Goal: Transaction & Acquisition: Purchase product/service

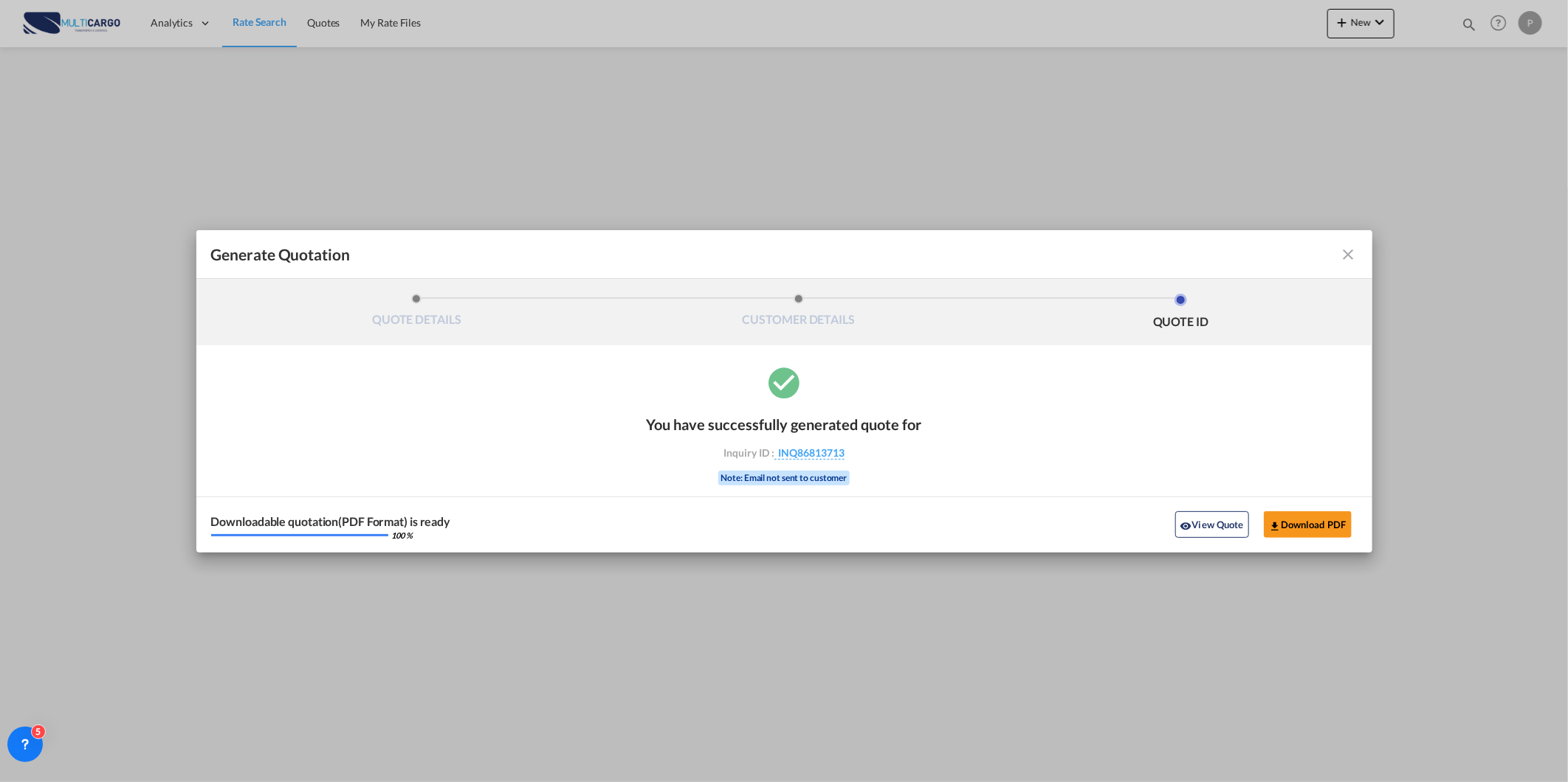
click at [1351, 259] on md-icon "icon-close fg-AAA8AD cursor m-0" at bounding box center [1348, 255] width 17 height 17
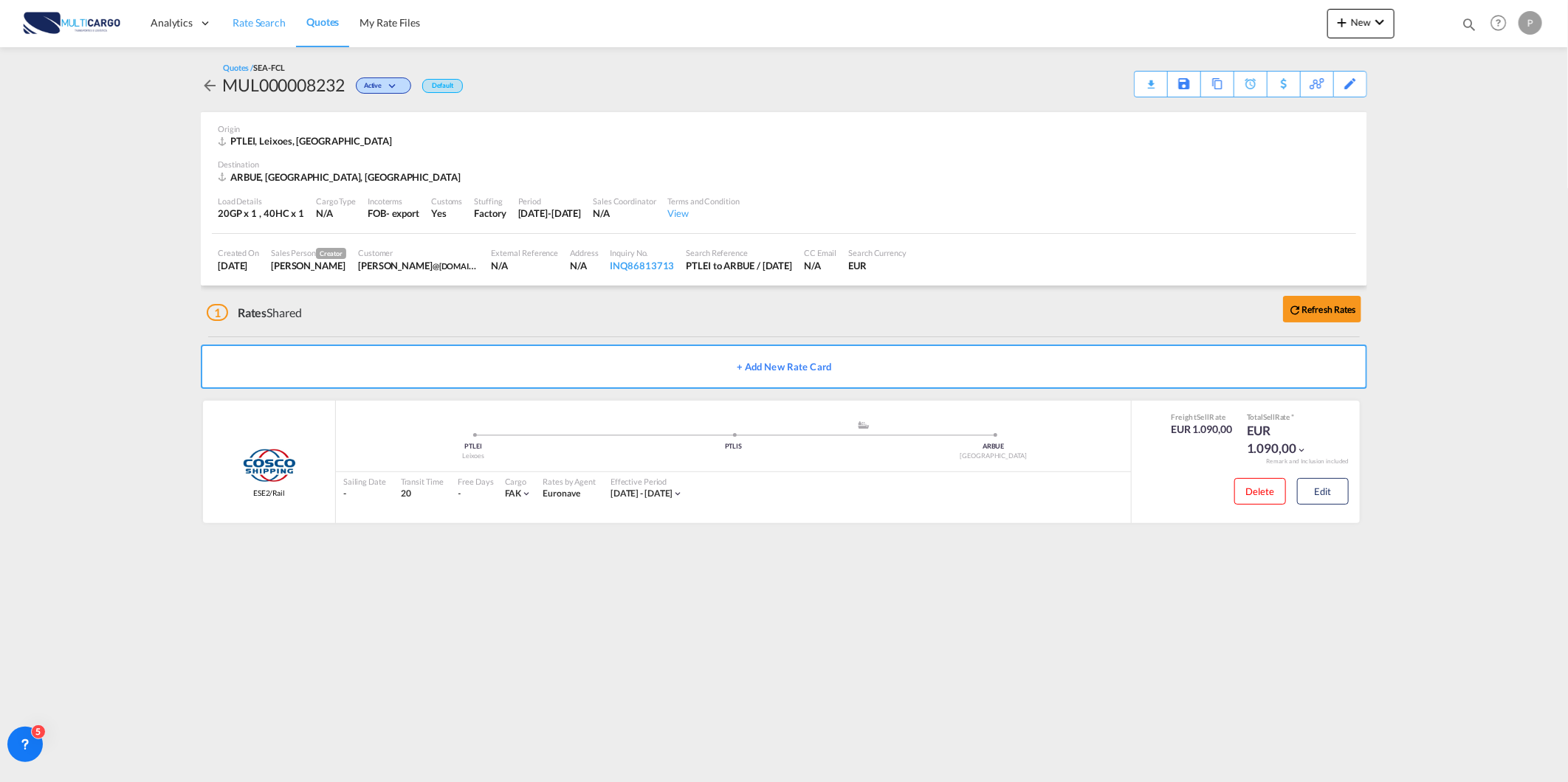
click at [259, 24] on span "Rate Search" at bounding box center [259, 22] width 53 height 13
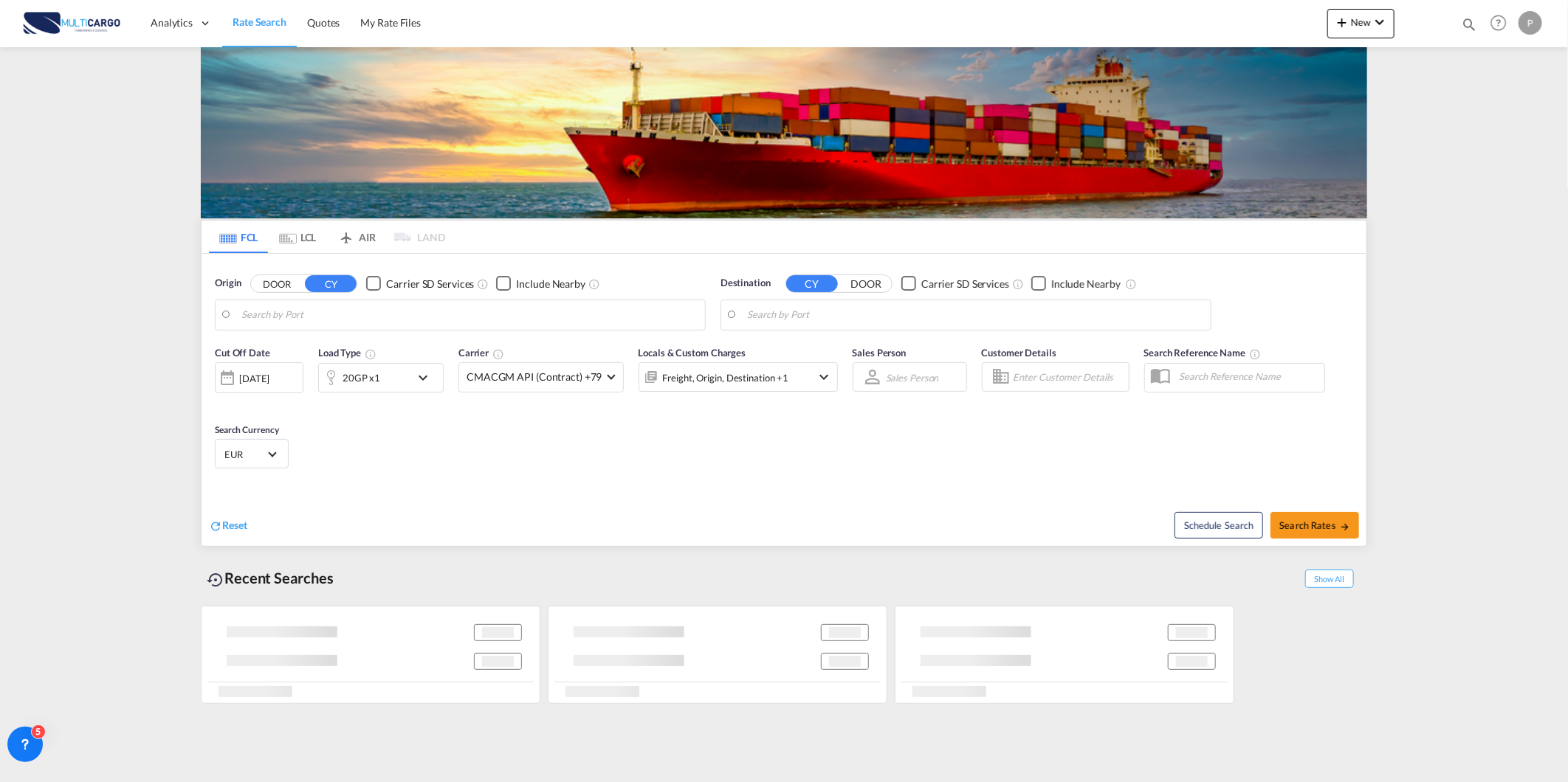
type input "Leixoes, PTLEI"
type input "Buenos Aires, ARBUE"
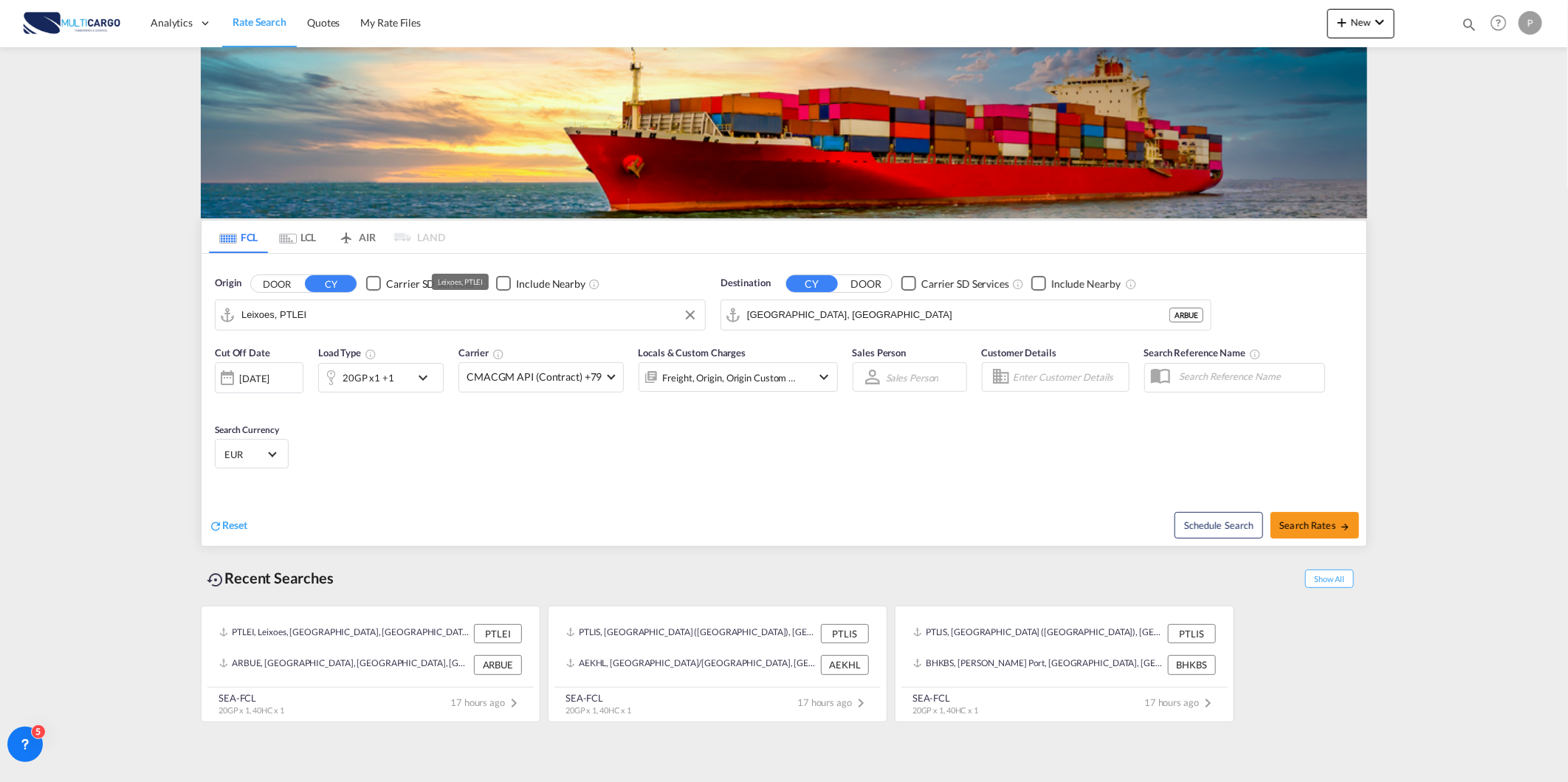
drag, startPoint x: 407, startPoint y: 329, endPoint x: 401, endPoint y: 326, distance: 6.7
click at [406, 328] on md-autocomplete-wrap "Leixoes, PTLEI" at bounding box center [469, 319] width 456 height 29
click at [401, 326] on input "Leixoes, PTLEI" at bounding box center [469, 315] width 456 height 22
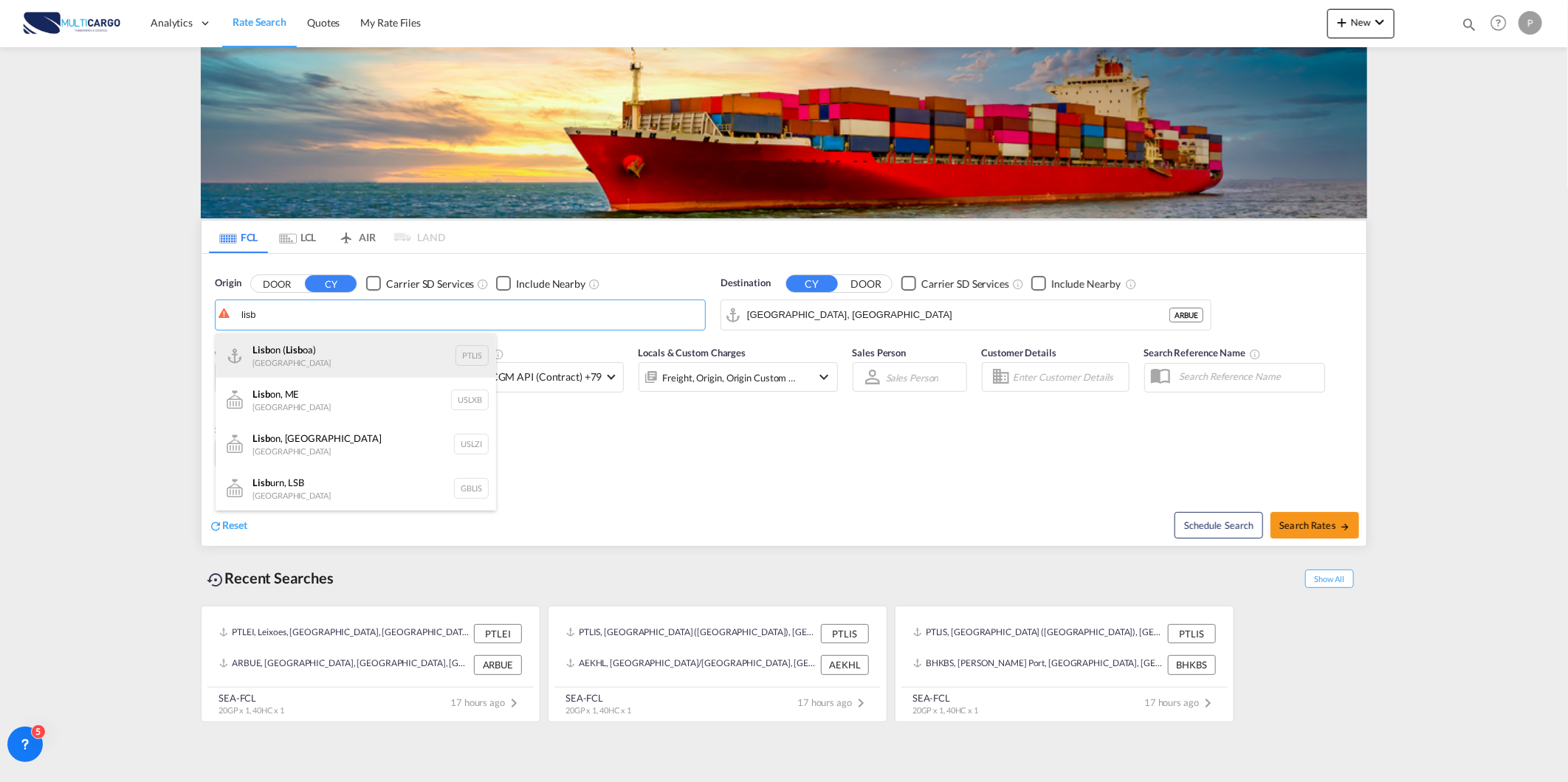
click at [367, 358] on div "Lisb on ( Lisb oa) Portugal PTLIS" at bounding box center [355, 356] width 280 height 45
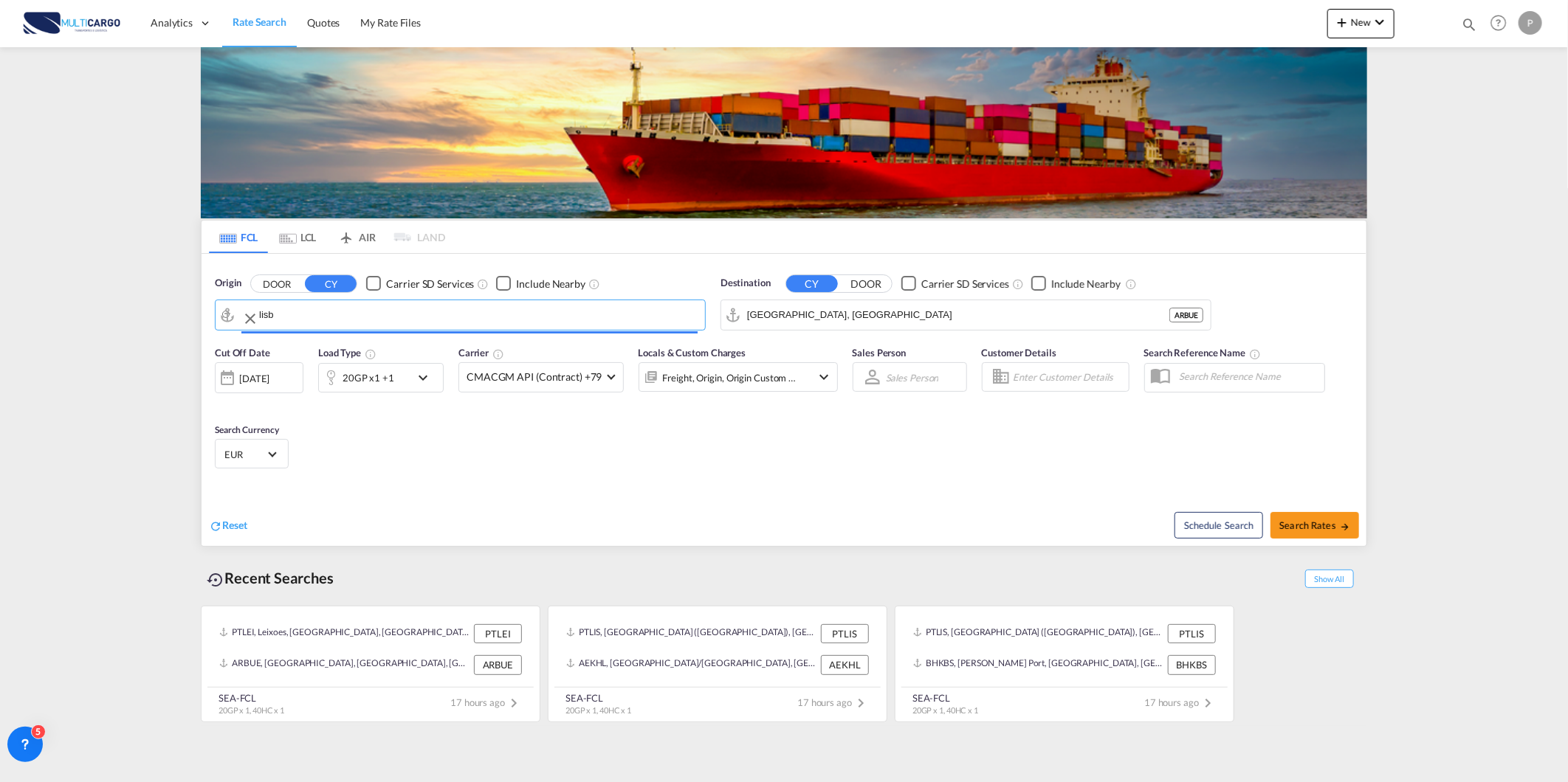
type input "Lisbon (Lisboa), PTLIS"
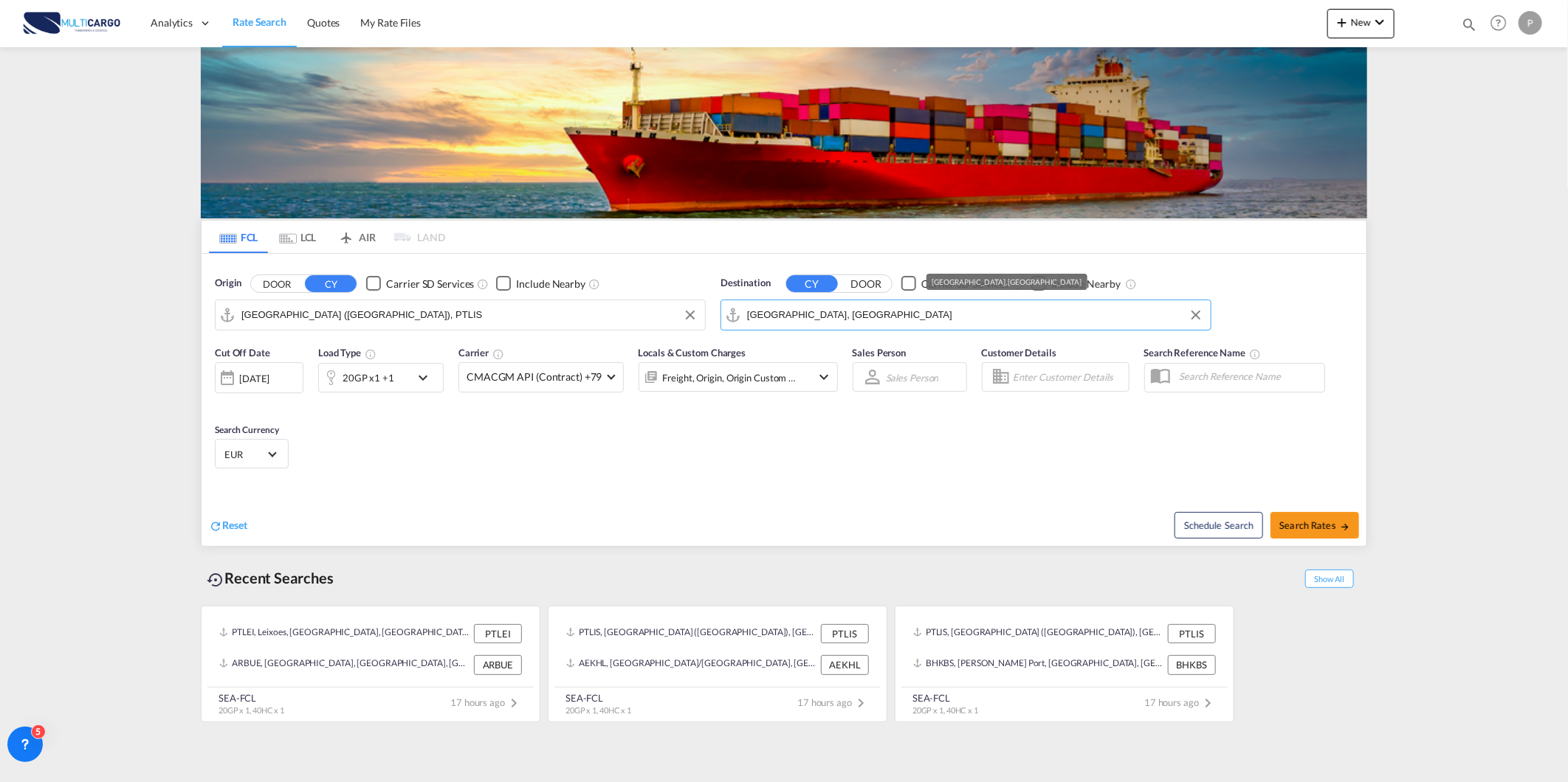
click at [924, 326] on input "Buenos Aires, ARBUE" at bounding box center [975, 315] width 456 height 22
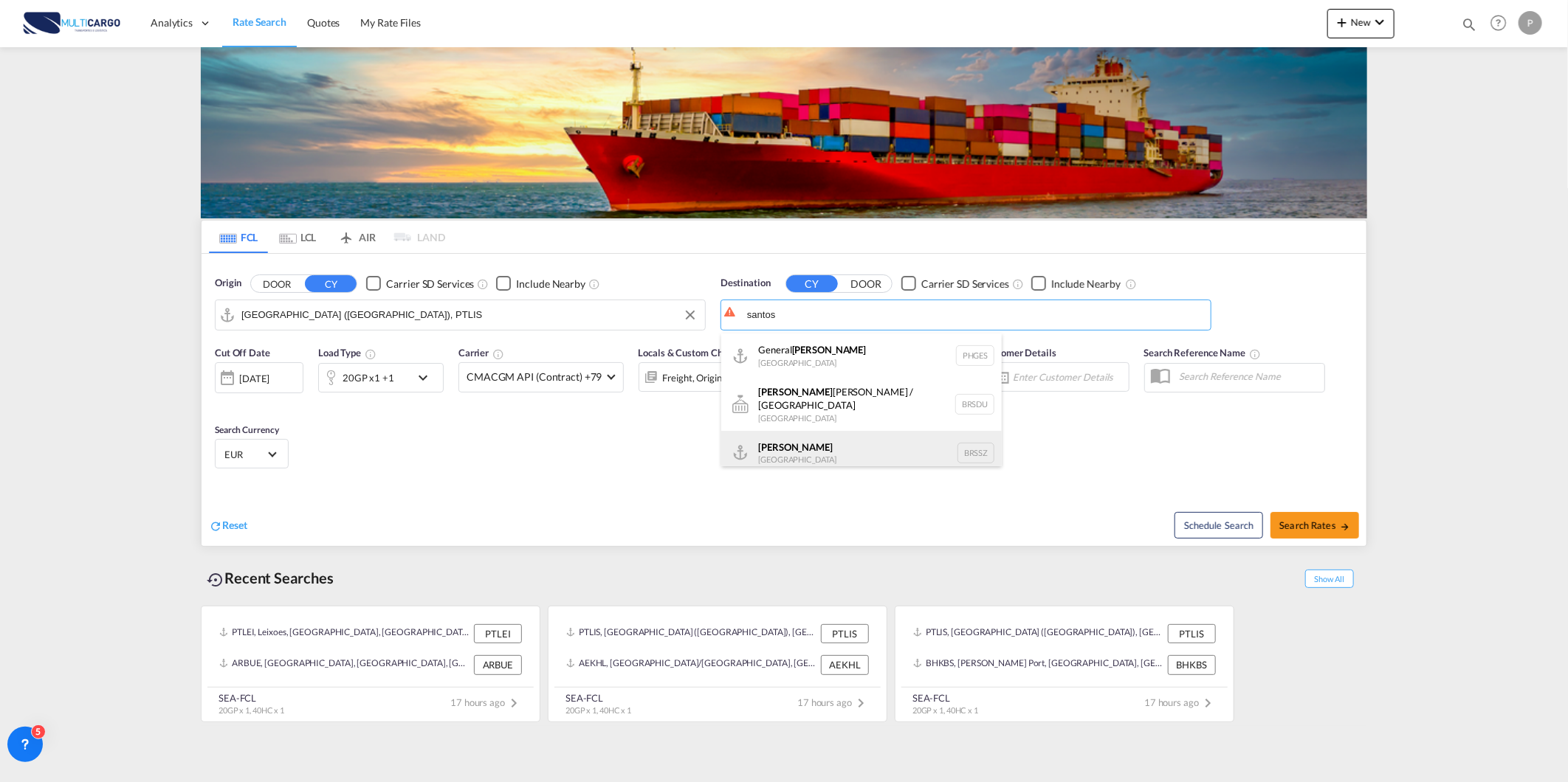
click at [796, 440] on div "Santos Brazil BRSSZ" at bounding box center [861, 454] width 280 height 45
type input "Santos, BRSSZ"
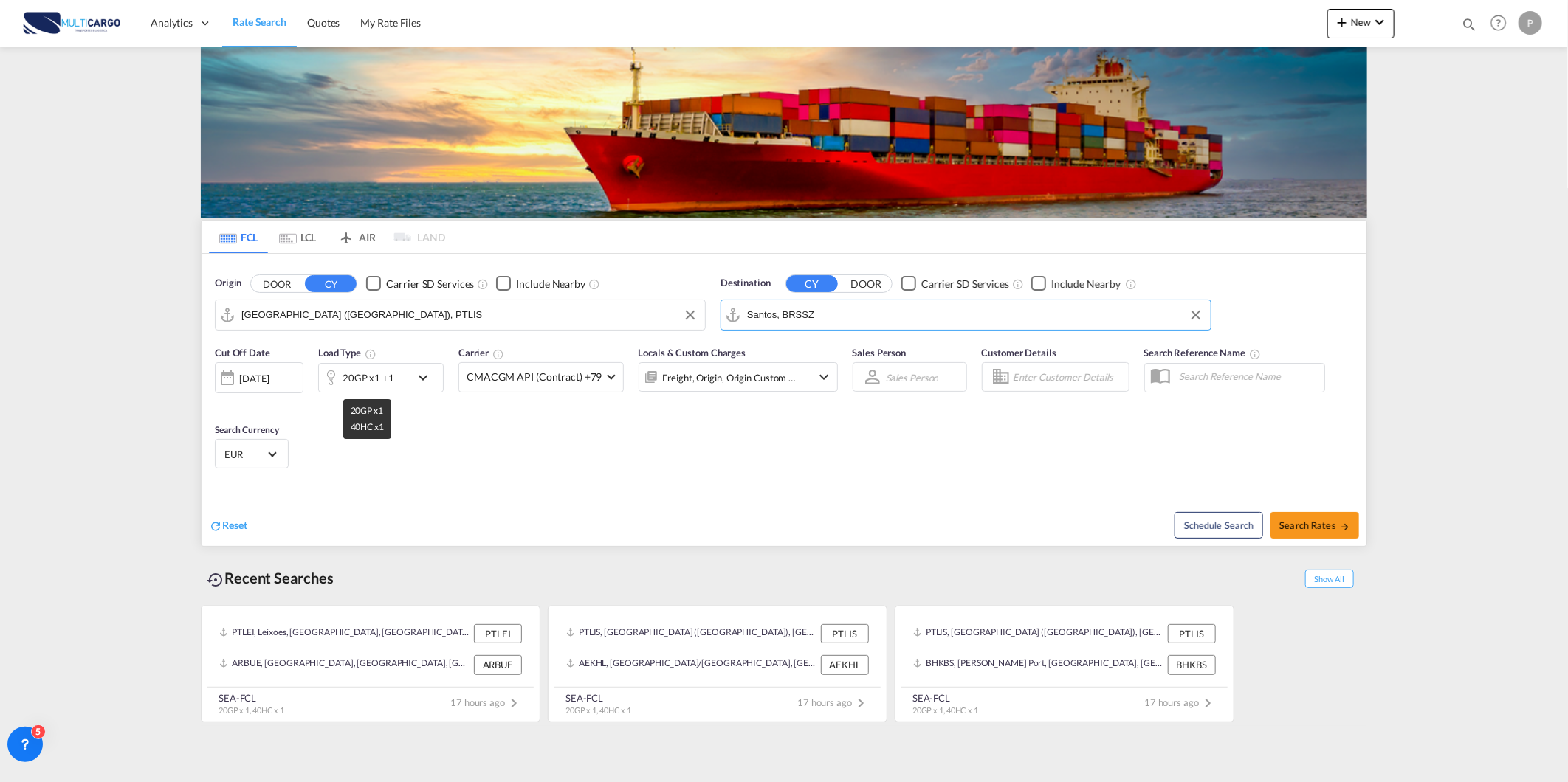
click at [388, 367] on div "20GP x1 +1" at bounding box center [367, 377] width 51 height 20
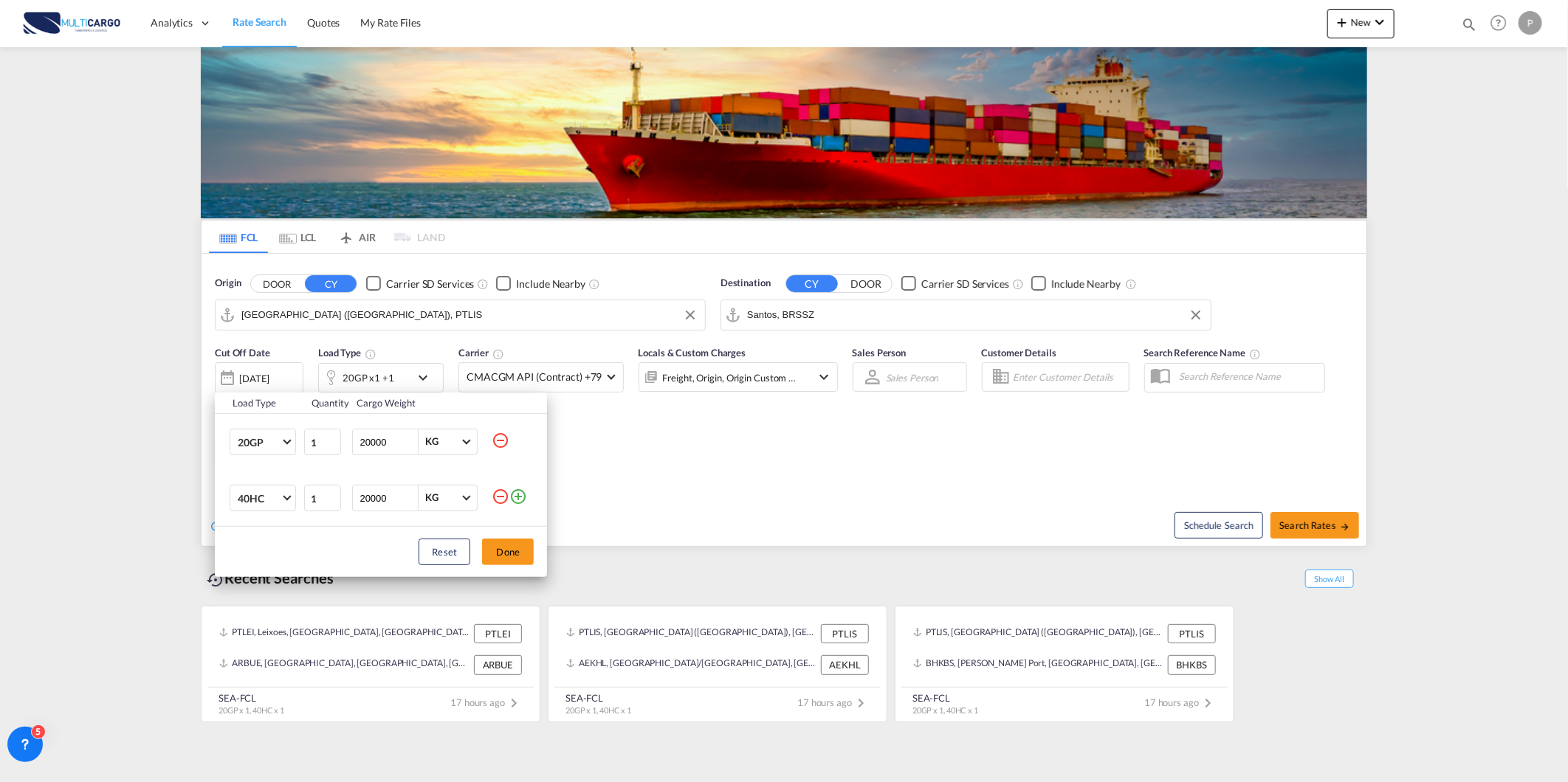
click at [509, 491] on md-icon "icon-plus-circle-outline" at bounding box center [517, 496] width 17 height 17
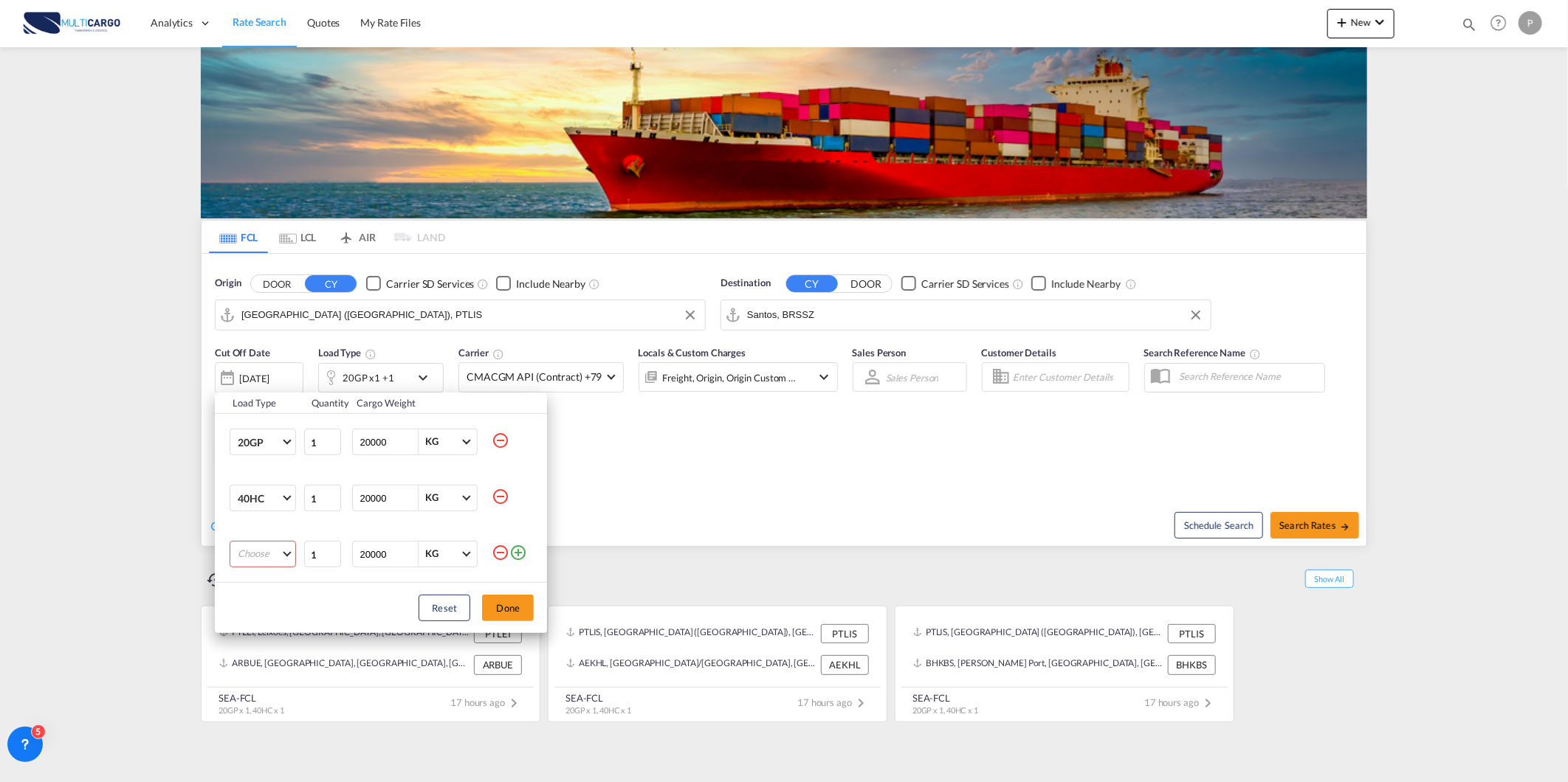
click at [498, 491] on md-icon "icon-minus-circle-outline" at bounding box center [500, 496] width 17 height 17
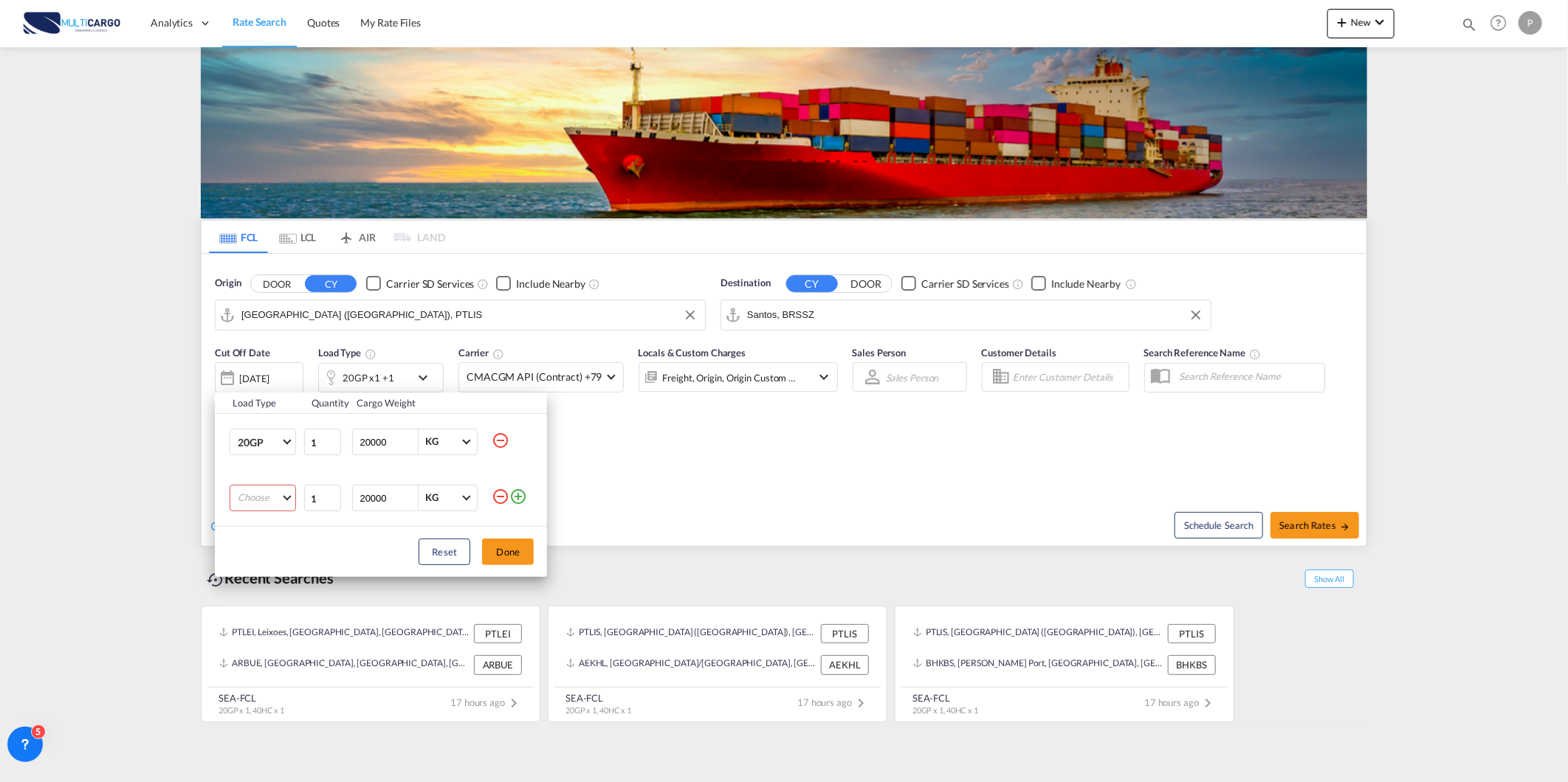
click at [498, 491] on md-icon "icon-minus-circle-outline" at bounding box center [500, 496] width 17 height 17
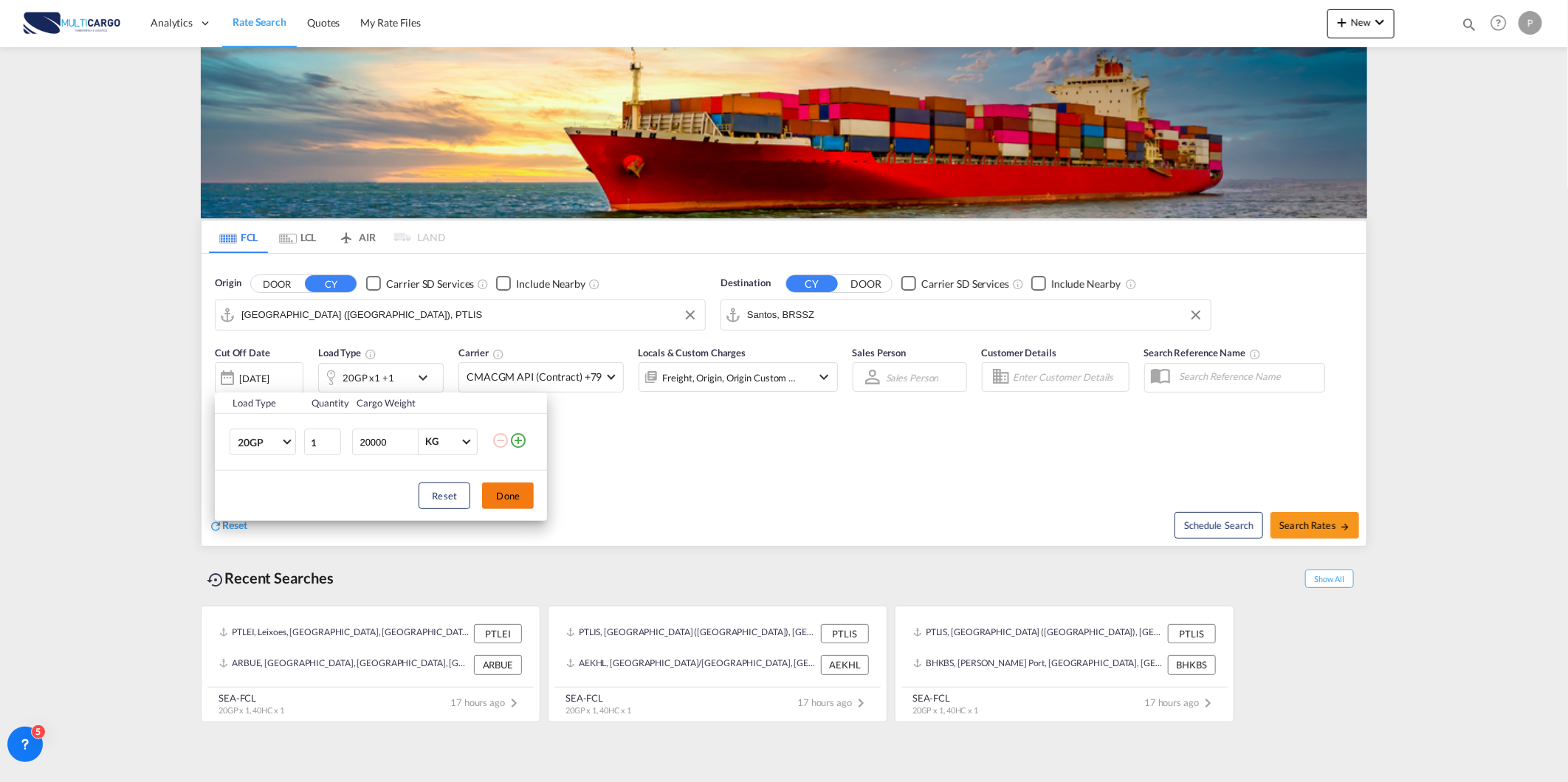
click at [504, 505] on button "Done" at bounding box center [507, 495] width 51 height 26
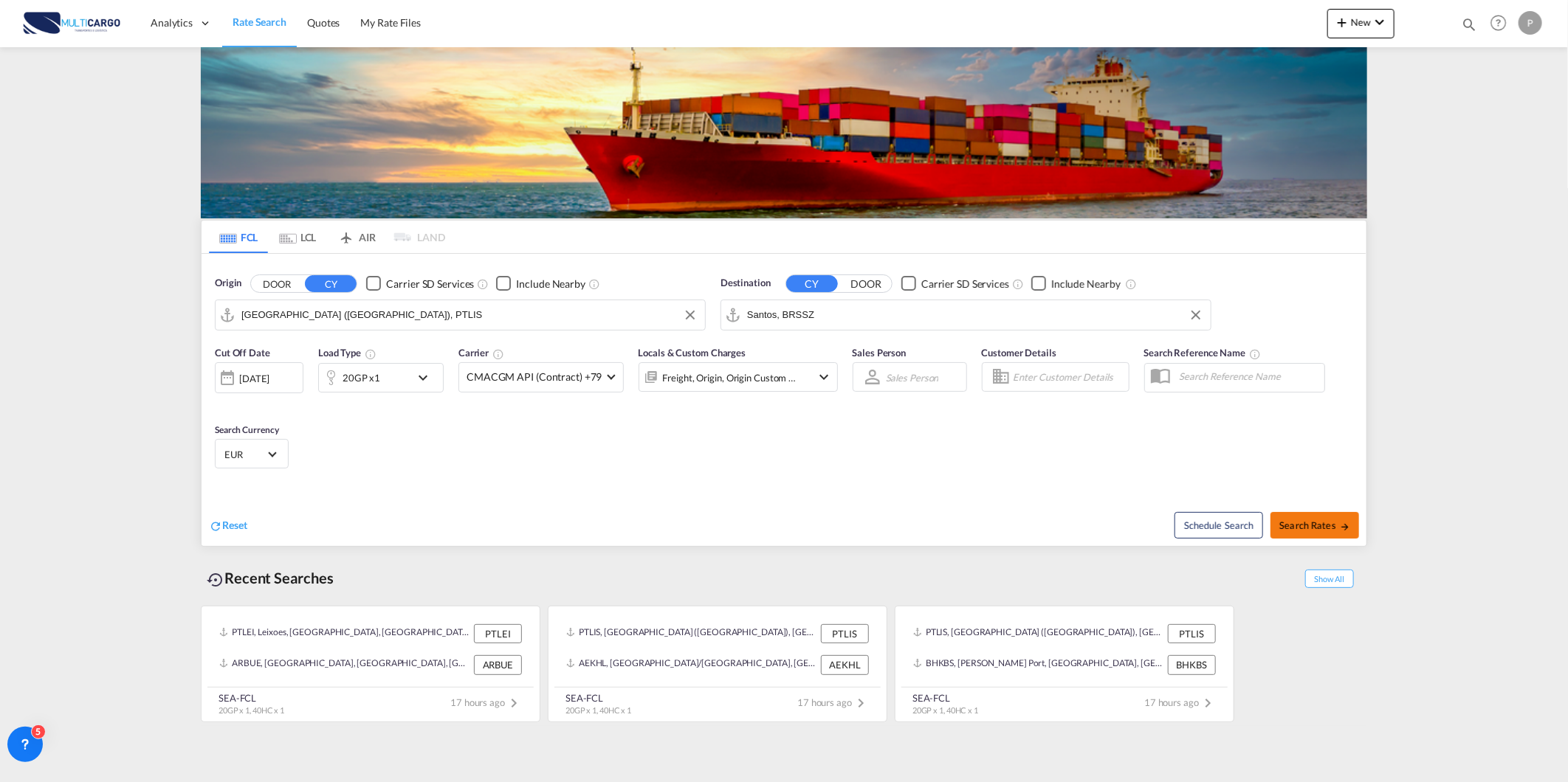
click at [1337, 525] on span "Search Rates" at bounding box center [1314, 525] width 71 height 12
type input "PTLIS to BRSSZ / 28 Aug 2025"
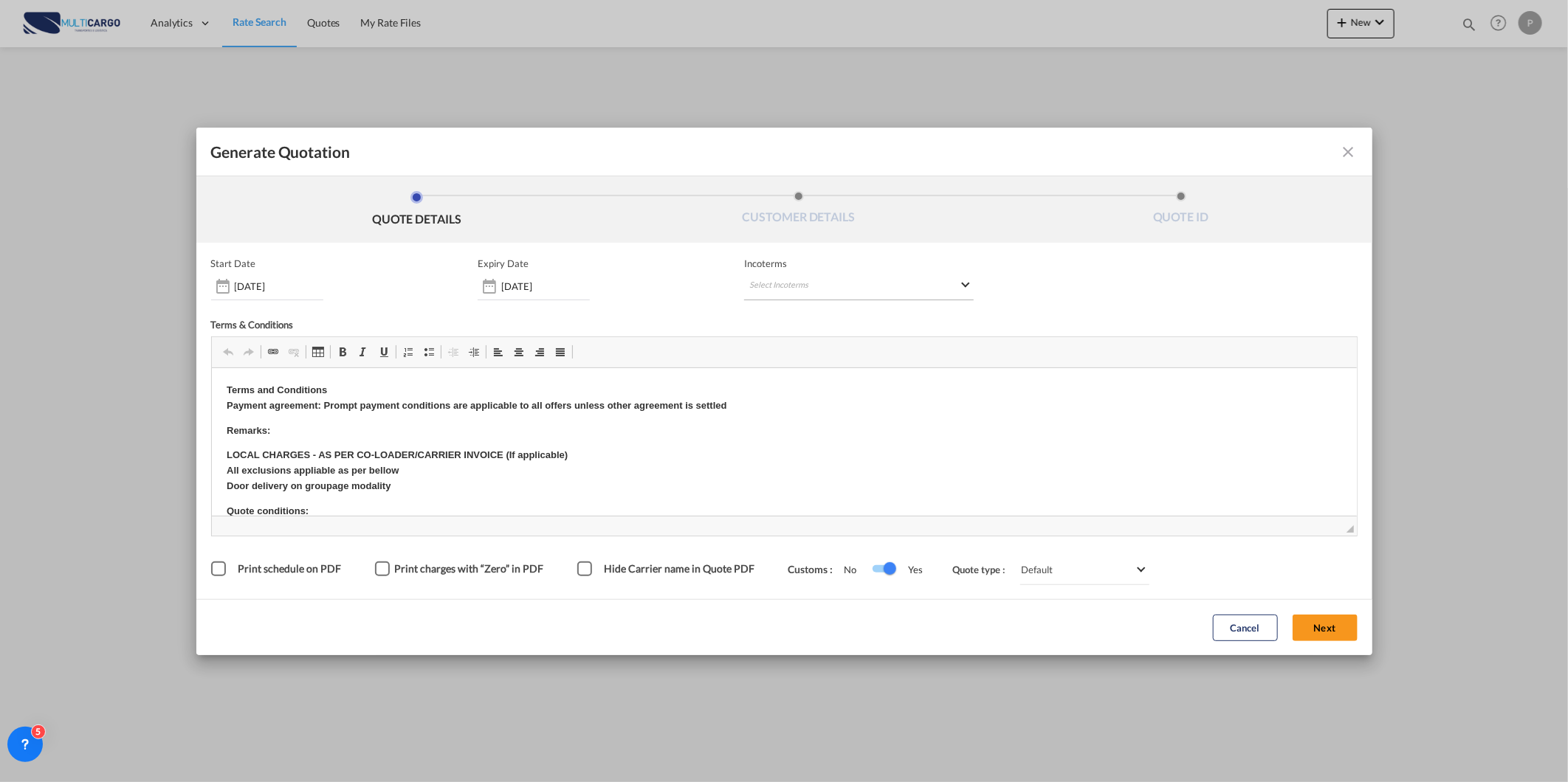
click at [791, 286] on md-select "Select Incoterms FOB - import Free on Board CIP - export Carriage and Insurance…" at bounding box center [859, 287] width 230 height 26
click at [781, 321] on input "search" at bounding box center [820, 317] width 137 height 14
type input "w"
type input "exw"
click at [843, 380] on div "EXW - export" at bounding box center [827, 379] width 141 height 12
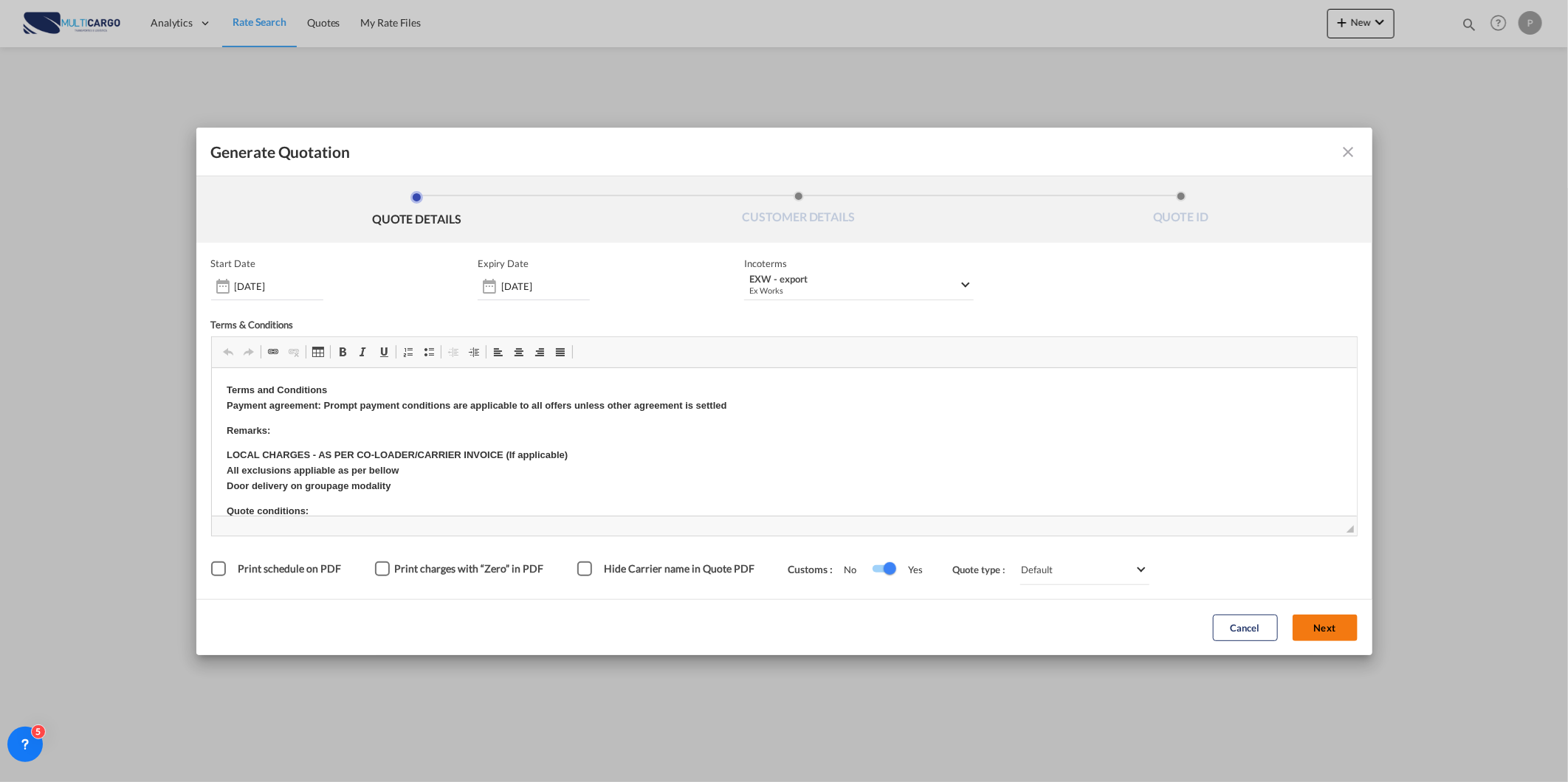
click at [1329, 615] on button "Next" at bounding box center [1325, 627] width 65 height 26
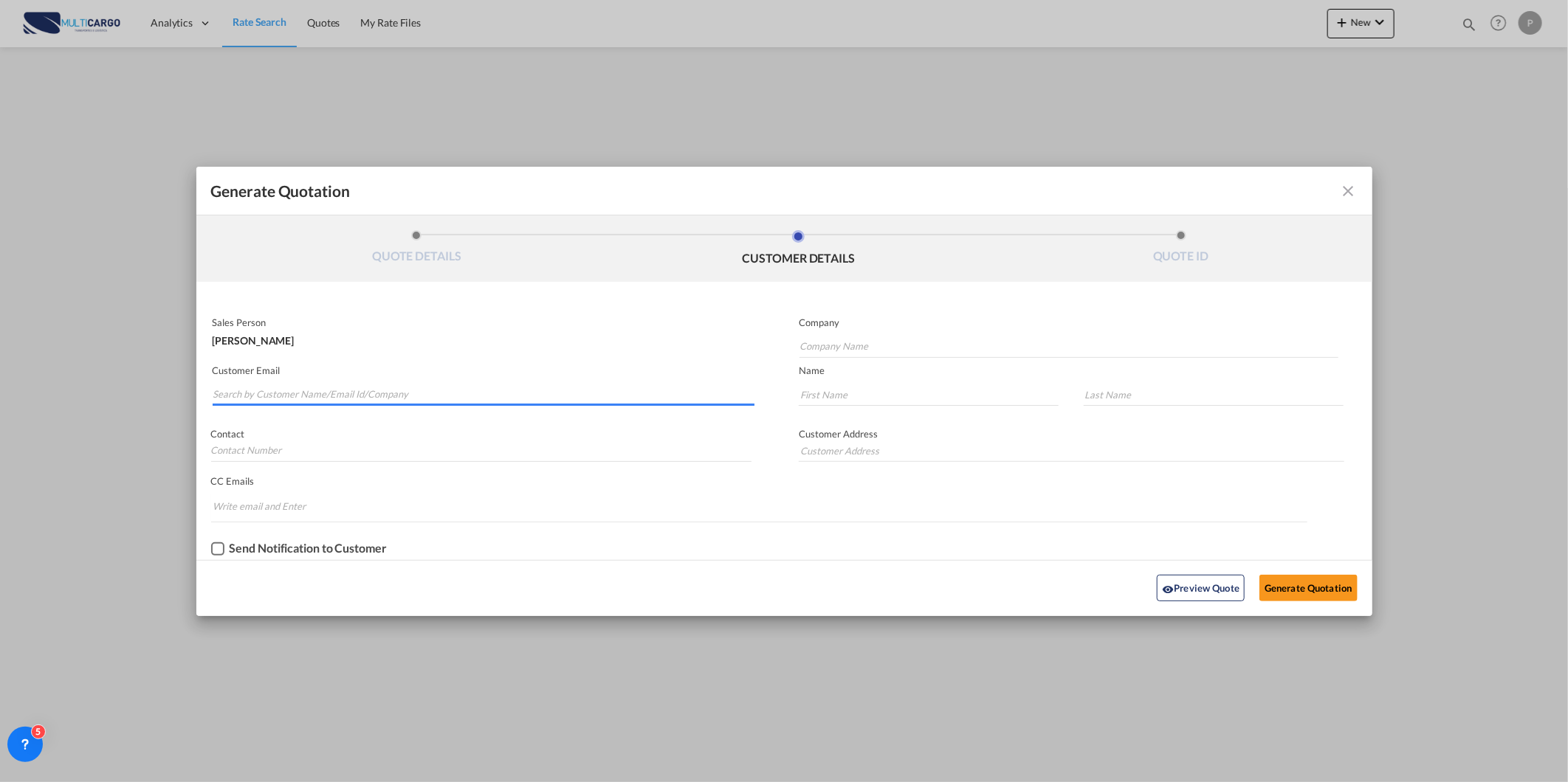
click at [352, 399] on input "Search by Customer Name/Email Id/Company" at bounding box center [484, 394] width 542 height 22
paste input "circassia.lemos@brachmannlogistics.com"
type input "circassia.lemos@brachmannlogistics.com"
click at [353, 411] on div "Sales TEan circassia.lemos@brachmannlogistics.com | @brachmannlogistics.com" at bounding box center [484, 424] width 543 height 40
type input "@[DOMAIN_NAME]"
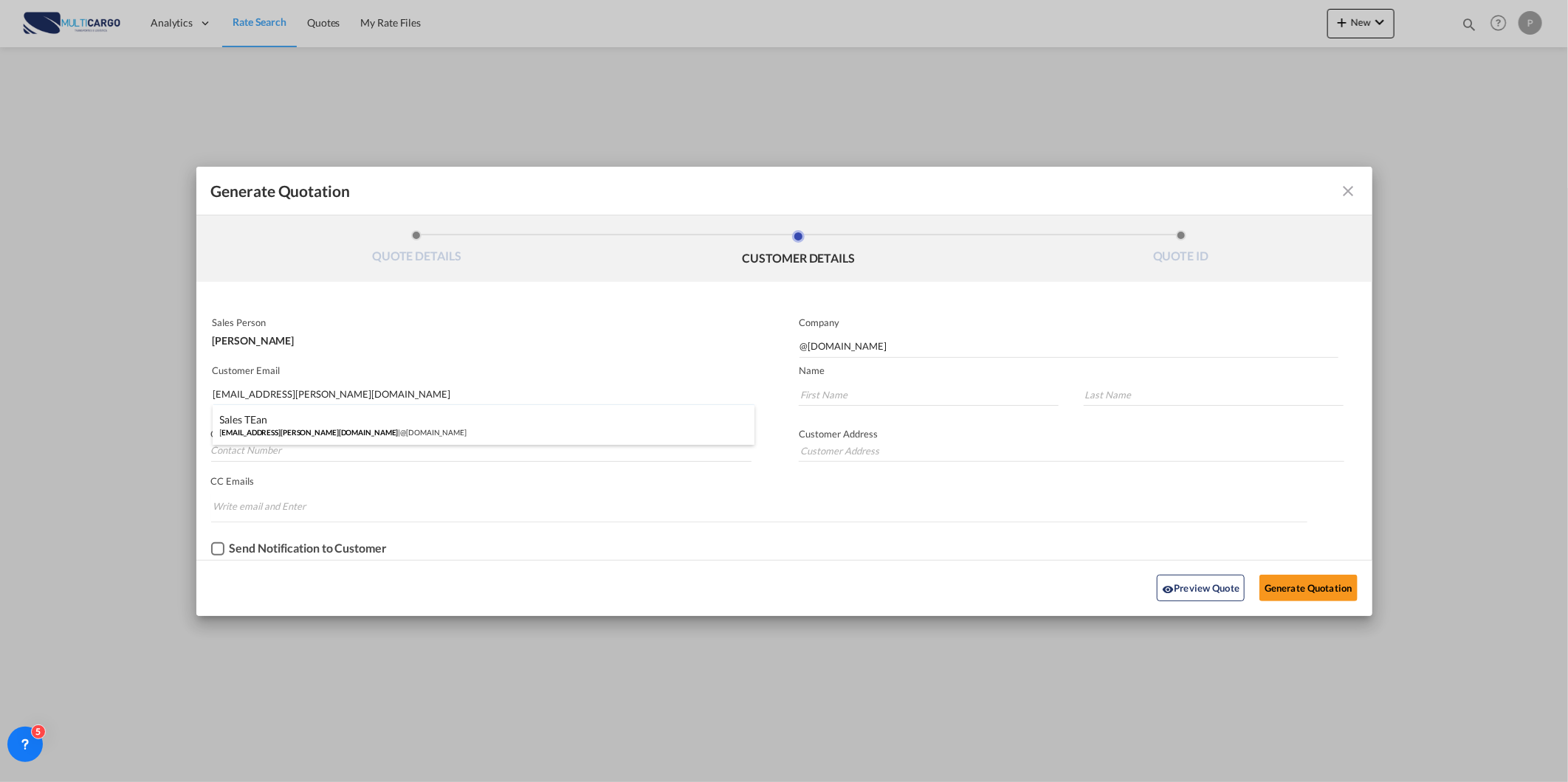
type input "Sales"
type input "TEan"
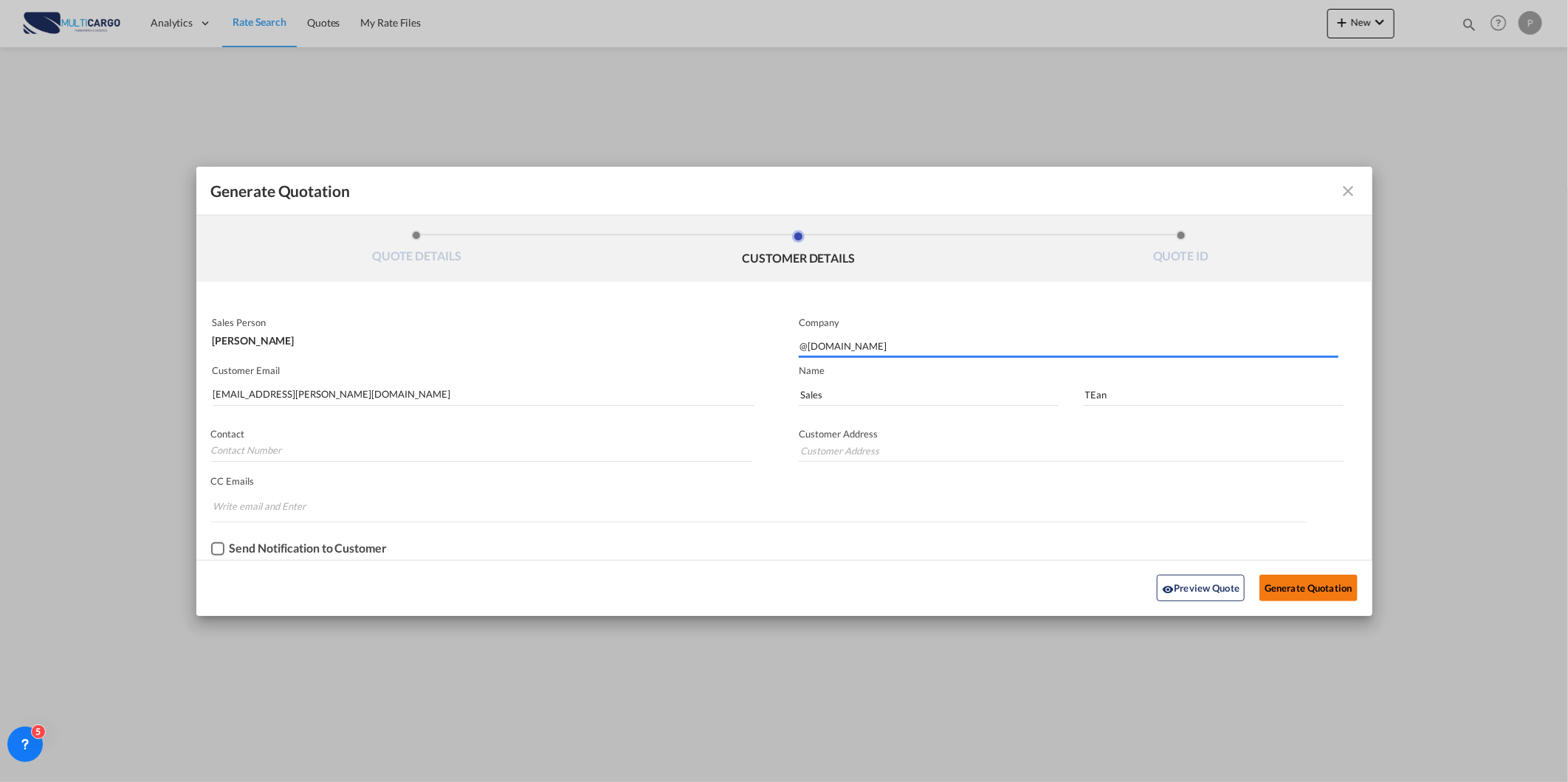
click at [1344, 585] on button "Generate Quotation" at bounding box center [1307, 587] width 98 height 26
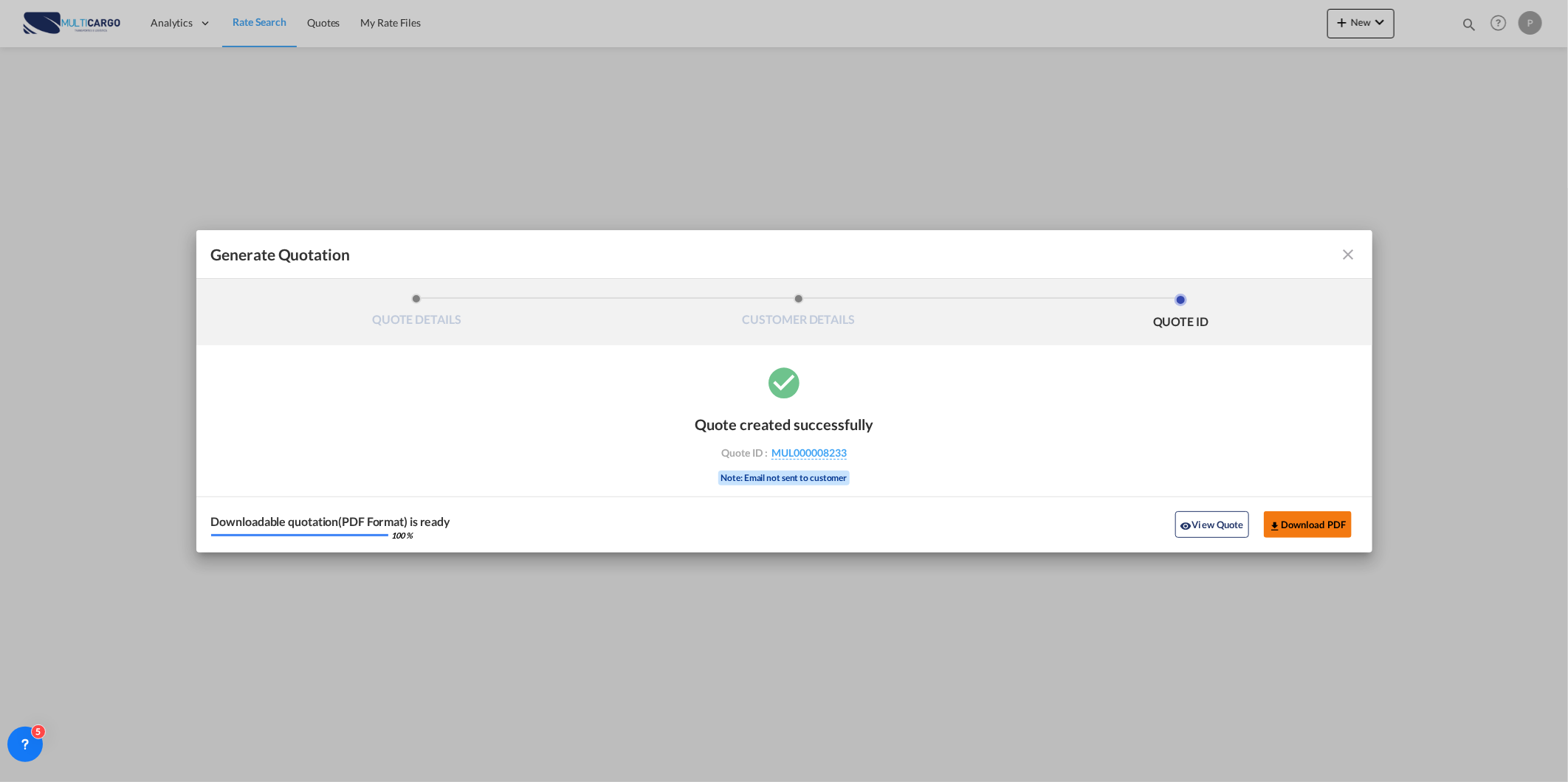
click at [1316, 528] on button "Download PDF" at bounding box center [1307, 524] width 88 height 26
click at [1346, 249] on md-icon "icon-close fg-AAA8AD cursor m-0" at bounding box center [1348, 255] width 17 height 17
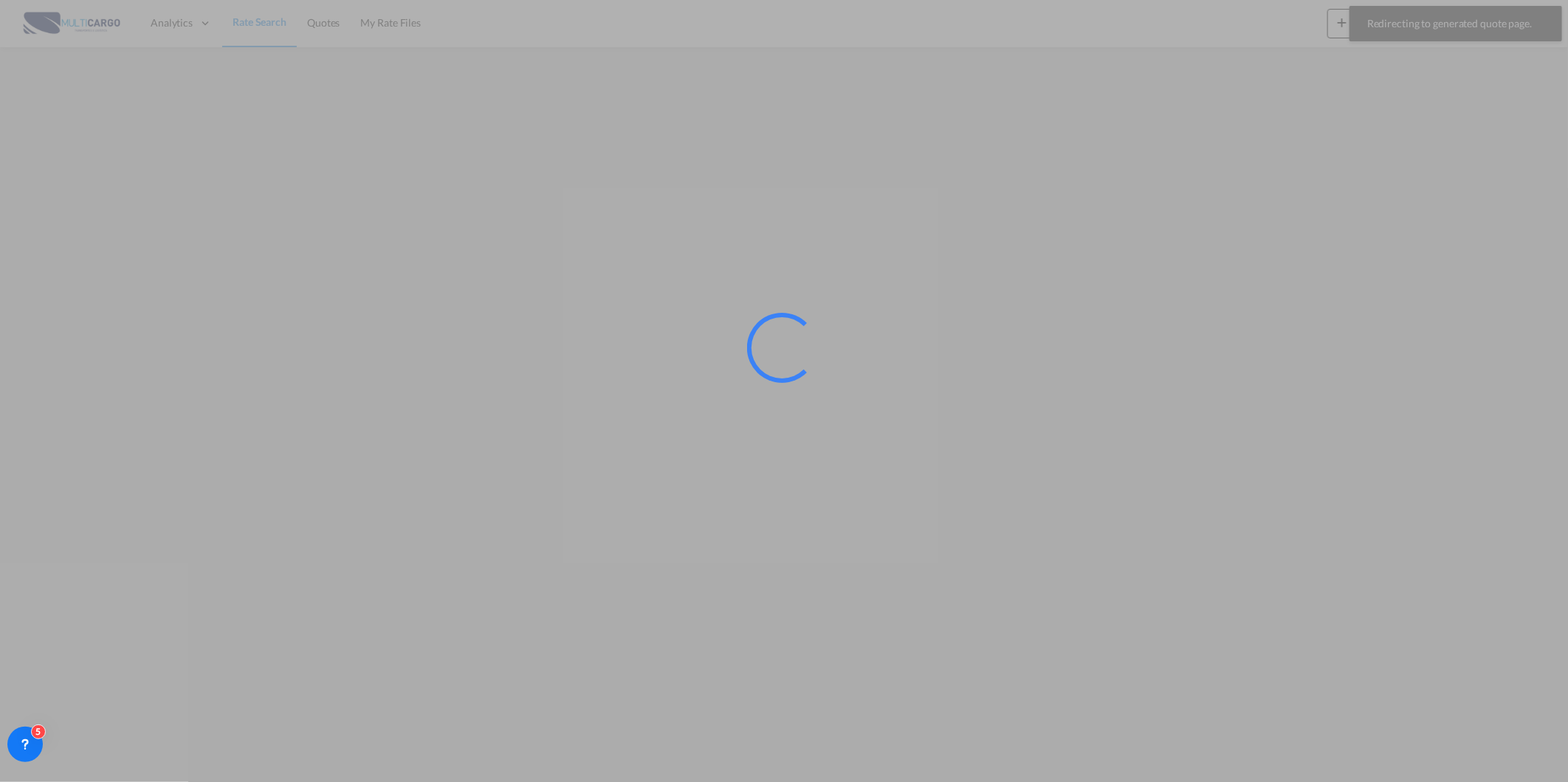
click at [325, 31] on div at bounding box center [784, 391] width 1568 height 782
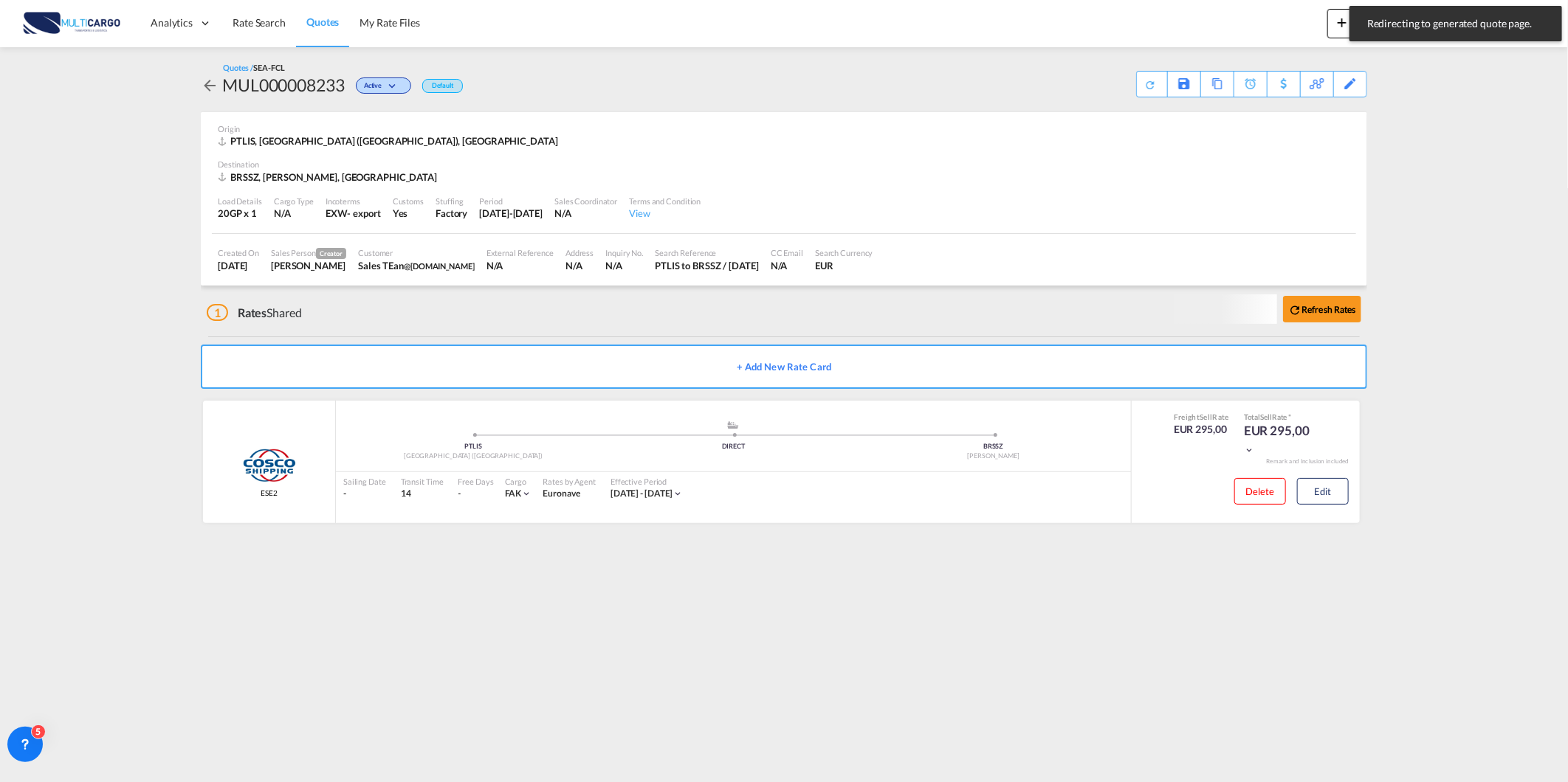
click at [325, 31] on link "Quotes" at bounding box center [322, 23] width 53 height 48
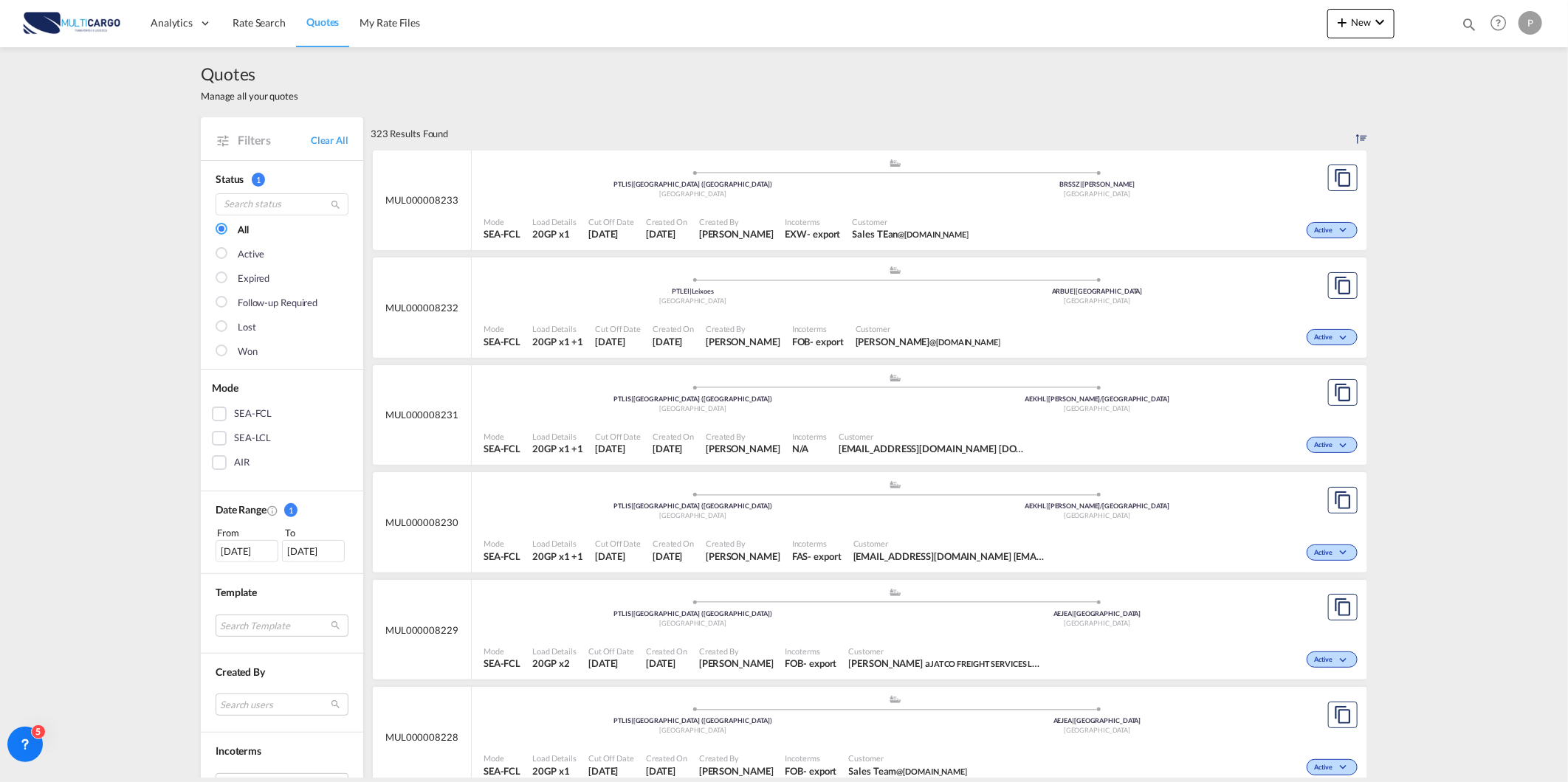
click at [1462, 23] on md-icon "icon-magnify" at bounding box center [1468, 24] width 16 height 16
drag, startPoint x: 1236, startPoint y: 23, endPoint x: 1230, endPoint y: 36, distance: 14.3
click at [1236, 23] on select "Quotes" at bounding box center [1234, 23] width 70 height 26
select select "Quotes"
click at [1199, 11] on select "Quotes" at bounding box center [1234, 23] width 70 height 26
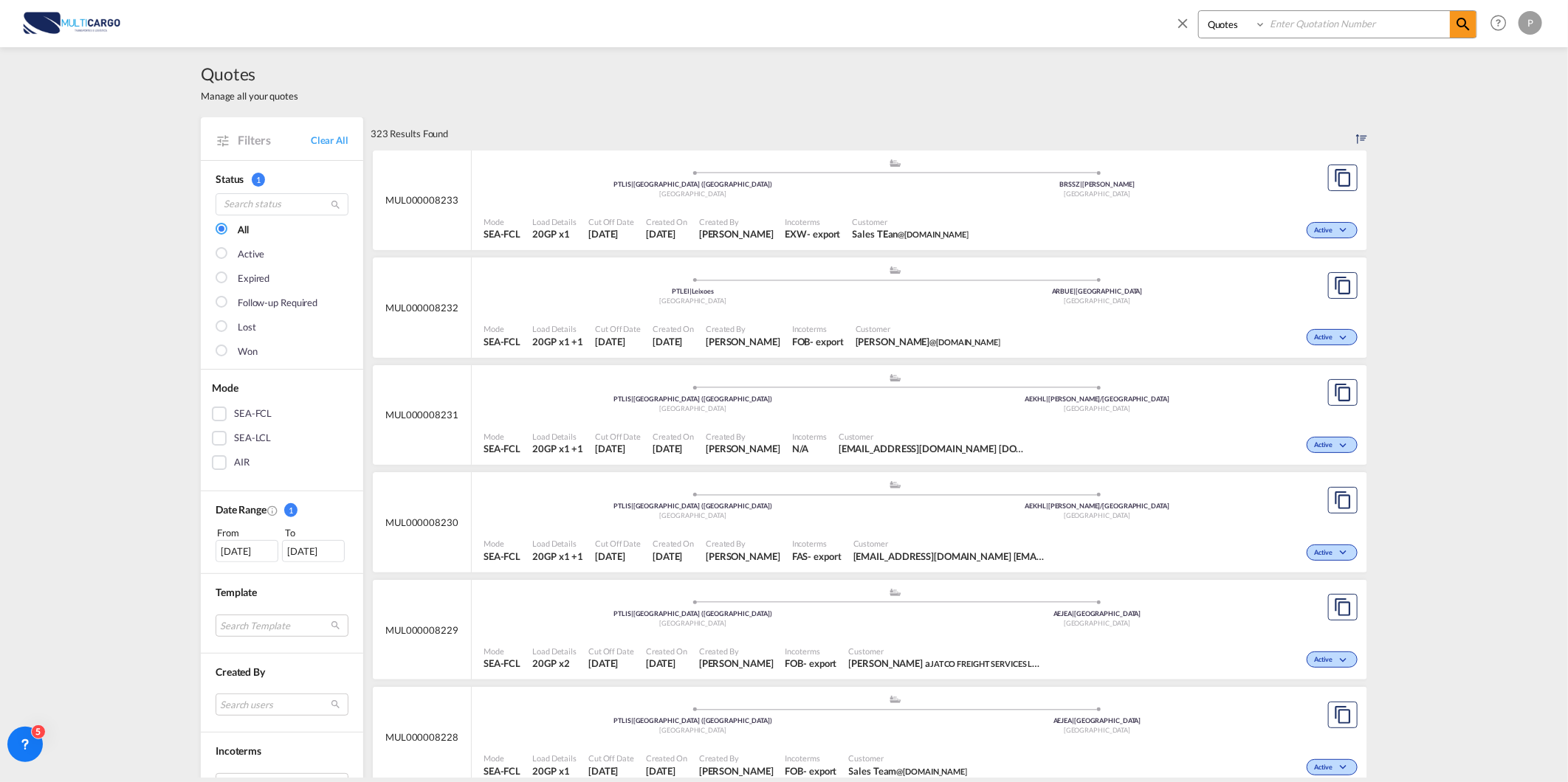
click at [1272, 25] on input at bounding box center [1358, 23] width 184 height 26
type input "8109"
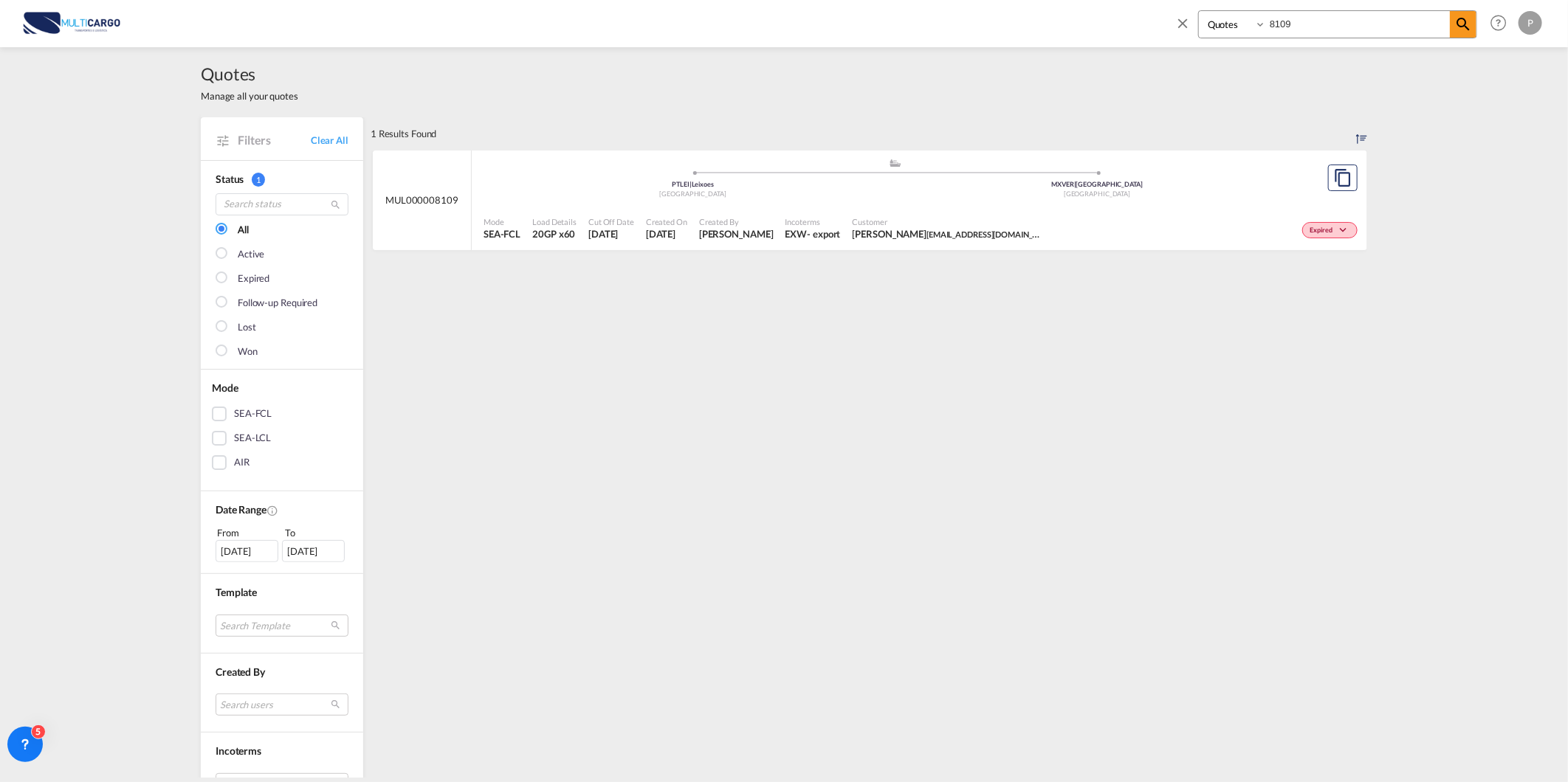
click at [926, 216] on span "Customer" at bounding box center [949, 221] width 192 height 11
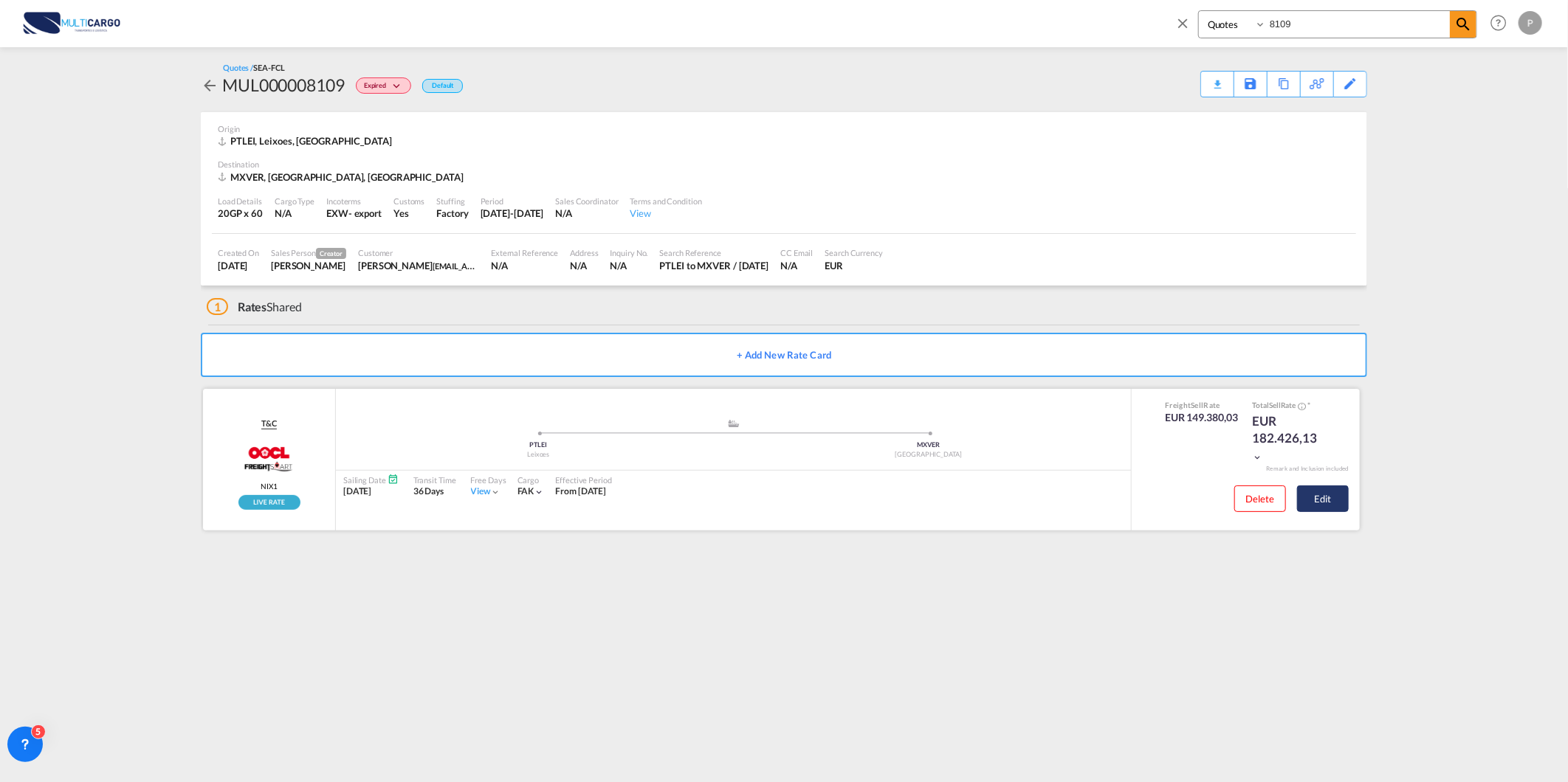
click at [1323, 490] on button "Edit" at bounding box center [1322, 498] width 51 height 26
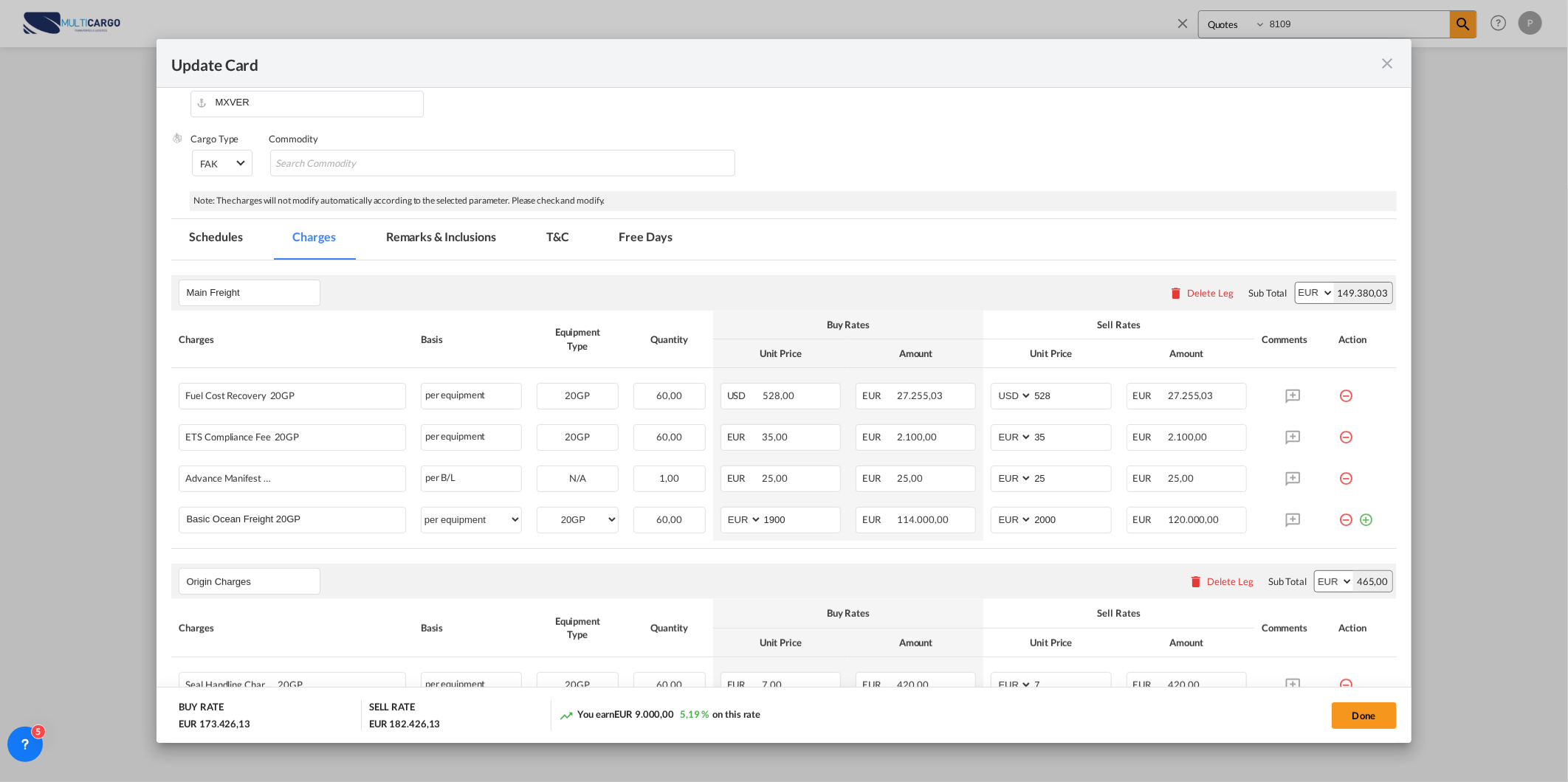
scroll to position [246, 0]
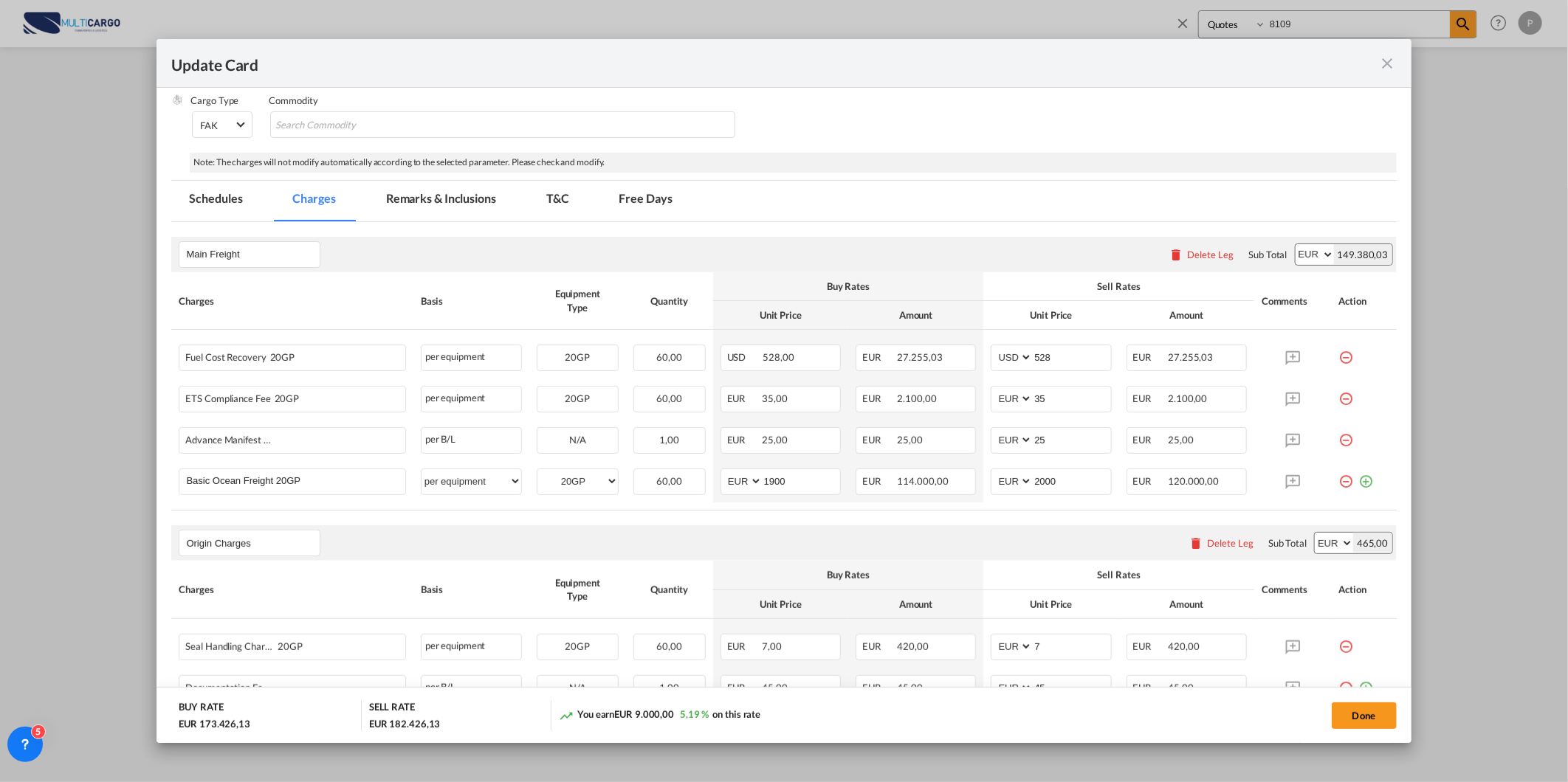
click at [1388, 68] on md-icon "icon-close fg-AAA8AD m-0 pointer" at bounding box center [1388, 63] width 17 height 17
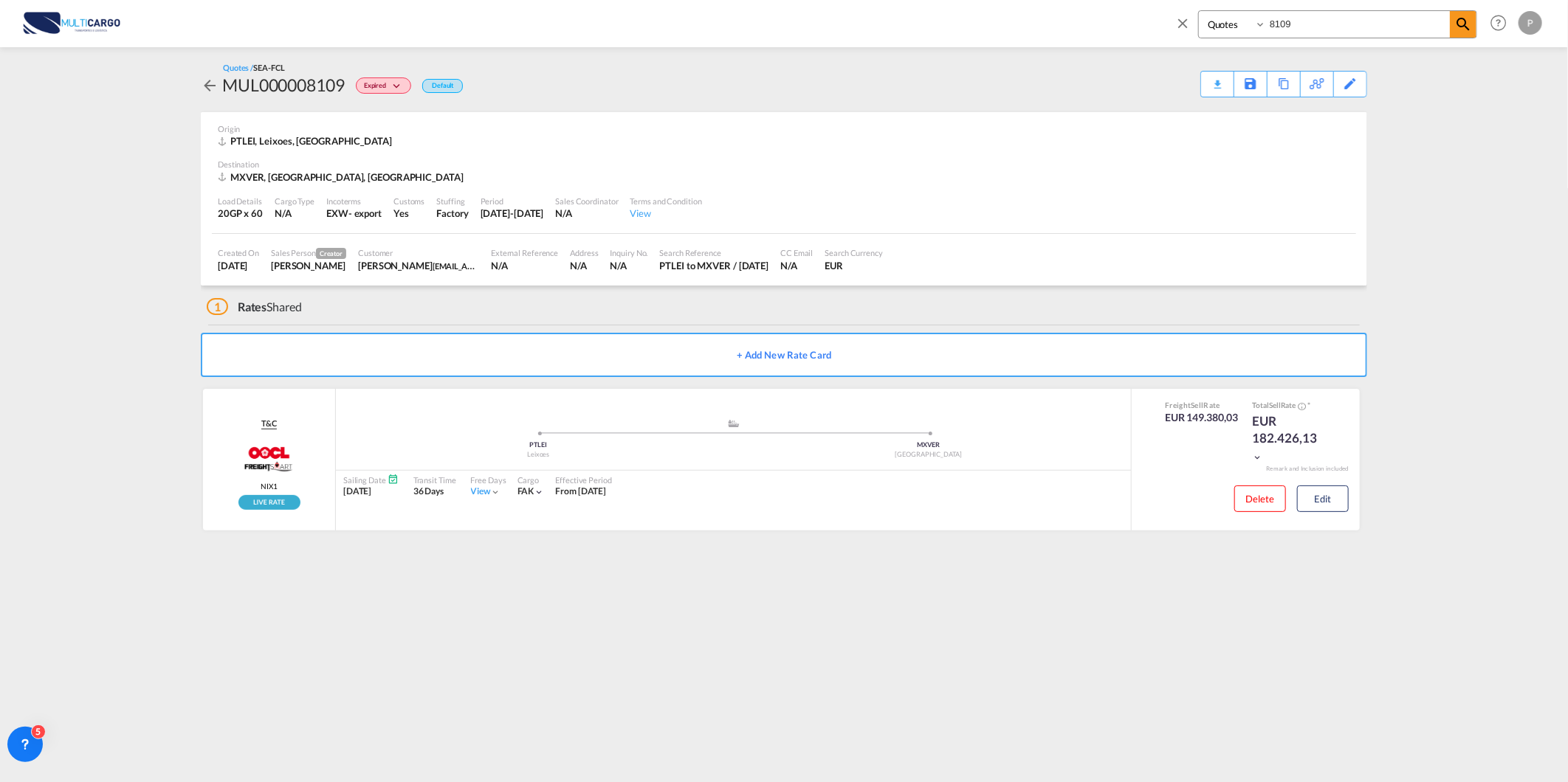
click at [1176, 17] on md-icon "icon-close" at bounding box center [1182, 22] width 16 height 16
click at [262, 30] on link "Rate Search" at bounding box center [259, 23] width 74 height 48
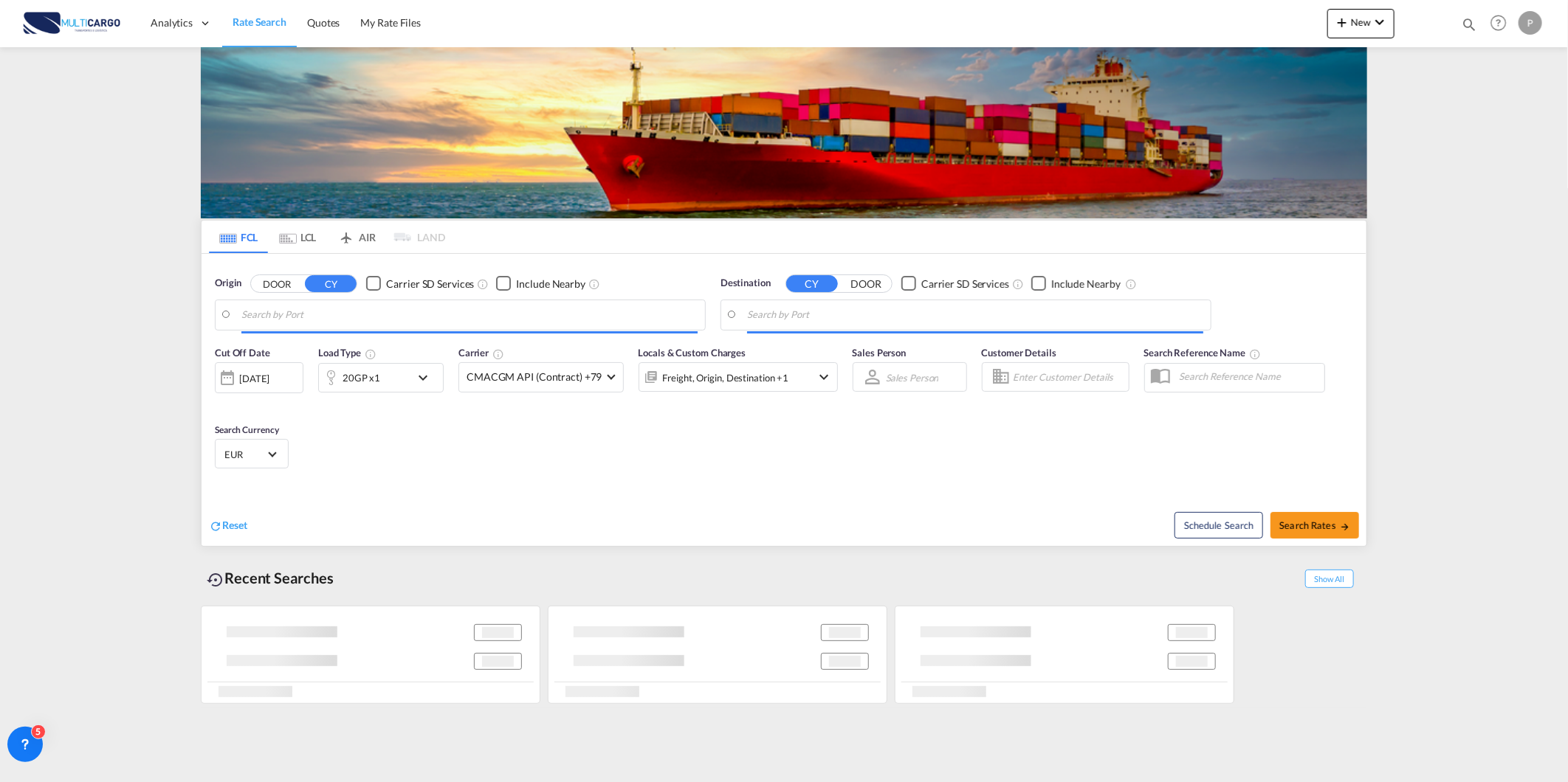
type input "Lisbon (Lisboa), PTLIS"
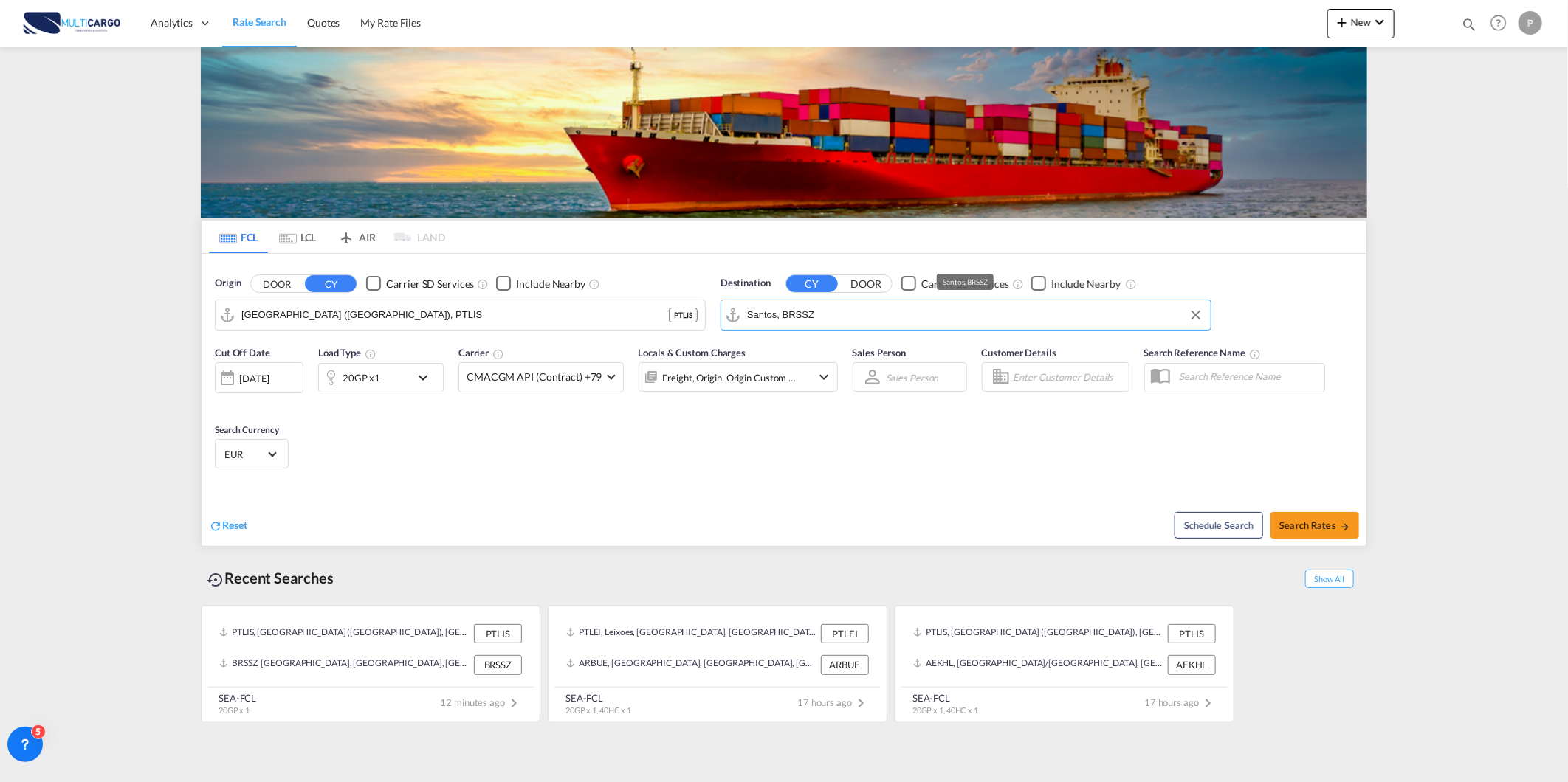
click at [841, 320] on input "Santos, BRSSZ" at bounding box center [975, 315] width 456 height 22
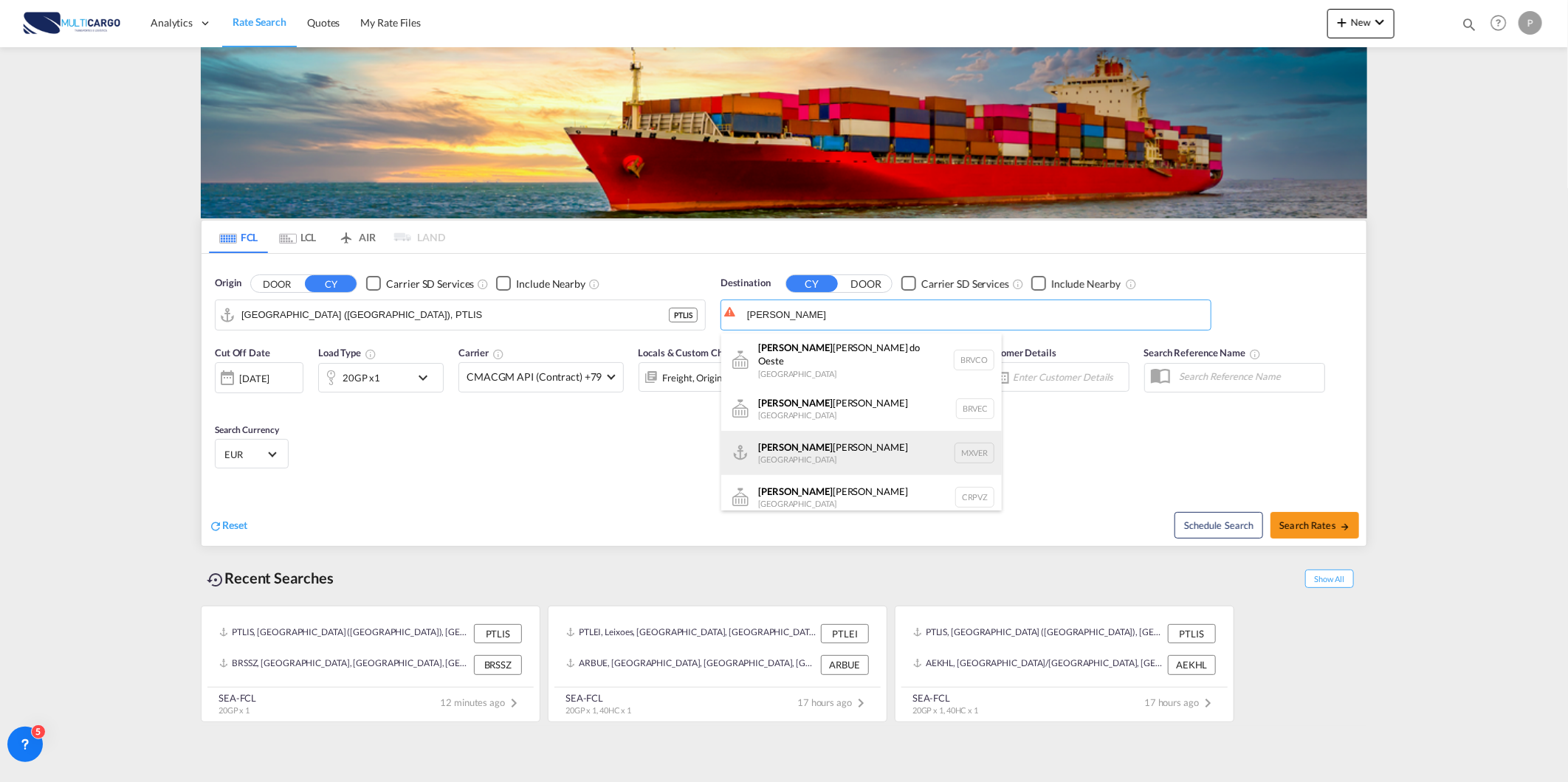
click at [841, 438] on div "Vera cruz Mexico MXVER" at bounding box center [861, 454] width 280 height 45
type input "Veracruz, MXVER"
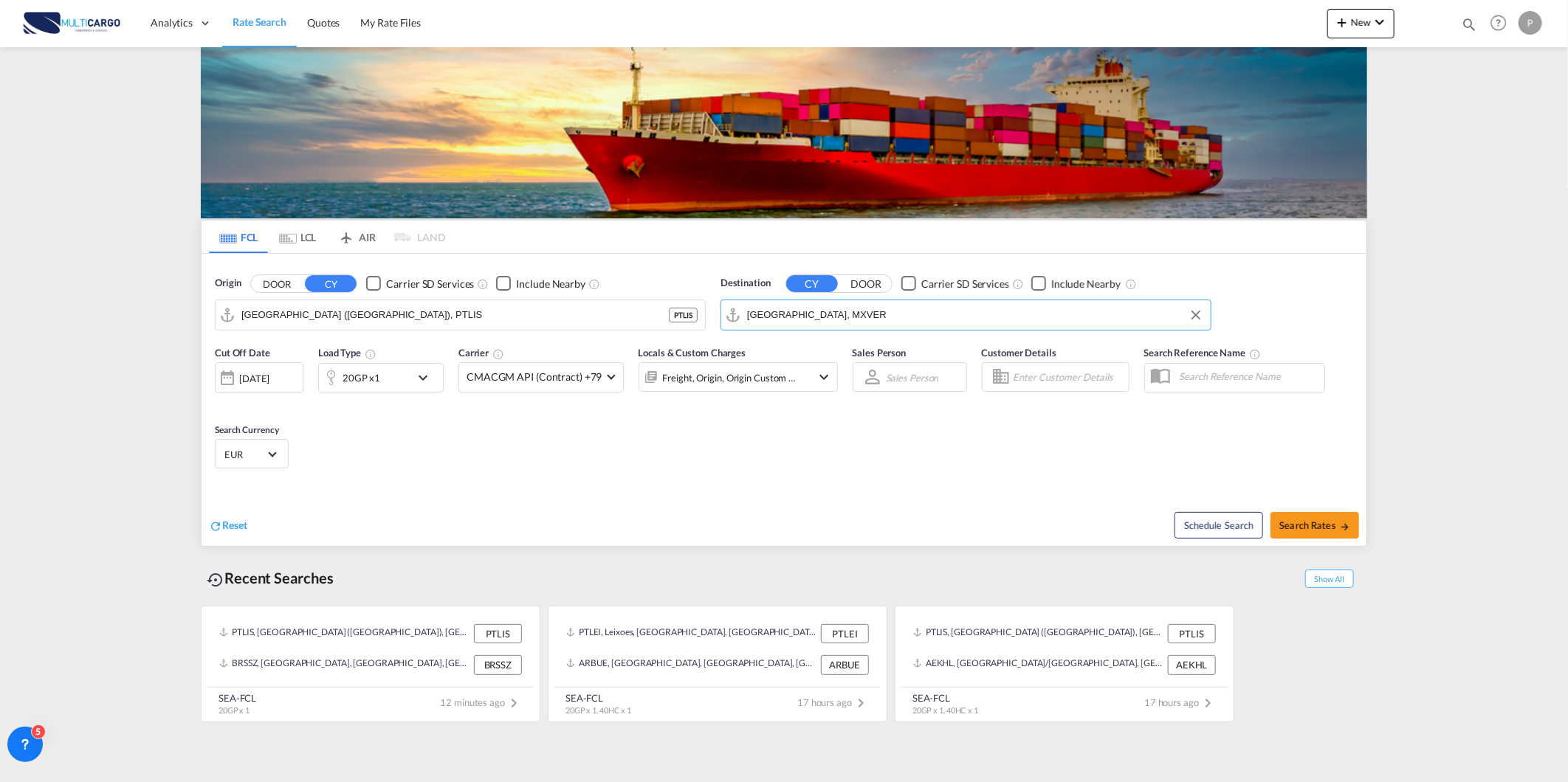
click at [365, 377] on div "20GP x1" at bounding box center [361, 377] width 38 height 20
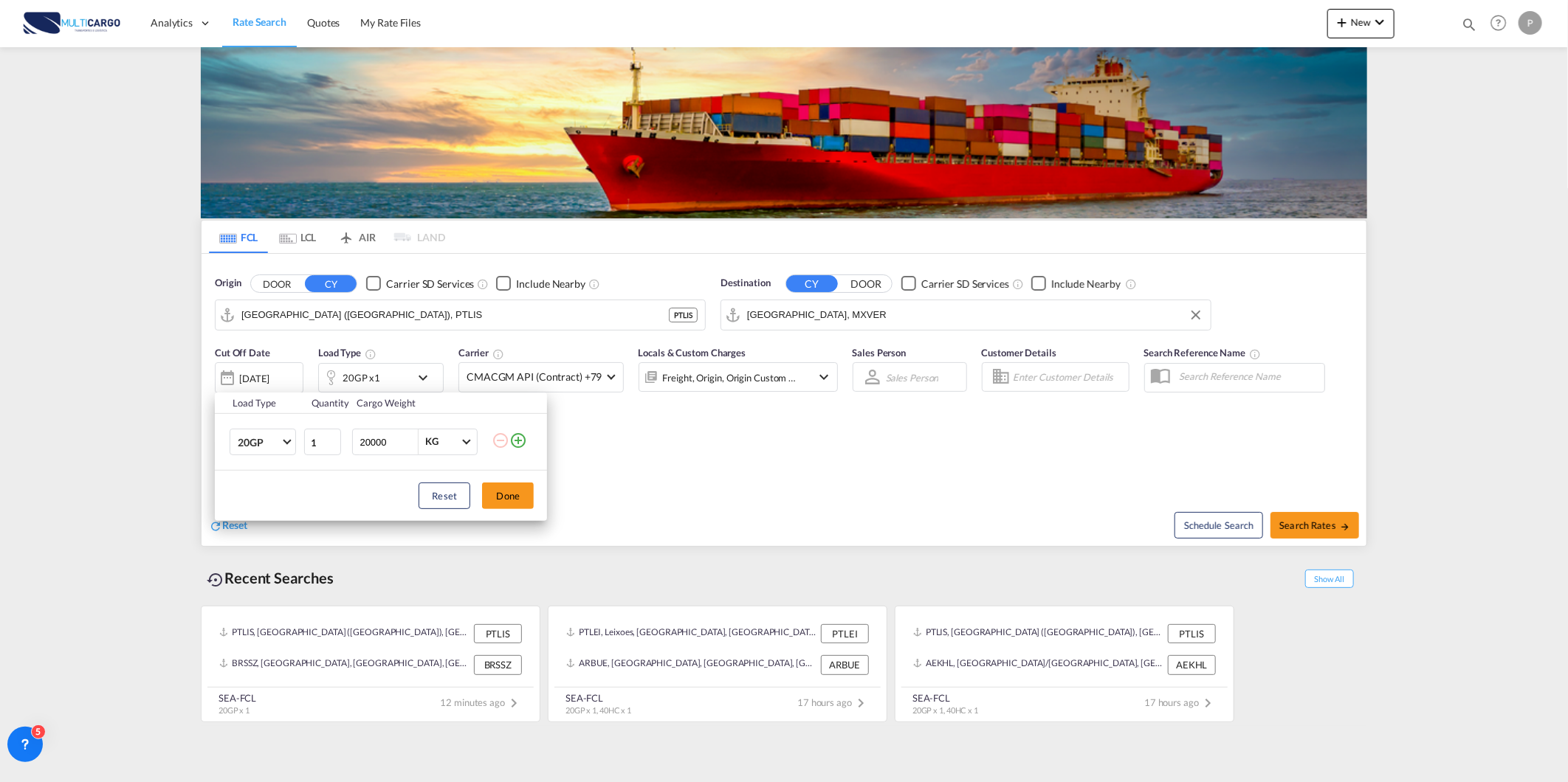
click at [524, 436] on md-icon "icon-plus-circle-outline" at bounding box center [517, 441] width 17 height 17
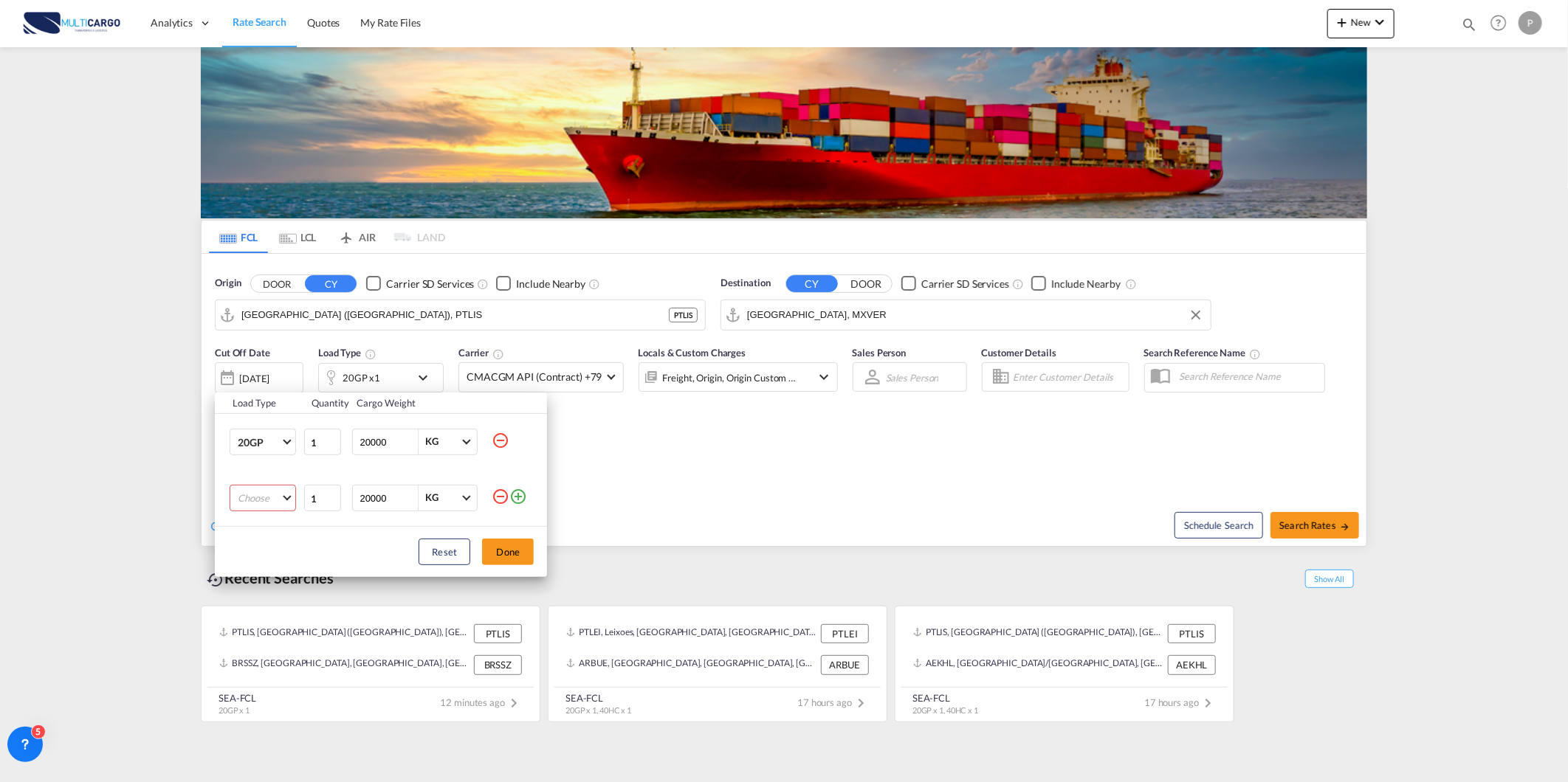
click at [277, 500] on md-select "Choose 20GP 40GP 40HC 45HC 20RE 40RE 40HR 20OT 40OT 20FR 40FR 40NR 20NR 45S 20T…" at bounding box center [263, 497] width 67 height 26
click at [283, 558] on md-option "40HC" at bounding box center [276, 570] width 101 height 36
click at [489, 550] on button "Done" at bounding box center [507, 551] width 51 height 26
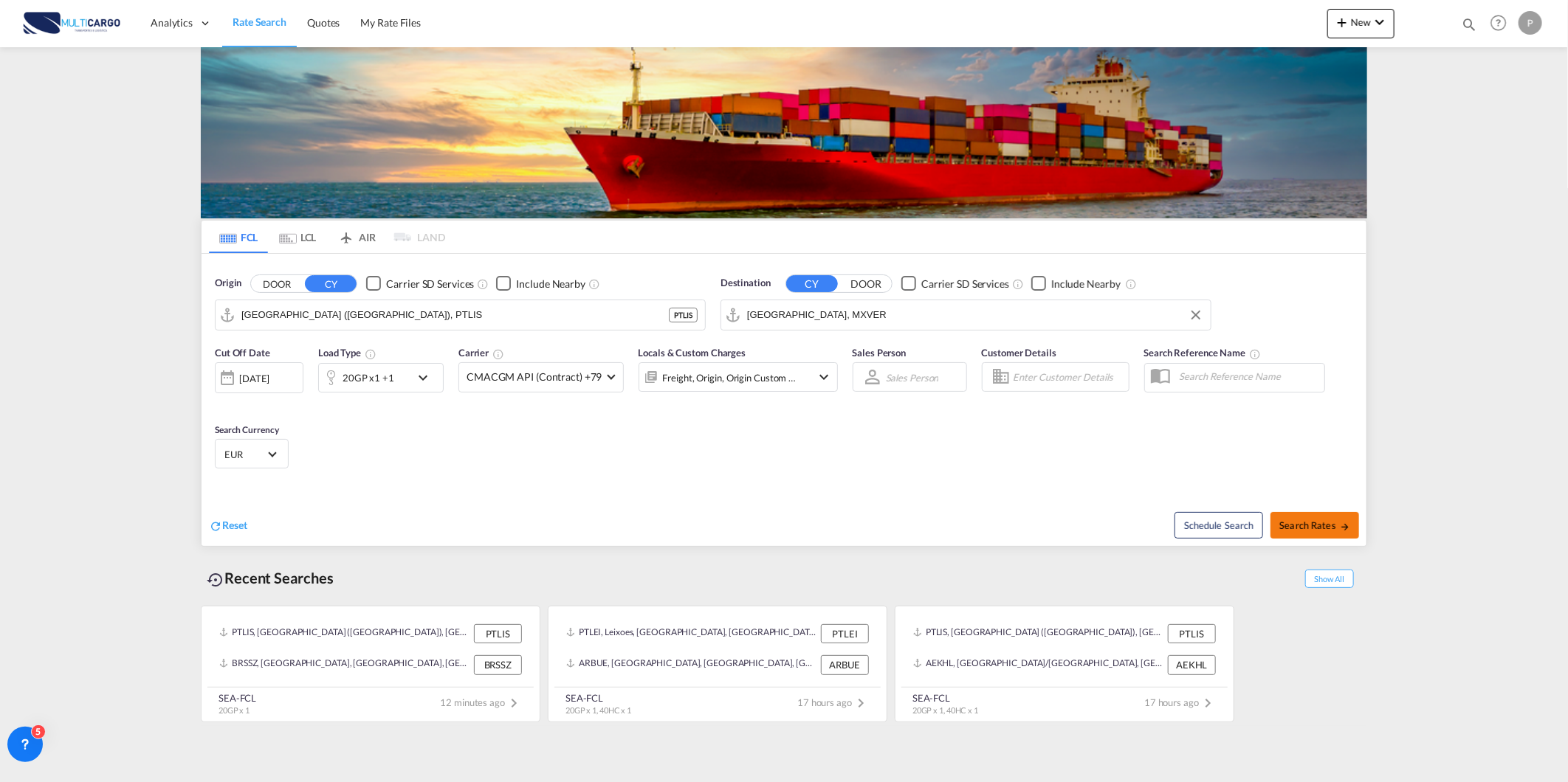
click at [1327, 526] on span "Search Rates" at bounding box center [1314, 525] width 71 height 12
type input "PTLIS to MXVER / 28 Aug 2025"
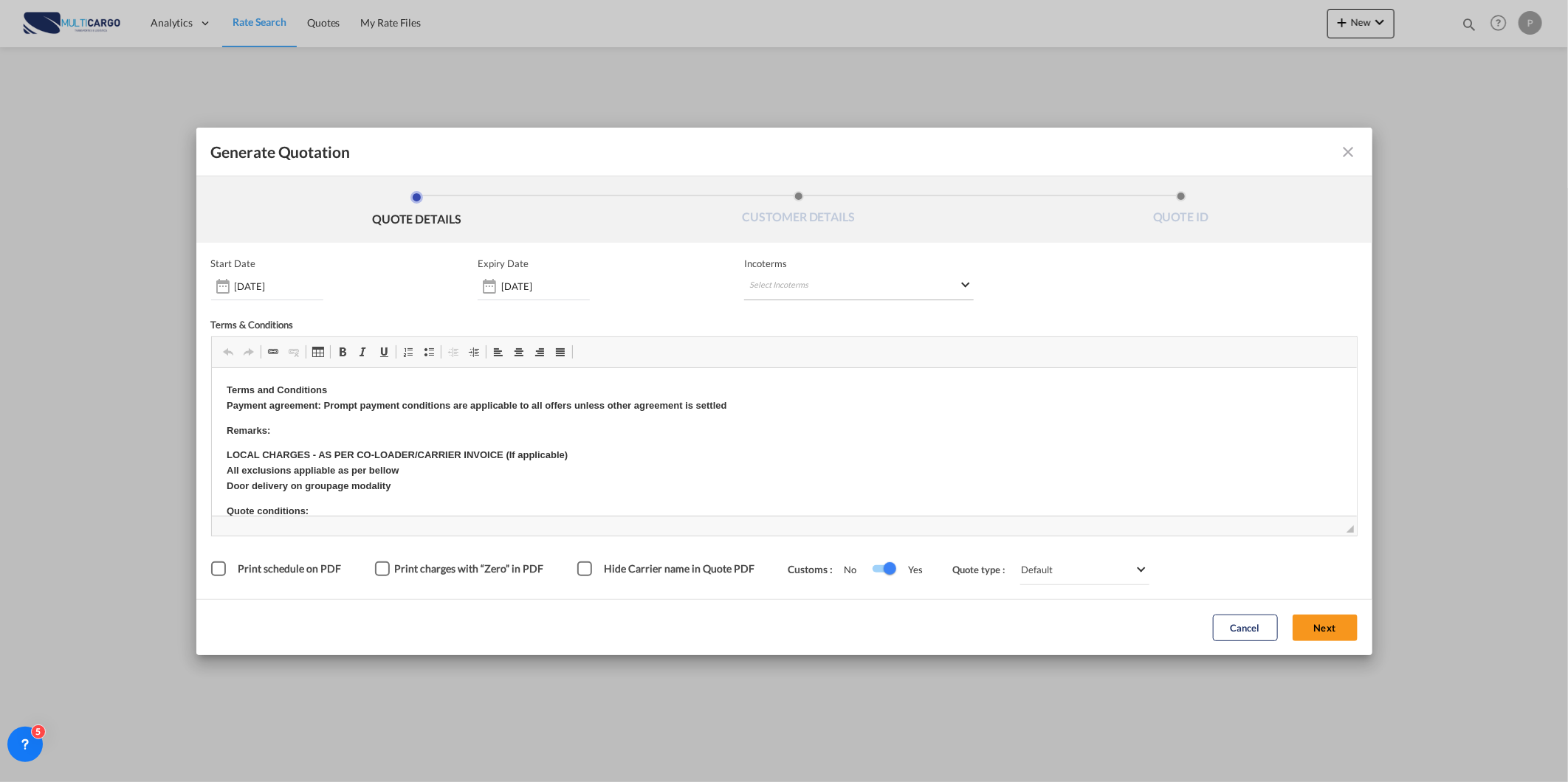
click at [860, 279] on md-select "Select Incoterms FOB - import Free on Board CIP - export Carriage and Insurance…" at bounding box center [859, 287] width 230 height 26
click at [840, 314] on input "search" at bounding box center [820, 317] width 137 height 14
type input "exw"
click at [849, 381] on div "EXW - export" at bounding box center [827, 379] width 141 height 12
click at [1323, 633] on button "Next" at bounding box center [1325, 627] width 65 height 26
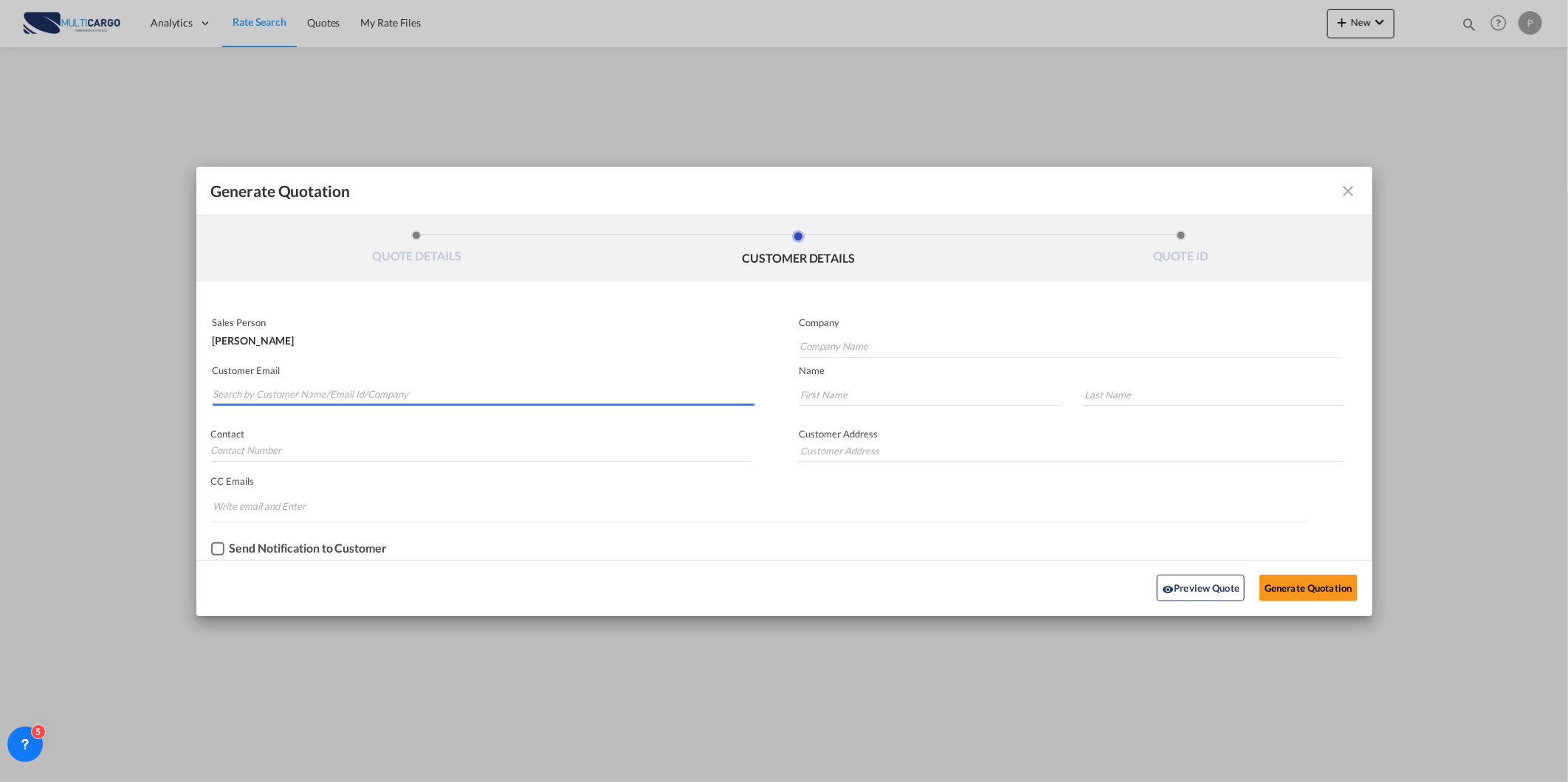
click at [262, 392] on input "Search by Customer Name/Email Id/Company" at bounding box center [484, 394] width 542 height 22
paste input "[PERSON_NAME][EMAIL_ADDRESS][PERSON_NAME][PERSON_NAME][DOMAIN_NAME]"
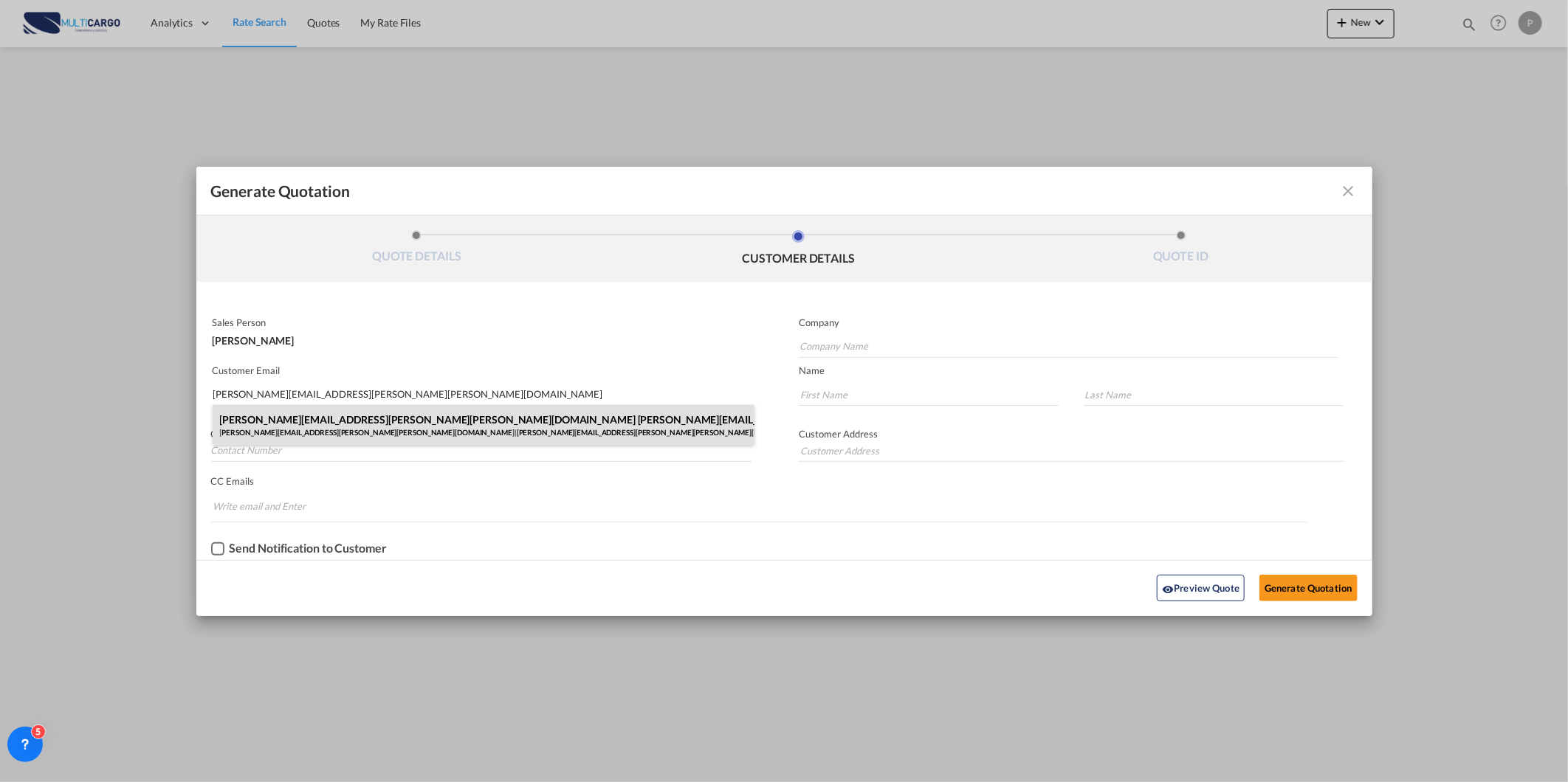
type input "[PERSON_NAME][EMAIL_ADDRESS][PERSON_NAME][PERSON_NAME][DOMAIN_NAME]"
click at [421, 425] on div "frank.lange@enma-europe.com frank.lange@enma-europe.com frank.lange@enma-europe…" at bounding box center [484, 424] width 543 height 40
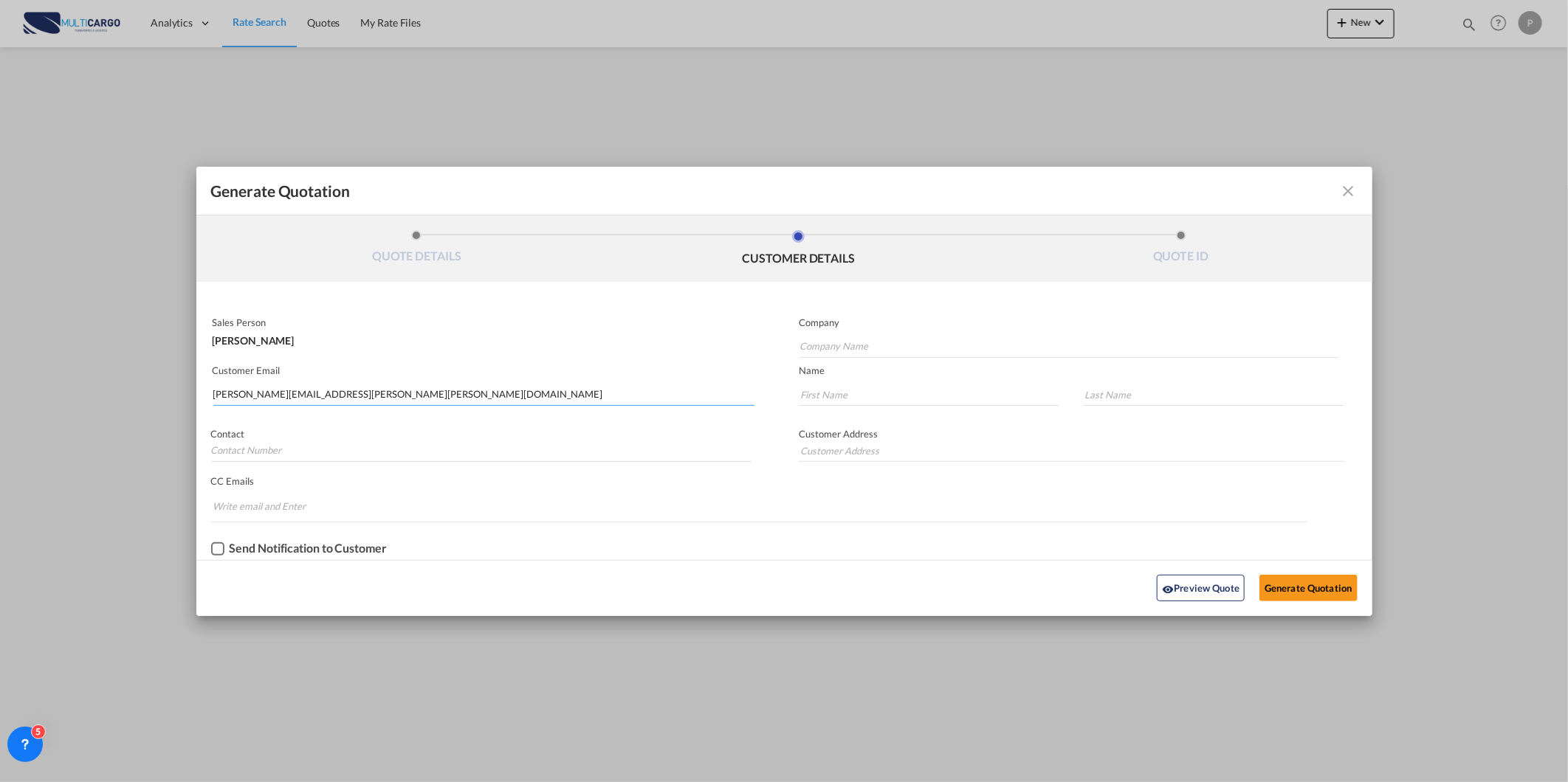
type input "[PERSON_NAME][EMAIL_ADDRESS][PERSON_NAME][PERSON_NAME][DOMAIN_NAME]"
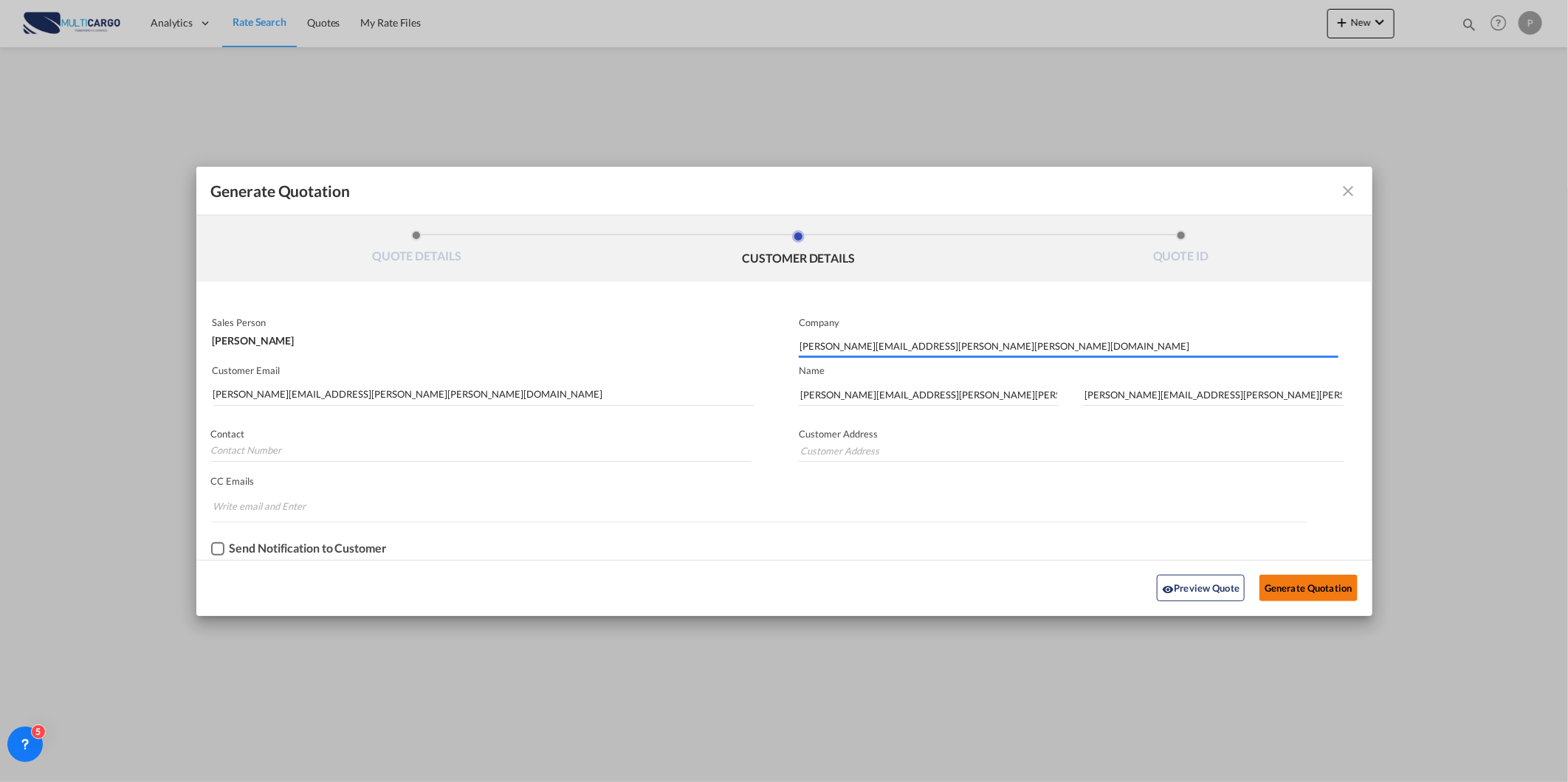
click at [1323, 586] on button "Generate Quotation" at bounding box center [1307, 587] width 98 height 26
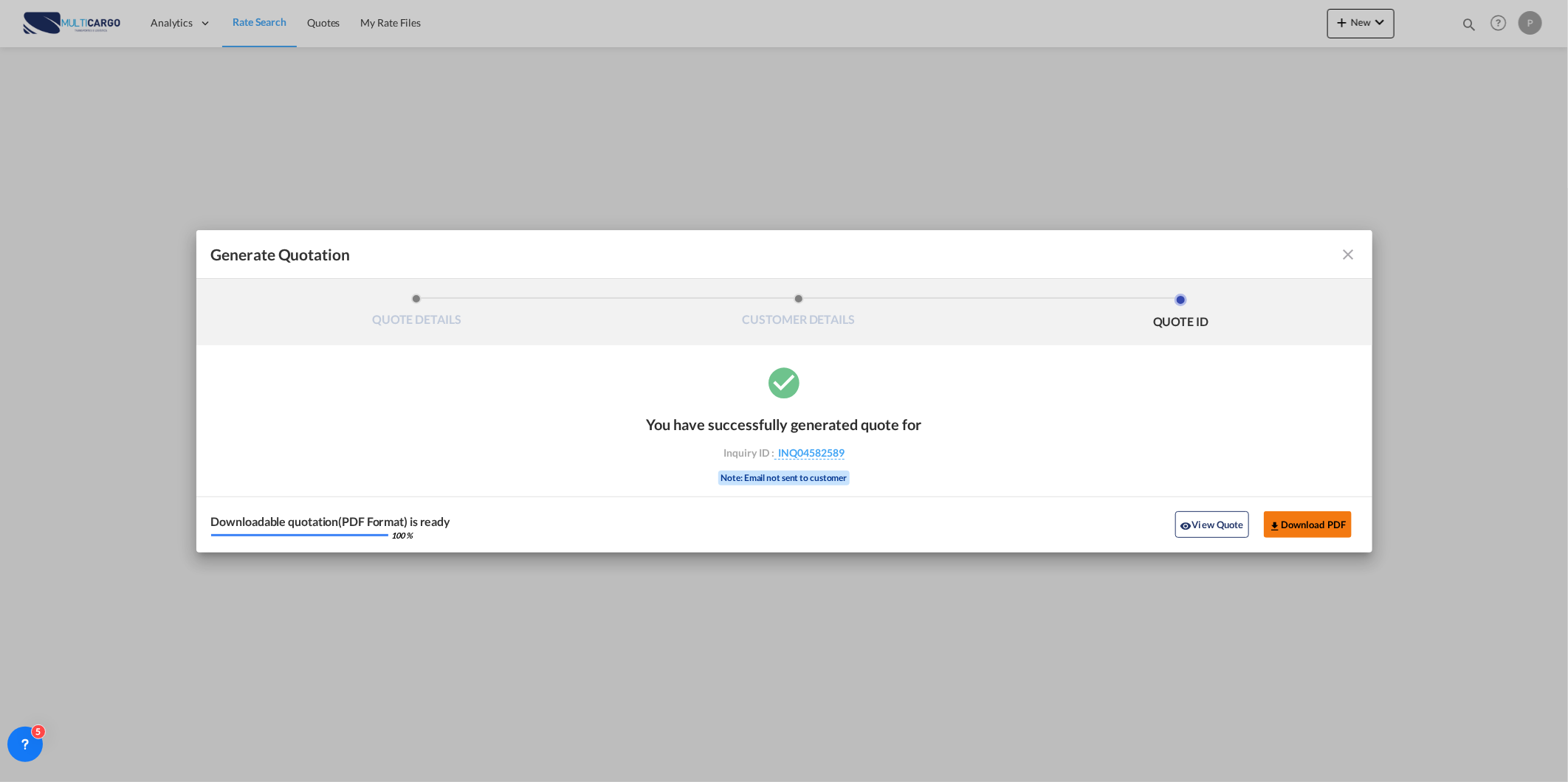
click at [1298, 521] on button "Download PDF" at bounding box center [1307, 524] width 88 height 26
click at [1345, 249] on md-icon "icon-close fg-AAA8AD cursor m-0" at bounding box center [1348, 255] width 17 height 17
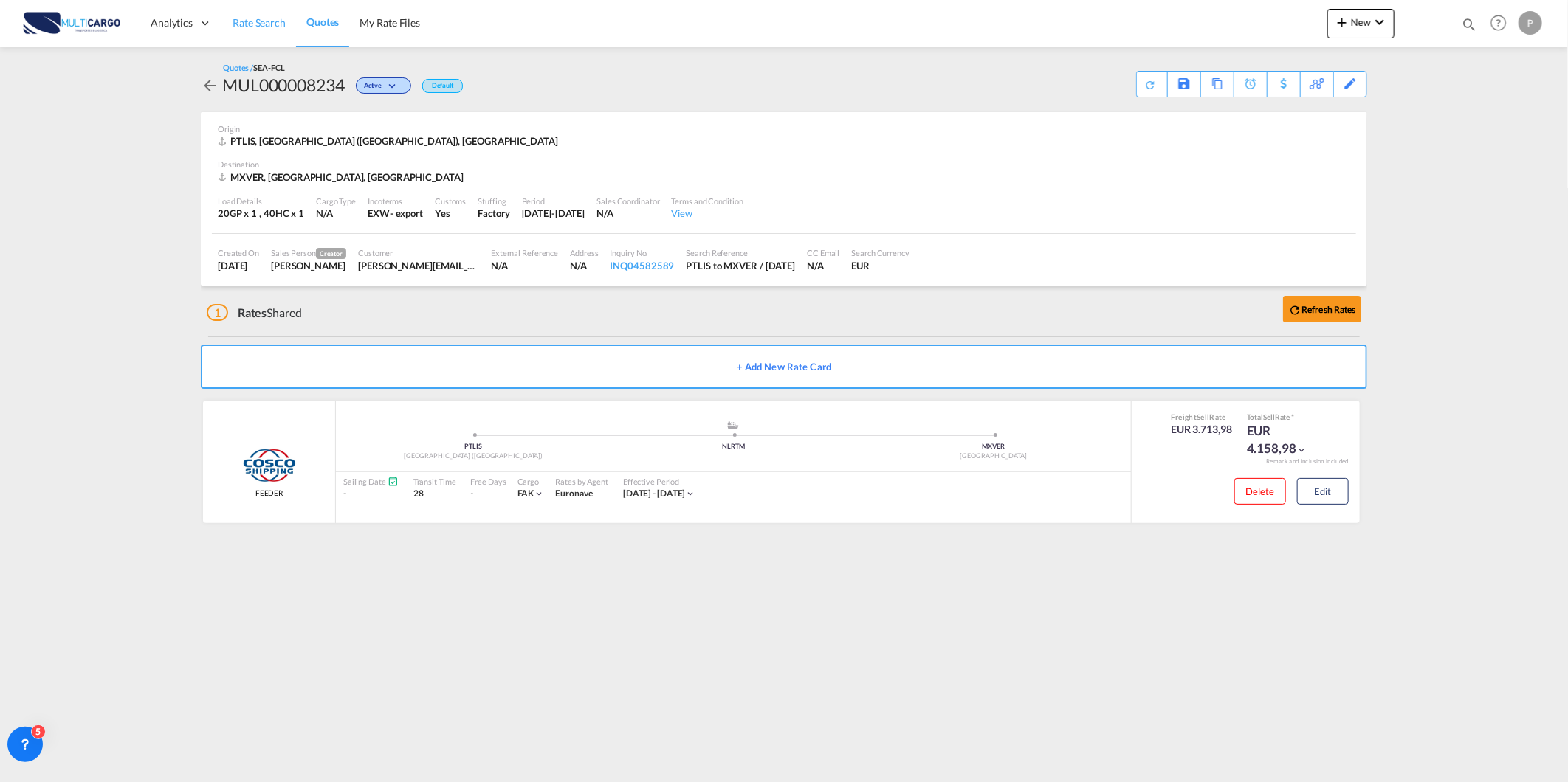
click at [270, 26] on span "Rate Search" at bounding box center [259, 22] width 53 height 13
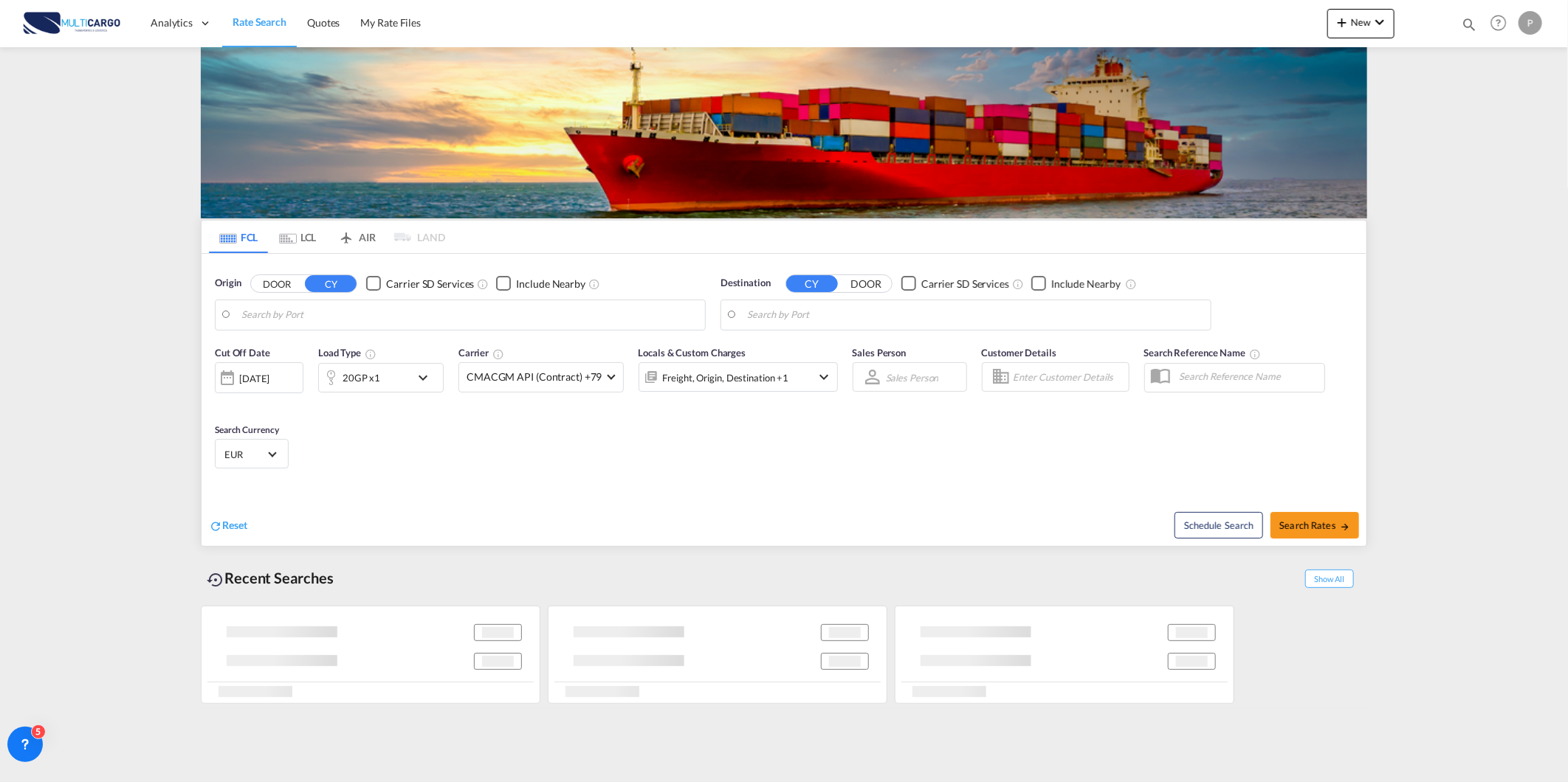
type input "Lisbon (Lisboa), PTLIS"
type input "Veracruz, MXVER"
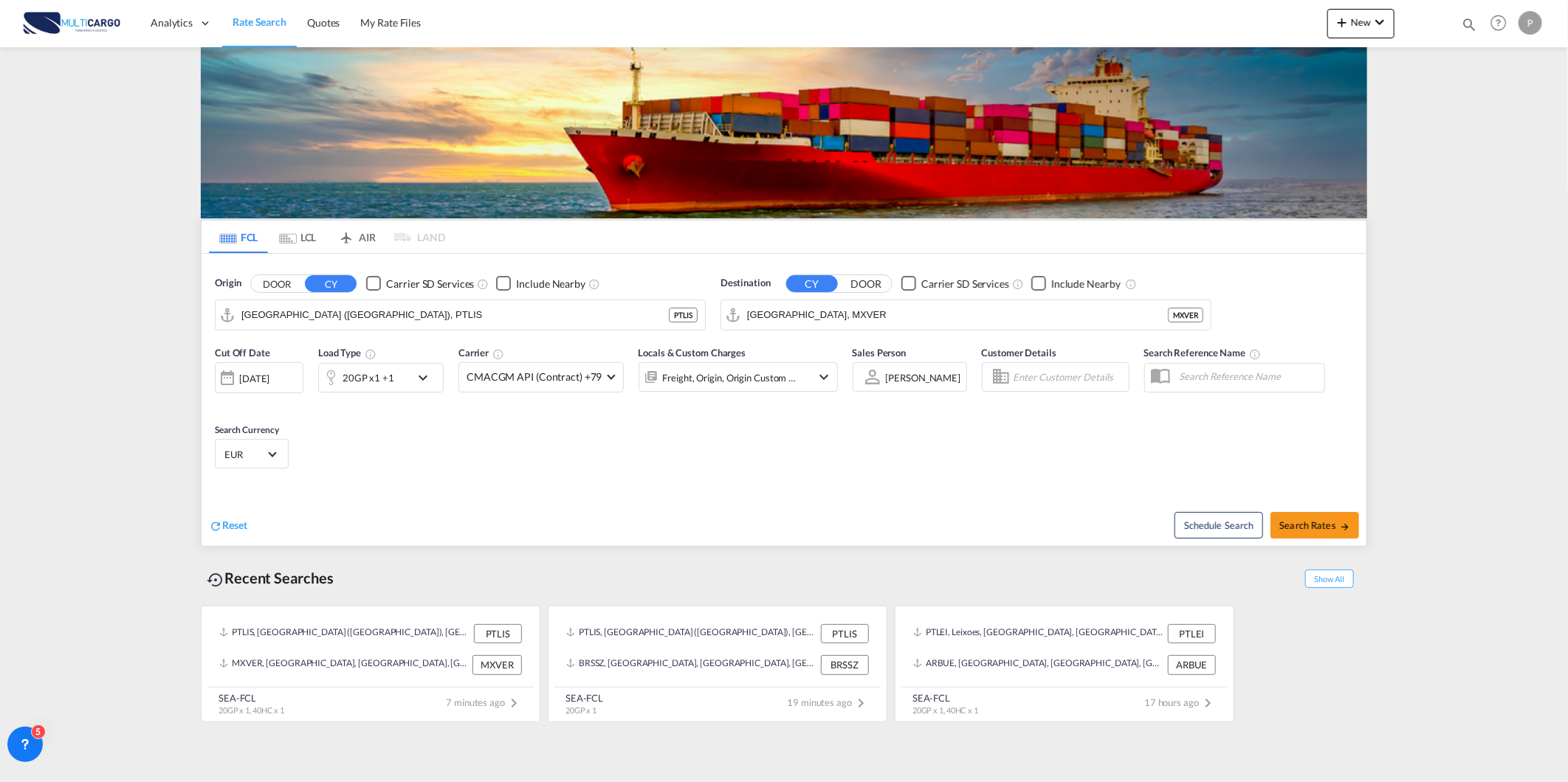
drag, startPoint x: 274, startPoint y: 39, endPoint x: 238, endPoint y: 24, distance: 39.0
click at [238, 24] on span "Rate Search" at bounding box center [260, 21] width 54 height 13
click at [238, 22] on span "Rate Search" at bounding box center [260, 21] width 54 height 13
click at [249, 20] on span "Rate Search" at bounding box center [260, 21] width 54 height 13
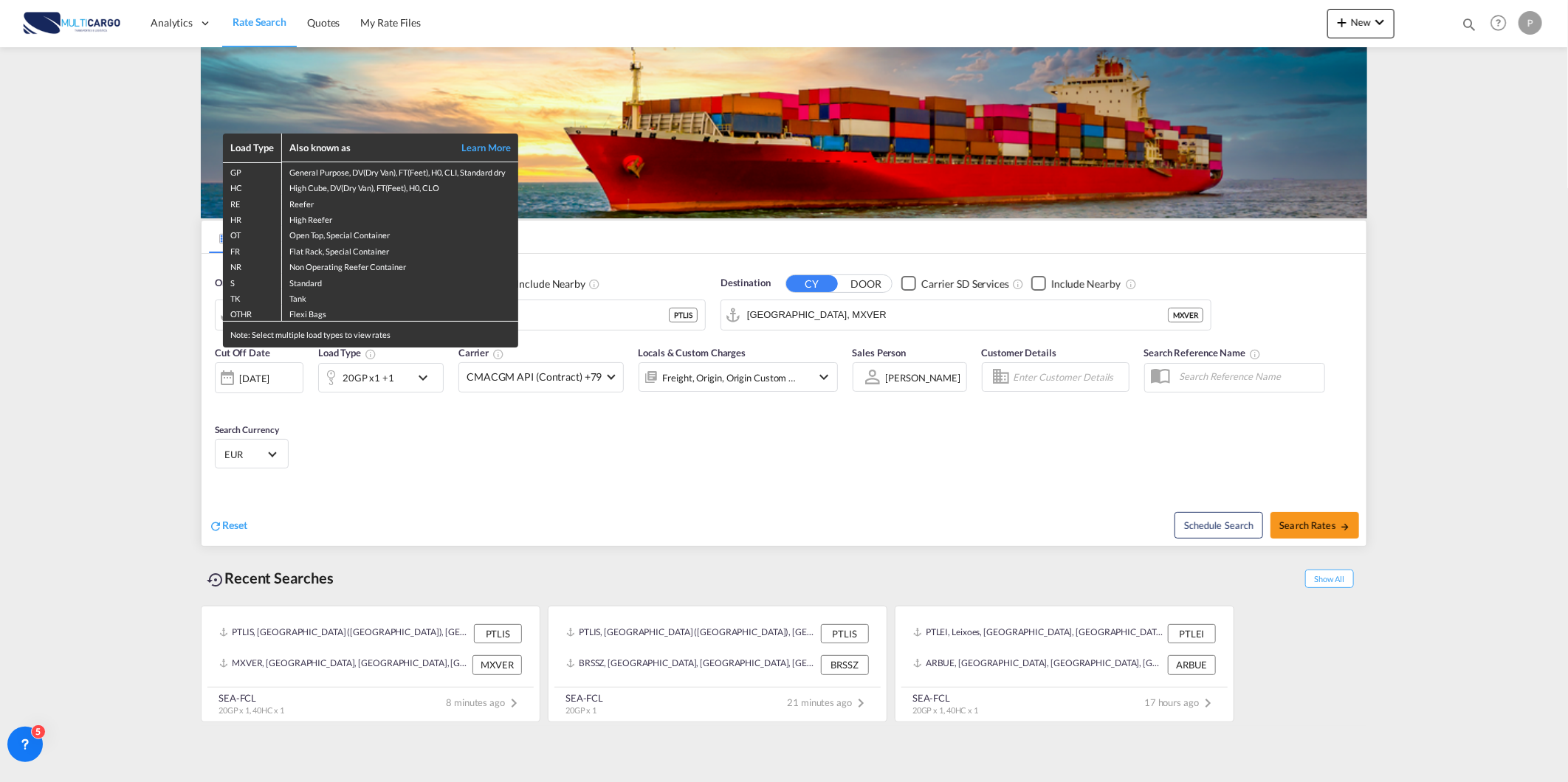
click at [1467, 27] on div "Load Type Also known as Learn More GP General Purpose, DV(Dry Van), FT(Feet), H…" at bounding box center [784, 391] width 1568 height 782
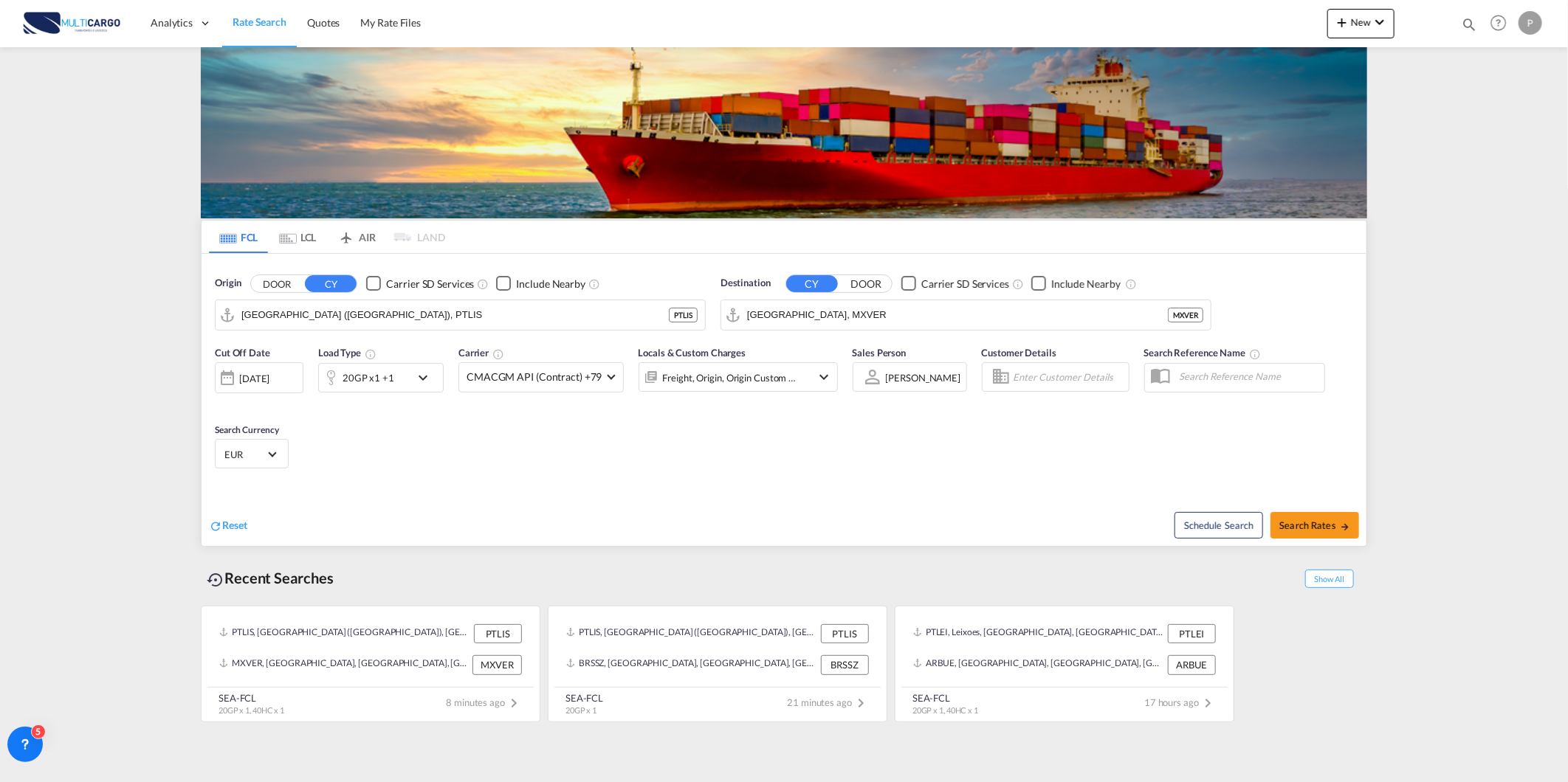
click at [1467, 17] on md-icon "icon-magnify" at bounding box center [1468, 24] width 16 height 16
drag, startPoint x: 1316, startPoint y: 25, endPoint x: 1112, endPoint y: 13, distance: 204.4
click at [1112, 13] on div "Quotes 8109 Help Resources Product Release P My Profile Logout" at bounding box center [784, 22] width 1523 height 46
type input "8206"
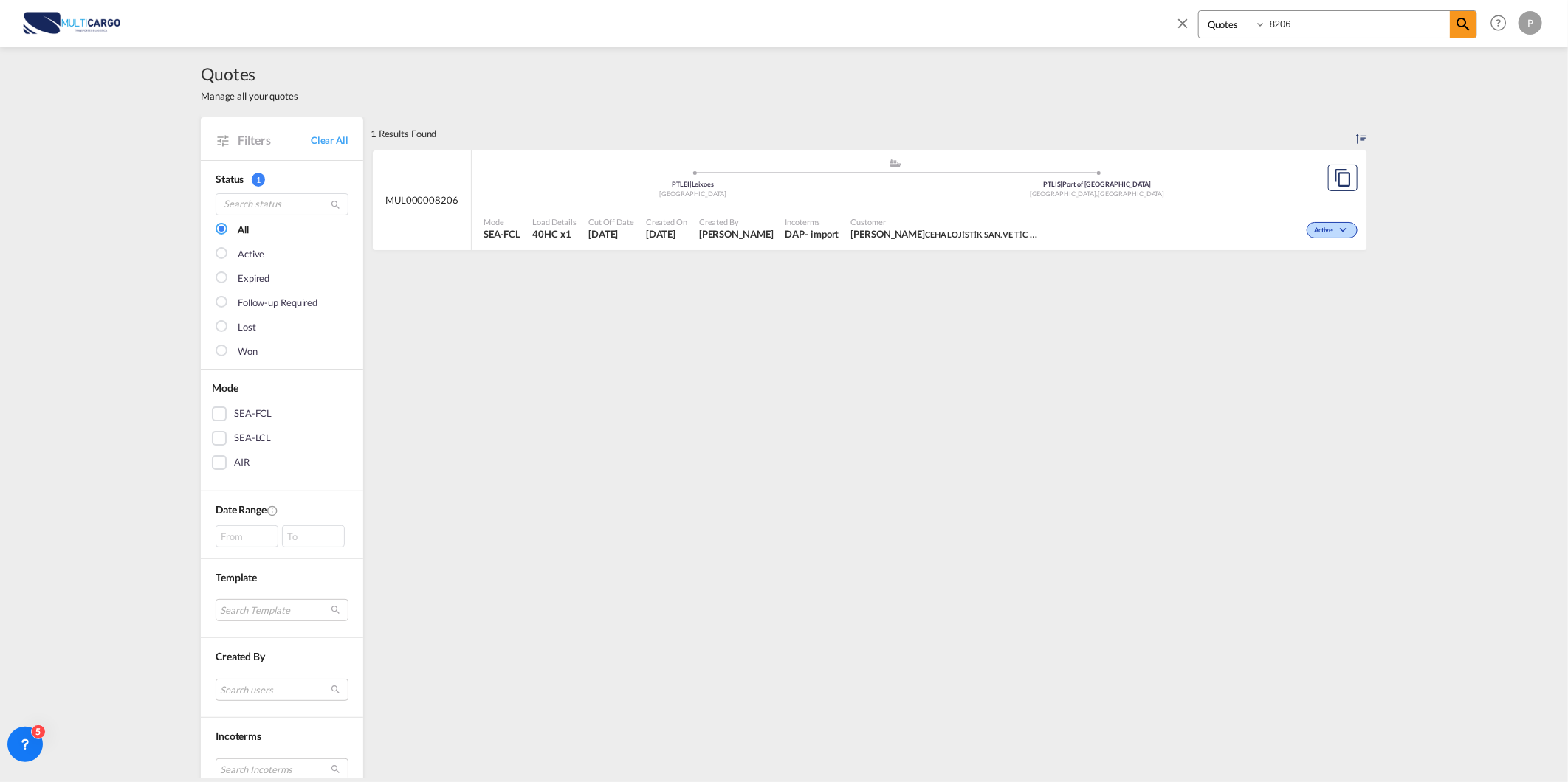
click at [986, 211] on div "Customer Okan Duman CEHA LOJİSTİK SAN. VE TİC. A.Ş." at bounding box center [947, 229] width 204 height 37
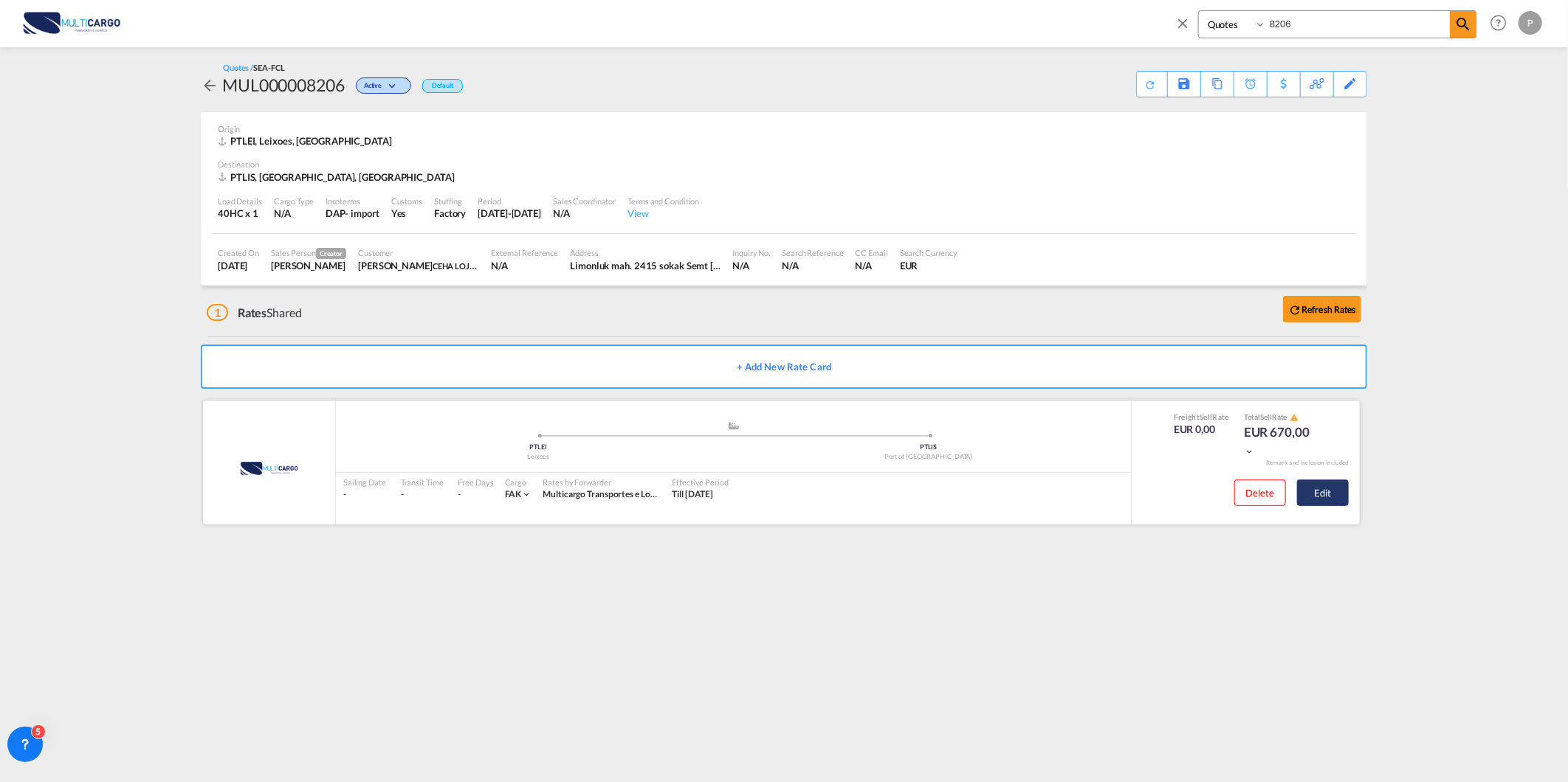
click at [1333, 492] on button "Edit" at bounding box center [1322, 492] width 51 height 26
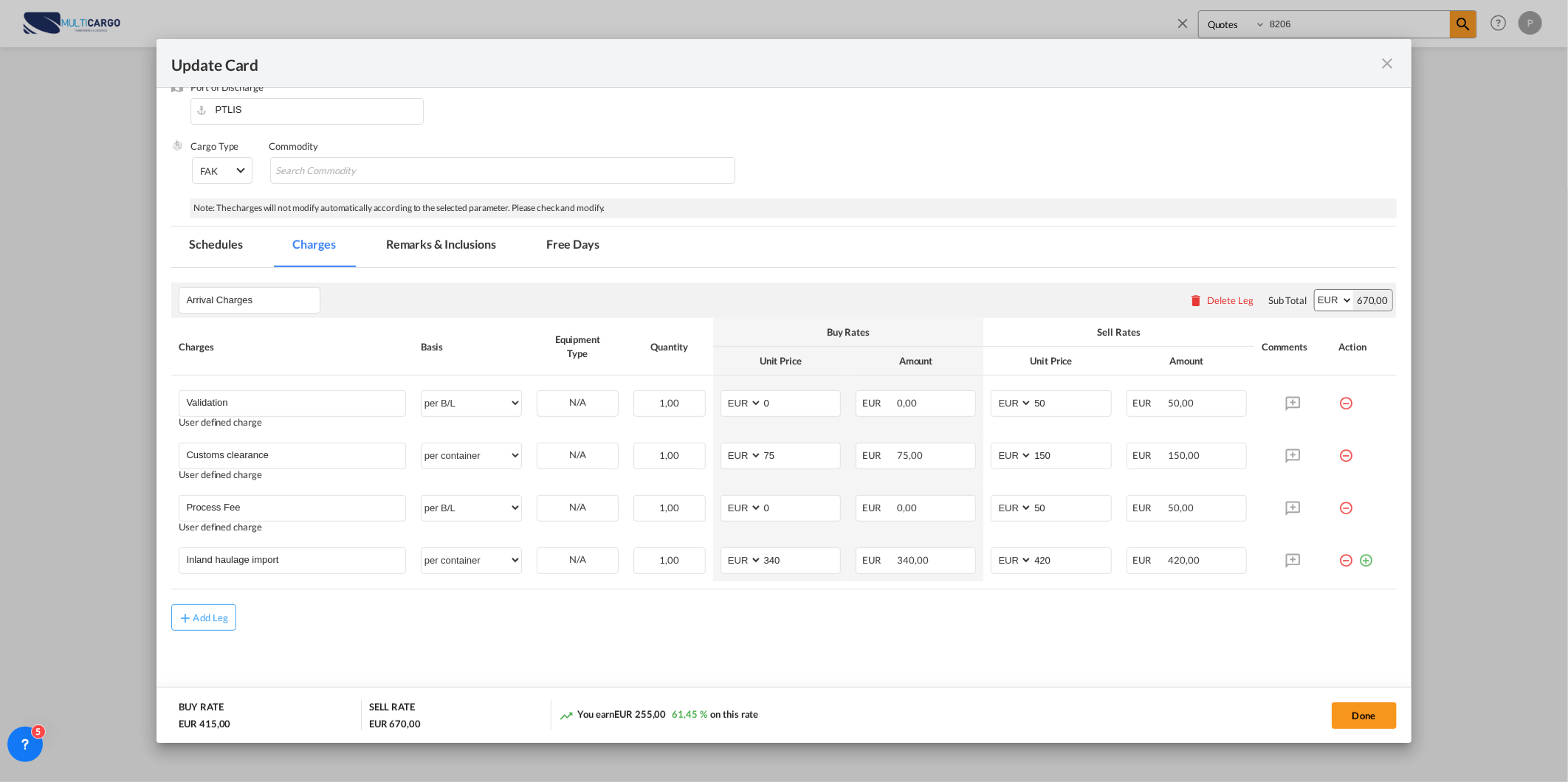
scroll to position [210, 0]
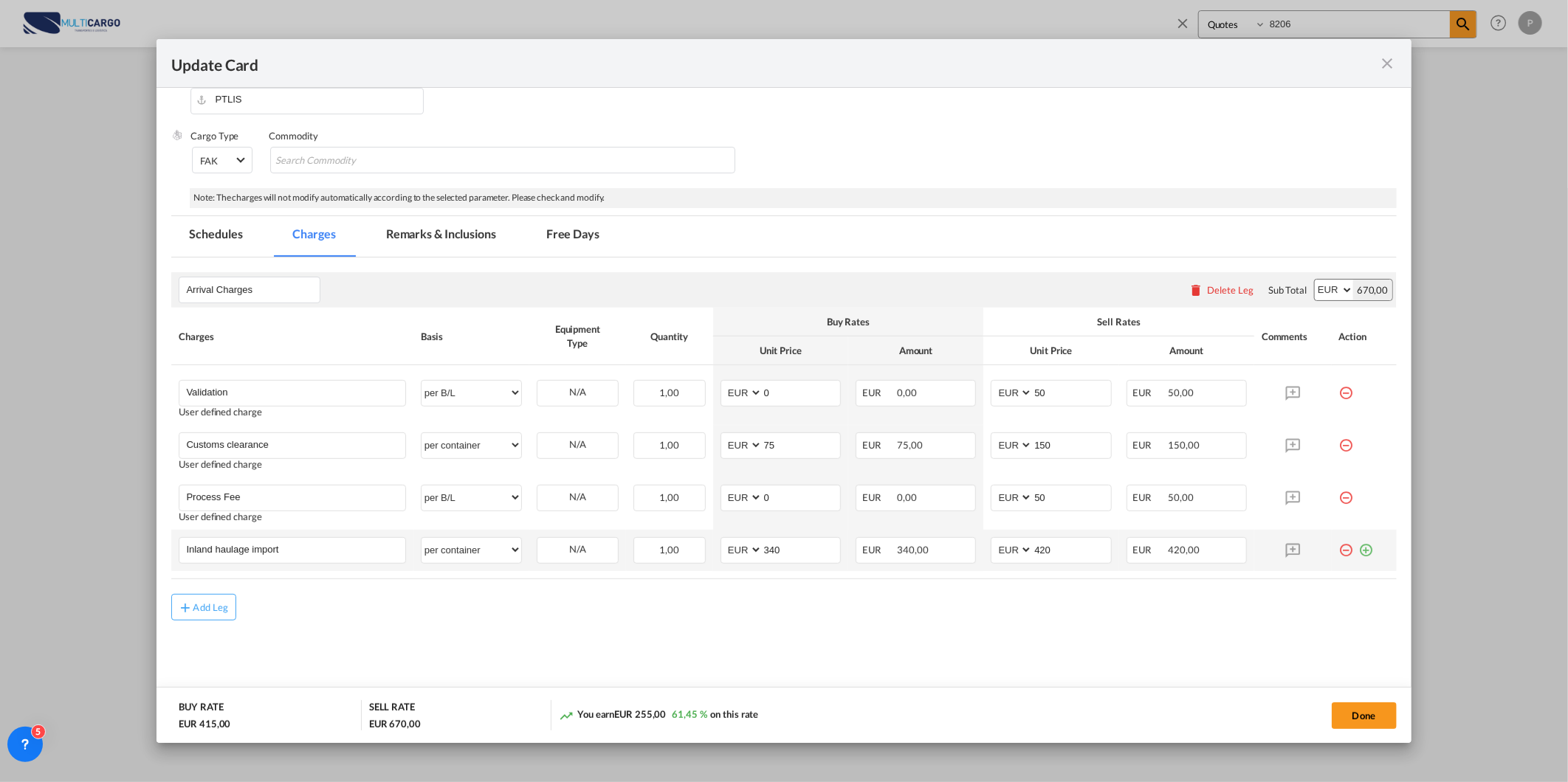
click at [1359, 549] on md-icon "icon-plus-circle-outline green-400-fg" at bounding box center [1365, 544] width 15 height 15
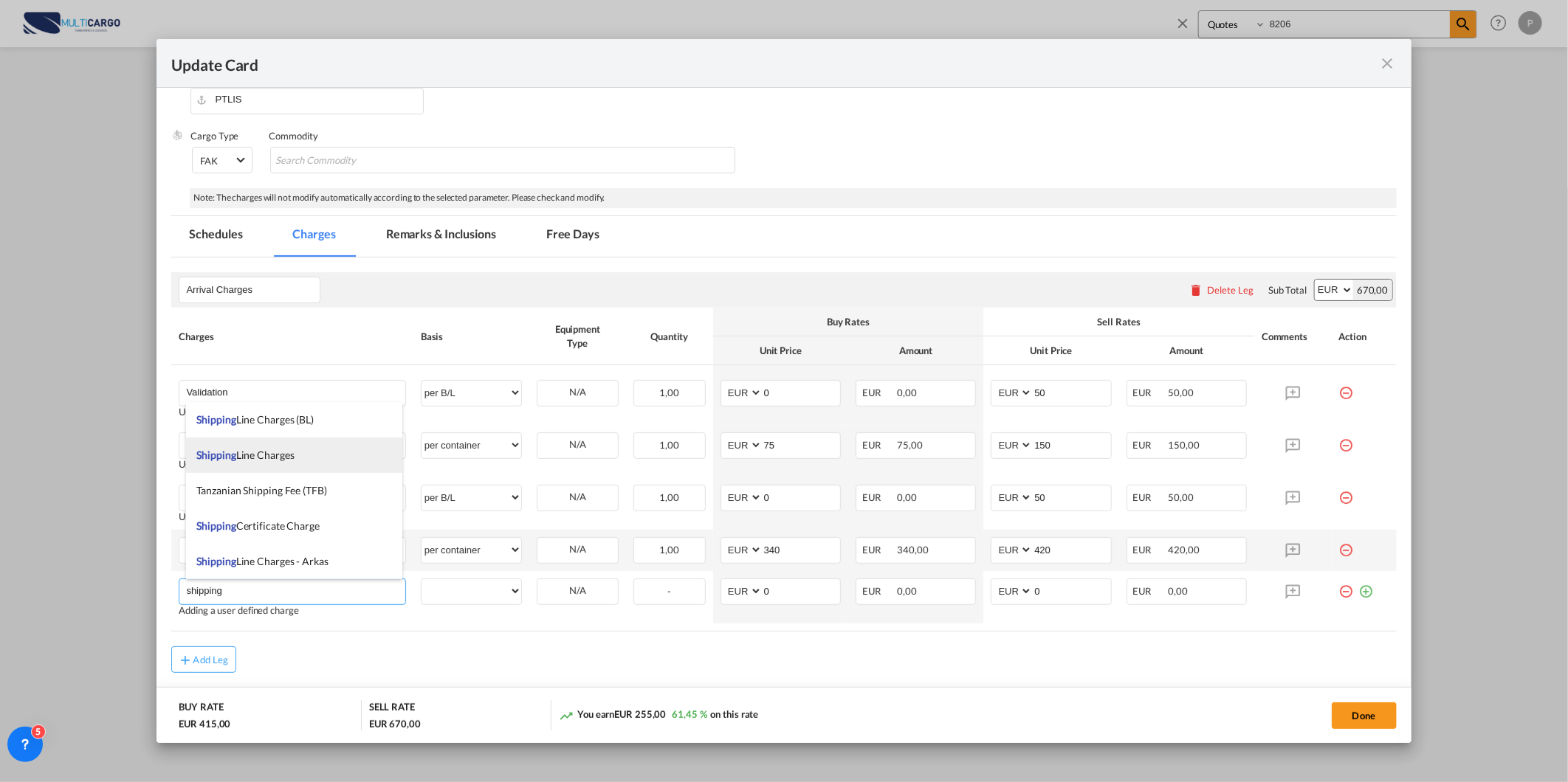
click at [300, 454] on li "Shipping Line Charges" at bounding box center [295, 455] width 217 height 36
type input "Shipping Line Charges"
select select "per container"
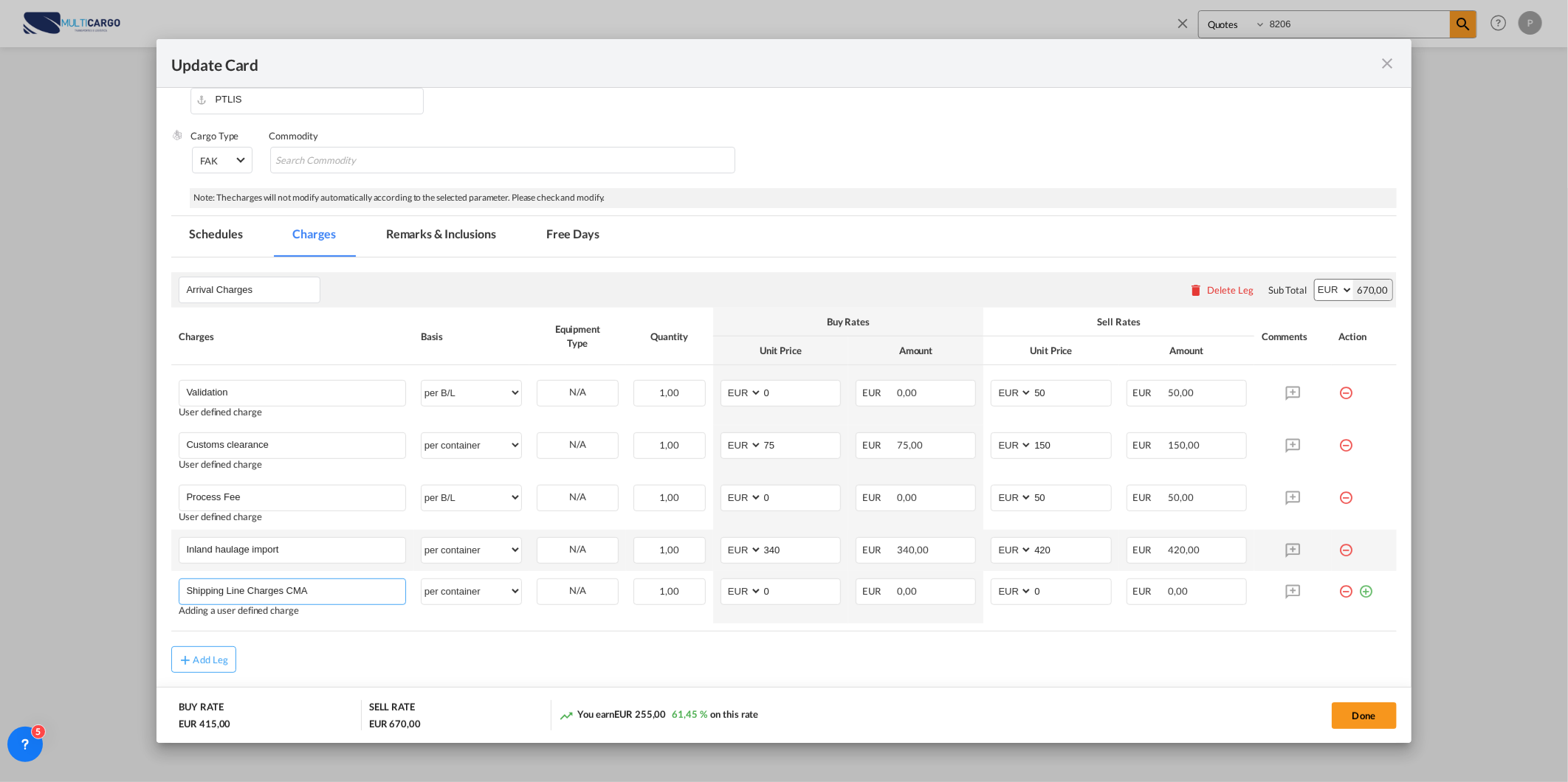
type input "Shipping Line Charges CMA"
click at [396, 642] on rate-modification "Arrival Charges Please enter leg name Leg Name Already Exists Delete Leg Sub To…" at bounding box center [783, 466] width 1224 height 417
click at [1359, 590] on md-icon "icon-plus-circle-outline green-400-fg" at bounding box center [1365, 585] width 15 height 15
type input "_"
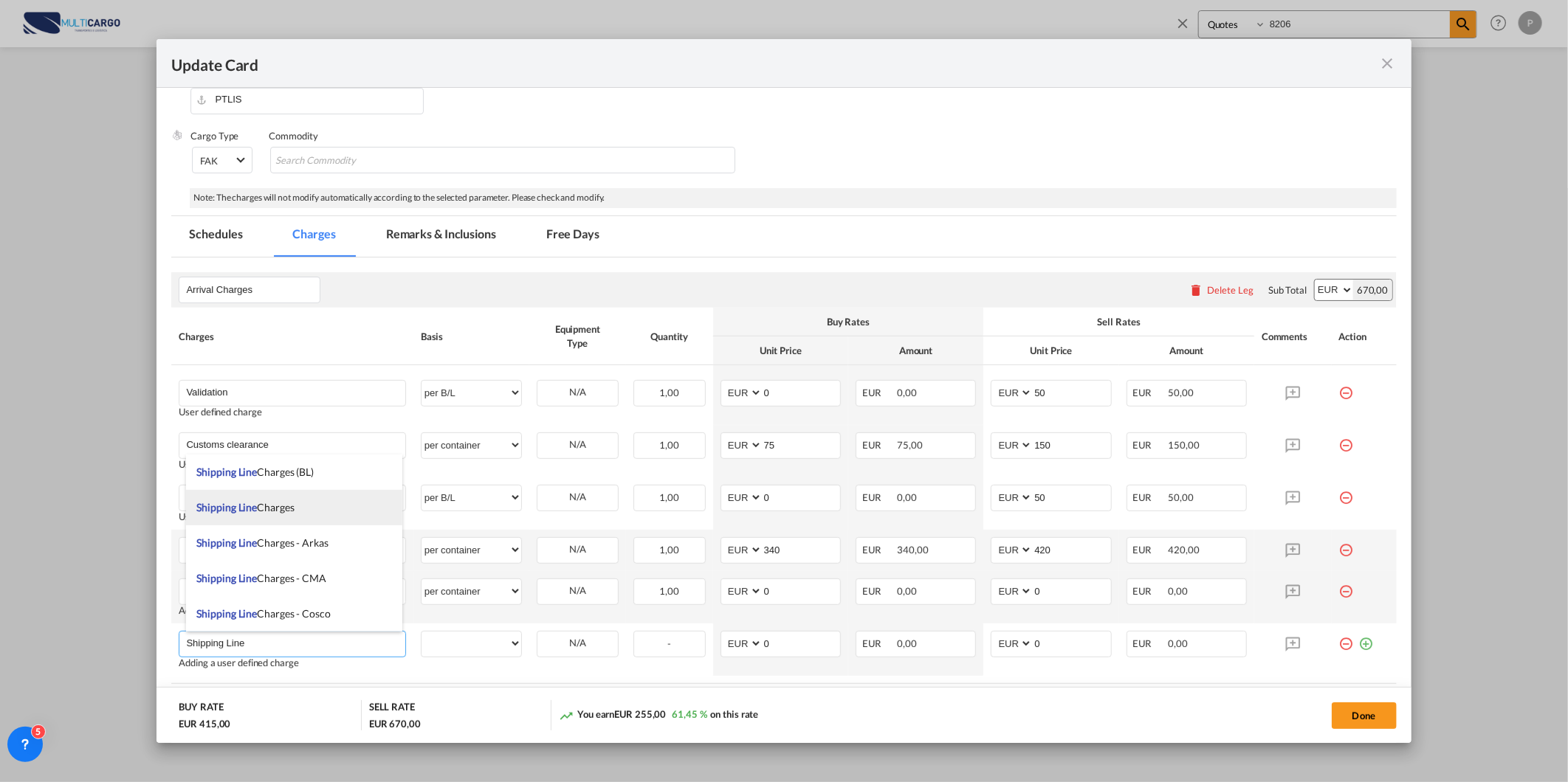
click at [278, 501] on span "Shipping Line Charges" at bounding box center [245, 507] width 98 height 13
type input "Shipping Line Charges"
select select "per container"
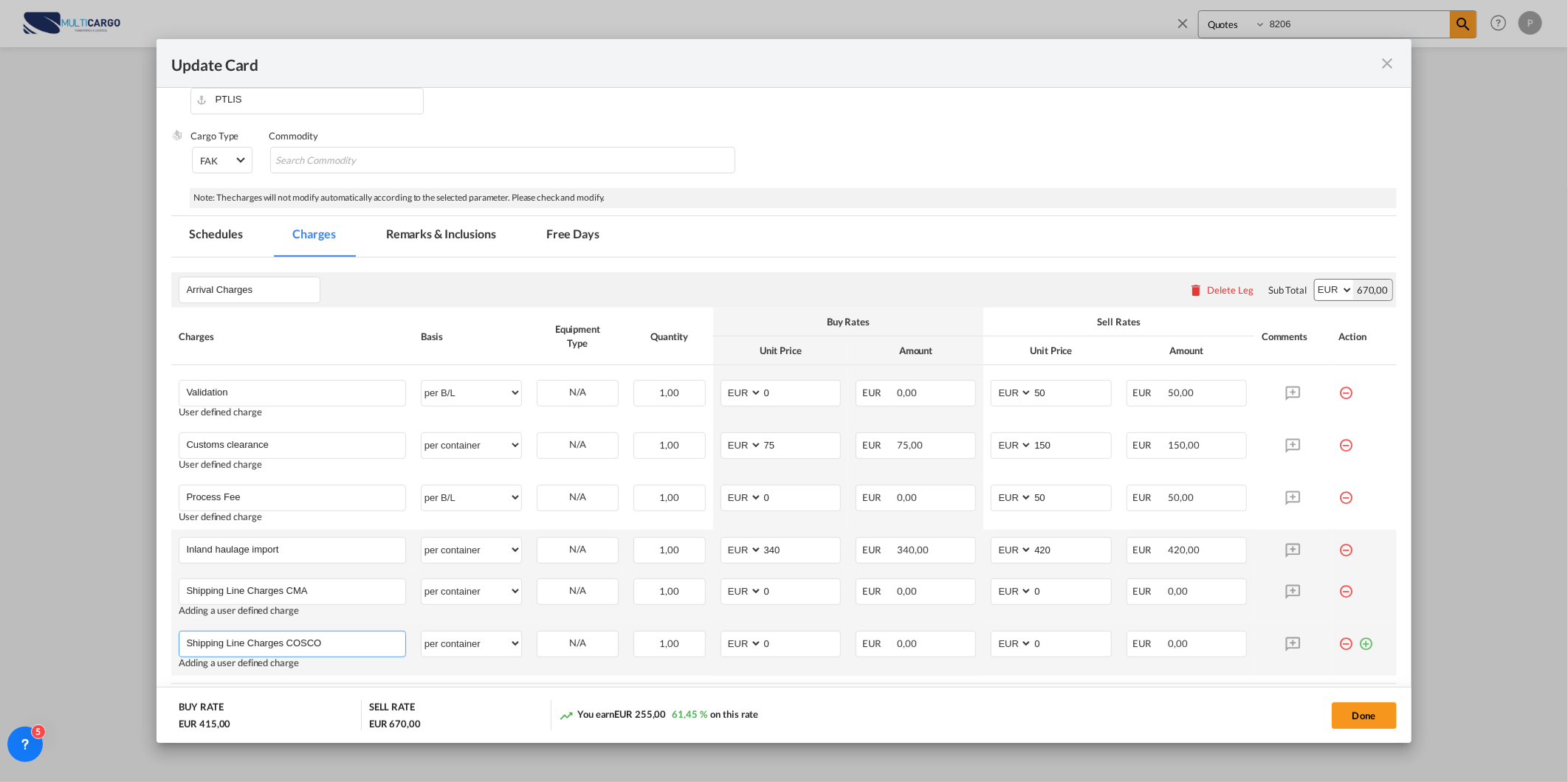
type input "Shipping Line Charges COSCO"
drag, startPoint x: 369, startPoint y: 675, endPoint x: 361, endPoint y: 677, distance: 8.2
click at [370, 675] on td "Shipping Line Charges COSCO Please Enter User Defined Charges Cannot Be Publish…" at bounding box center [292, 650] width 241 height 52
drag, startPoint x: 1083, startPoint y: 596, endPoint x: 969, endPoint y: 596, distance: 114.0
click at [969, 596] on tr "Shipping Line Charges CMA Please Enter User Defined Charges Cannot Be Published…" at bounding box center [783, 597] width 1224 height 52
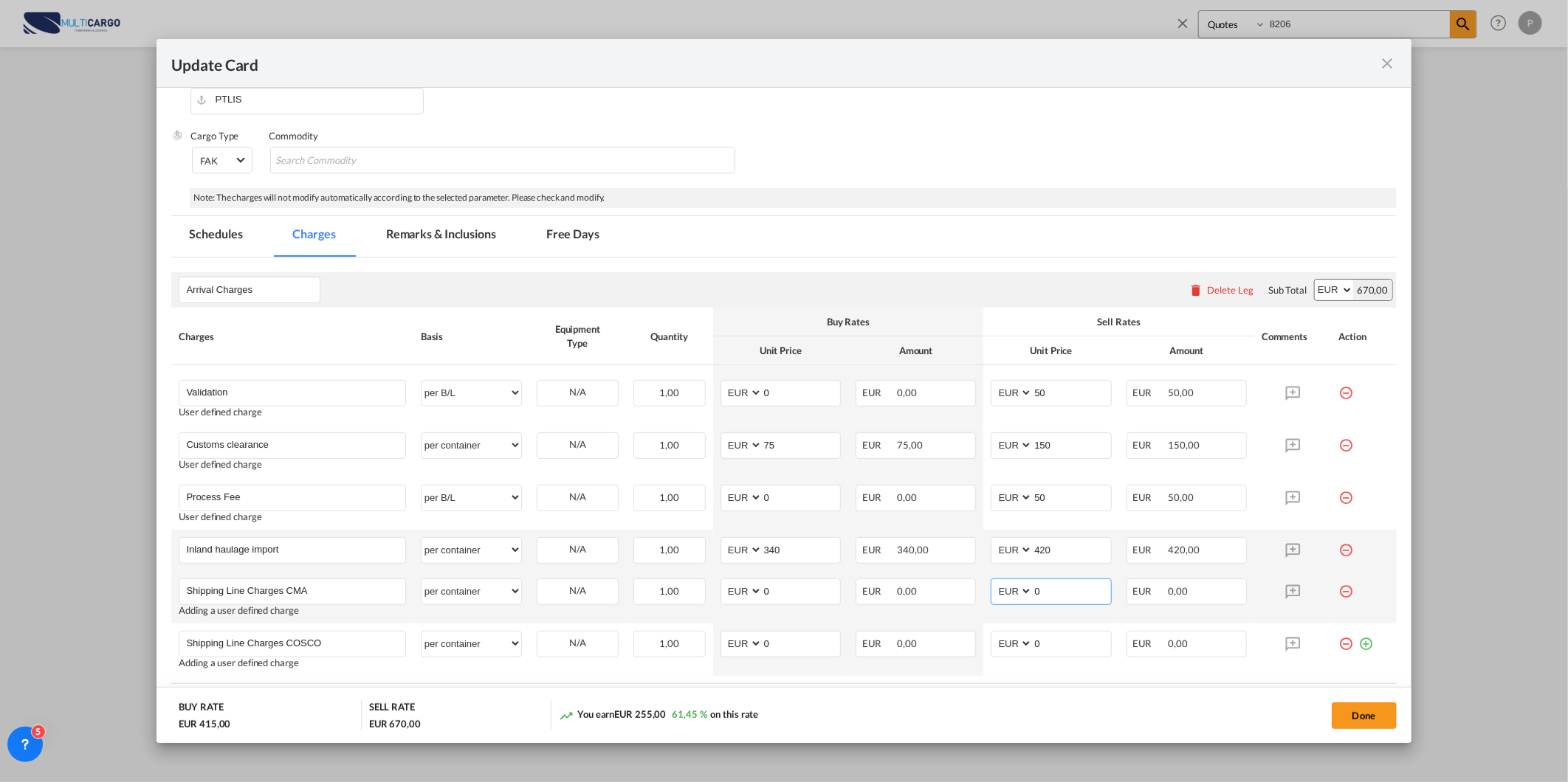
click at [1046, 589] on input "0" at bounding box center [1071, 590] width 78 height 22
drag, startPoint x: 1023, startPoint y: 578, endPoint x: 1030, endPoint y: 581, distance: 7.6
click at [1023, 578] on td "AED AFN ALL AMD ANG AOA ARS AUD AWG AZN BAM BBD BDT BGN BHD BIF BMD BND BOB BRL…" at bounding box center [1050, 597] width 135 height 52
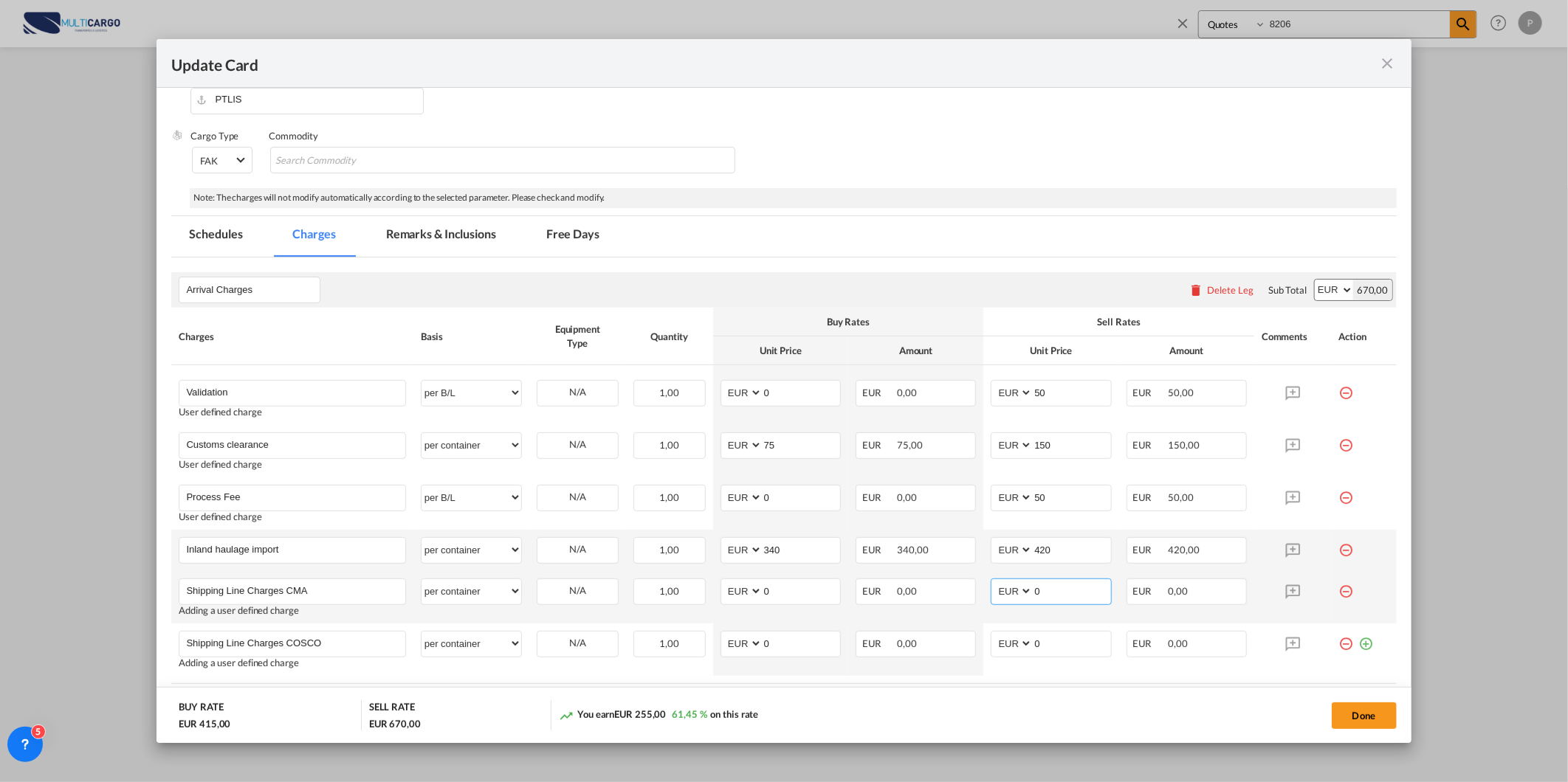
click at [1034, 588] on input "0" at bounding box center [1071, 590] width 78 height 22
type input "390"
click at [1053, 645] on input "0" at bounding box center [1071, 642] width 78 height 22
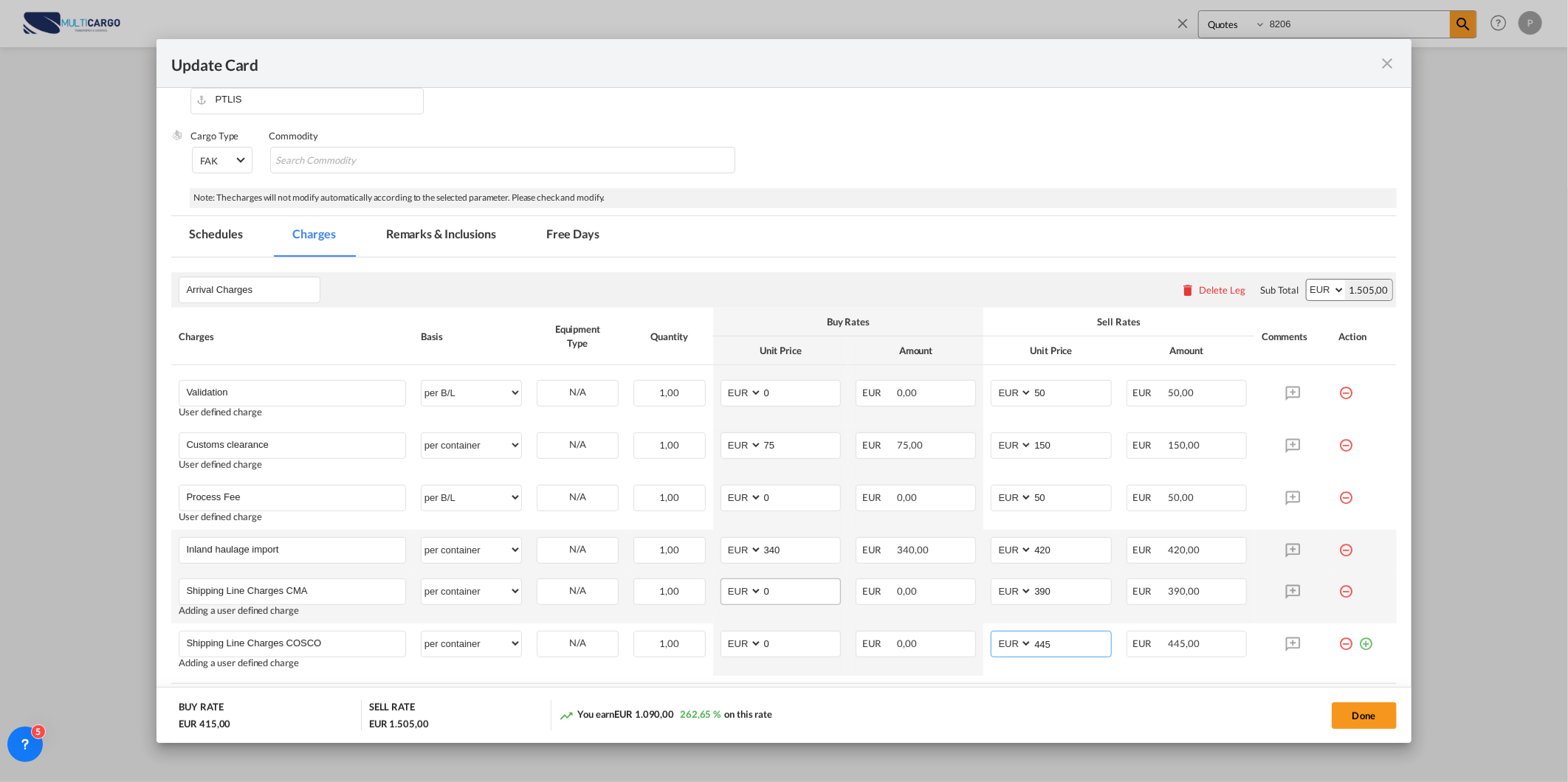
type input "445"
drag, startPoint x: 796, startPoint y: 595, endPoint x: 716, endPoint y: 590, distance: 80.2
click at [720, 590] on md-input-container "AED AFN ALL AMD ANG AOA ARS AUD AWG AZN BAM BBD BDT BGN BHD BIF BMD BND BOB BRL…" at bounding box center [780, 591] width 120 height 26
type input "390"
click at [769, 632] on input "0" at bounding box center [801, 642] width 78 height 22
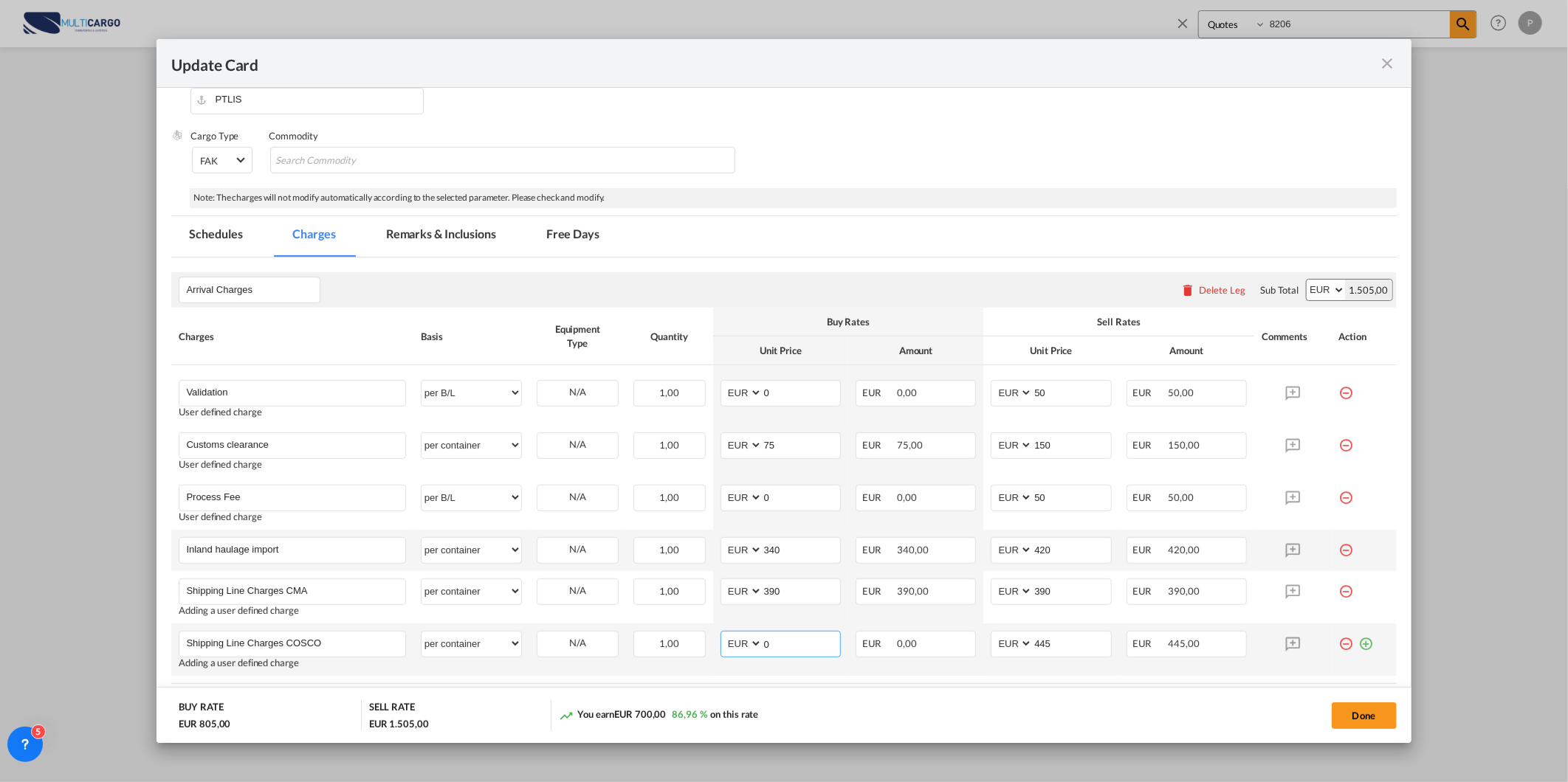
click at [763, 638] on input "0" at bounding box center [801, 642] width 78 height 22
type input "445"
click at [1393, 717] on button "Done" at bounding box center [1364, 715] width 65 height 26
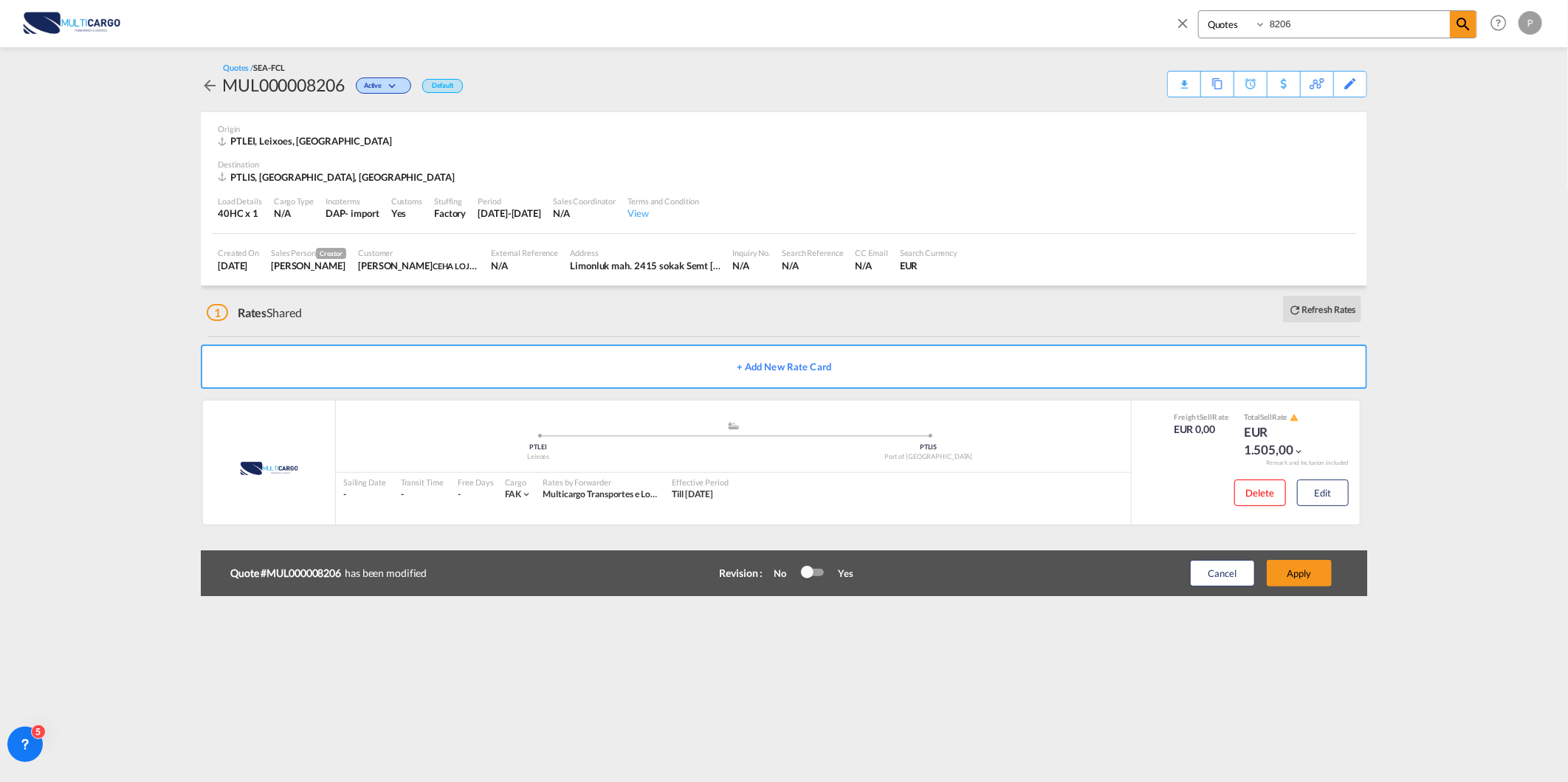
click at [1299, 587] on div "Cancel Apply" at bounding box center [1245, 573] width 184 height 36
click at [1298, 574] on button "Apply" at bounding box center [1299, 573] width 65 height 26
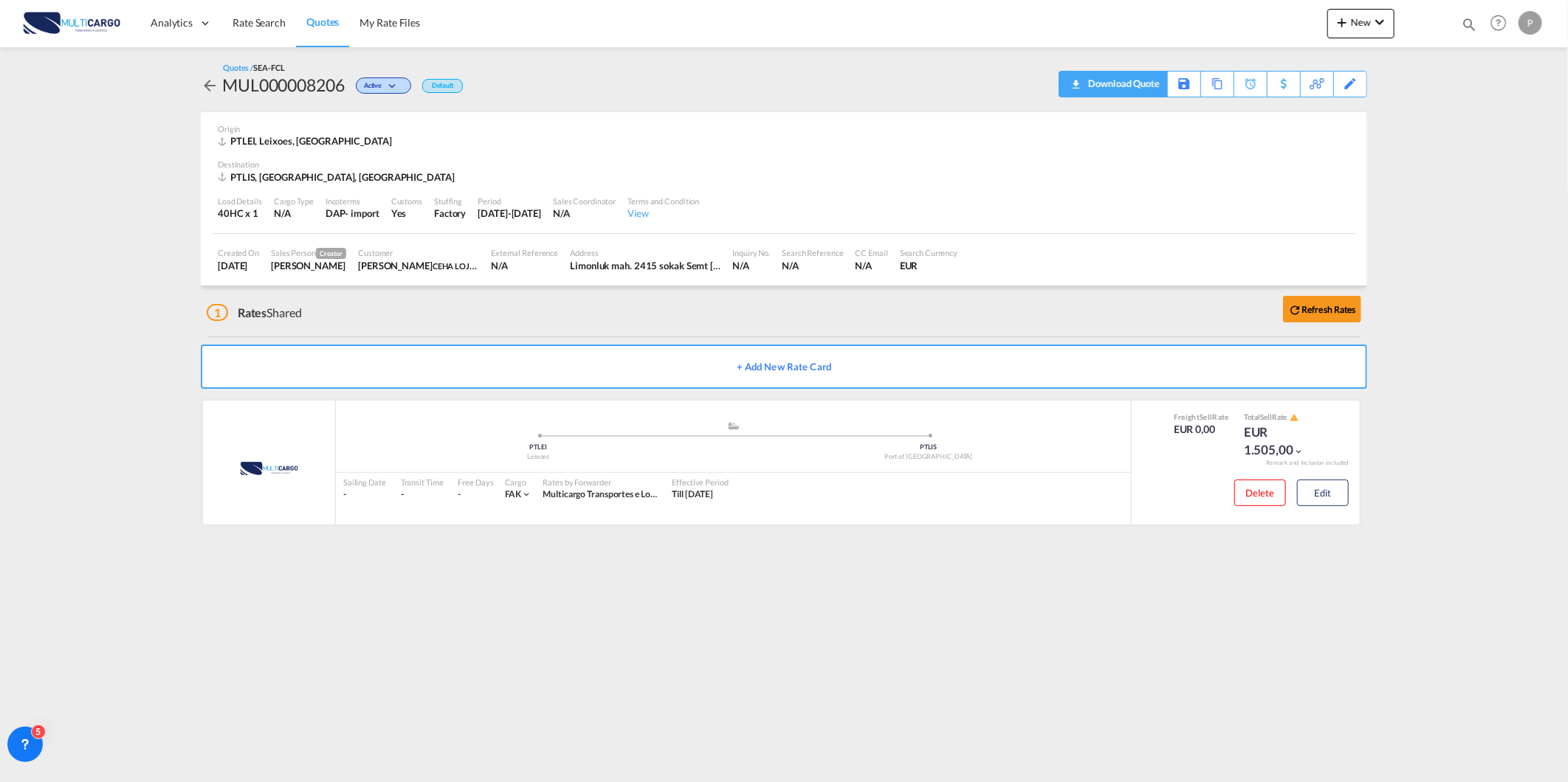
click at [1141, 91] on div "Download Quote" at bounding box center [1122, 83] width 76 height 23
click at [1327, 488] on button "Edit" at bounding box center [1322, 492] width 51 height 26
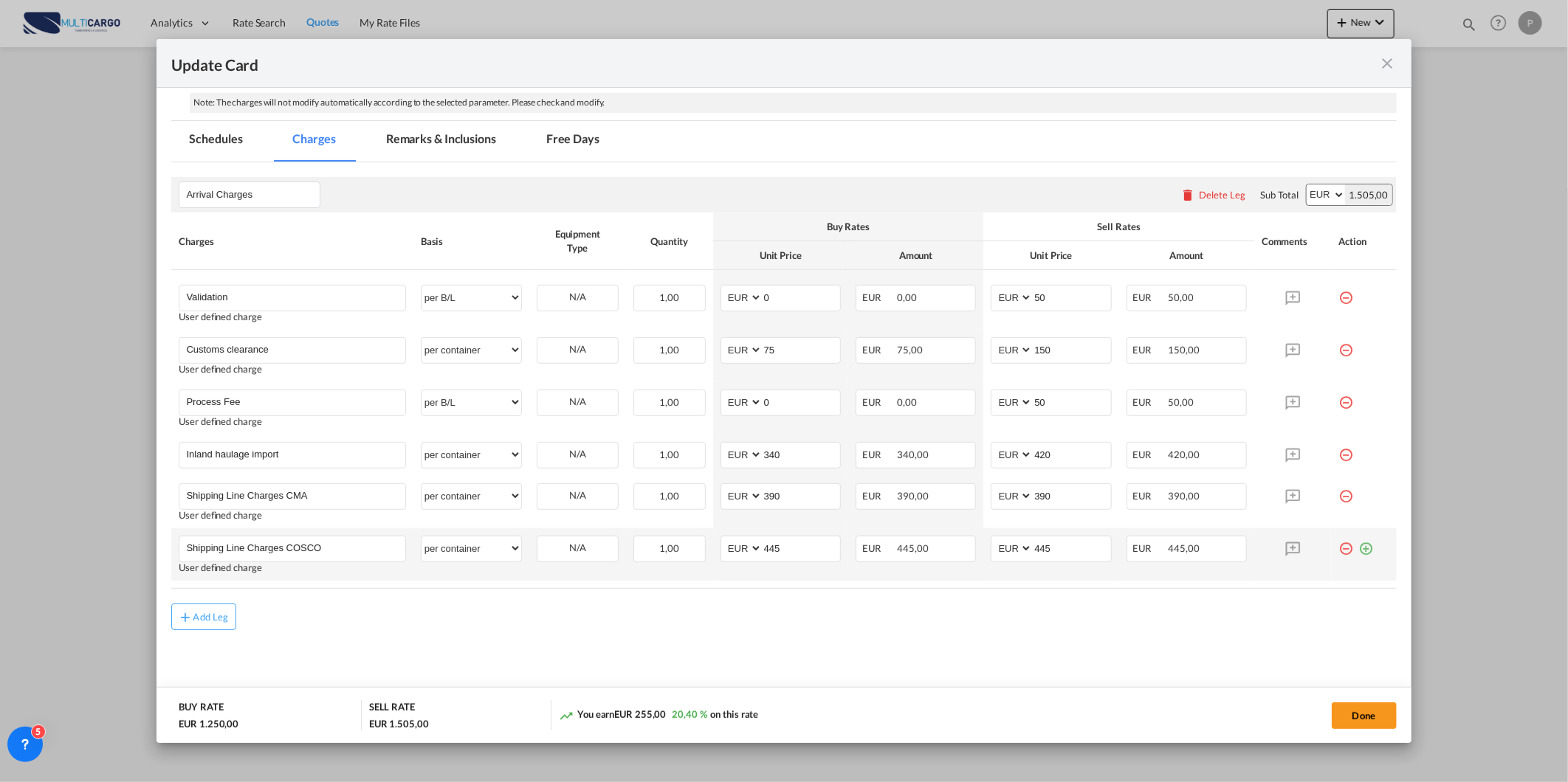
scroll to position [314, 0]
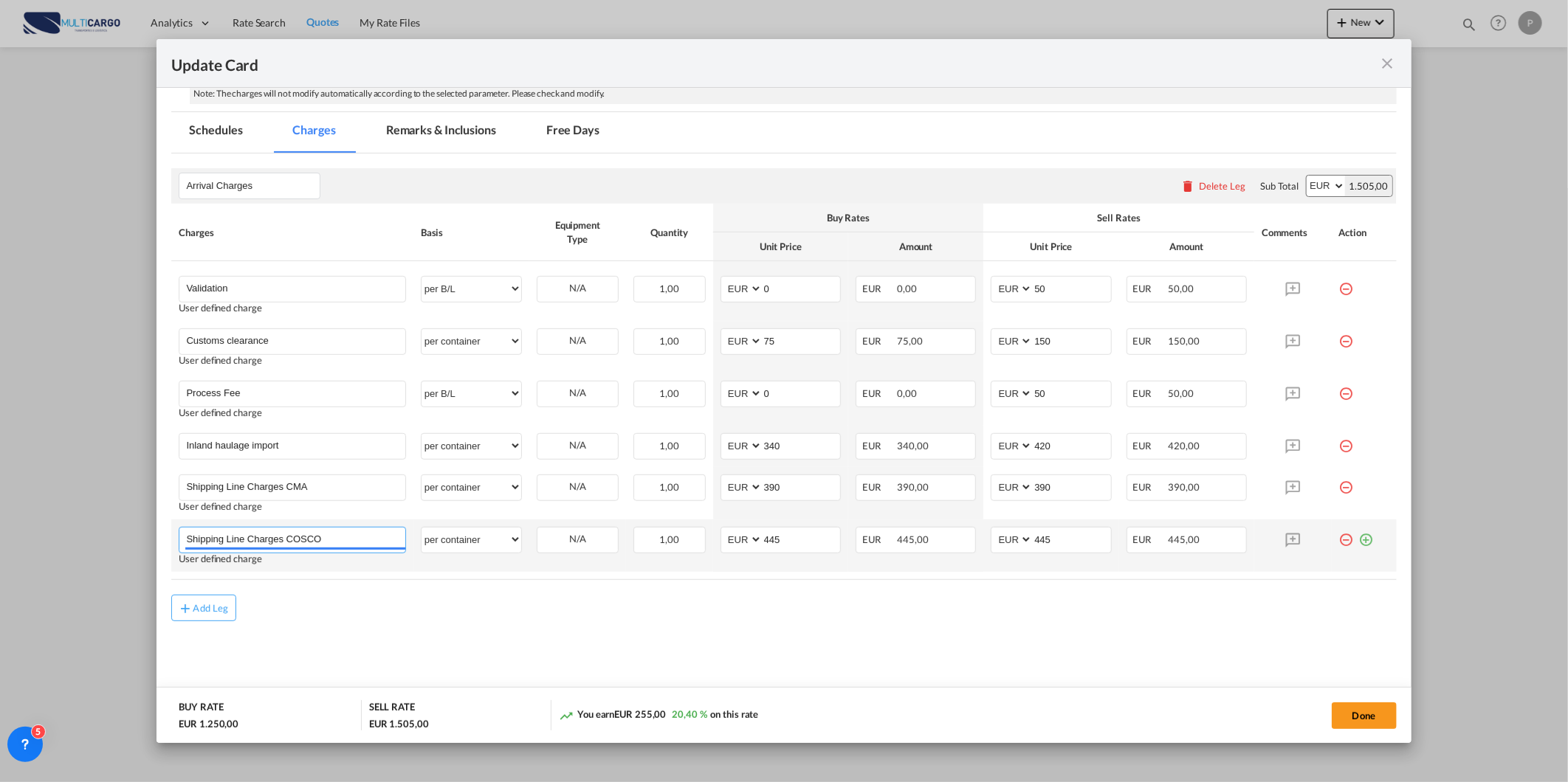
click at [349, 547] on input "Shipping Line Charges COSCO" at bounding box center [295, 539] width 218 height 22
type input "Shipping Line Charges COSCO RAIL"
click at [1366, 537] on div "Update Card Port ..." at bounding box center [1364, 534] width 50 height 15
click at [1362, 539] on div "Update Card Port ..." at bounding box center [1364, 534] width 50 height 15
click at [1359, 537] on md-icon "icon-plus-circle-outline green-400-fg" at bounding box center [1365, 534] width 15 height 15
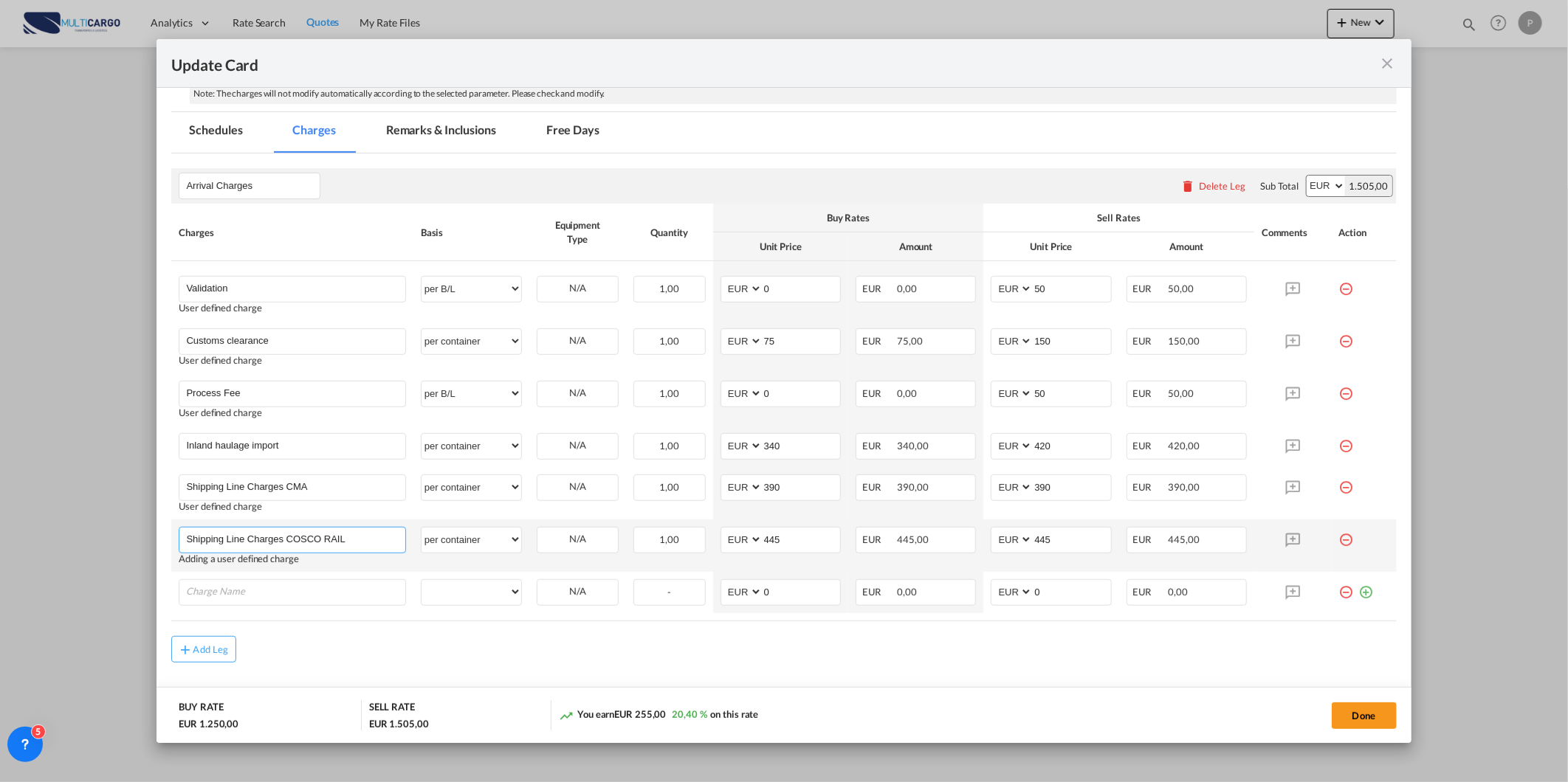
click at [253, 534] on input "Shipping Line Charges COSCO RAIL" at bounding box center [295, 539] width 218 height 22
click at [254, 534] on input "Shipping Line Charges COSCO RAIL" at bounding box center [295, 539] width 218 height 22
click at [304, 593] on input "Charge Name" at bounding box center [295, 591] width 218 height 22
paste input "Shipping Line Charges COSCO RAIL"
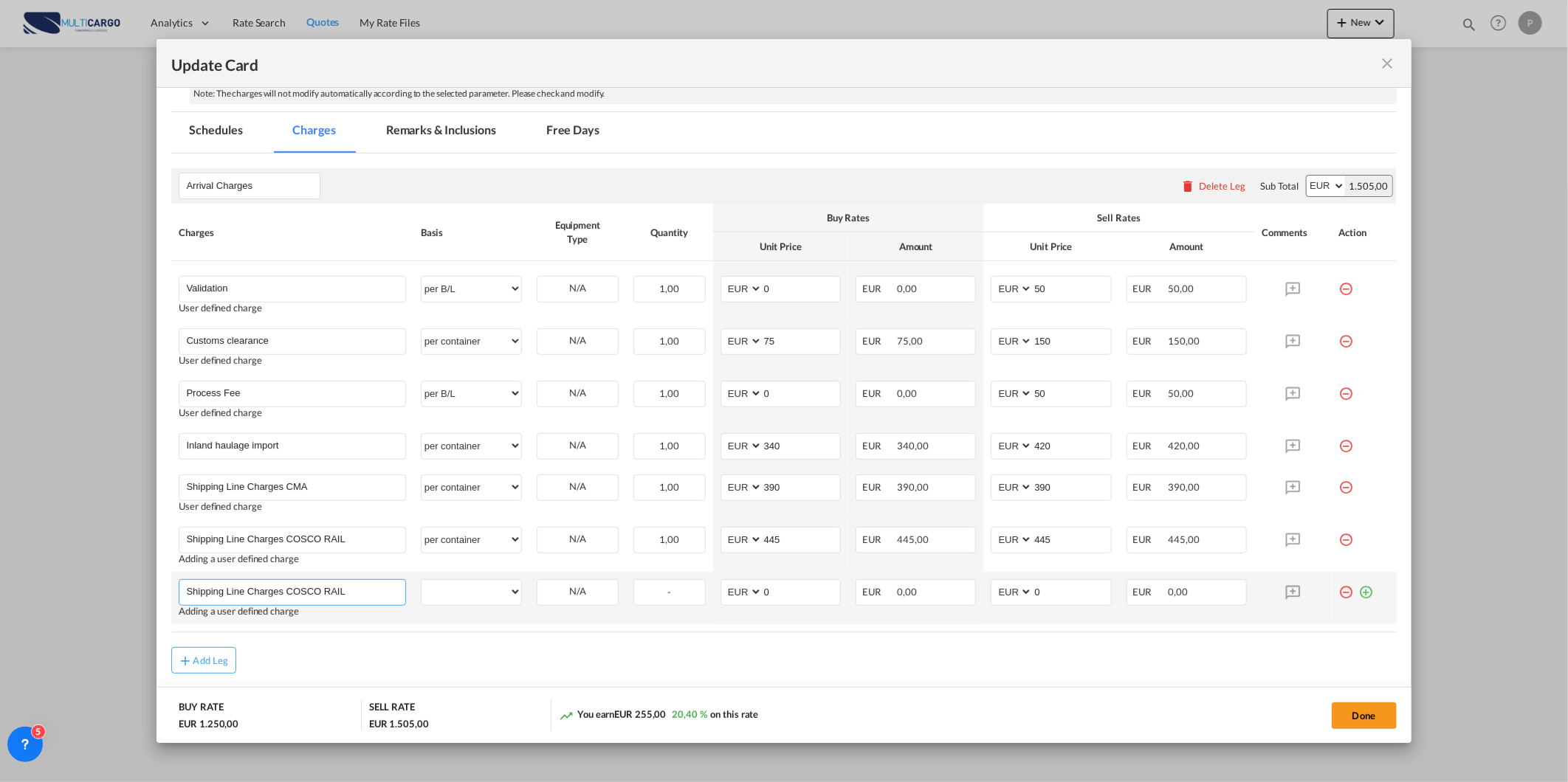
click at [323, 581] on input "Shipping Line Charges COSCO RAIL" at bounding box center [295, 591] width 218 height 22
type input "Shipping Line Charges COSCO"
click at [476, 591] on select "per equipment per container per B/L per shipping bill per shipment per pallet p…" at bounding box center [471, 592] width 100 height 23
select select "per container"
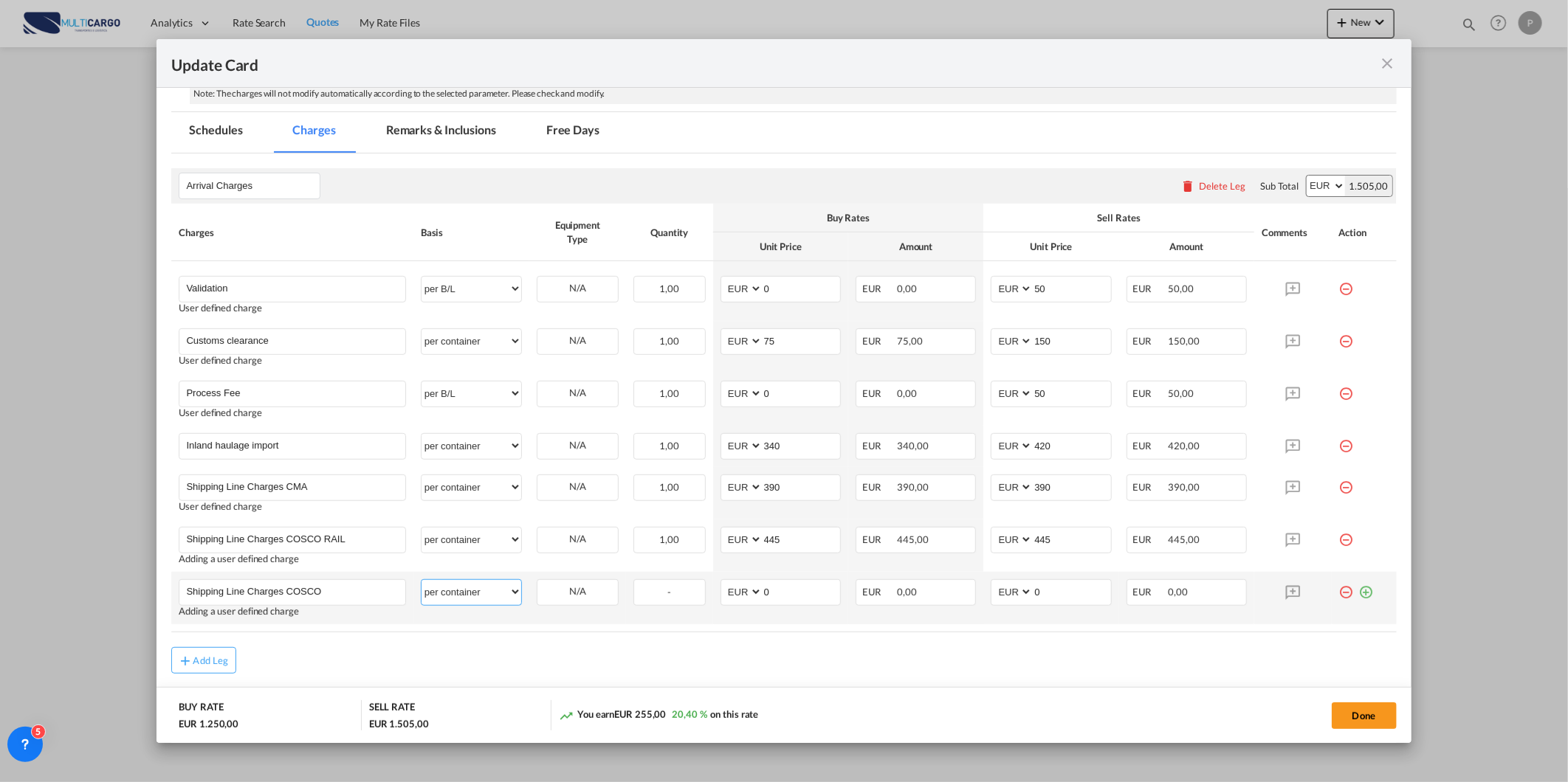
click at [422, 580] on select "per equipment per container per B/L per shipping bill per shipment per pallet p…" at bounding box center [471, 592] width 100 height 23
drag, startPoint x: 1068, startPoint y: 604, endPoint x: 1048, endPoint y: 602, distance: 20.1
click at [1048, 602] on md-input-container "0" at bounding box center [1071, 593] width 78 height 25
drag, startPoint x: 256, startPoint y: 603, endPoint x: 267, endPoint y: 603, distance: 11.0
click at [261, 603] on div "Shipping Line Charges COSCO" at bounding box center [292, 592] width 227 height 26
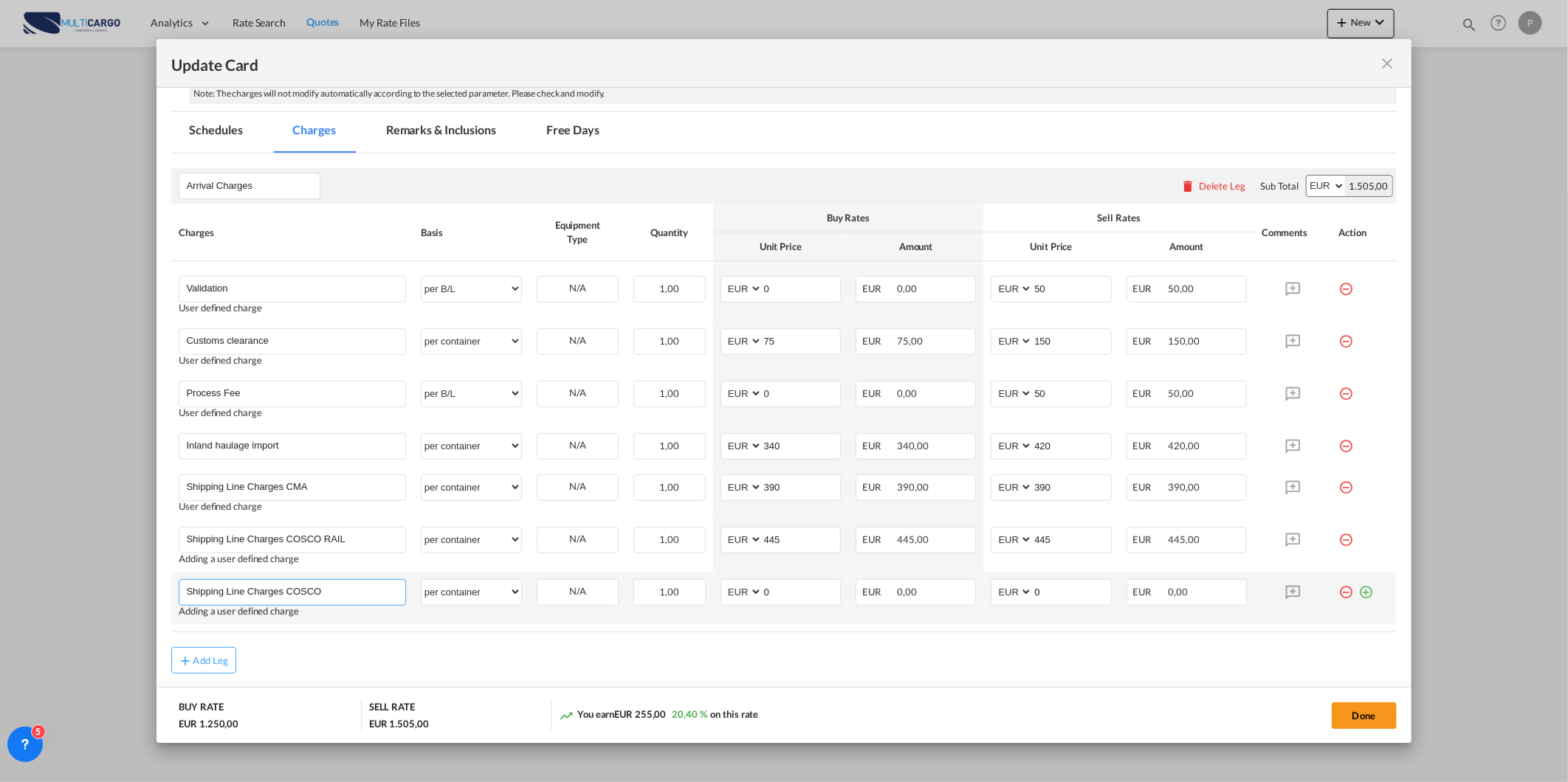
click at [296, 588] on input "Shipping Line Charges COSCO" at bounding box center [295, 591] width 218 height 22
click at [348, 588] on input "Shipping Line Charges COSCO" at bounding box center [295, 591] width 218 height 22
paste input "T/S RTM"
type input "Shipping Line Charges COSCO T/S RTM"
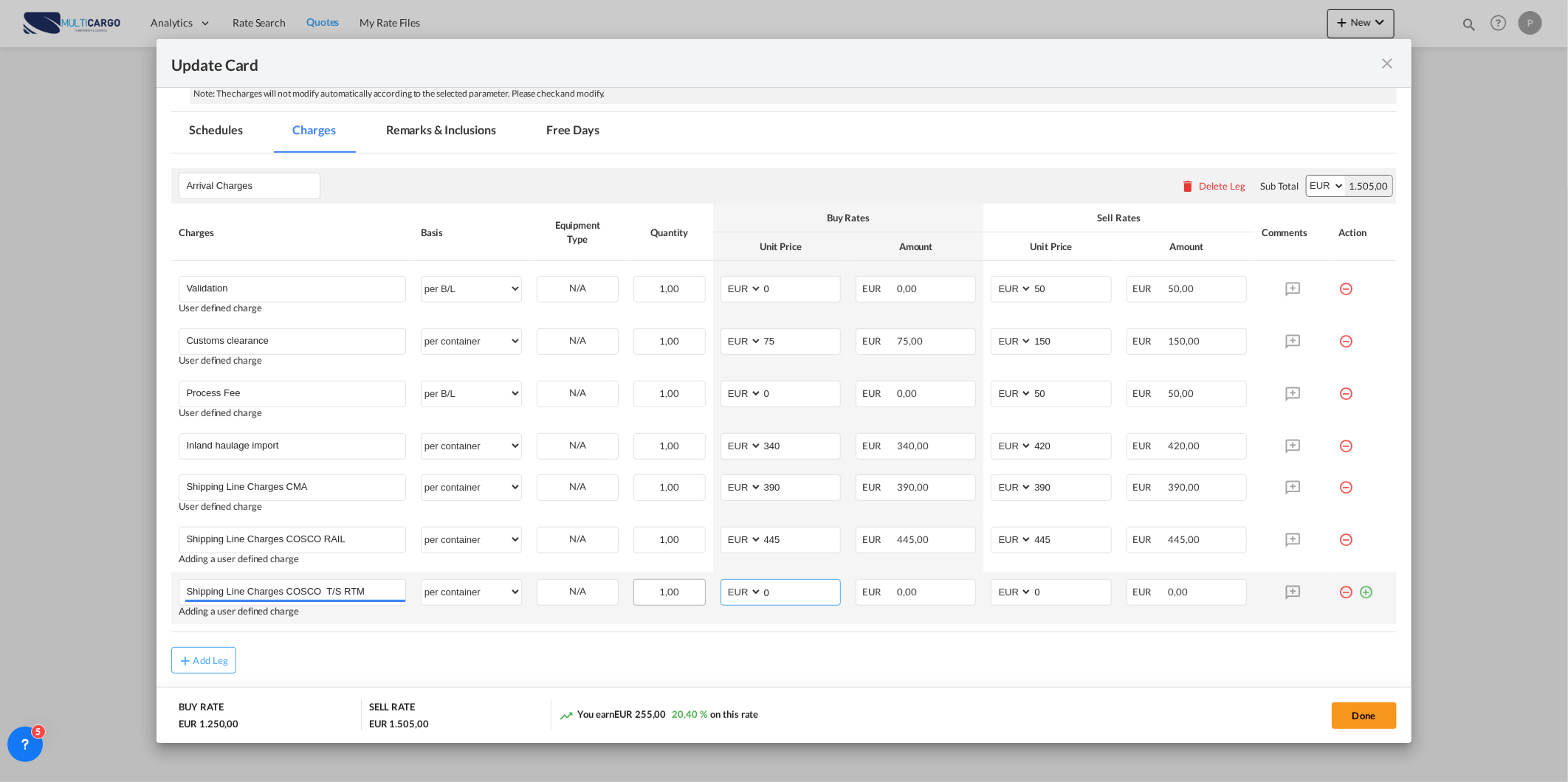
drag, startPoint x: 769, startPoint y: 594, endPoint x: 666, endPoint y: 604, distance: 103.5
click at [666, 604] on tr "Shipping Line Charges COSCO T/S RTM Please Enter User Defined Charges Cannot Be…" at bounding box center [783, 598] width 1224 height 52
click at [1050, 591] on input "0" at bounding box center [1071, 591] width 78 height 22
click at [800, 596] on input "39" at bounding box center [801, 591] width 78 height 22
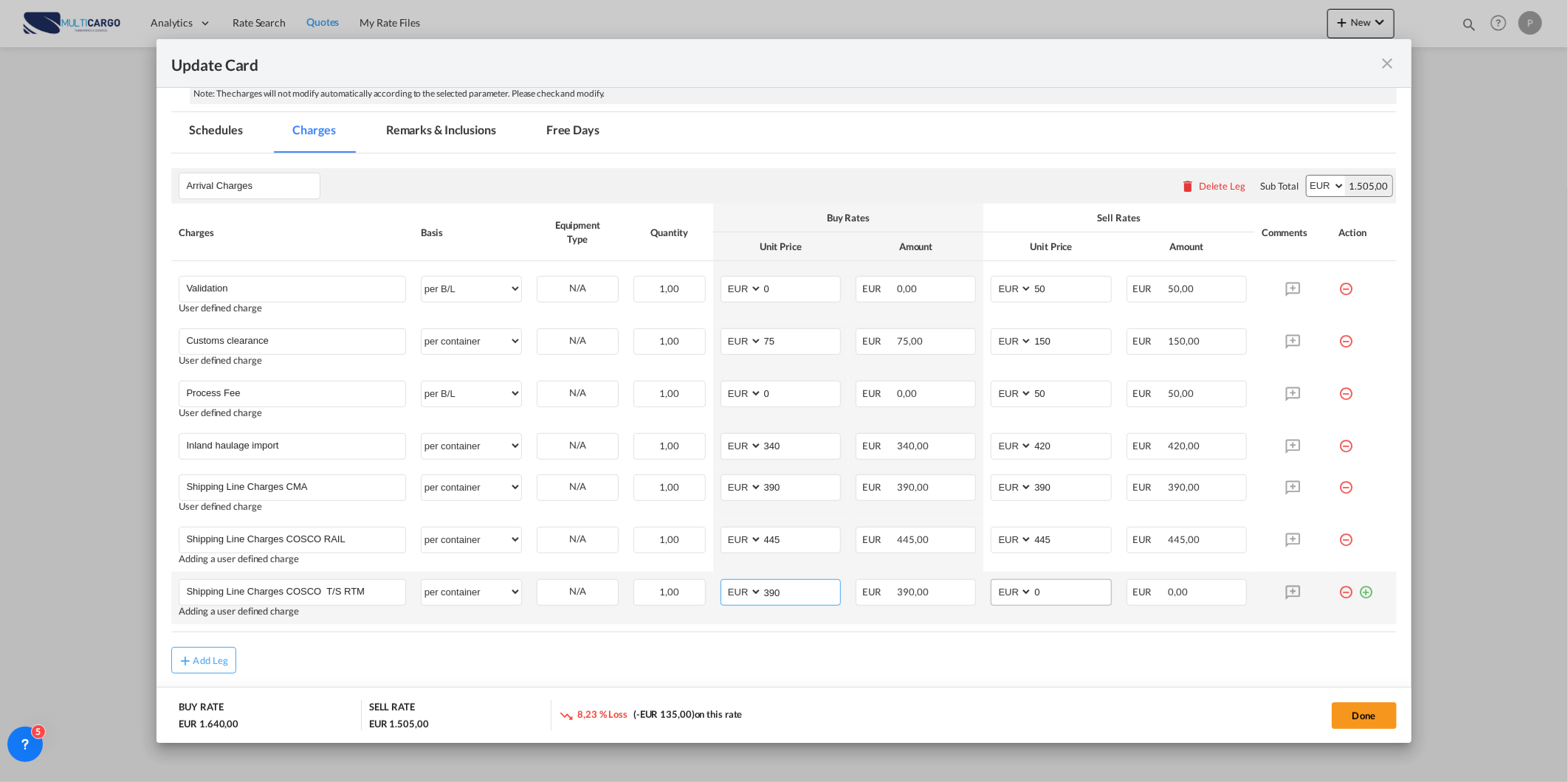
type input "390"
click at [1061, 592] on input "0" at bounding box center [1071, 591] width 78 height 22
type input "390"
click at [360, 572] on td "Shipping Line Charges COSCO T/S RTM Please Enter User Defined Charges Cannot Be…" at bounding box center [292, 598] width 241 height 52
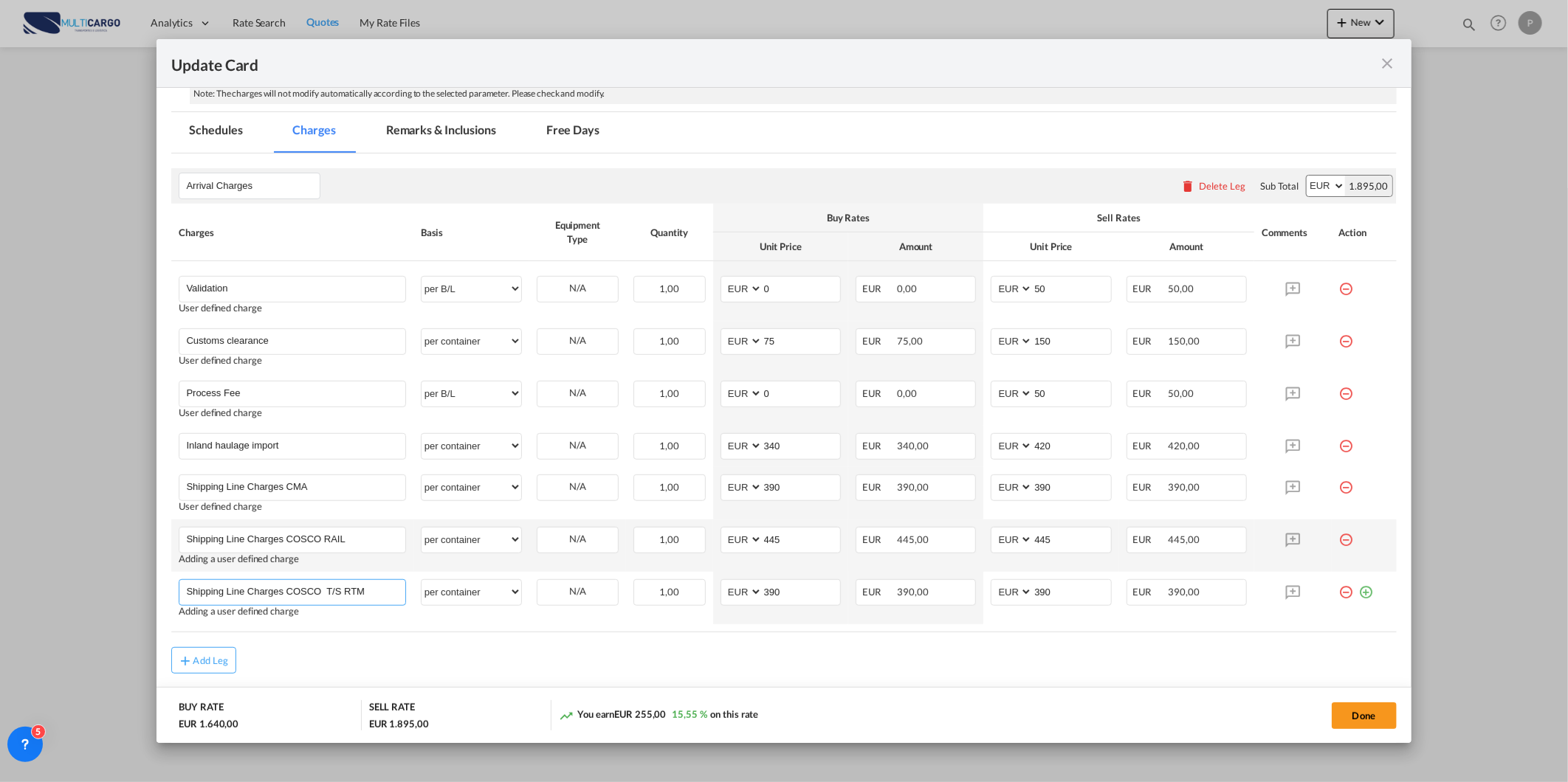
drag, startPoint x: 367, startPoint y: 593, endPoint x: 345, endPoint y: 565, distance: 35.6
click at [351, 587] on input "Shipping Line Charges COSCO T/S RTM" at bounding box center [295, 591] width 218 height 22
click at [361, 540] on input "Shipping Line Charges COSCO RAIL" at bounding box center [295, 539] width 218 height 22
drag, startPoint x: 363, startPoint y: 539, endPoint x: 350, endPoint y: 539, distance: 13.0
click at [350, 539] on input "Shipping Line Charges COSCO RAIL" at bounding box center [295, 539] width 218 height 22
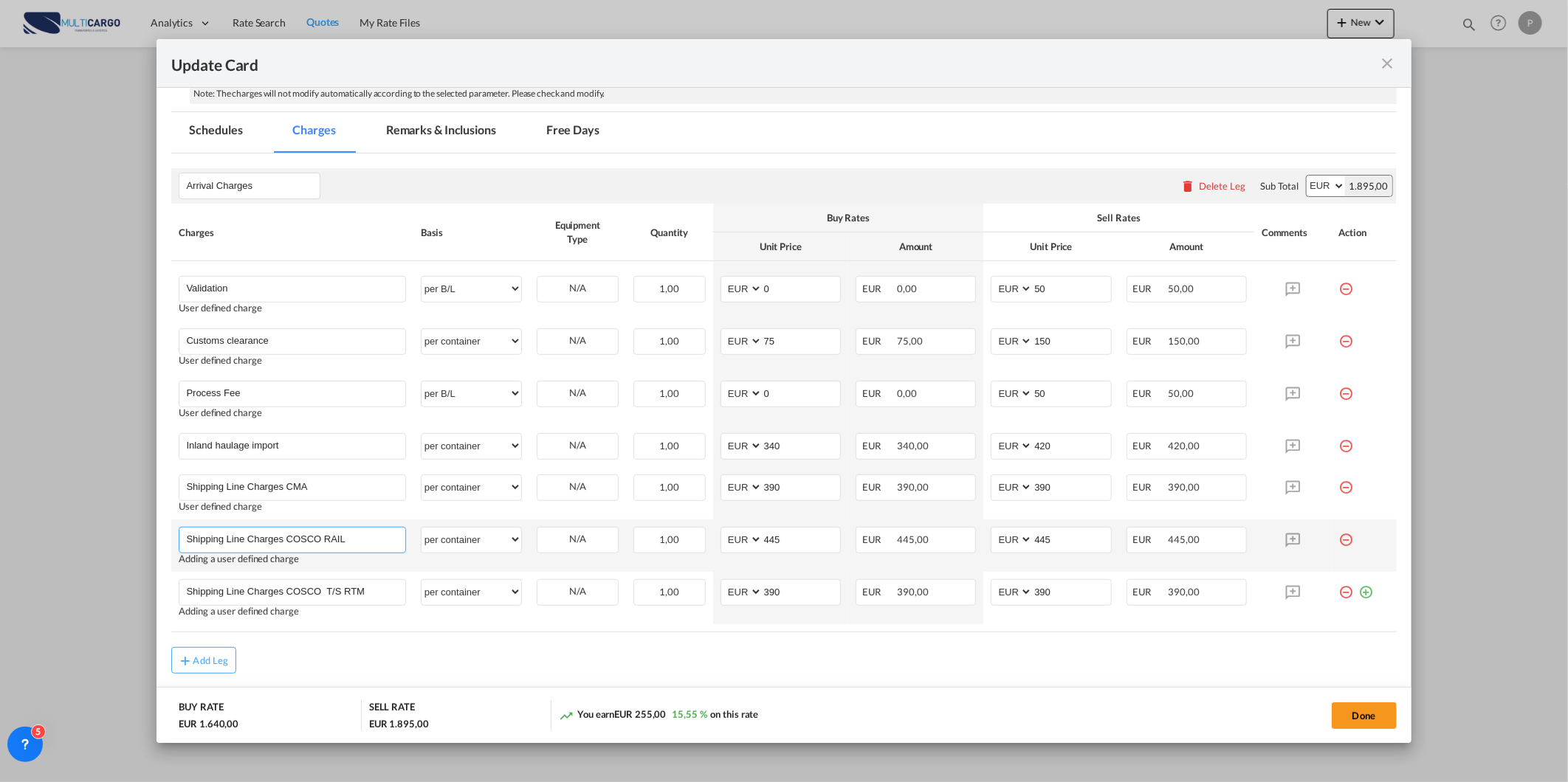
paste input "Transhipment VLC (rail Service"
type input "Shipping Line Charges COSCO Transhipment VLC (rail Service)"
click at [1345, 710] on button "Done" at bounding box center [1364, 715] width 65 height 26
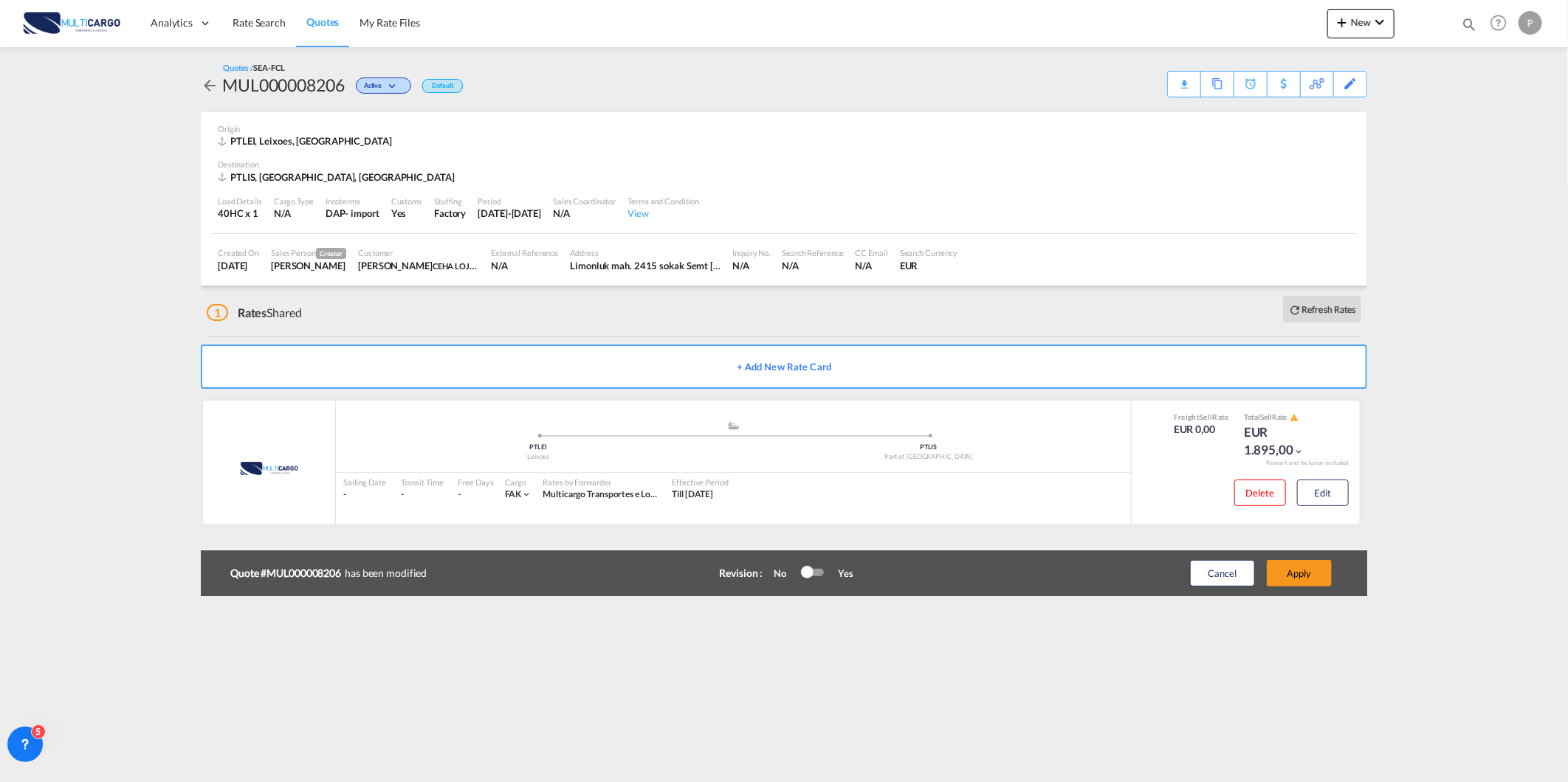
scroll to position [0, 0]
click at [1304, 570] on button "Apply" at bounding box center [1299, 573] width 65 height 26
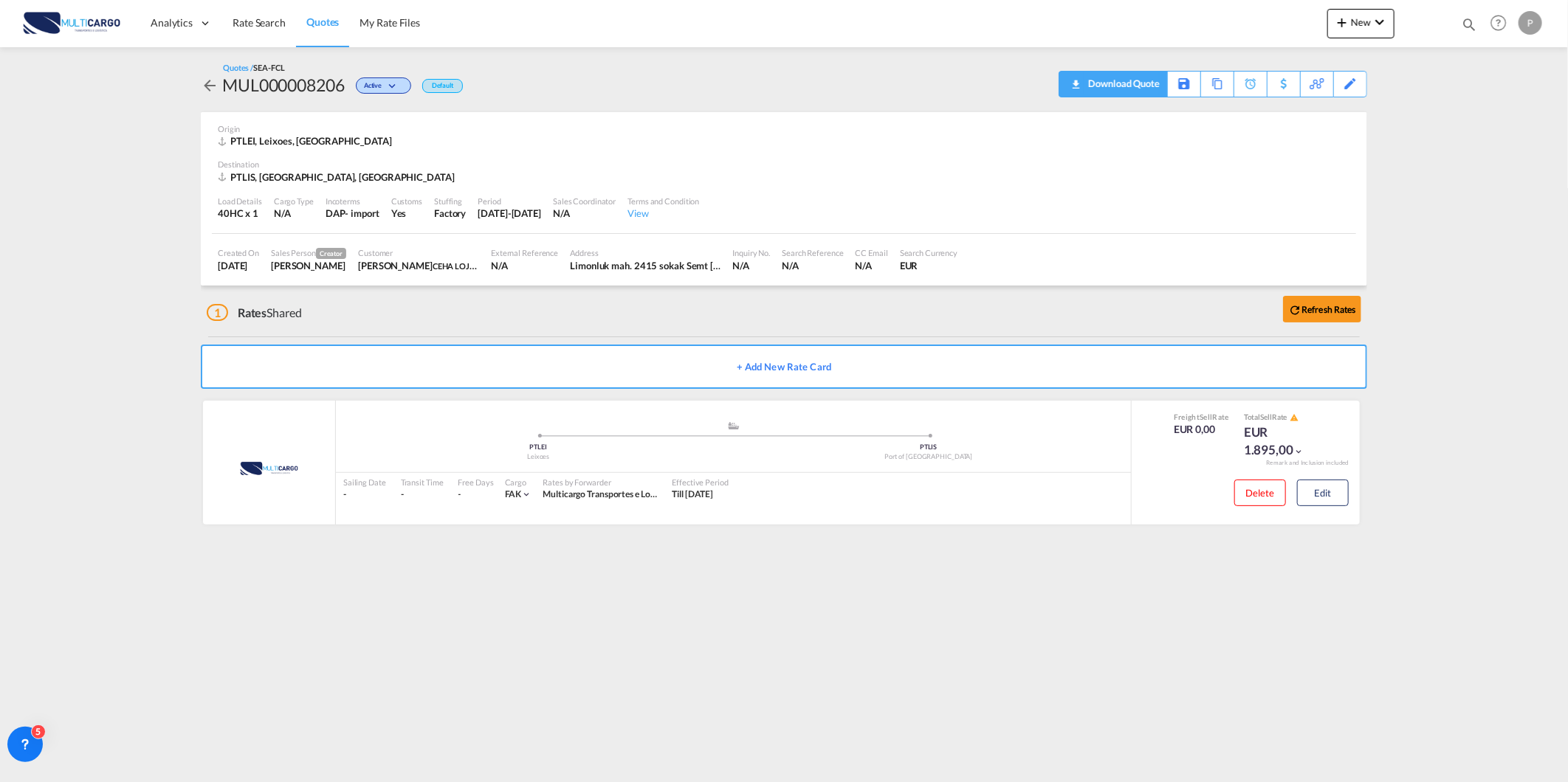
click at [1151, 87] on div "Download Quote" at bounding box center [1122, 83] width 76 height 23
click at [251, 26] on span "Rate Search" at bounding box center [259, 22] width 53 height 13
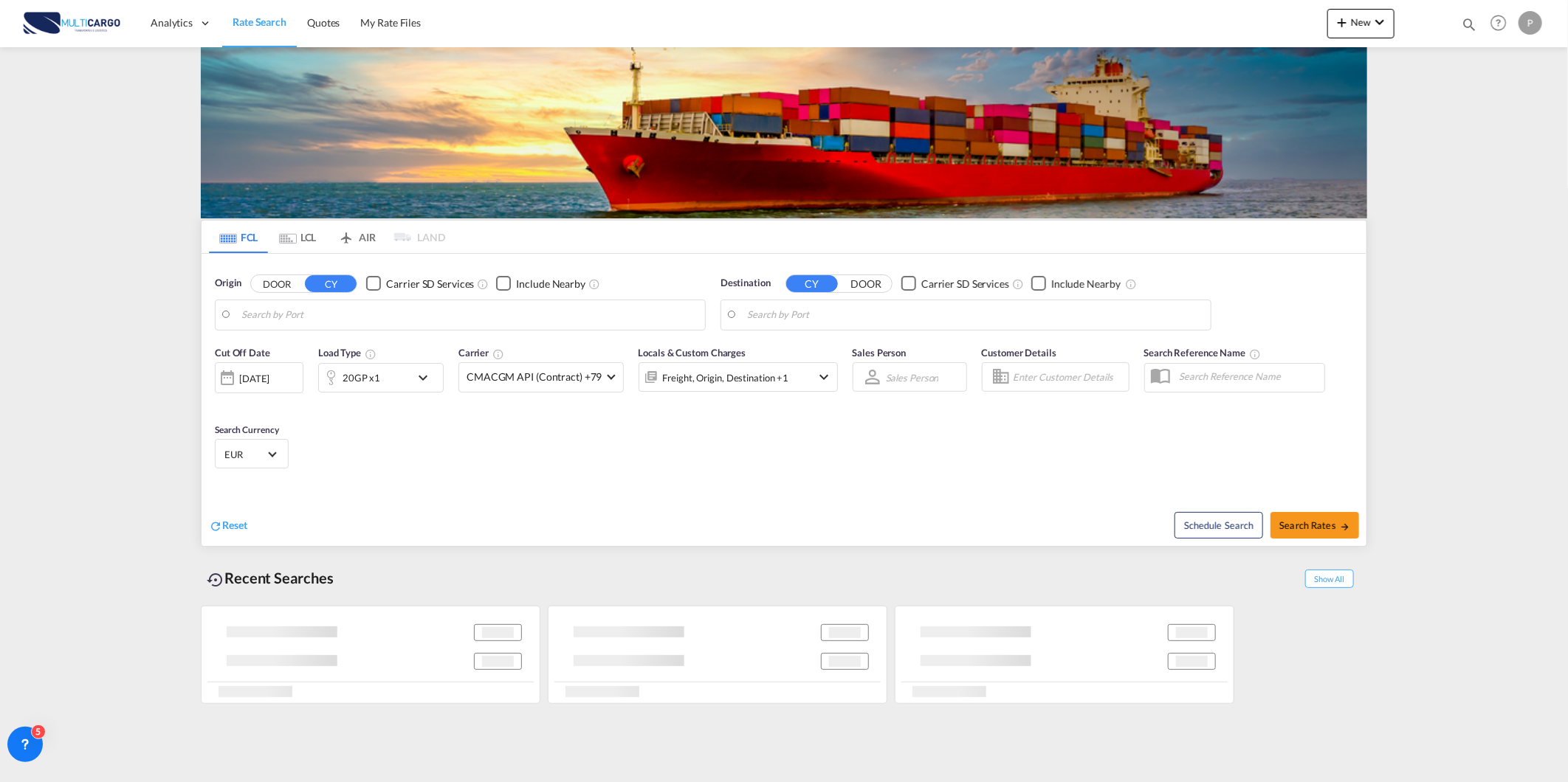
type input "Lisbon (Lisboa), PTLIS"
type input "Veracruz, MXVER"
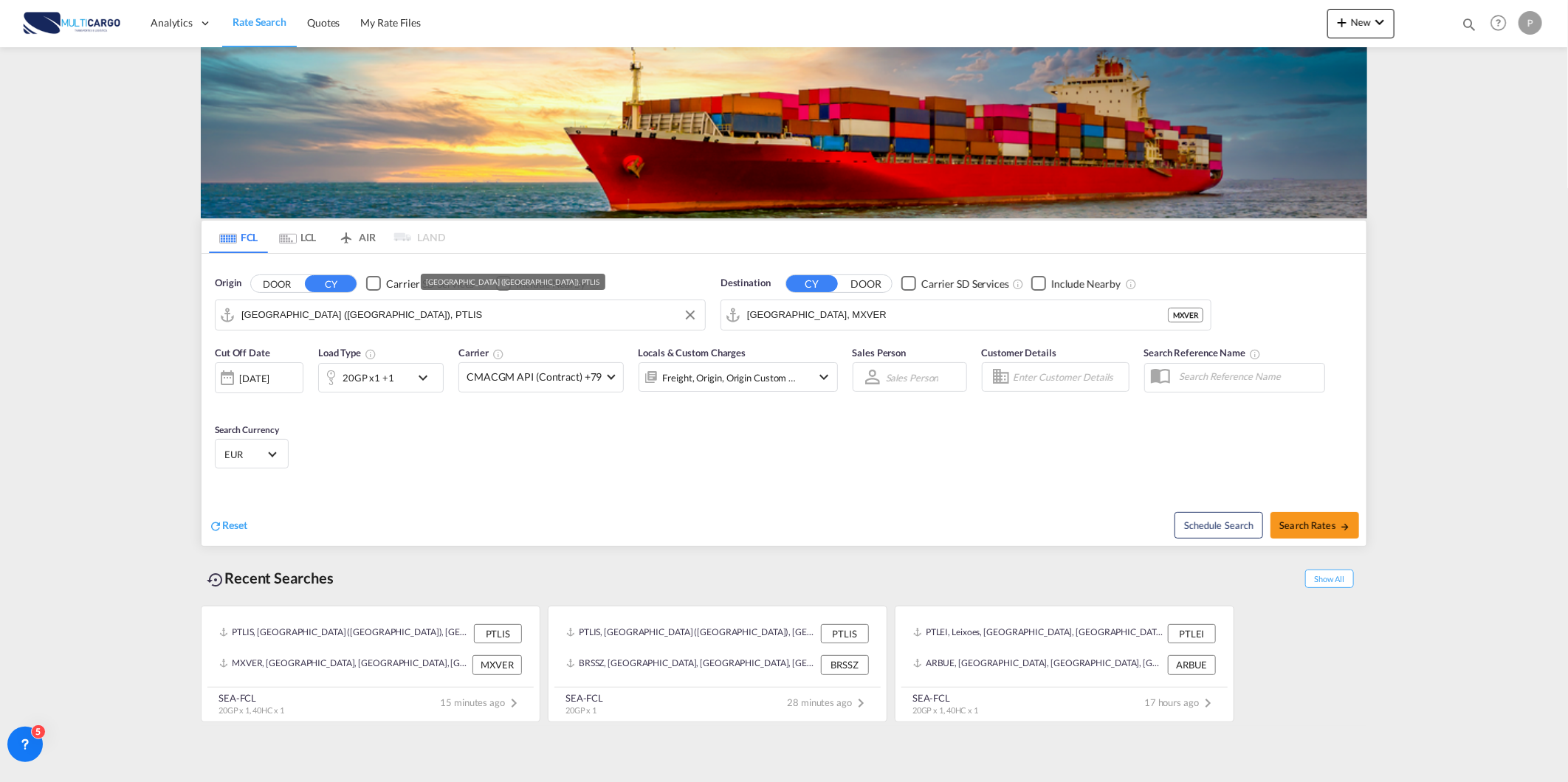
click at [301, 308] on input "Lisbon (Lisboa), PTLIS" at bounding box center [469, 315] width 456 height 22
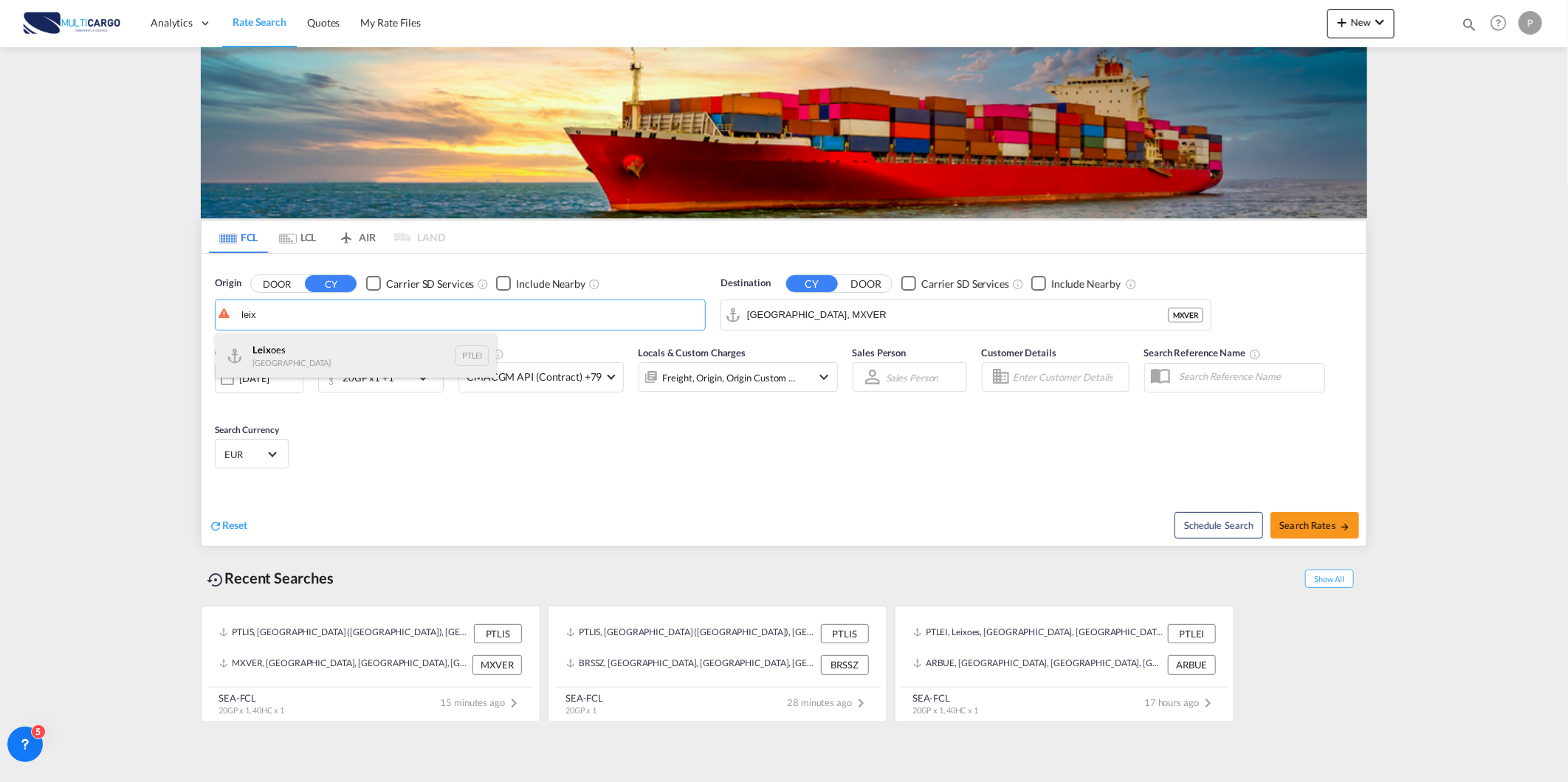
click at [314, 352] on div "Leix oes Portugal PTLEI" at bounding box center [355, 356] width 280 height 45
type input "Leixoes, PTLEI"
click at [769, 320] on input "Veracruz, MXVER" at bounding box center [957, 315] width 421 height 22
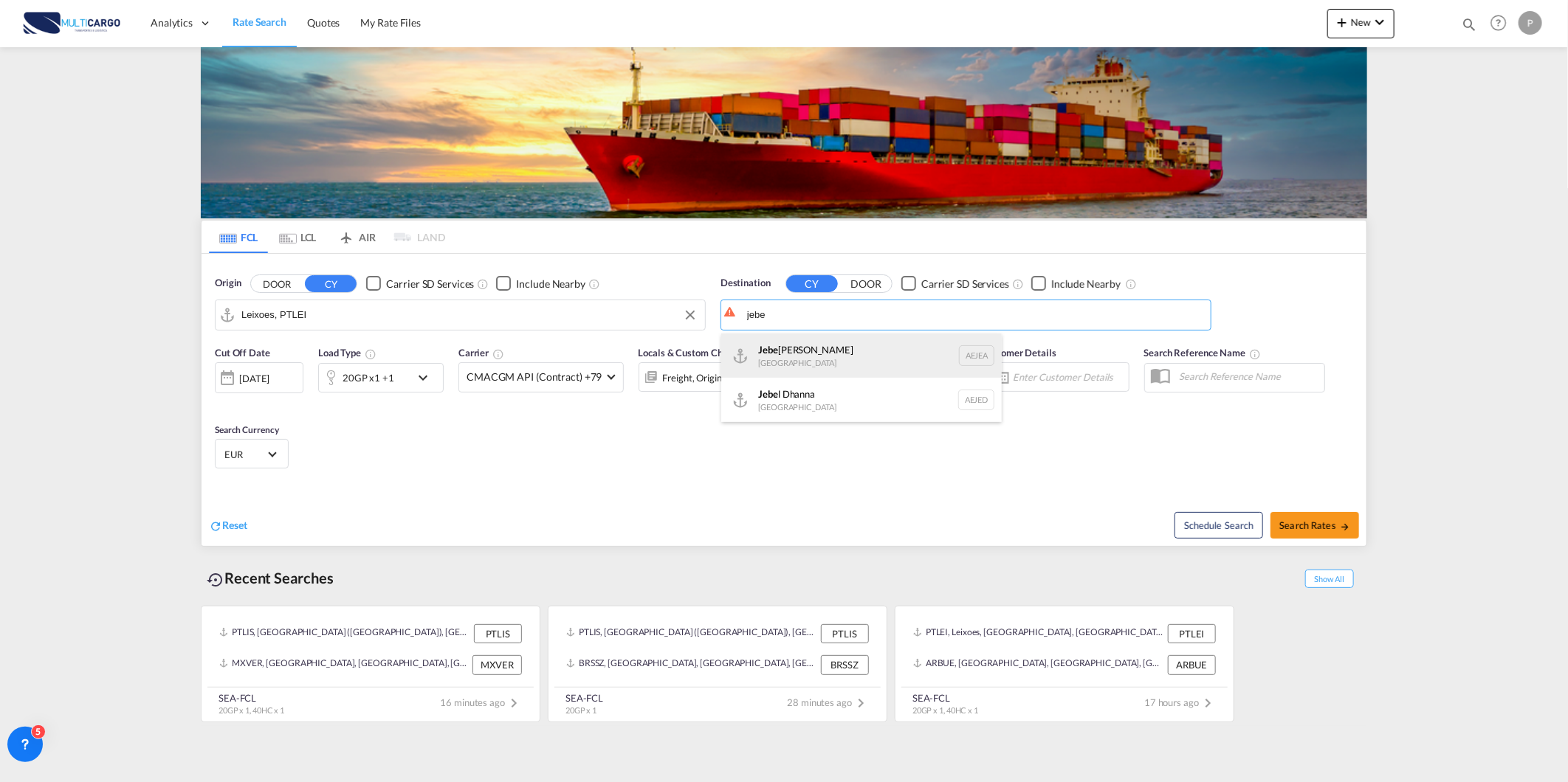
click at [831, 360] on div "Jebe l Ali United Arab Emirates AEJEA" at bounding box center [861, 356] width 280 height 45
type input "Jebel Ali, AEJEA"
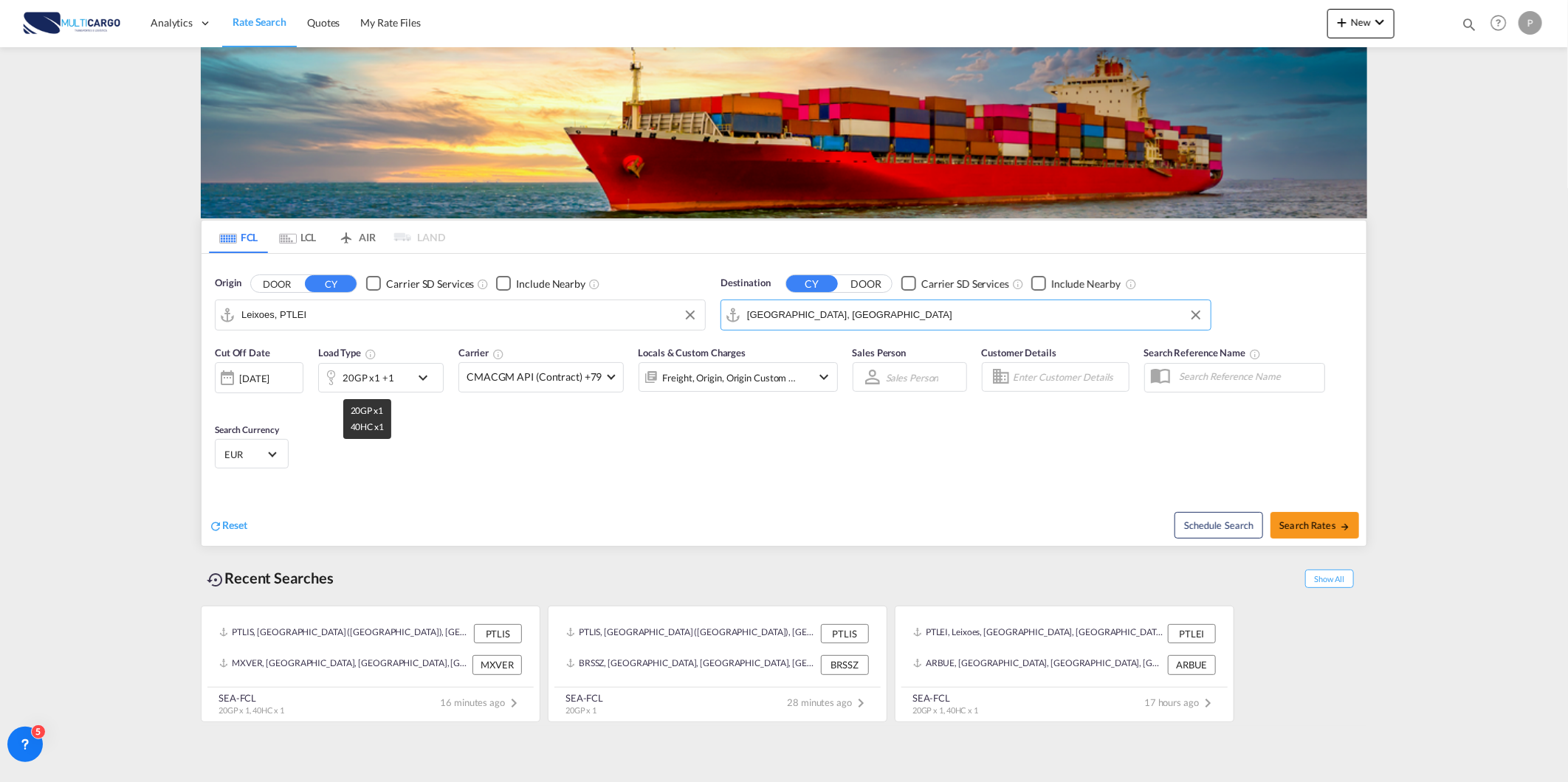
click at [382, 387] on div "20GP x1 +1" at bounding box center [367, 377] width 51 height 20
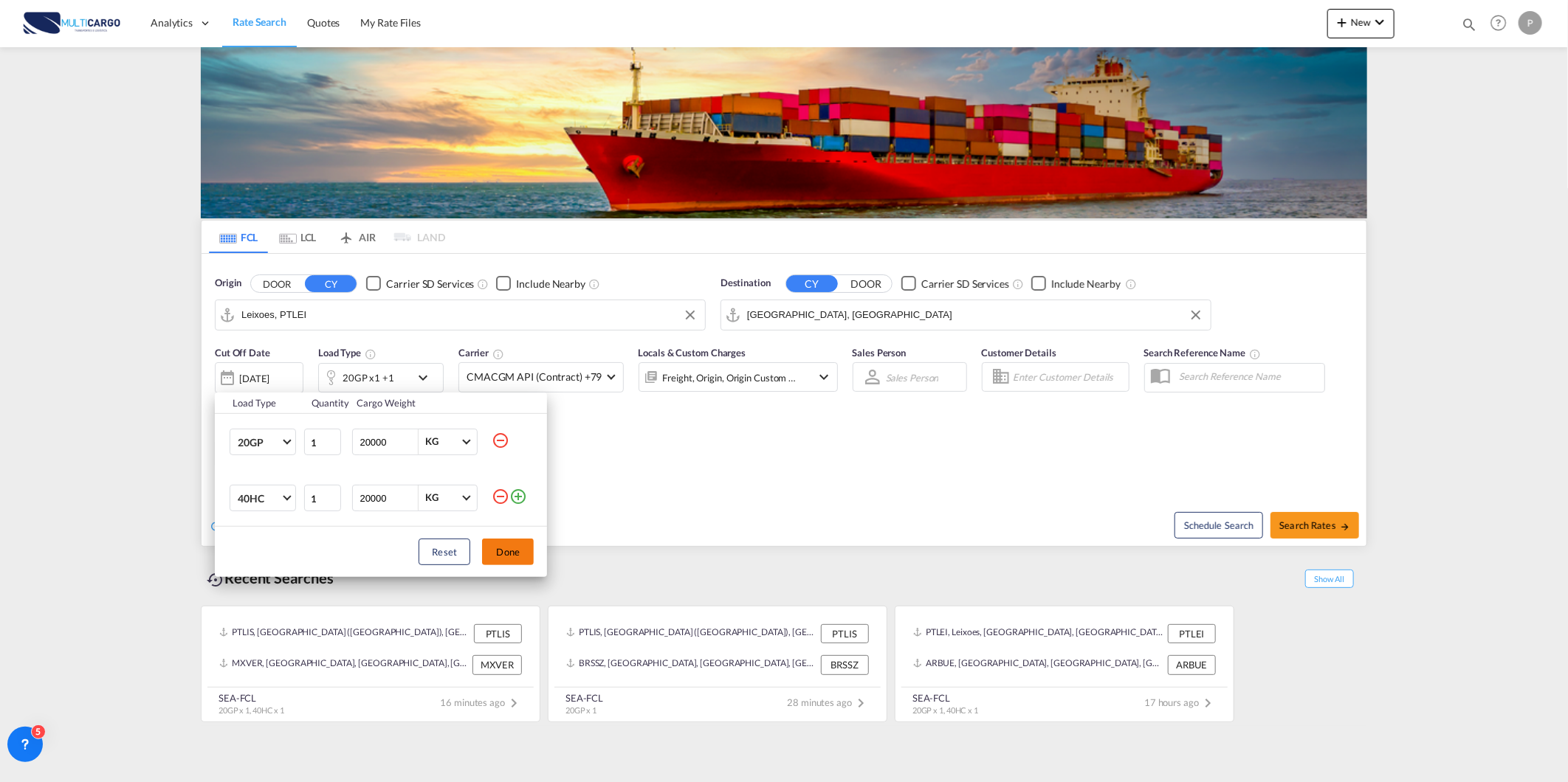
click at [517, 551] on button "Done" at bounding box center [507, 551] width 51 height 26
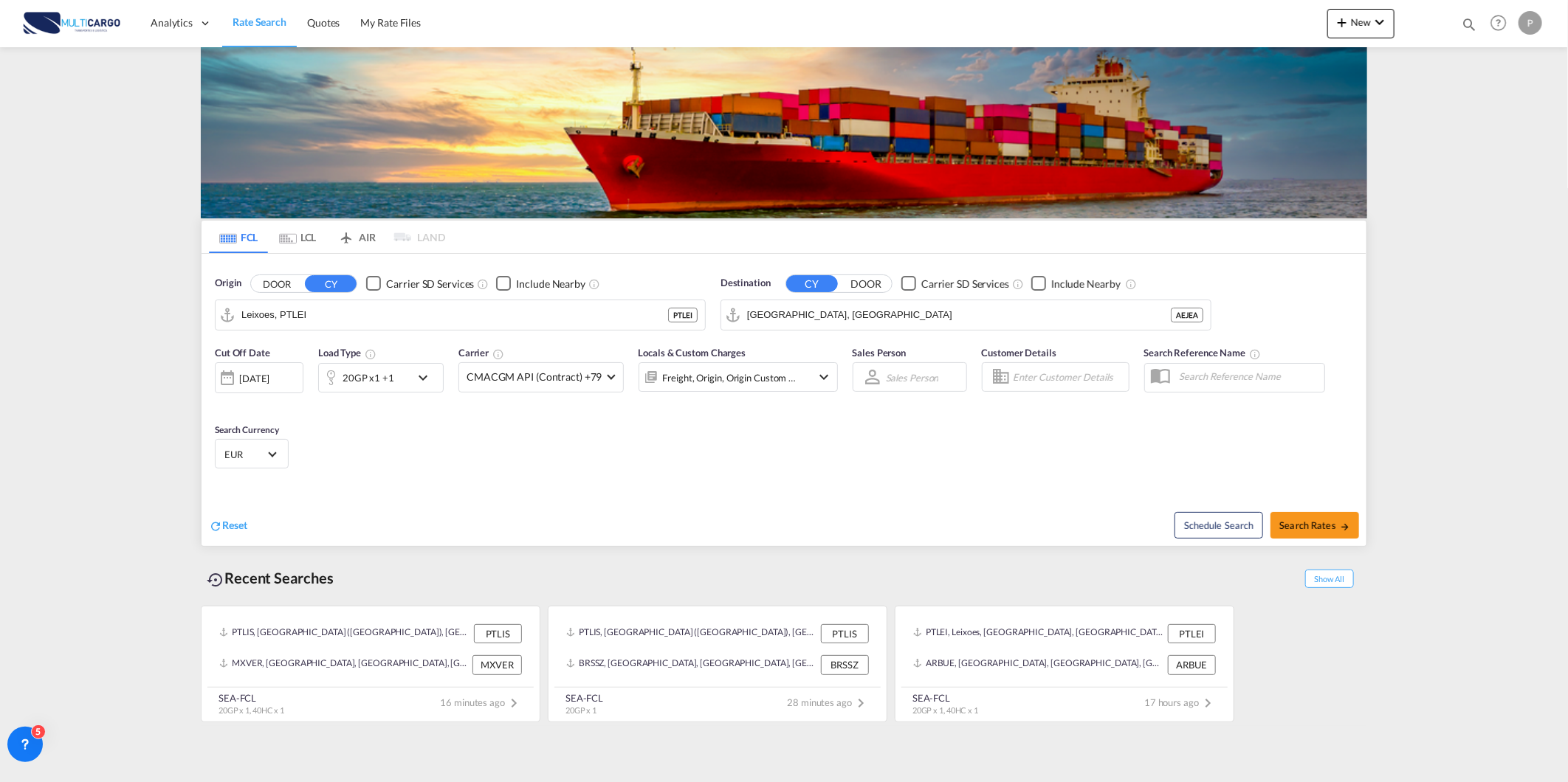
click at [363, 393] on div "Cut Off Date 28 Aug 2025 28 Aug 2025 Load Type 20GP x1 +1 Carrier CMACGM API (C…" at bounding box center [526, 376] width 623 height 62
click at [364, 378] on div "20GP x1 +1" at bounding box center [367, 377] width 51 height 20
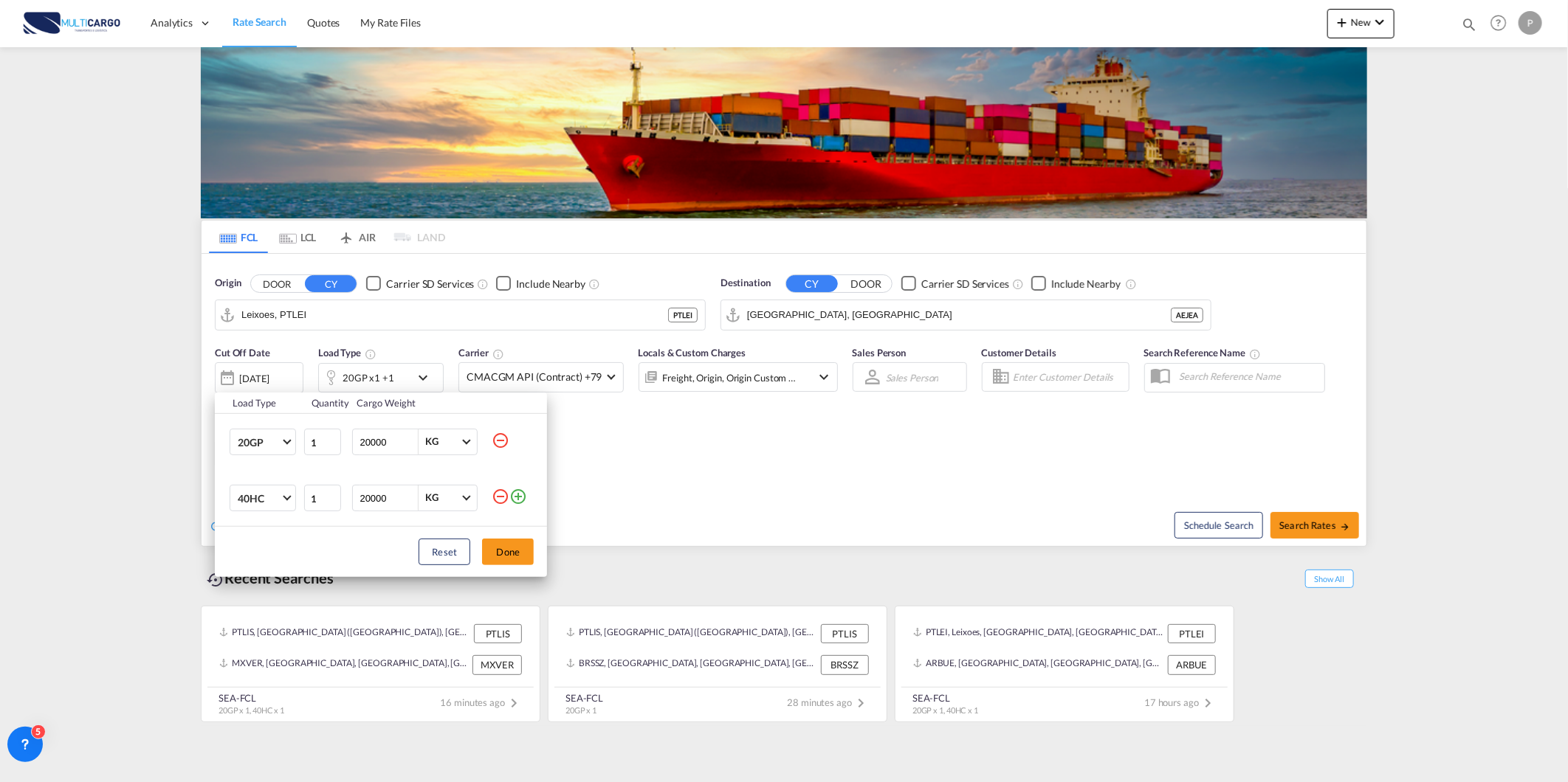
click at [787, 484] on div "Load Type Quantity Cargo Weight 20GP 20GP 40GP 40HC 45HC 20RE 40RE 40HR 20OT 40…" at bounding box center [784, 391] width 1568 height 782
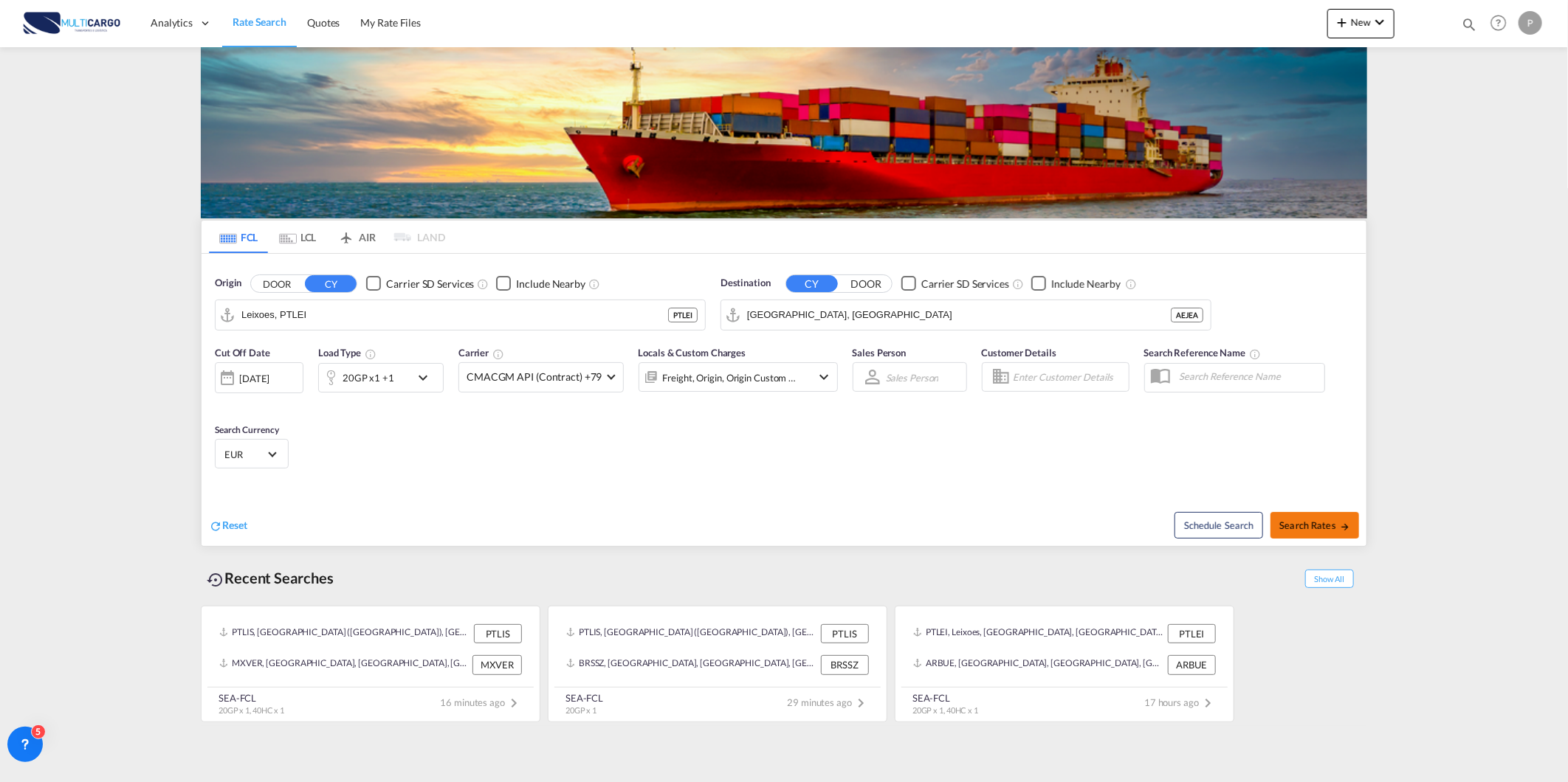
click at [1306, 533] on button "Search Rates" at bounding box center [1314, 525] width 88 height 26
type input "PTLEI to AEJEA / 28 Aug 2025"
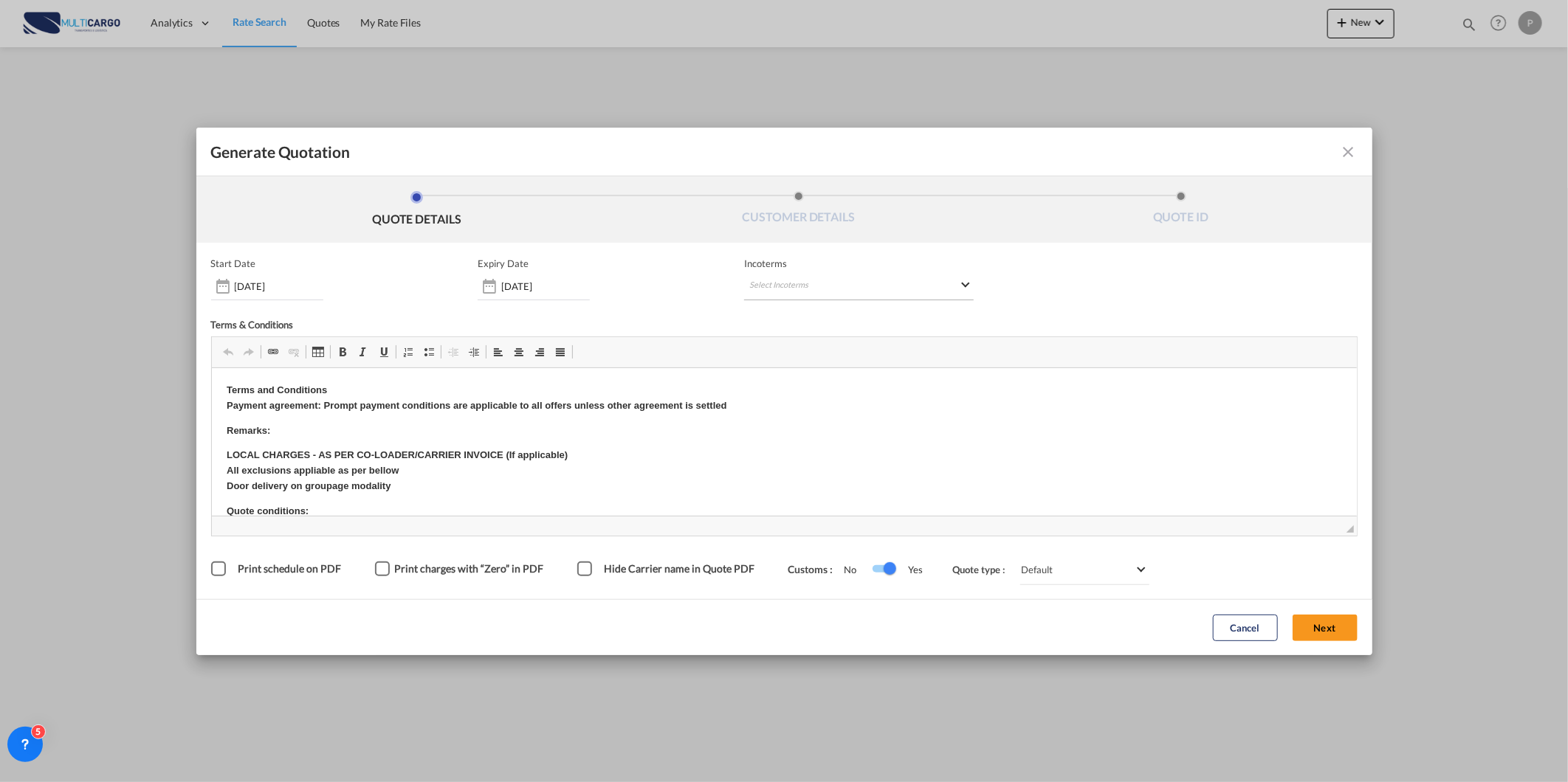
click at [858, 293] on md-select "Select Incoterms FOB - import Free on Board CIP - export Carriage and Insurance…" at bounding box center [859, 287] width 230 height 26
click at [849, 310] on input "search" at bounding box center [820, 317] width 137 height 14
type input "exw"
click at [821, 382] on div "EXW - export" at bounding box center [827, 379] width 141 height 12
click at [1337, 620] on button "Next" at bounding box center [1325, 627] width 65 height 26
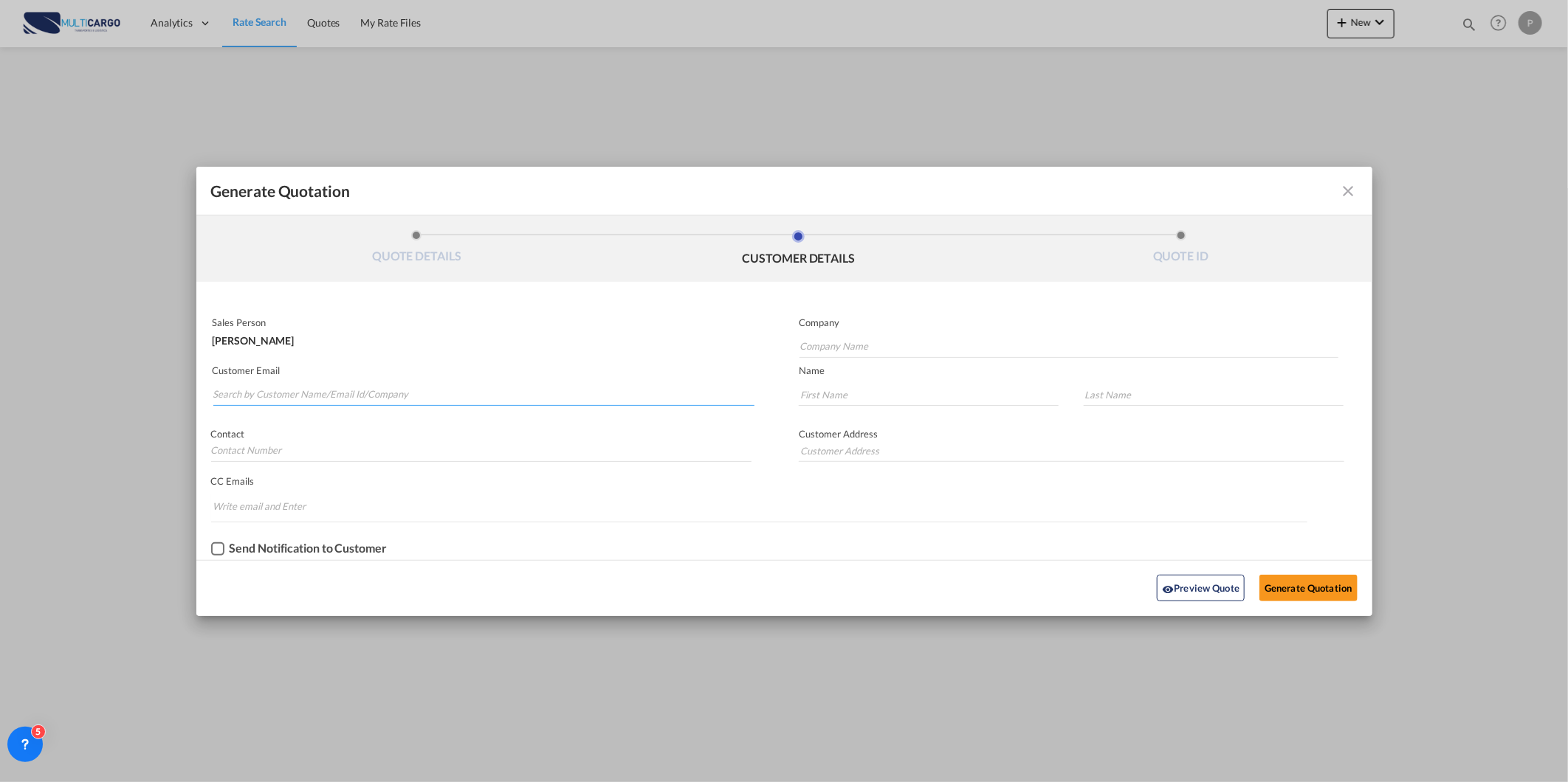
click at [286, 393] on input "Search by Customer Name/Email Id/Company" at bounding box center [484, 394] width 542 height 22
paste input "[EMAIL_ADDRESS][DOMAIN_NAME]"
type input "[EMAIL_ADDRESS][DOMAIN_NAME]"
click at [958, 338] on input "Company Name" at bounding box center [1069, 347] width 539 height 22
paste input "[EMAIL_ADDRESS][DOMAIN_NAME]"
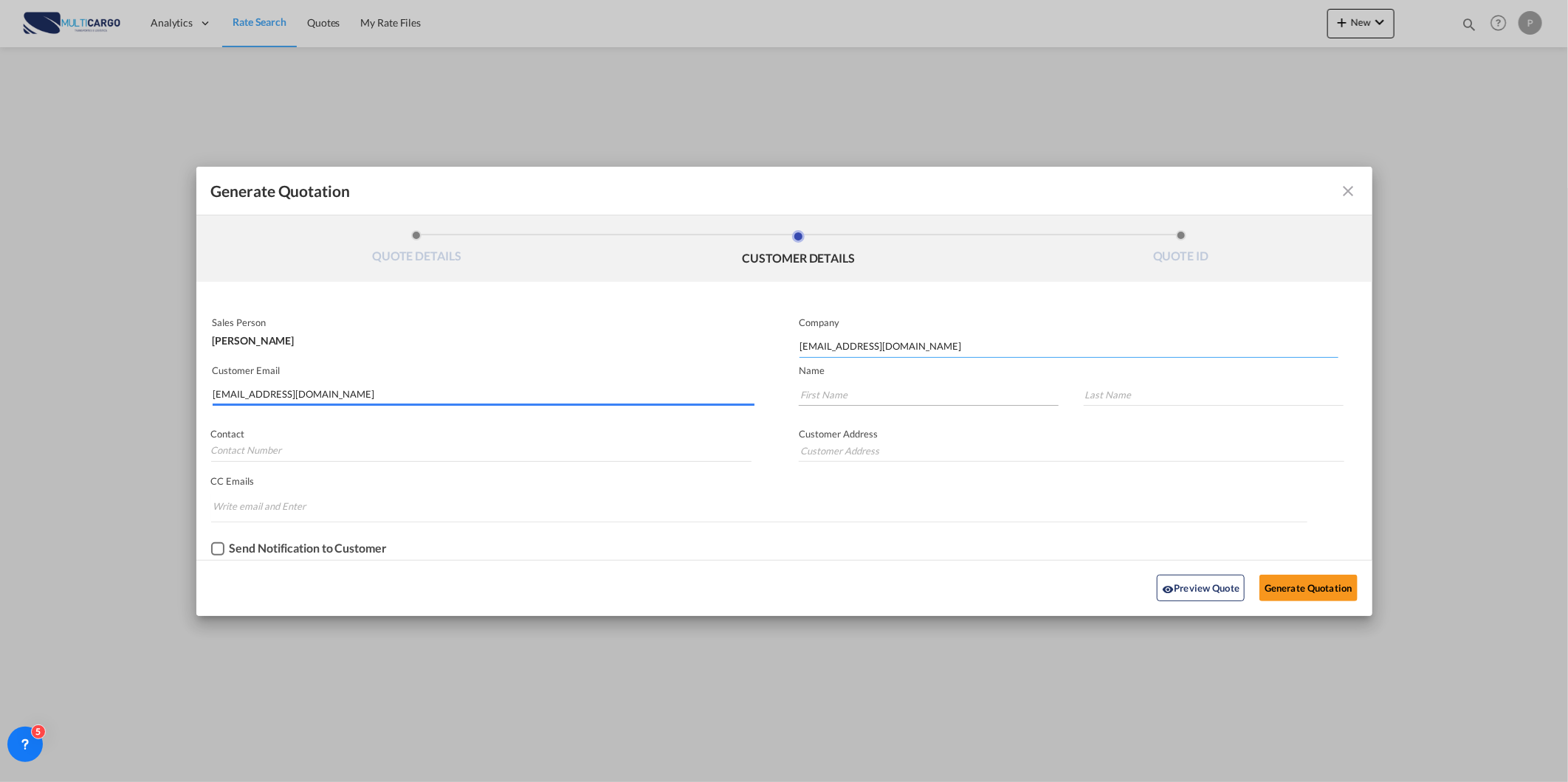
type input "[EMAIL_ADDRESS][DOMAIN_NAME]"
drag, startPoint x: 892, startPoint y: 382, endPoint x: 919, endPoint y: 390, distance: 28.2
click at [892, 384] on input "Generate QuotationQUOTE ..." at bounding box center [928, 394] width 260 height 22
paste input "[EMAIL_ADDRESS][DOMAIN_NAME]"
type input "[EMAIL_ADDRESS][DOMAIN_NAME]"
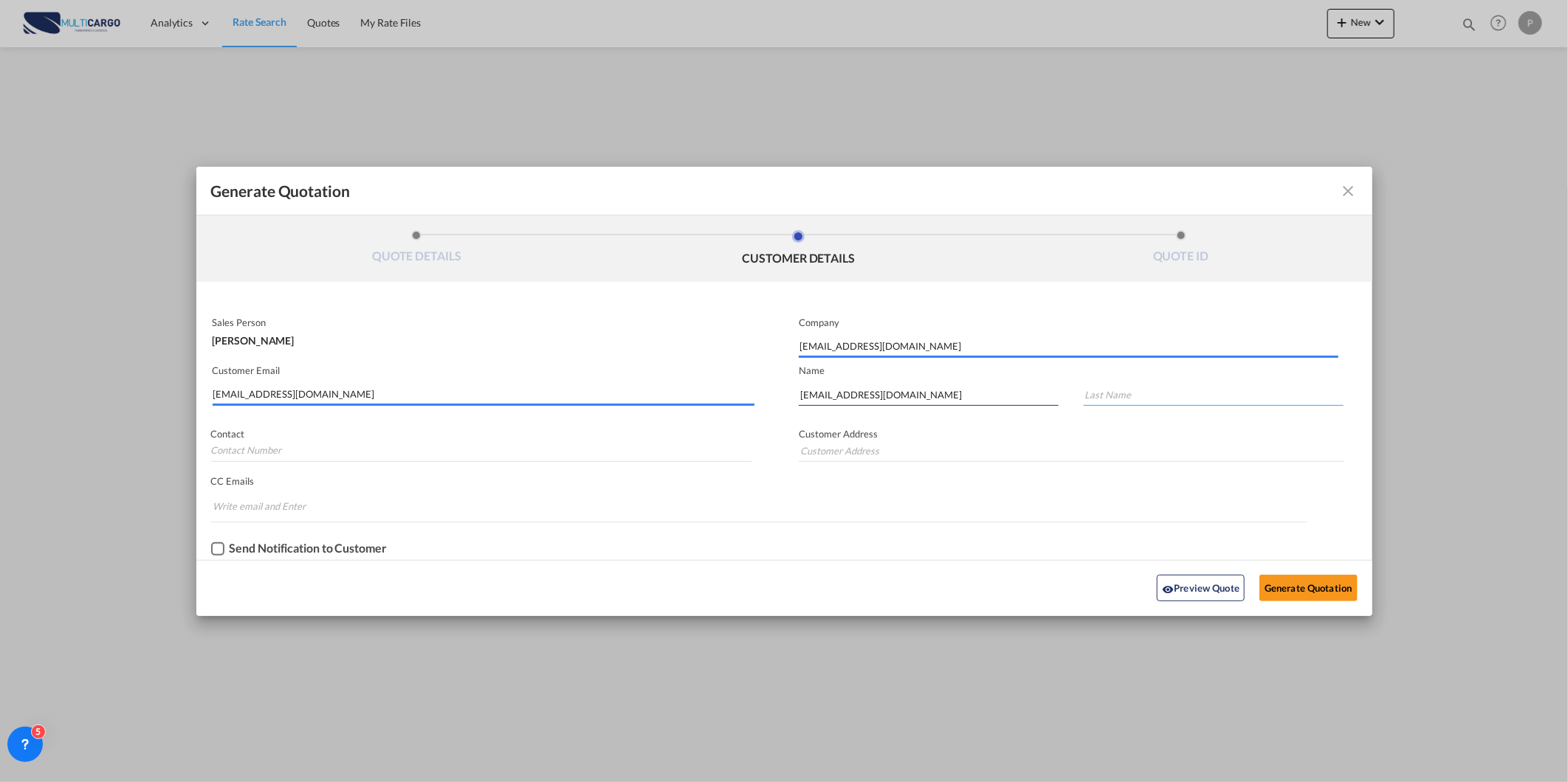
click at [1087, 385] on input "Generate QuotationQUOTE ..." at bounding box center [1213, 394] width 260 height 22
paste input "[EMAIL_ADDRESS][DOMAIN_NAME]"
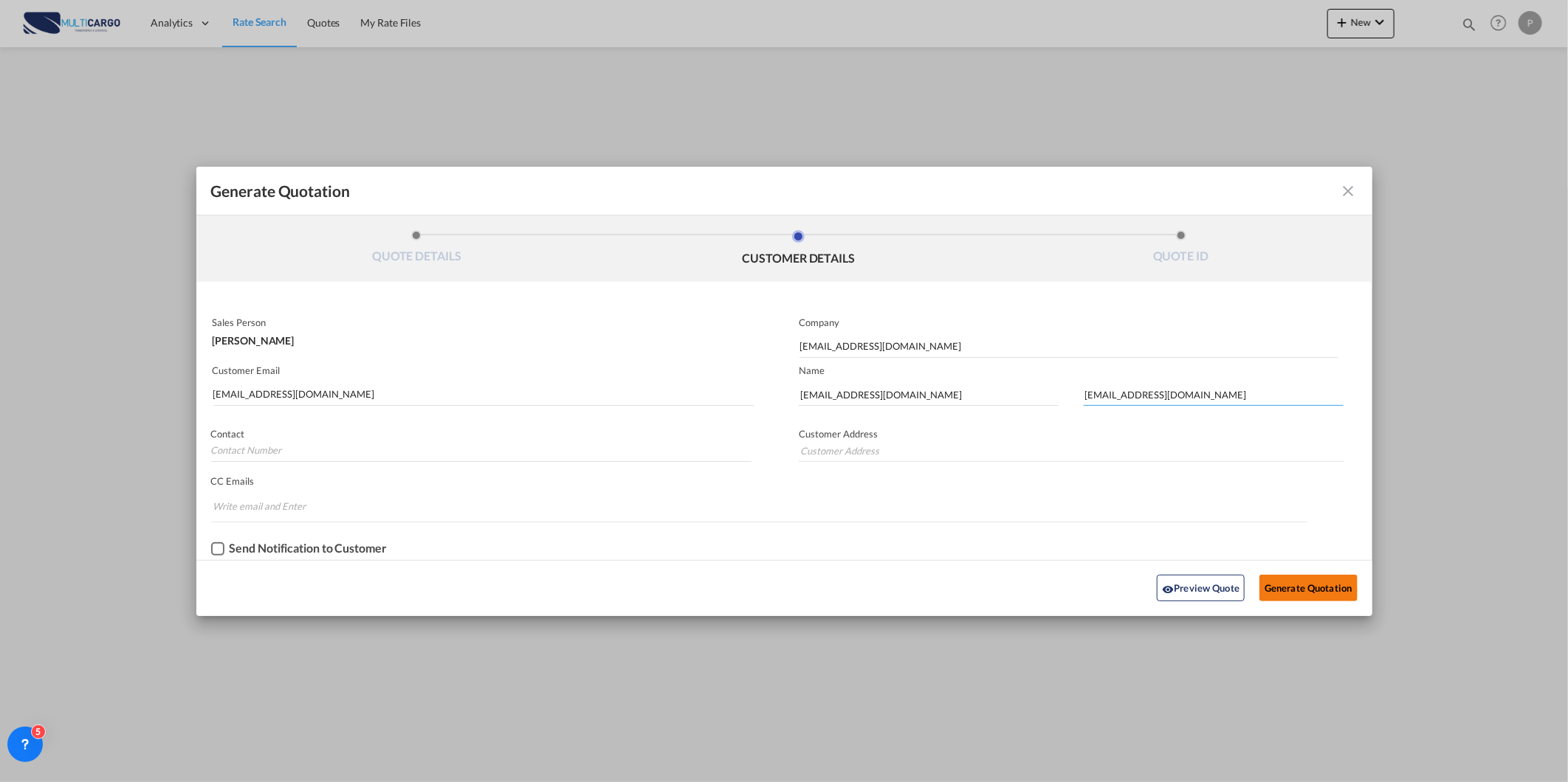
type input "[EMAIL_ADDRESS][DOMAIN_NAME]"
click at [1306, 580] on button "Generate Quotation" at bounding box center [1307, 587] width 98 height 26
click at [1322, 574] on div "Preview Quote Generate Quotation" at bounding box center [784, 588] width 1161 height 41
click at [1323, 579] on button "Generate Quotation" at bounding box center [1307, 587] width 98 height 26
click at [517, 373] on p "Customer Email" at bounding box center [484, 370] width 543 height 12
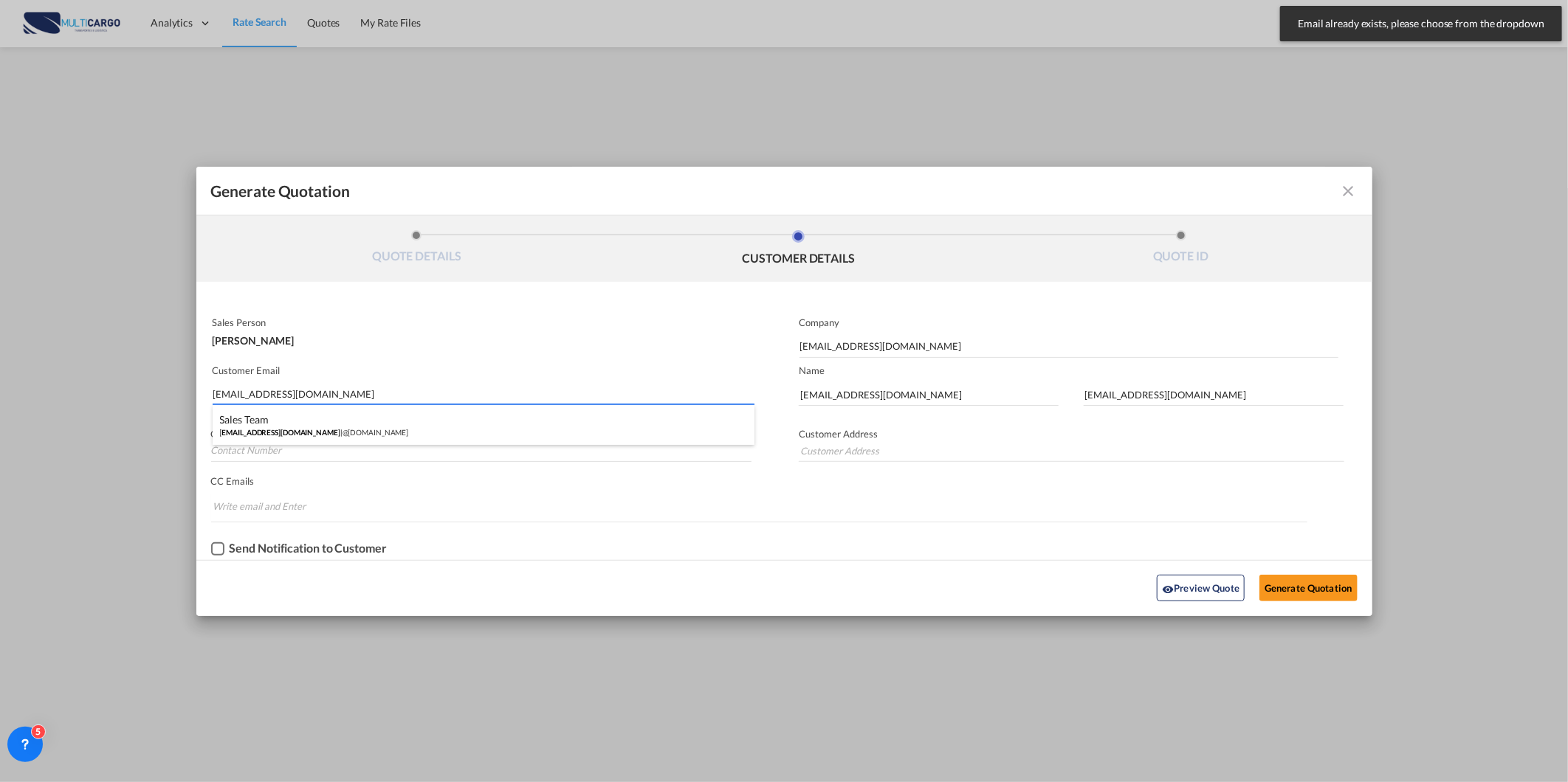
click at [511, 393] on input "[EMAIL_ADDRESS][DOMAIN_NAME]" at bounding box center [484, 394] width 542 height 22
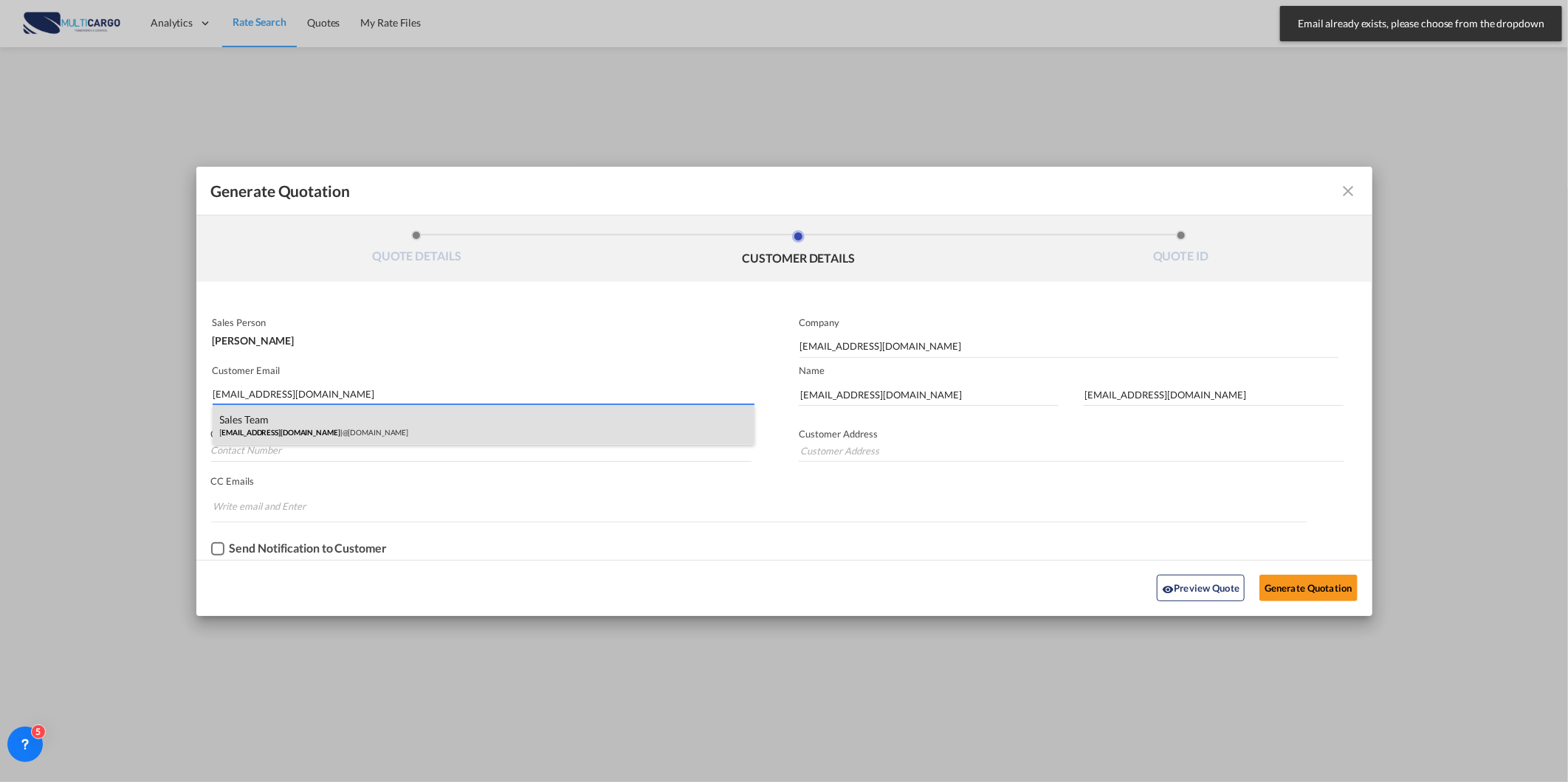
click at [370, 423] on div "Sales Team cs1@saicargodubai.com | @saicargodubai.com" at bounding box center [484, 424] width 543 height 40
type input "@[DOMAIN_NAME]"
type input "Sales"
type input "Team"
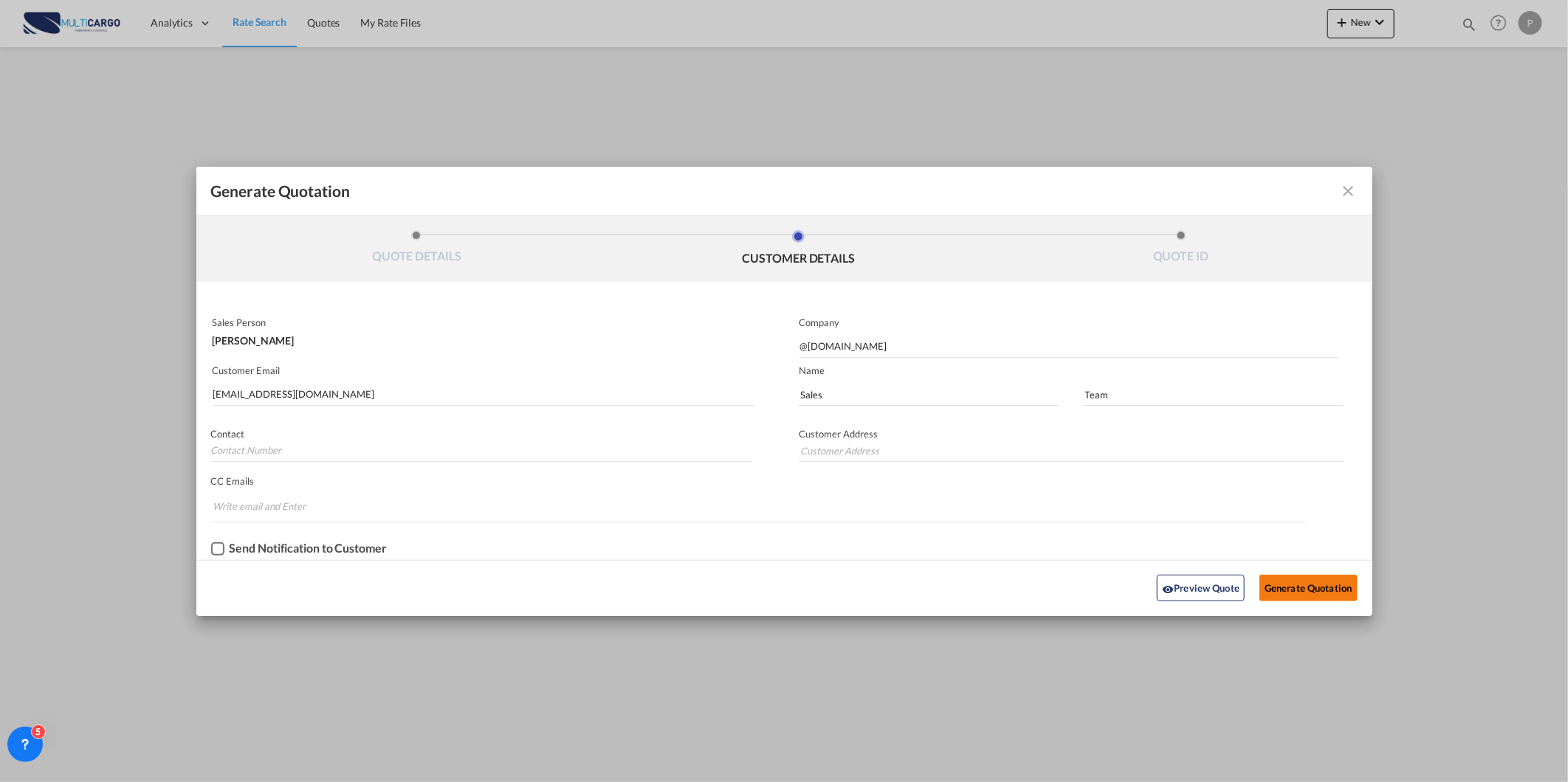
click at [1331, 585] on button "Generate Quotation" at bounding box center [1307, 587] width 98 height 26
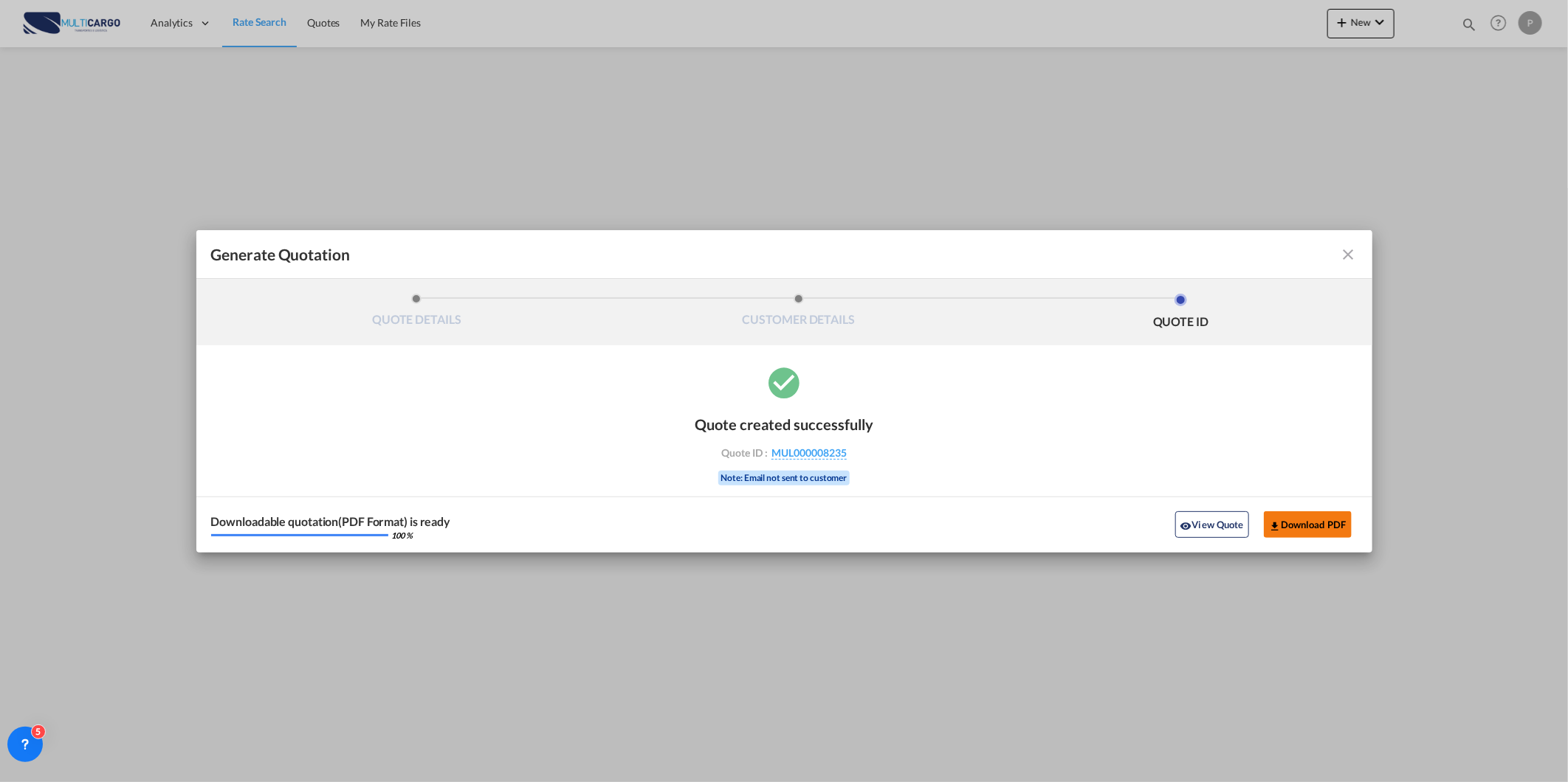
click at [1333, 527] on button "Download PDF" at bounding box center [1307, 524] width 88 height 26
click at [1345, 248] on md-icon "icon-close fg-AAA8AD cursor m-0" at bounding box center [1348, 255] width 17 height 17
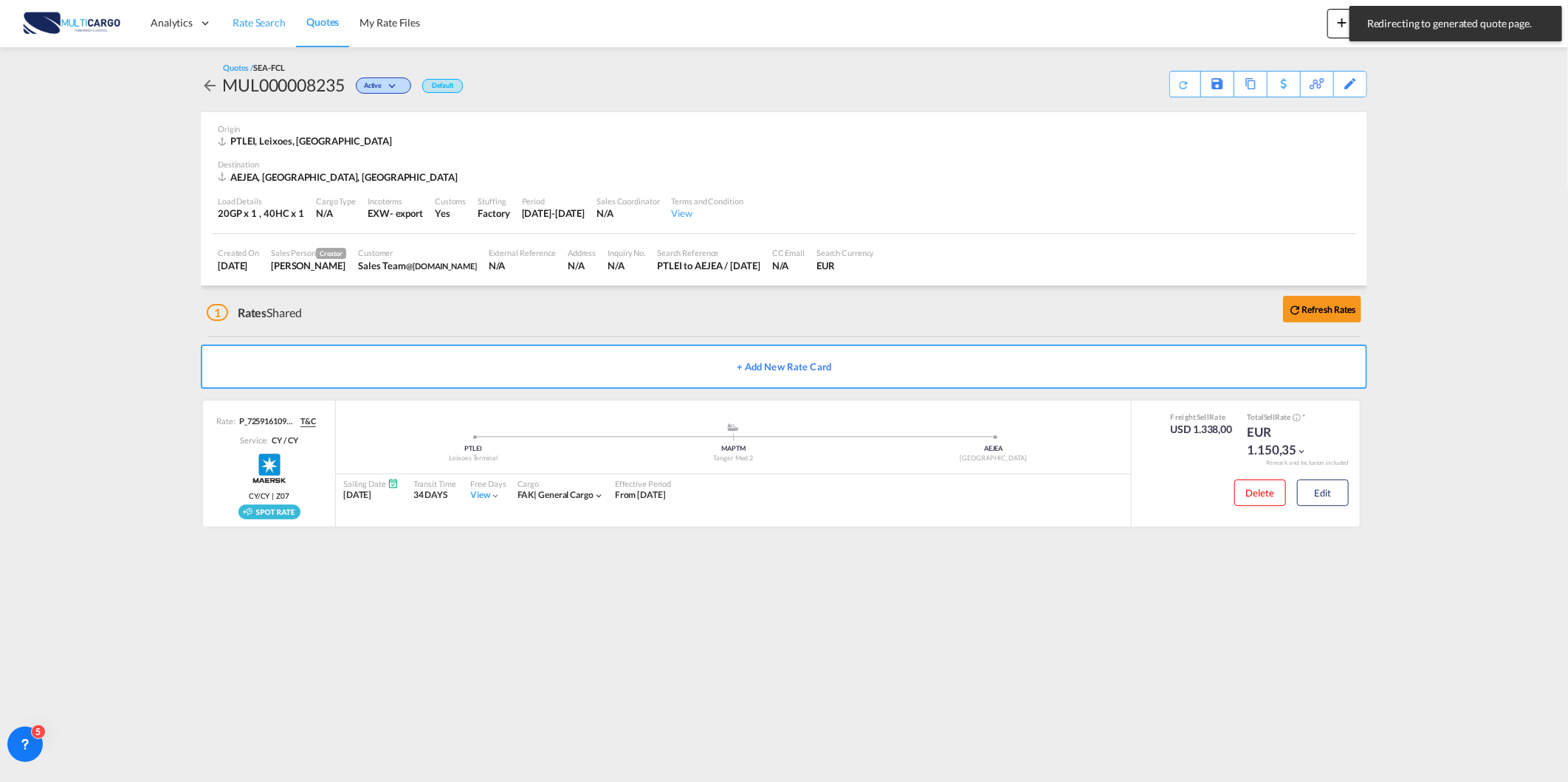
click at [244, 31] on link "Rate Search" at bounding box center [259, 23] width 74 height 48
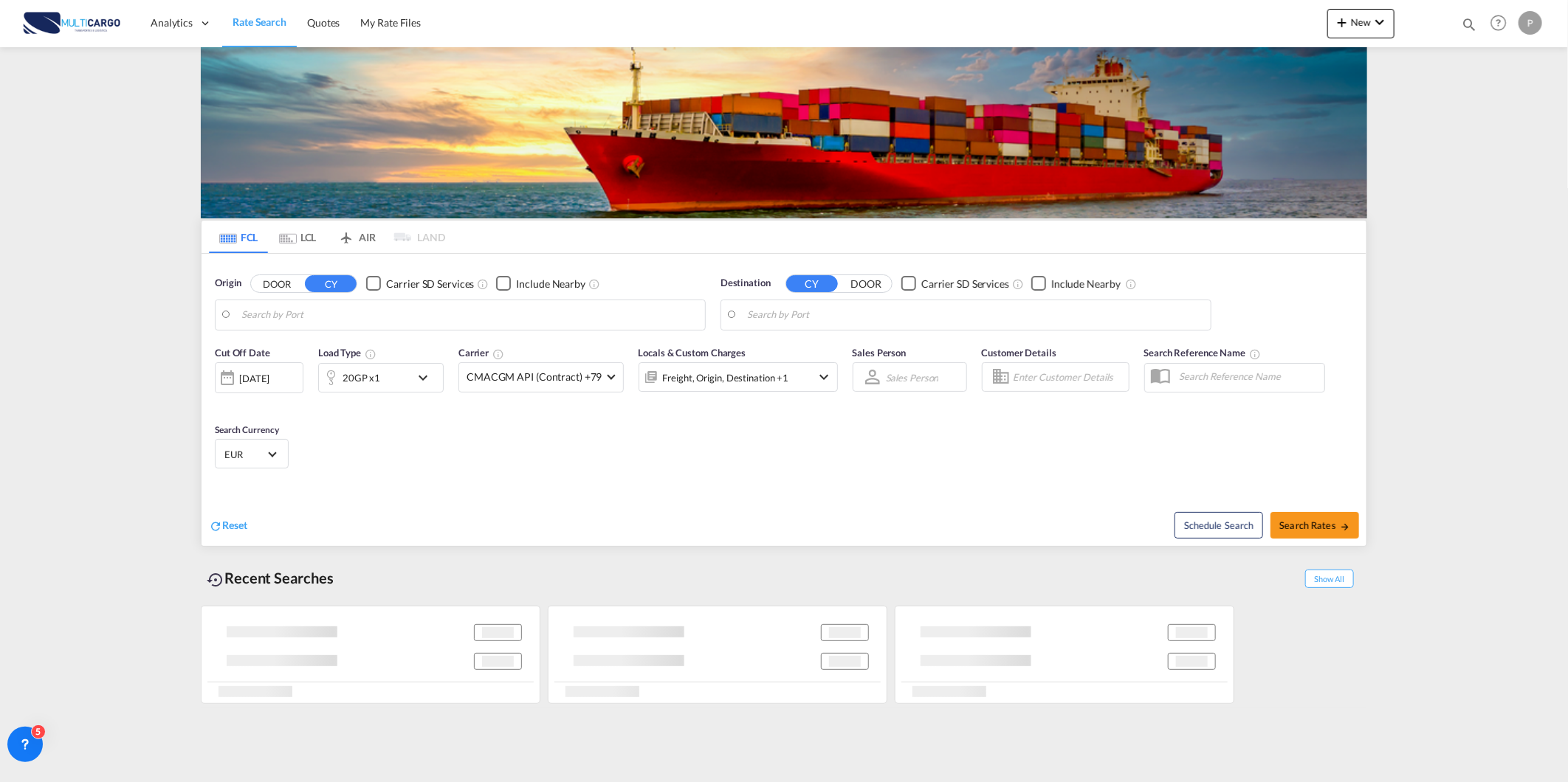
type input "Leixoes, PTLEI"
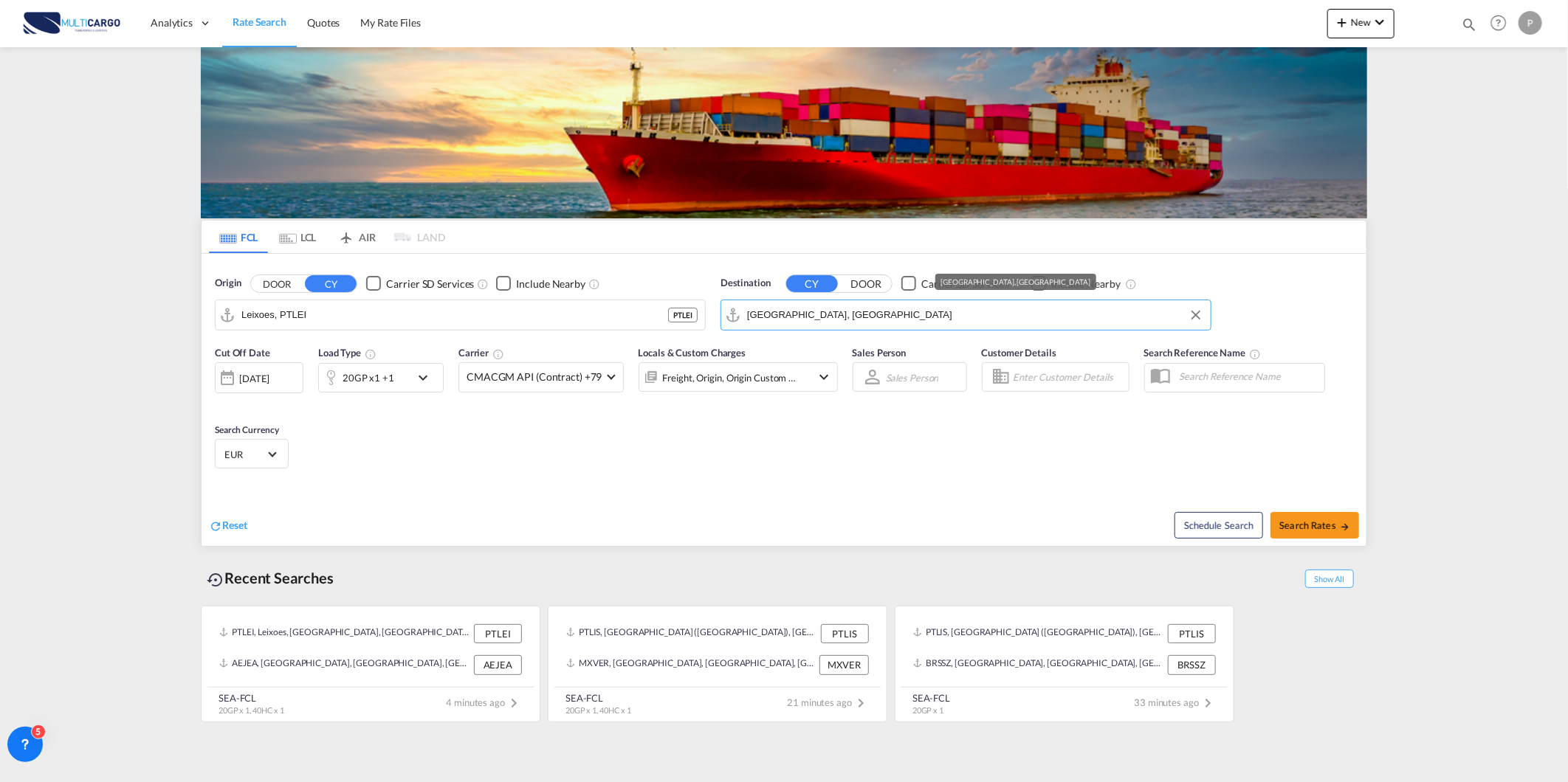
click at [849, 315] on input "Jebel Ali, AEJEA" at bounding box center [975, 315] width 456 height 22
type input "r"
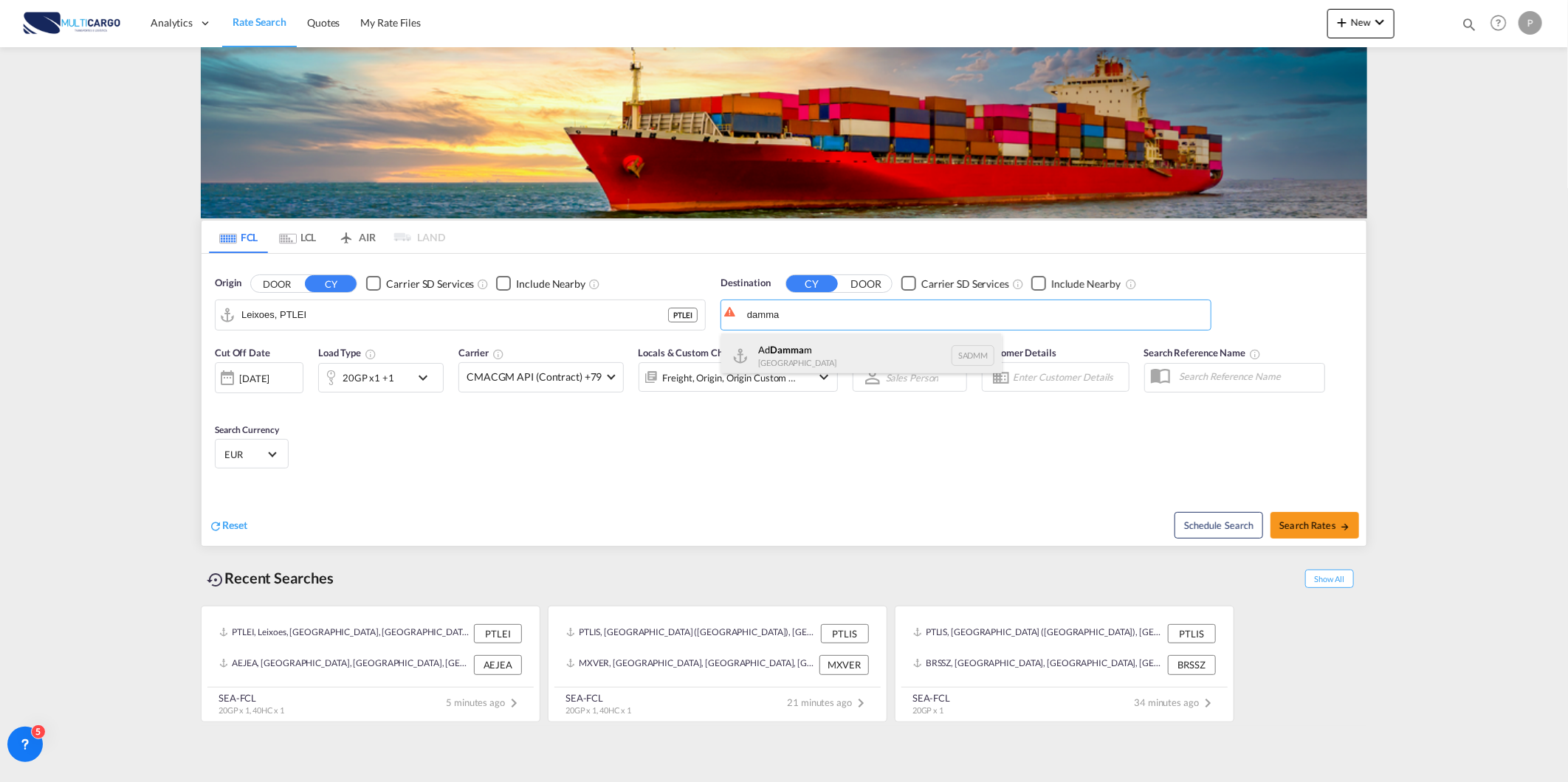
click at [778, 341] on div "Ad Damma m Saudi Arabia SADMM" at bounding box center [861, 356] width 280 height 45
type input "Ad Dammam, SADMM"
click at [1309, 528] on span "Search Rates" at bounding box center [1314, 525] width 71 height 12
type input "PTLEI to SADMM / 28 Aug 2025"
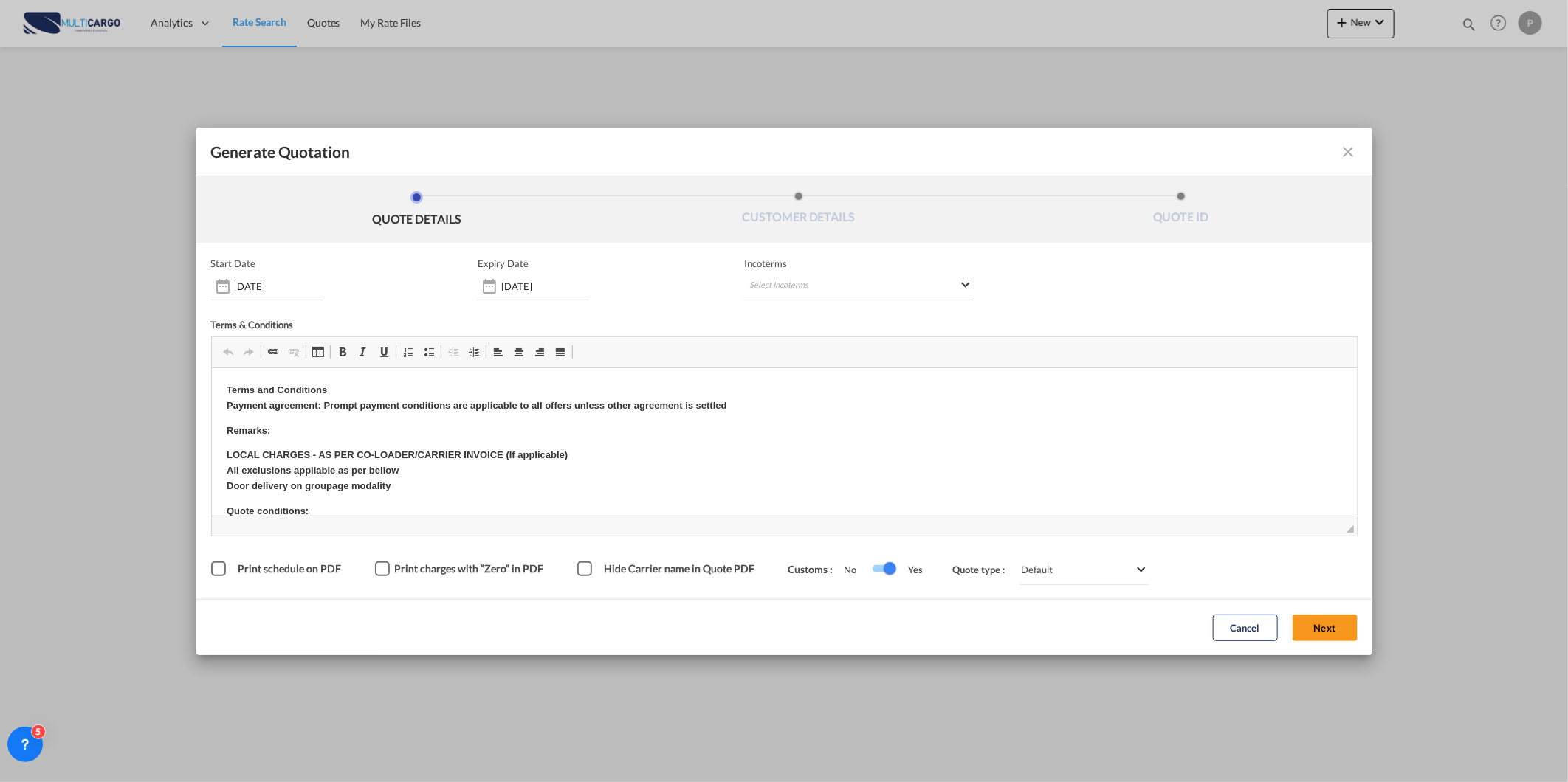
click at [831, 281] on md-select "Select Incoterms FOB - import Free on Board CIP - export Carriage and Insurance…" at bounding box center [859, 287] width 230 height 26
click at [792, 327] on div at bounding box center [826, 316] width 157 height 22
click at [786, 336] on md-option "FOB - import Free on Board" at bounding box center [826, 349] width 164 height 36
click at [812, 285] on div "Free on Board" at bounding box center [854, 290] width 209 height 11
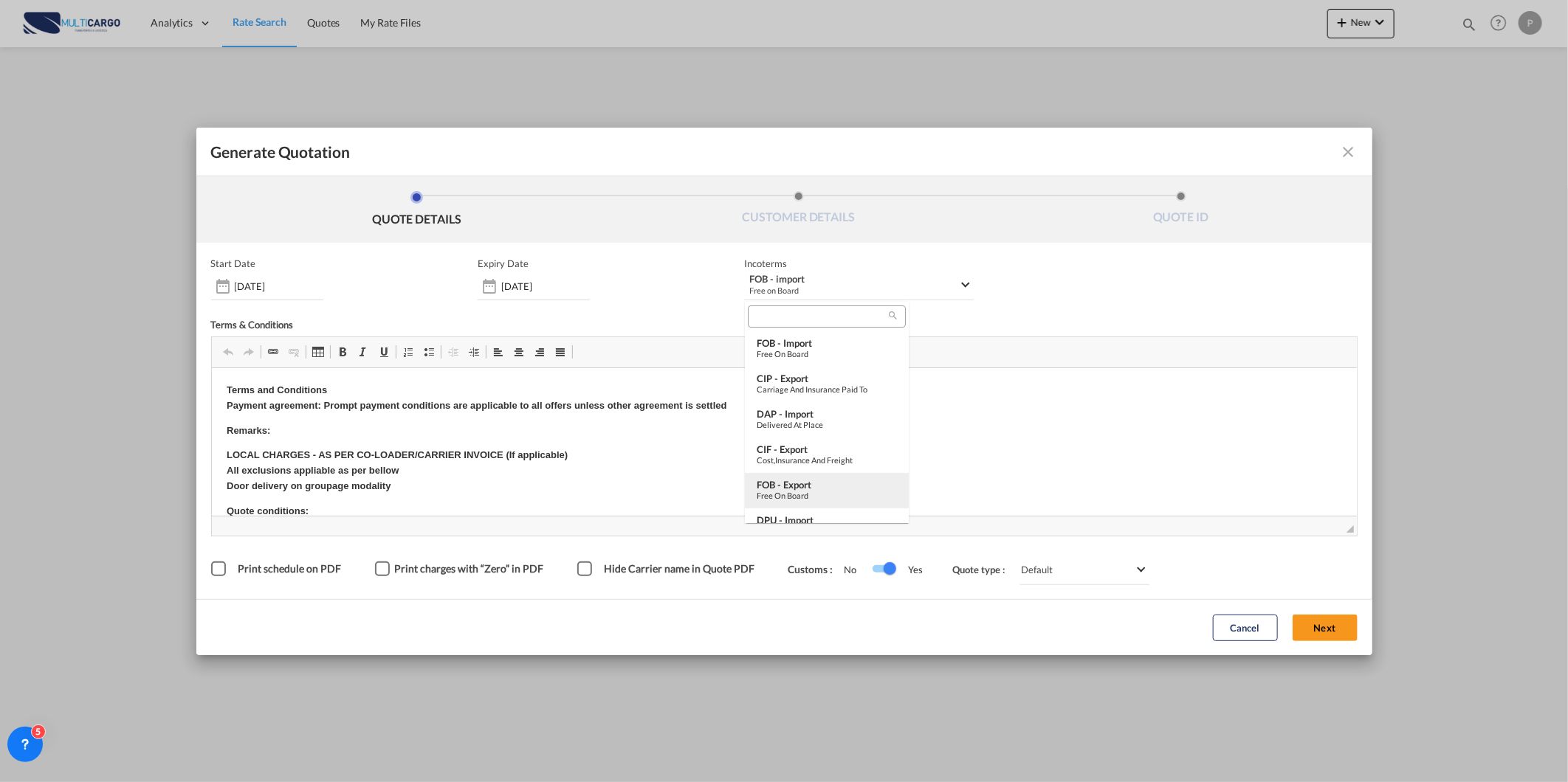
click at [843, 482] on div "FOB - export" at bounding box center [827, 485] width 141 height 12
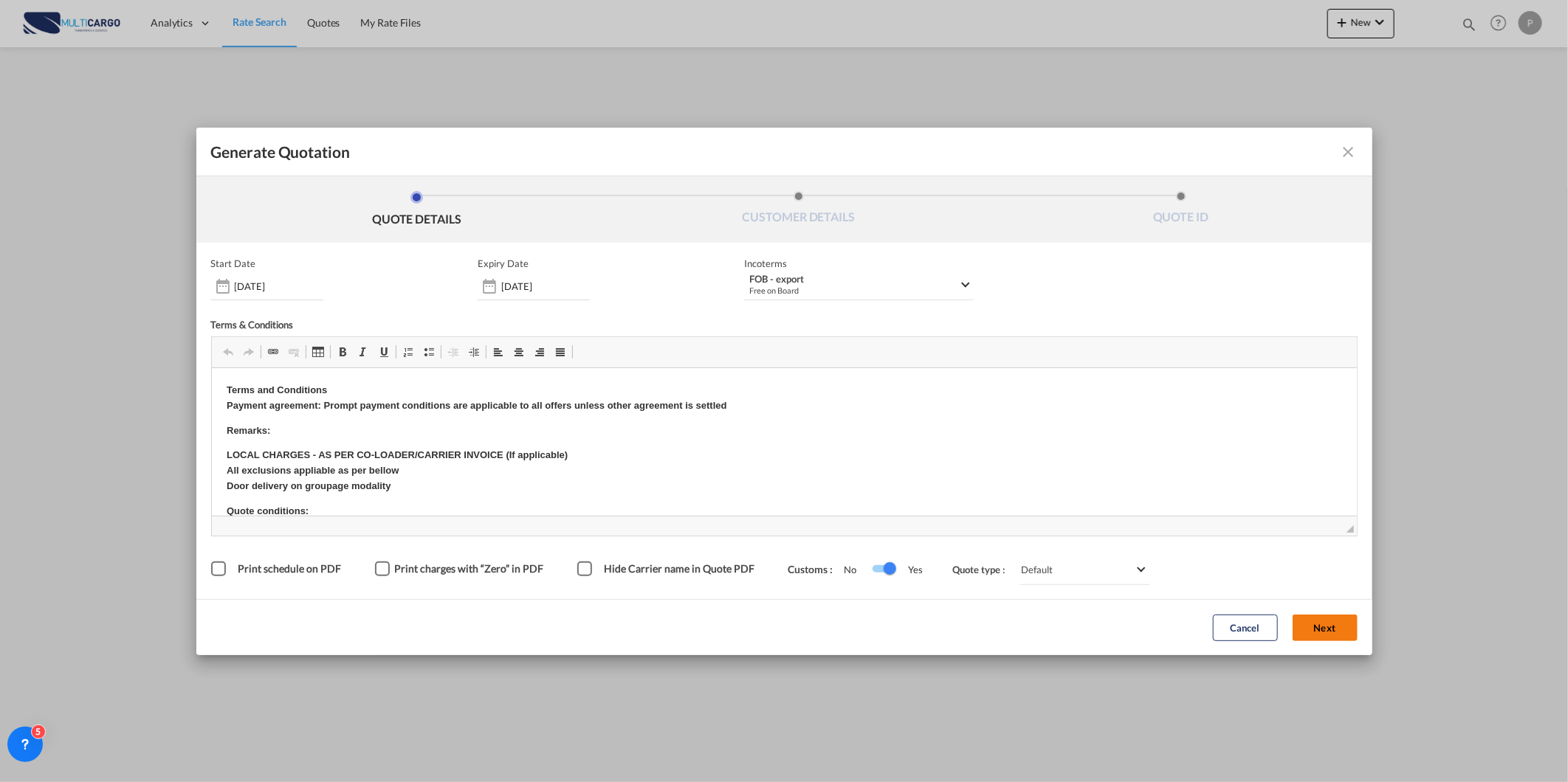
click at [1325, 632] on button "Next" at bounding box center [1325, 627] width 65 height 26
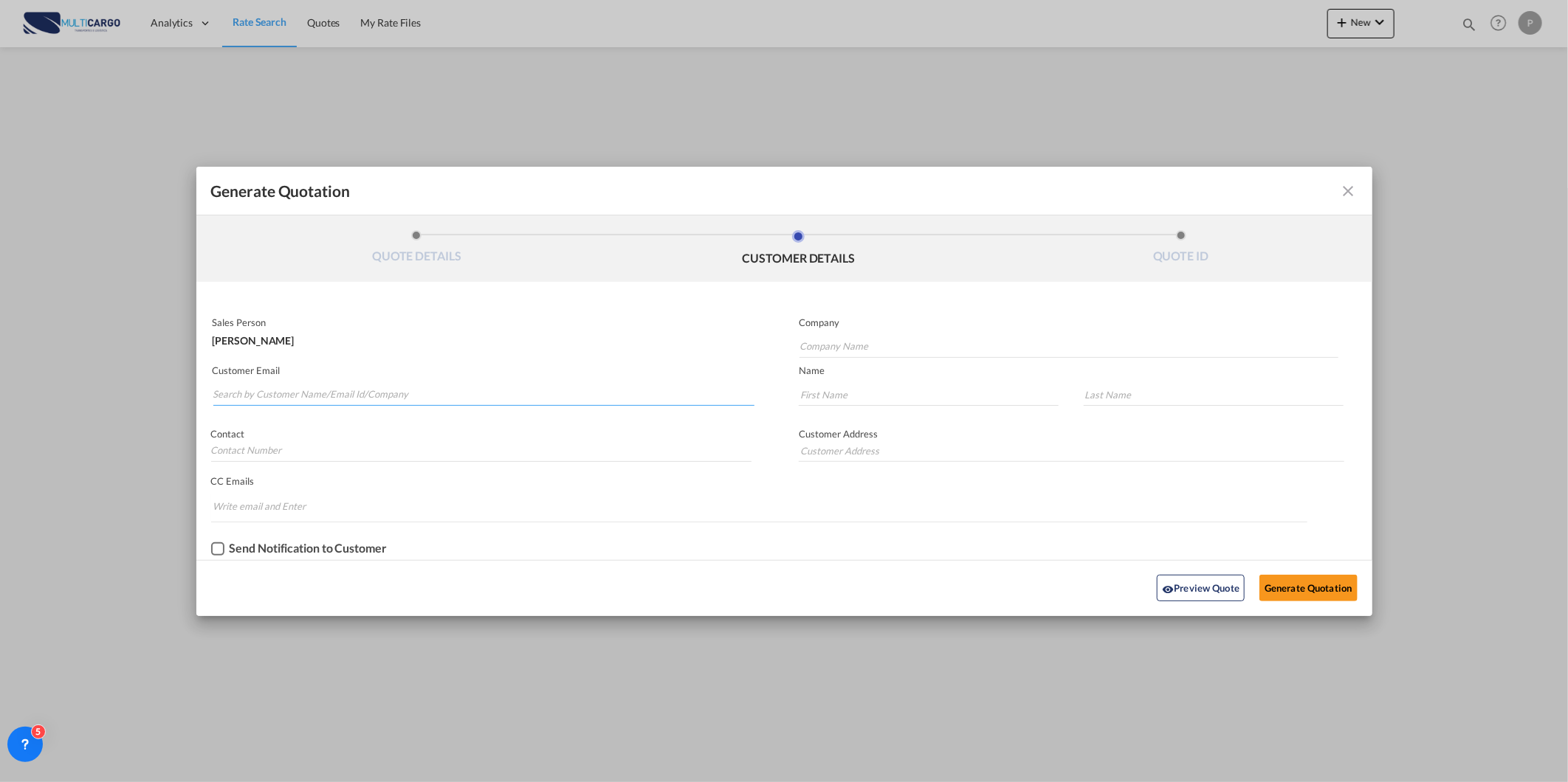
click at [451, 392] on input "Search by Customer Name/Email Id/Company" at bounding box center [484, 394] width 542 height 22
paste input "[EMAIL_ADDRESS][DOMAIN_NAME]"
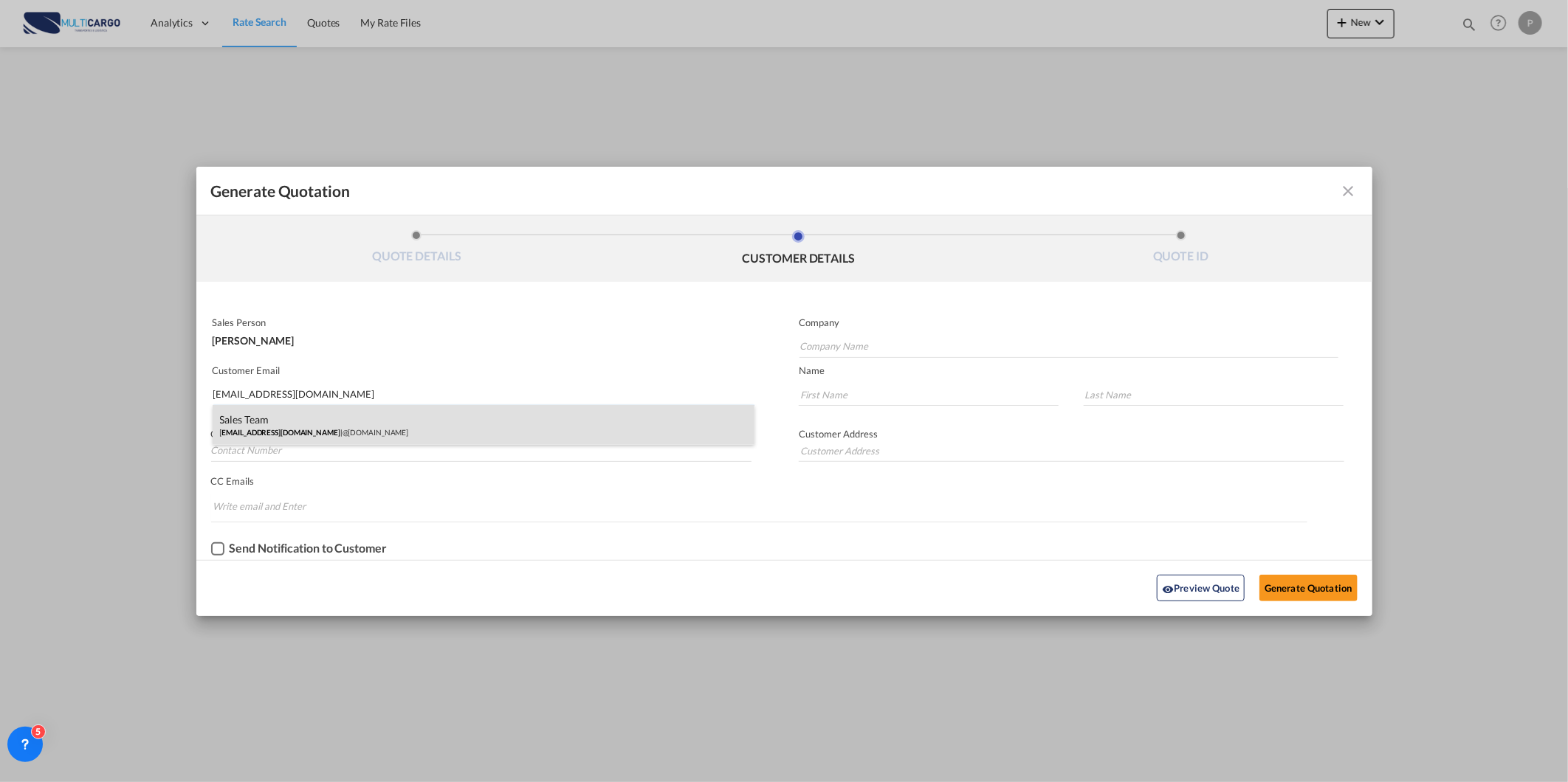
type input "[EMAIL_ADDRESS][DOMAIN_NAME]"
click at [379, 429] on div "Sales Team cs1@saicargodubai.com | @saicargodubai.com" at bounding box center [484, 424] width 543 height 40
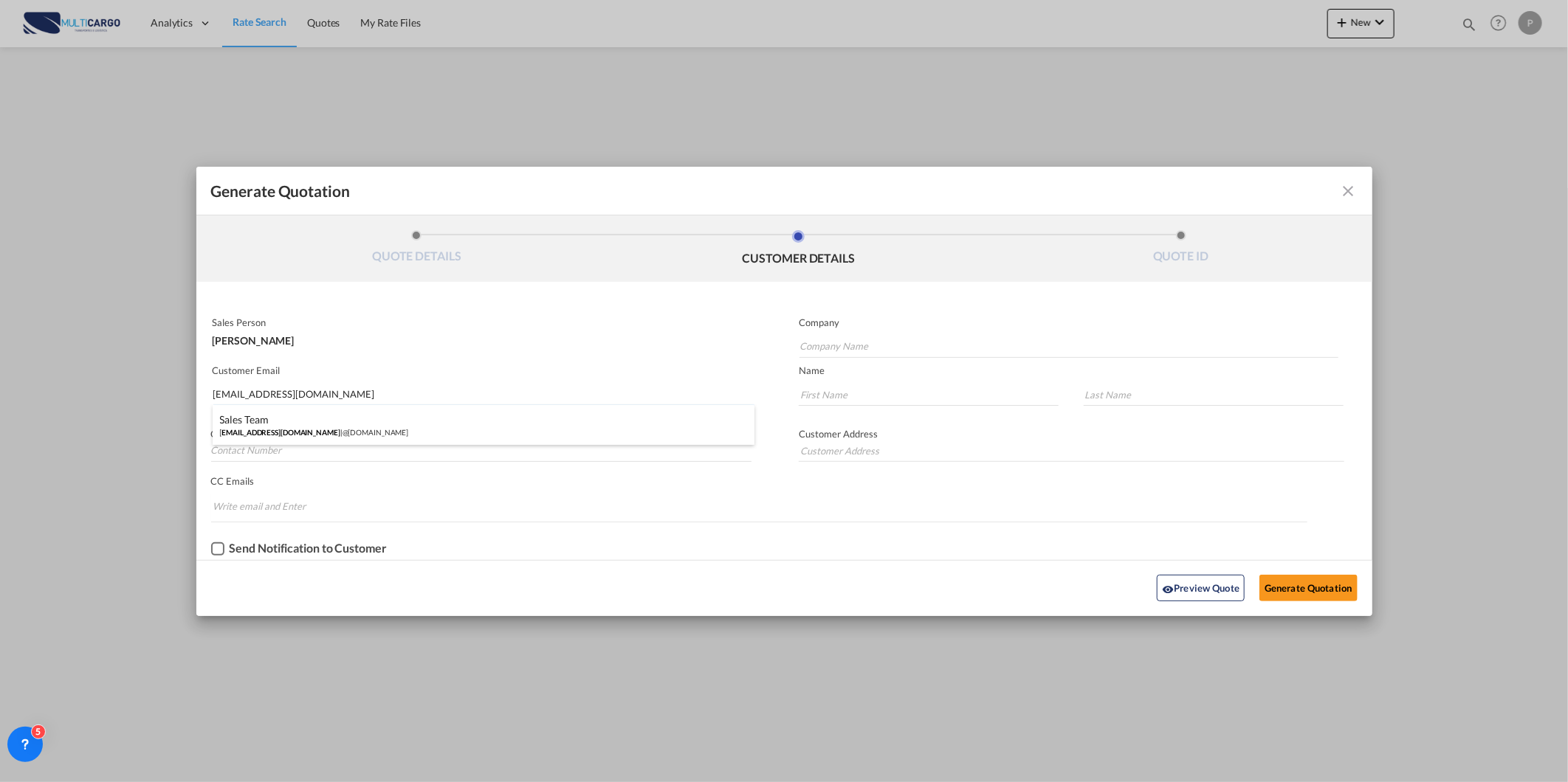
type input "@[DOMAIN_NAME]"
type input "Sales"
type input "Team"
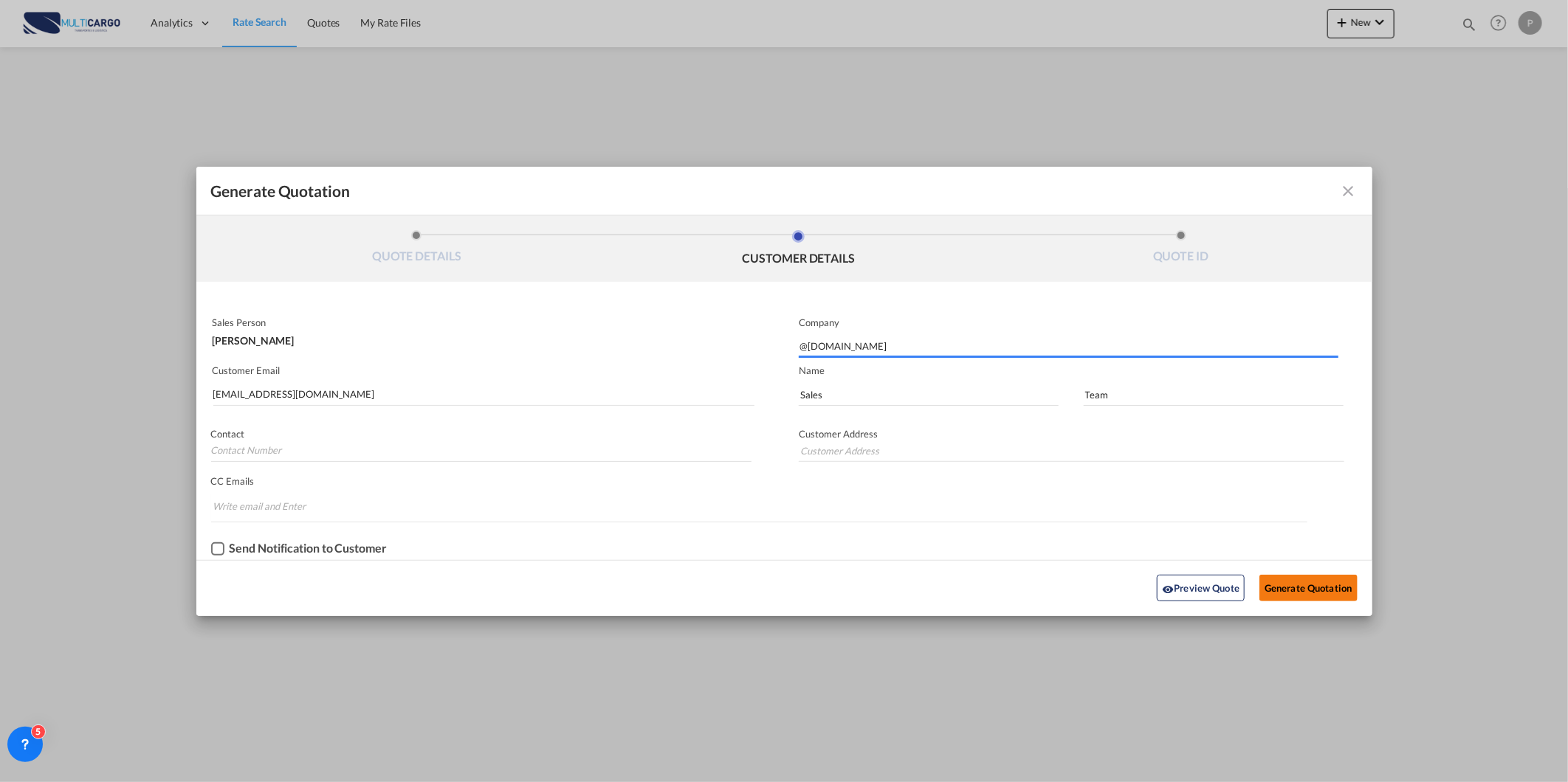
click at [1278, 598] on button "Generate Quotation" at bounding box center [1307, 587] width 98 height 26
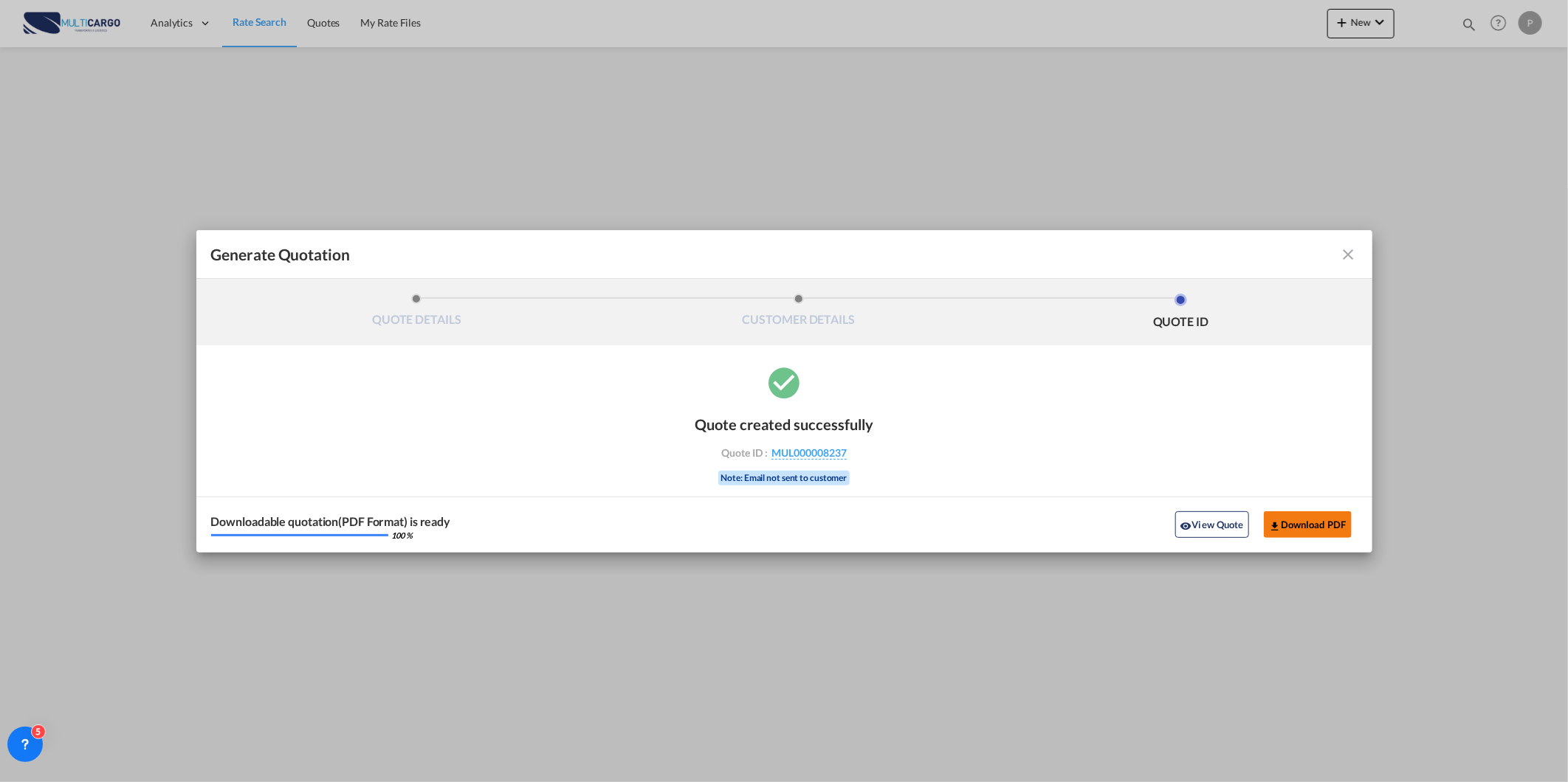
click at [1286, 532] on button "Download PDF" at bounding box center [1307, 524] width 88 height 26
click at [1348, 252] on md-icon "icon-close fg-AAA8AD cursor m-0" at bounding box center [1348, 255] width 17 height 17
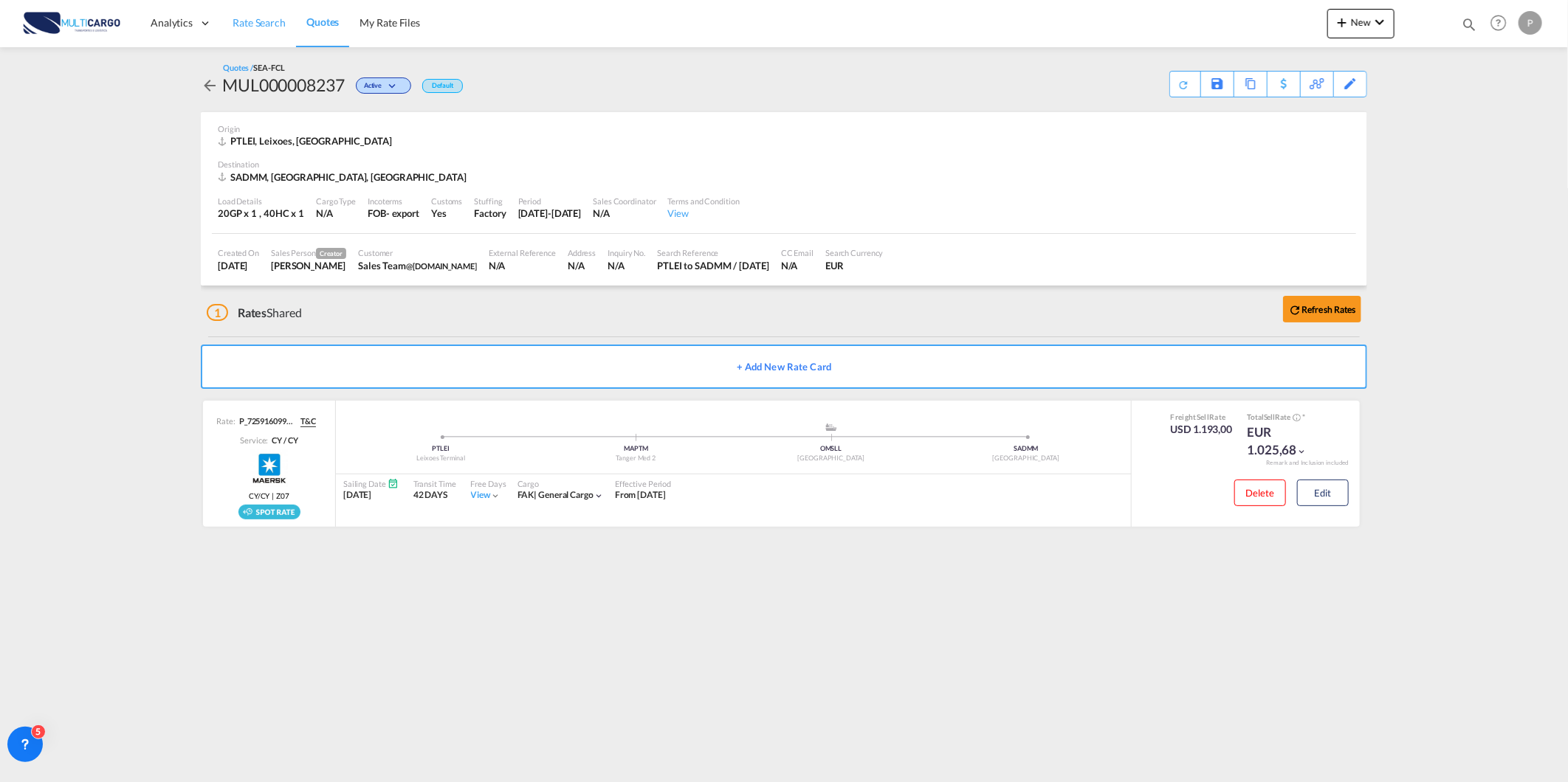
click at [273, 19] on span "Rate Search" at bounding box center [259, 22] width 53 height 13
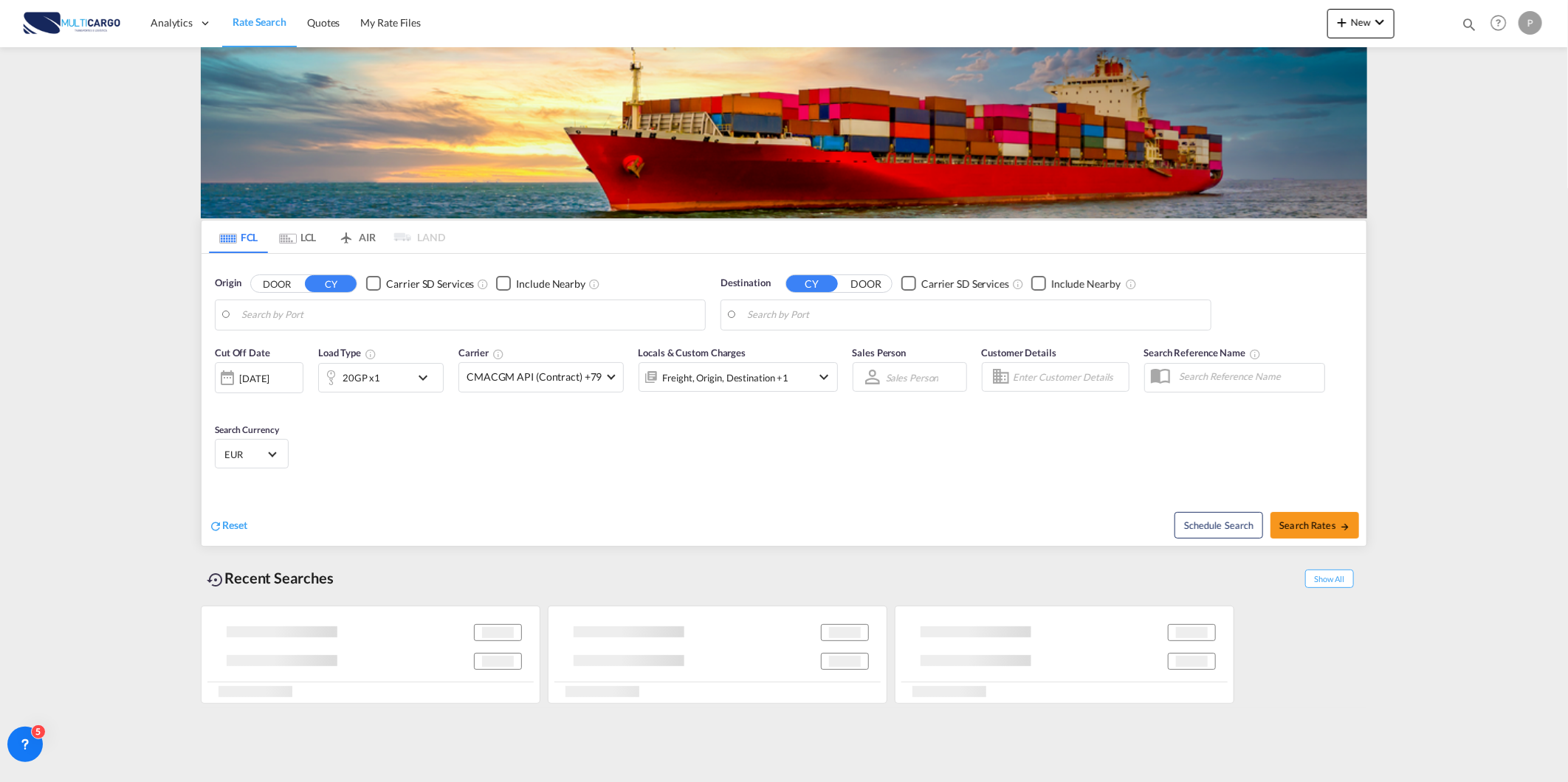
type input "Leixoes, PTLEI"
type input "Ad Dammam, SADMM"
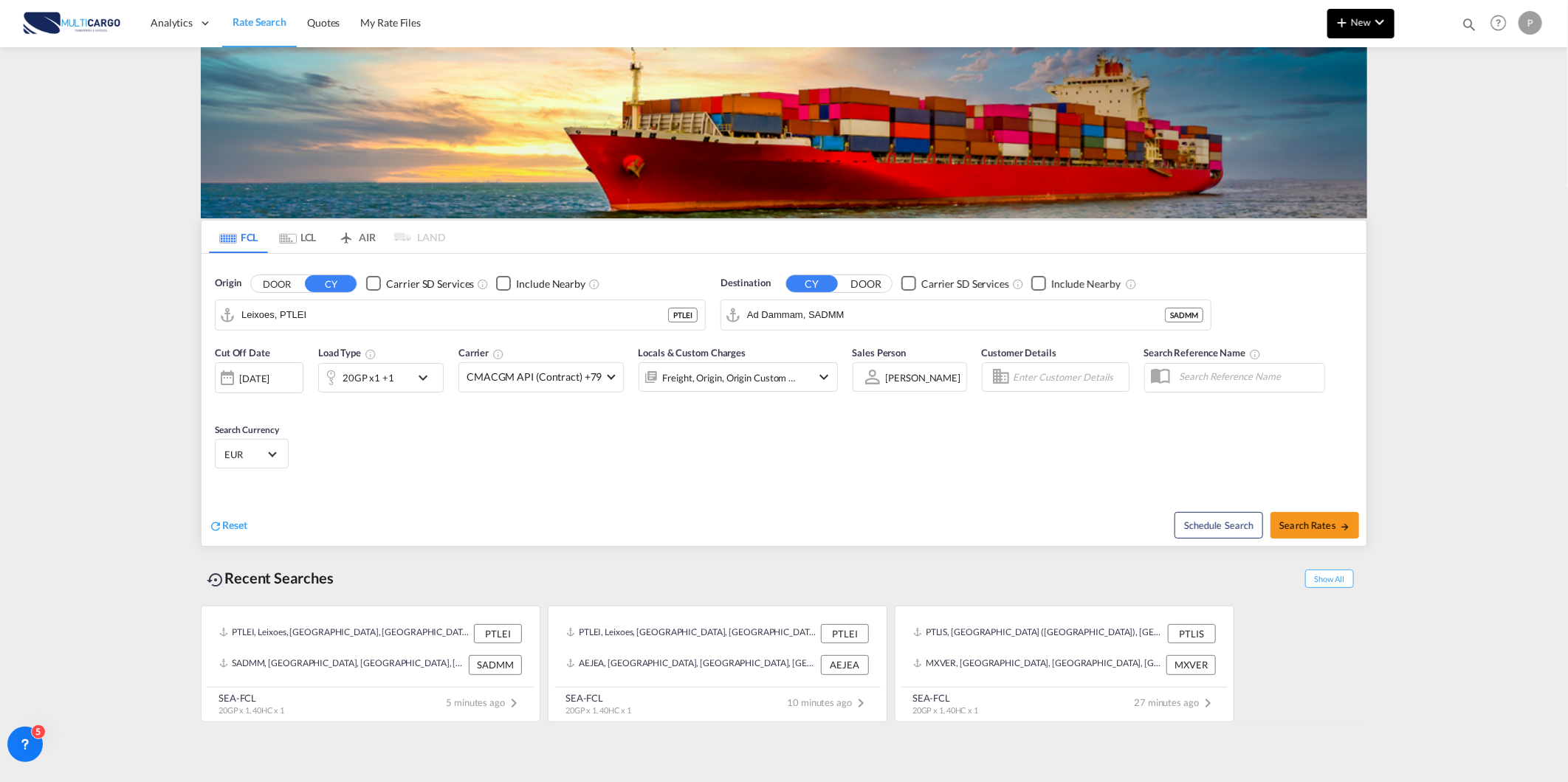
click at [1370, 26] on md-icon "icon-chevron-down" at bounding box center [1379, 22] width 17 height 17
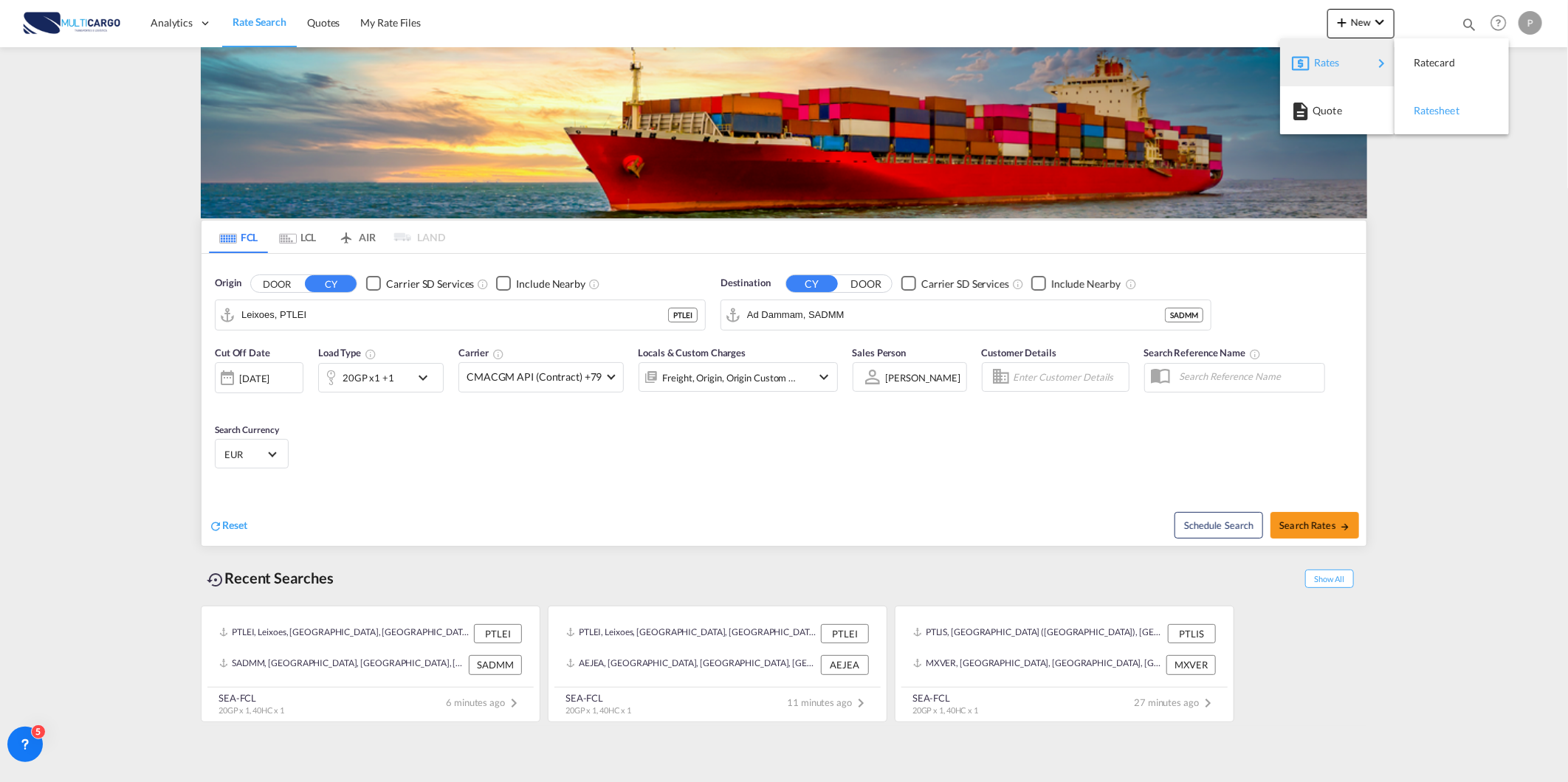
click at [1413, 100] on span "Ratesheet" at bounding box center [1421, 110] width 16 height 29
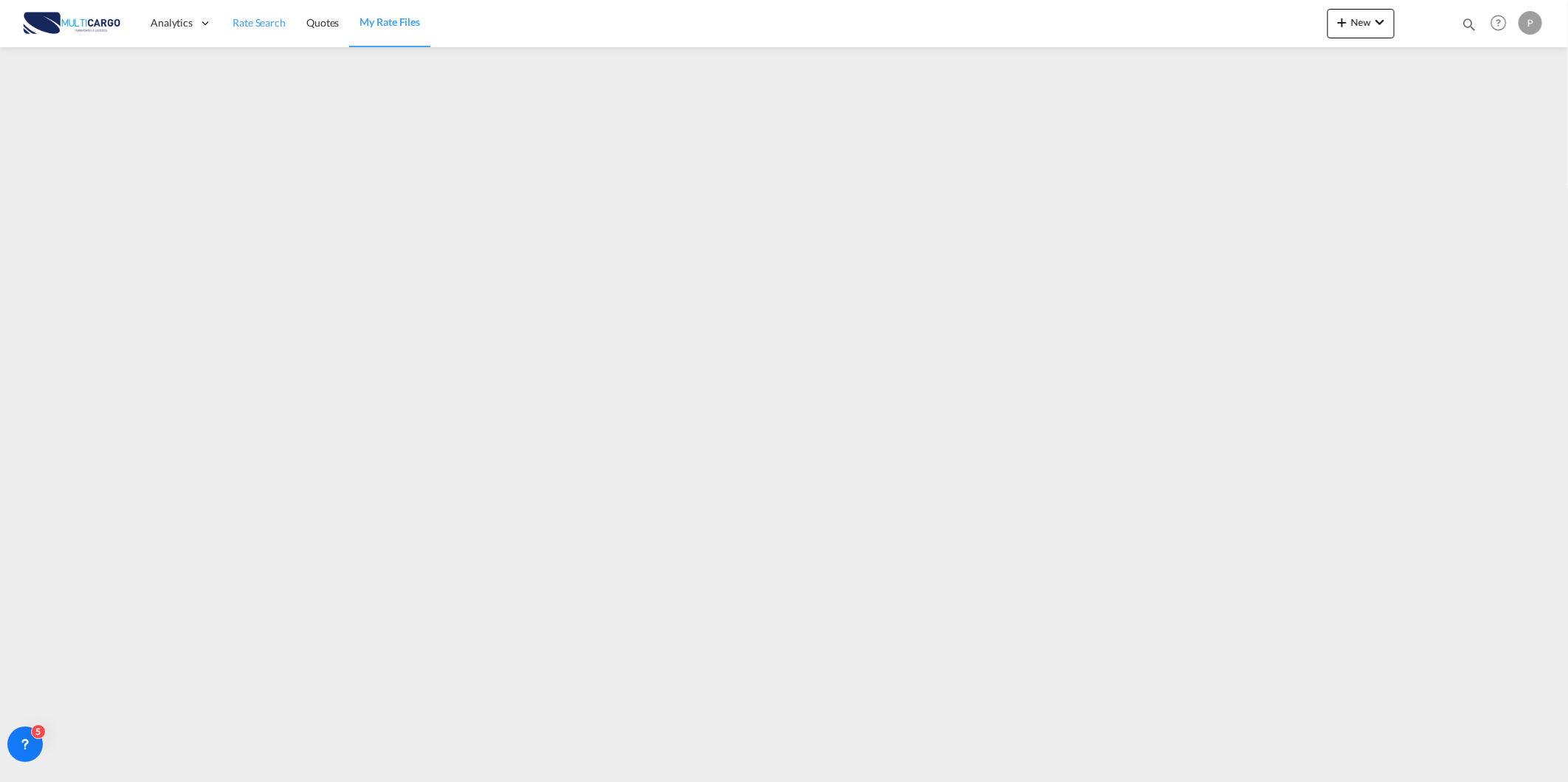
click at [252, 19] on span "Rate Search" at bounding box center [259, 22] width 53 height 13
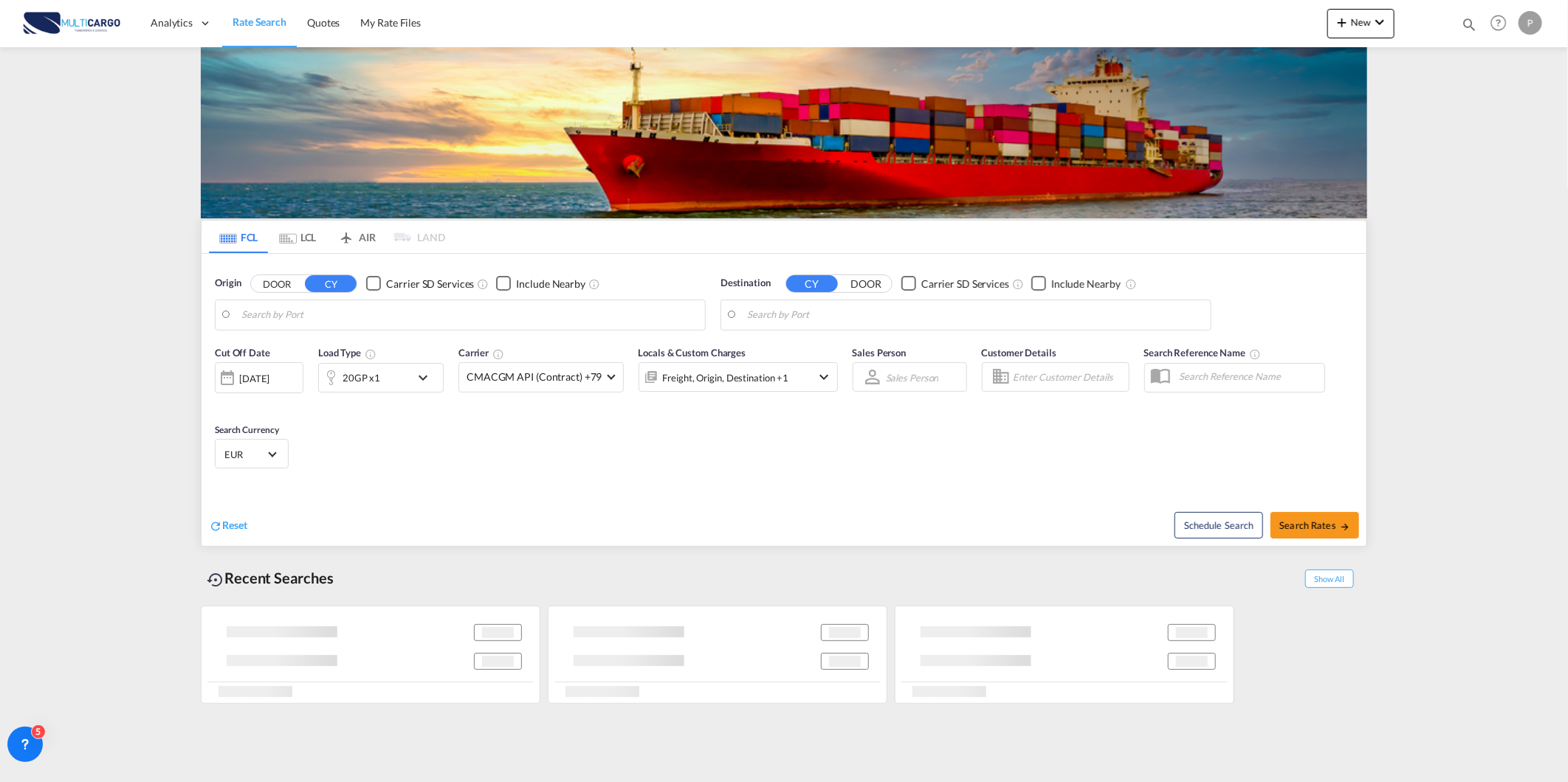
type input "Leixoes, PTLEI"
type input "Ad Dammam, SADMM"
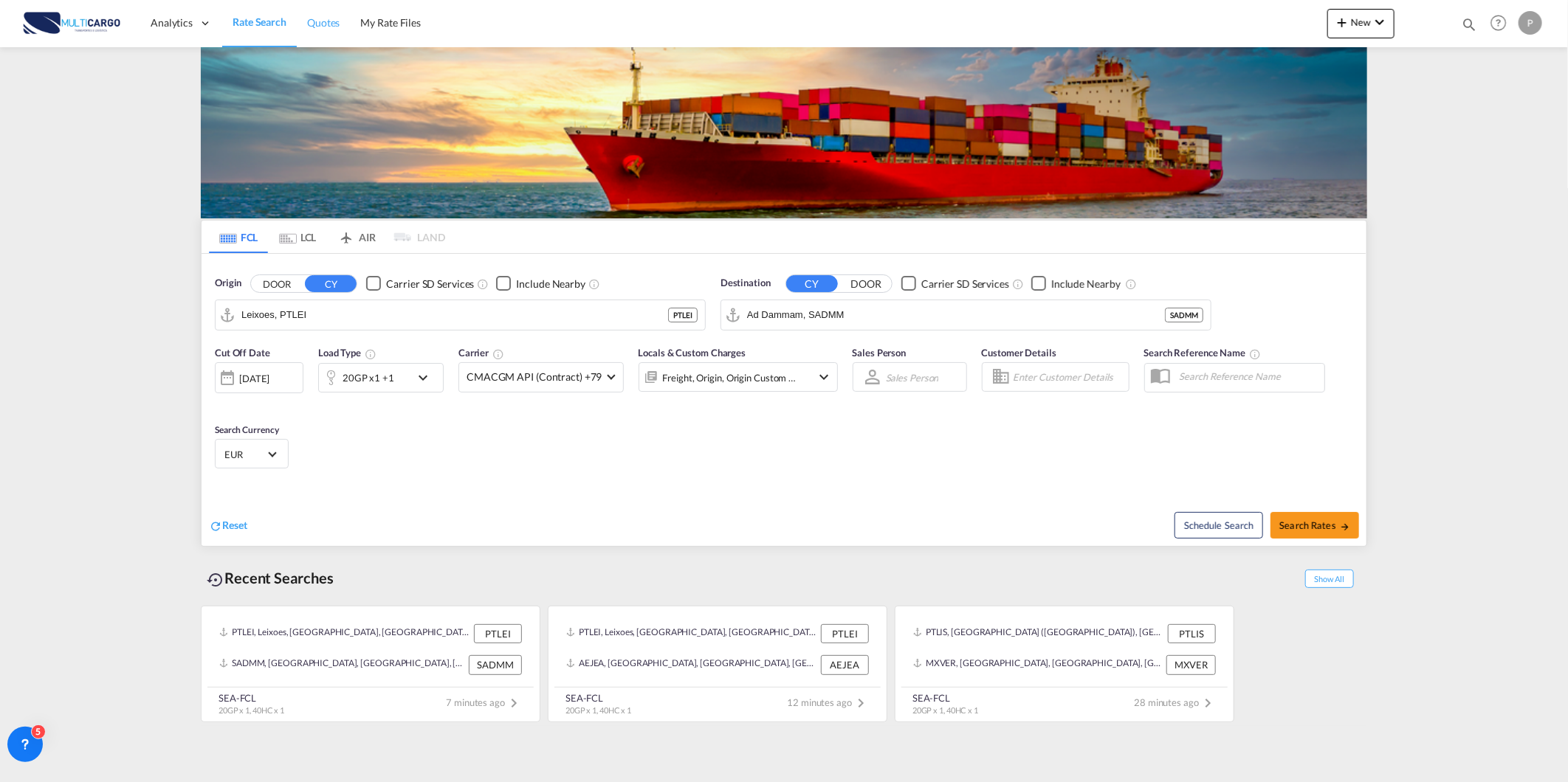
click at [314, 29] on span "Quotes" at bounding box center [324, 22] width 33 height 15
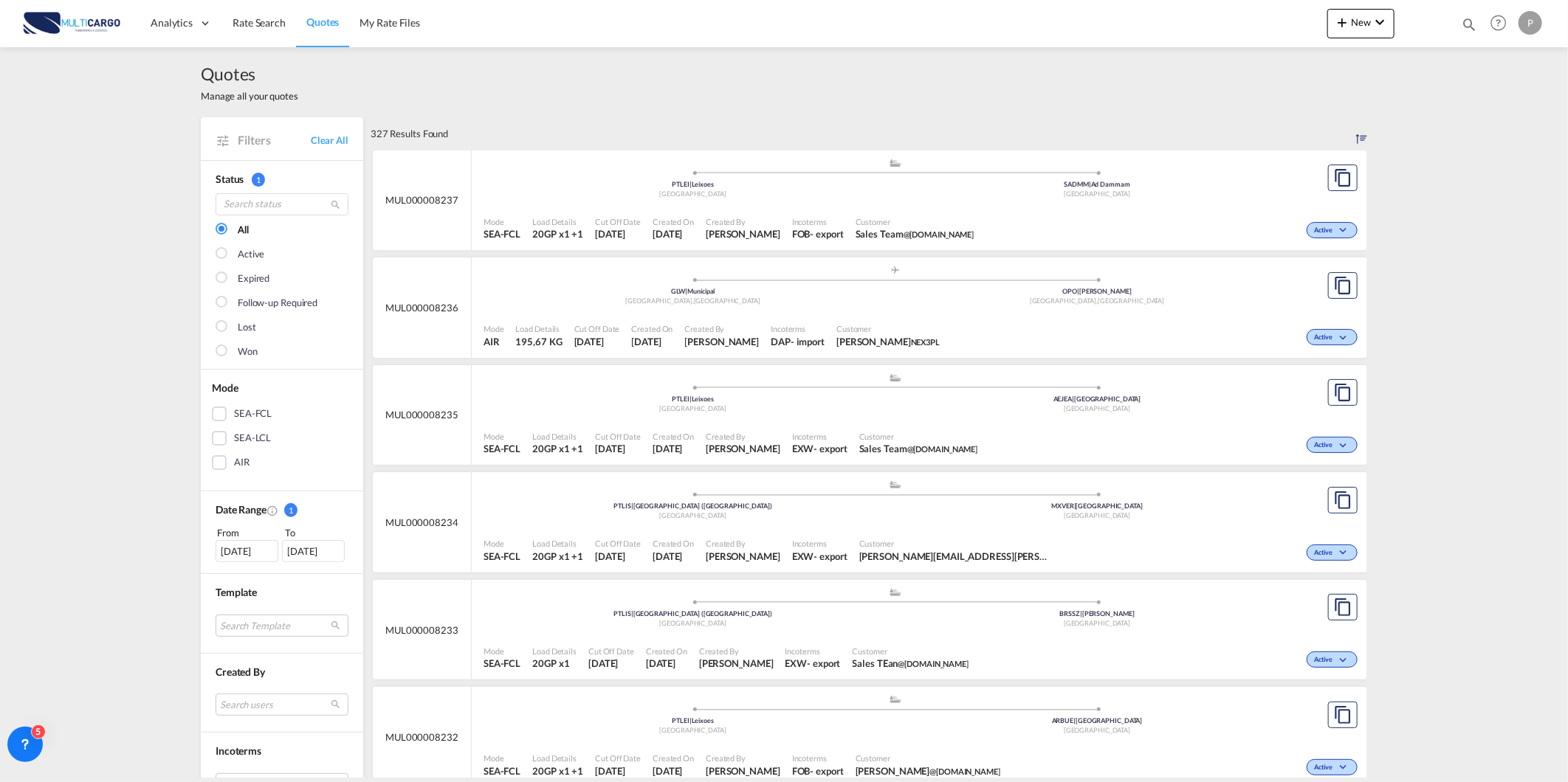
click at [1465, 26] on md-icon "icon-magnify" at bounding box center [1468, 24] width 16 height 16
click at [1253, 35] on select "Quotes" at bounding box center [1234, 23] width 70 height 26
select select "Quotes"
click at [1199, 11] on select "Quotes" at bounding box center [1234, 23] width 70 height 26
click at [1317, 6] on div "Quotes Help Resources Product Release P My Profile Logout" at bounding box center [1356, 22] width 380 height 46
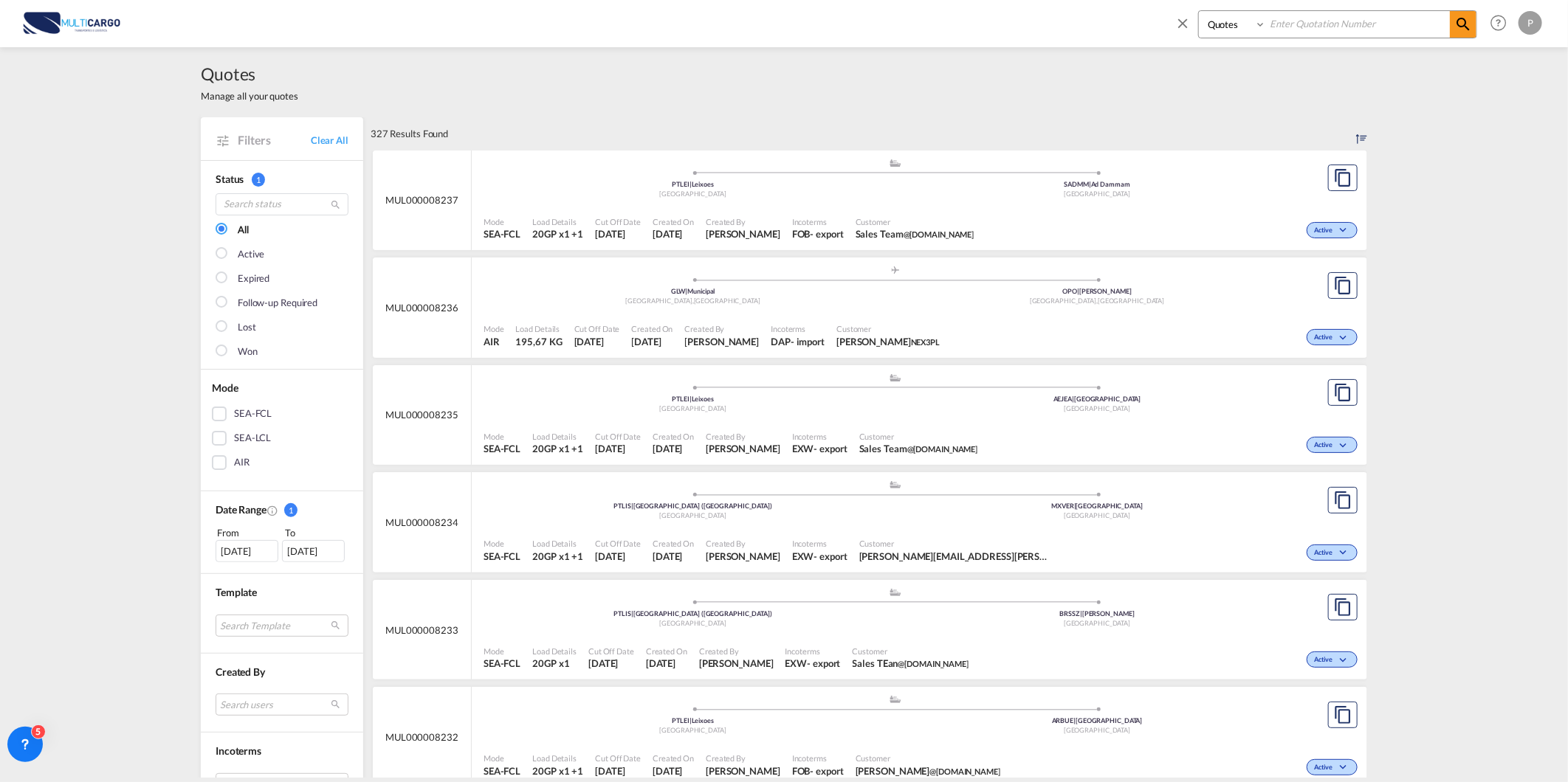
click at [1316, 17] on input at bounding box center [1358, 23] width 184 height 26
type input "8109"
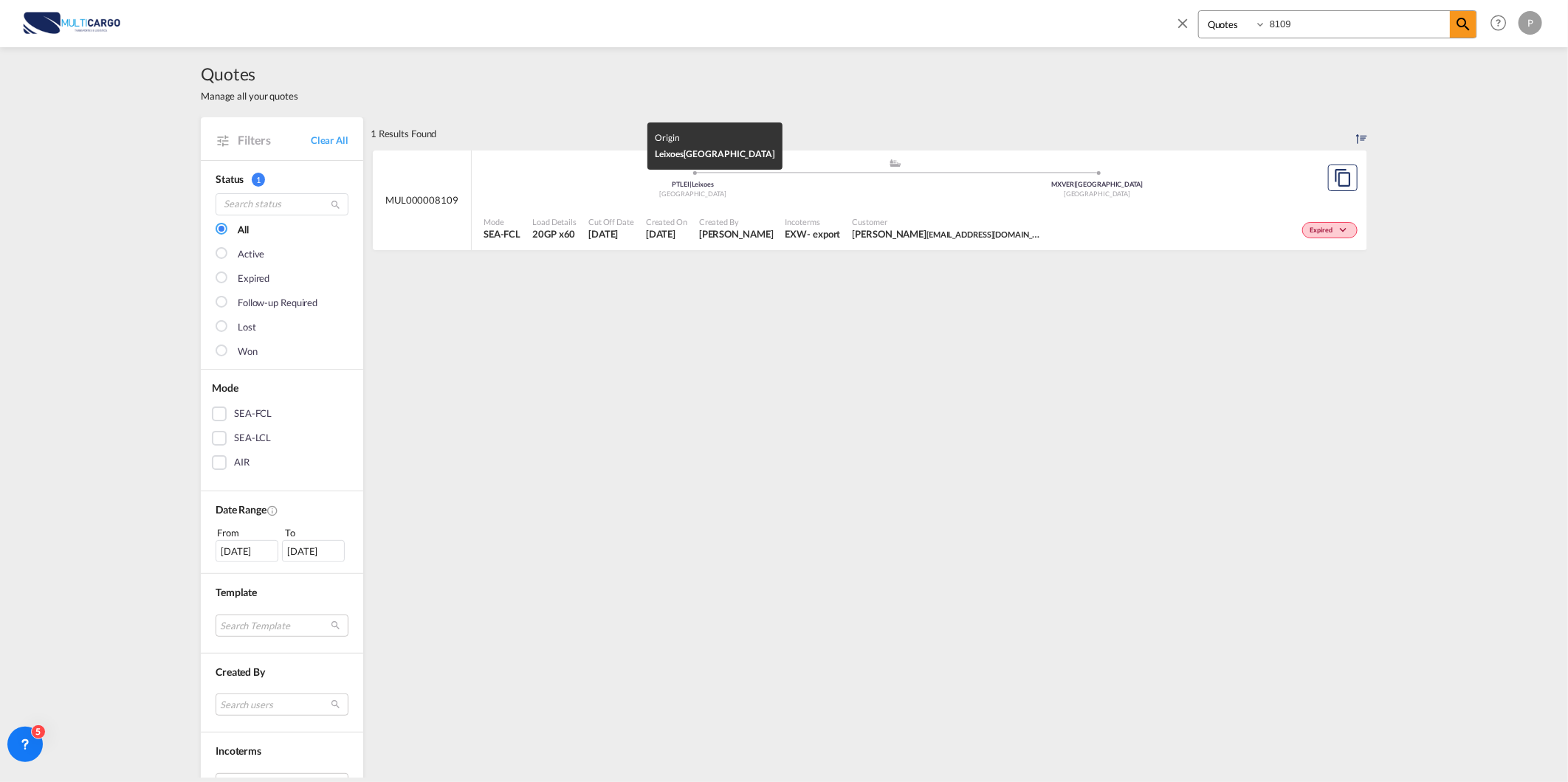
click at [531, 197] on div "[GEOGRAPHIC_DATA]" at bounding box center [692, 195] width 404 height 10
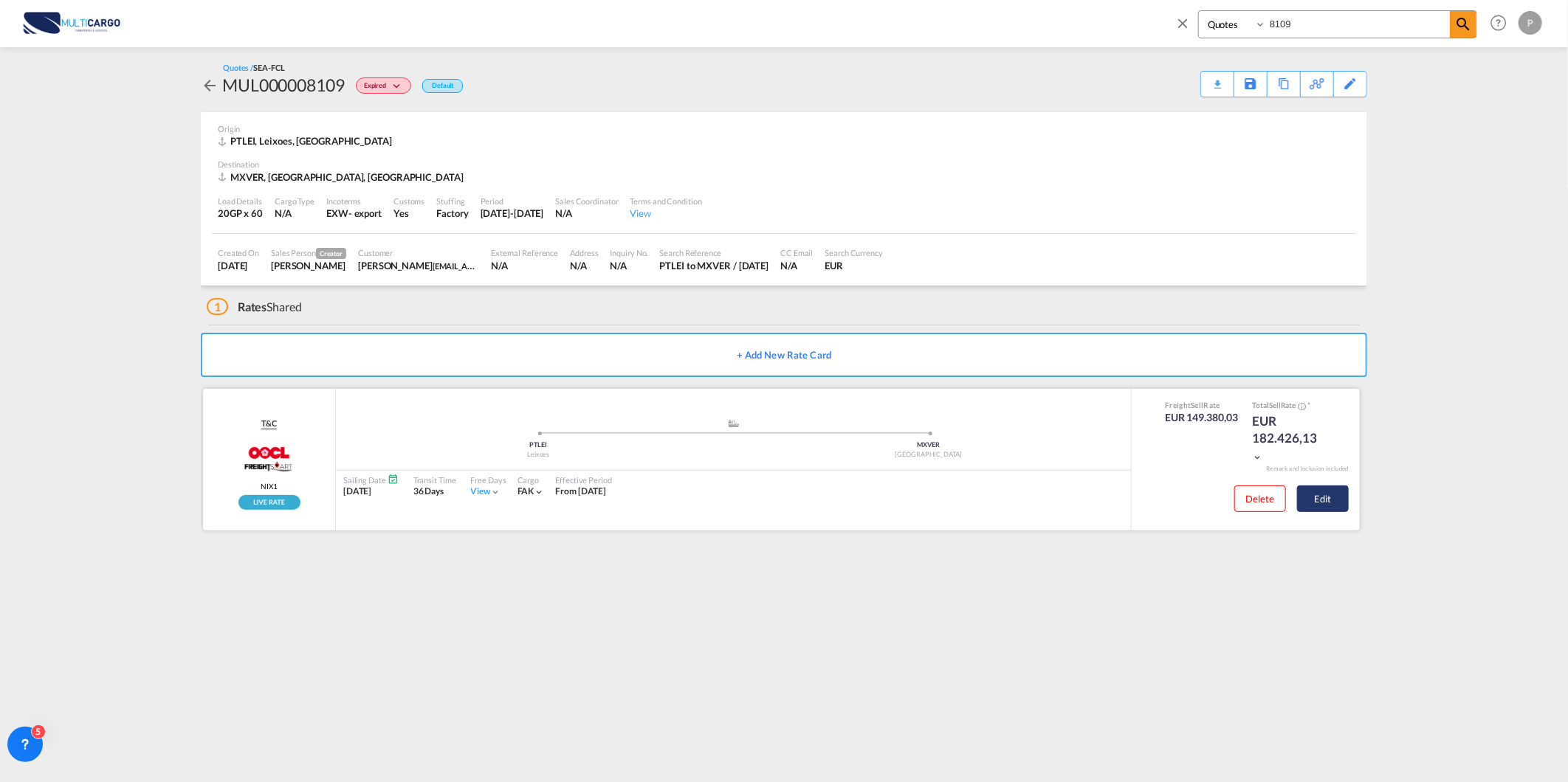
click at [1338, 497] on button "Edit" at bounding box center [1322, 498] width 51 height 26
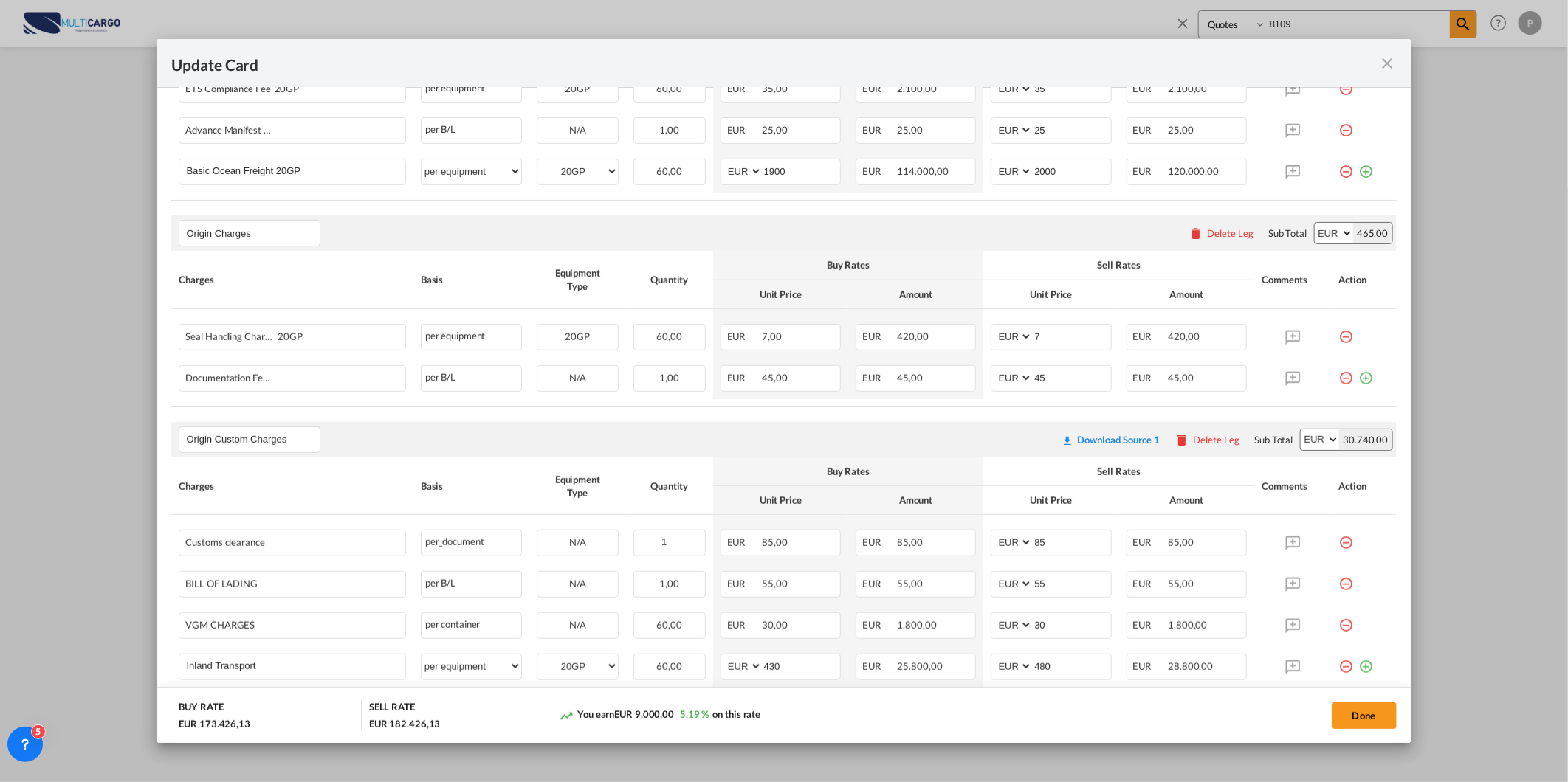
scroll to position [551, 0]
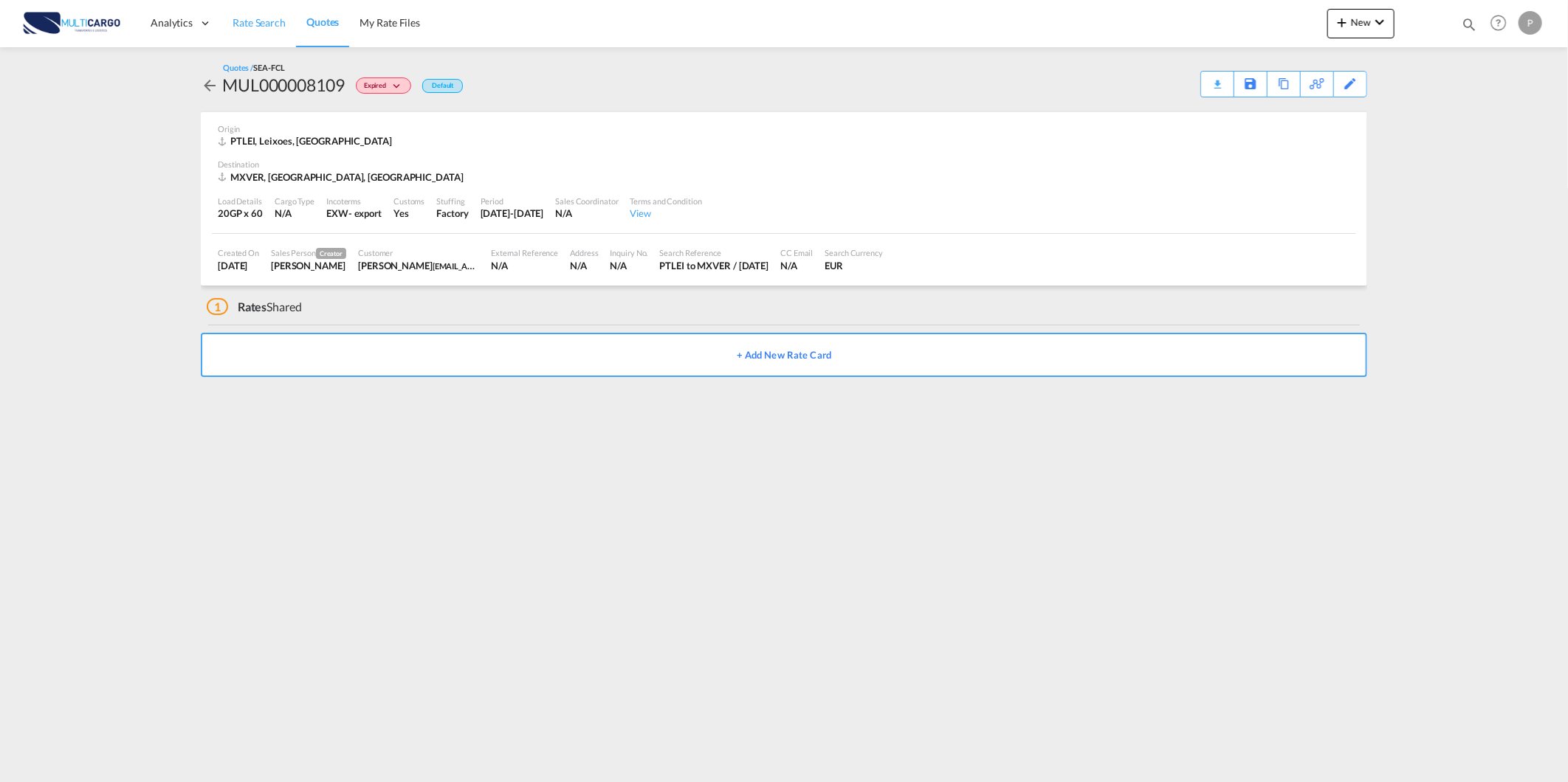
click at [244, 16] on span "Rate Search" at bounding box center [259, 22] width 53 height 13
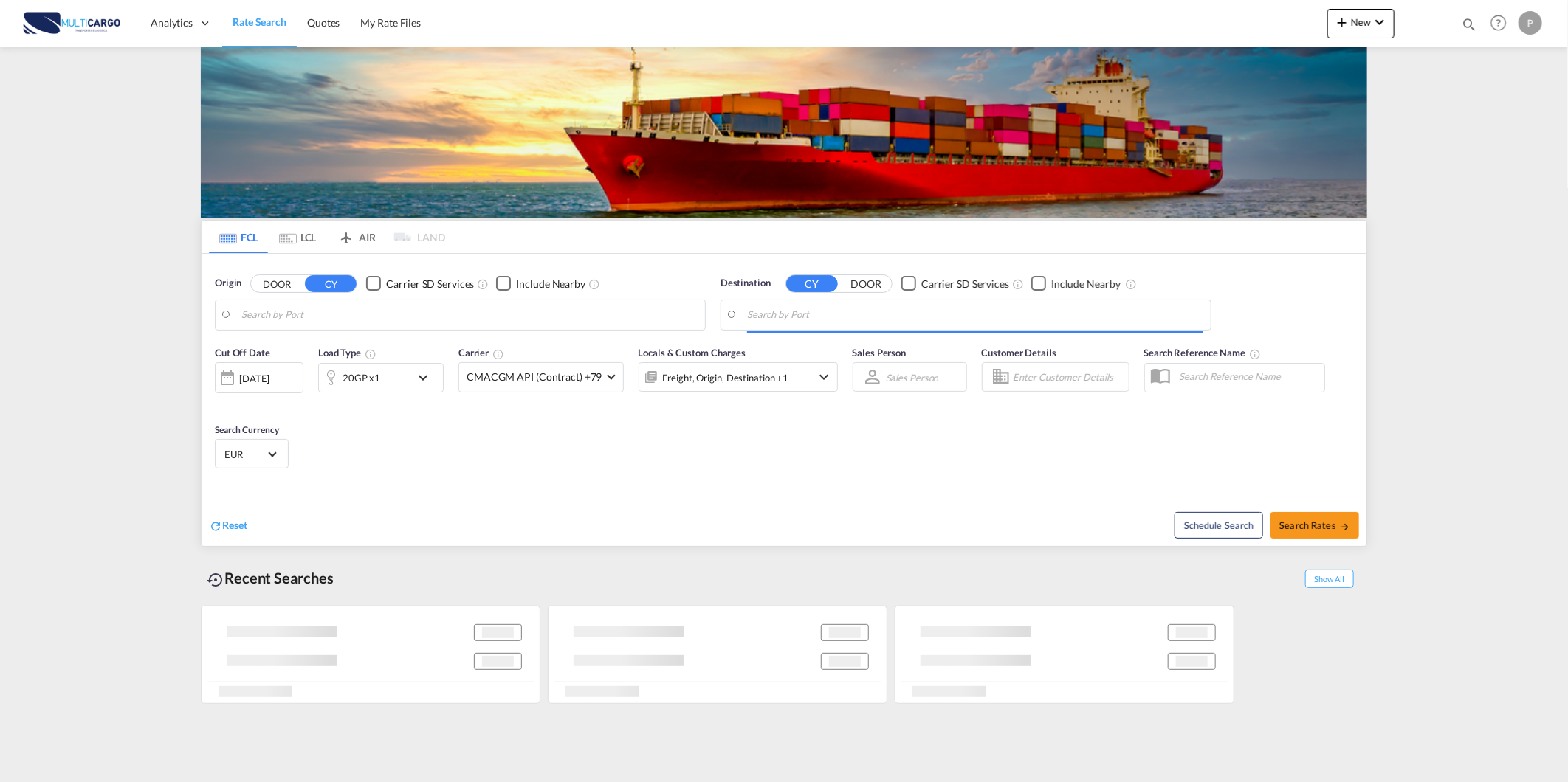
type input "Lisbon (Lisboa), PTLIS"
type input "Santos, BRSSZ"
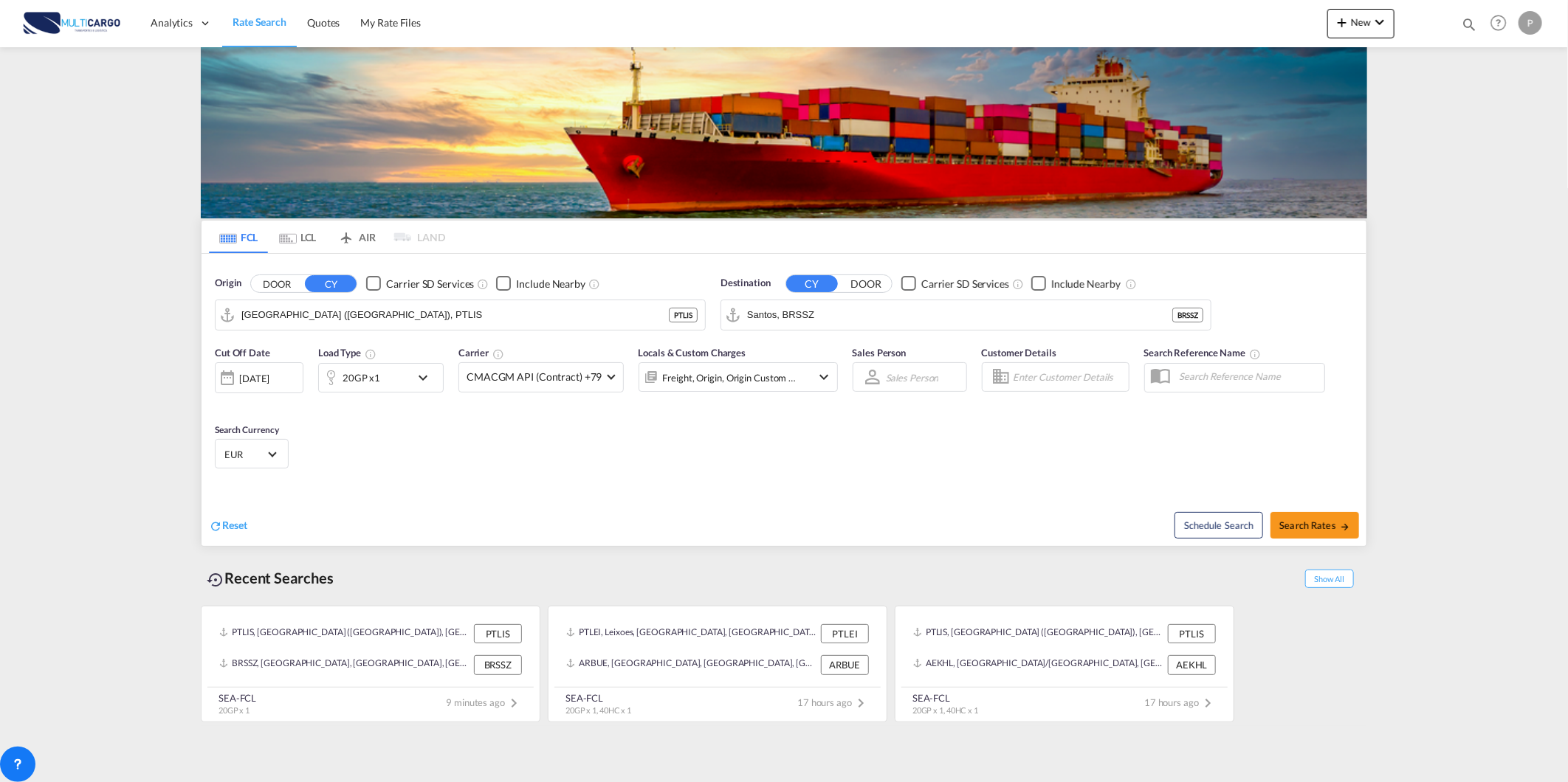
drag, startPoint x: 1478, startPoint y: 22, endPoint x: 1464, endPoint y: 23, distance: 14.0
click at [1472, 23] on div "Quotes Help Resources Product Release P My Profile Logout" at bounding box center [1498, 22] width 94 height 46
click at [1464, 23] on md-icon "icon-magnify" at bounding box center [1468, 24] width 16 height 16
drag, startPoint x: 1219, startPoint y: 27, endPoint x: 1220, endPoint y: 38, distance: 11.0
click at [1219, 27] on select "Quotes" at bounding box center [1234, 23] width 70 height 26
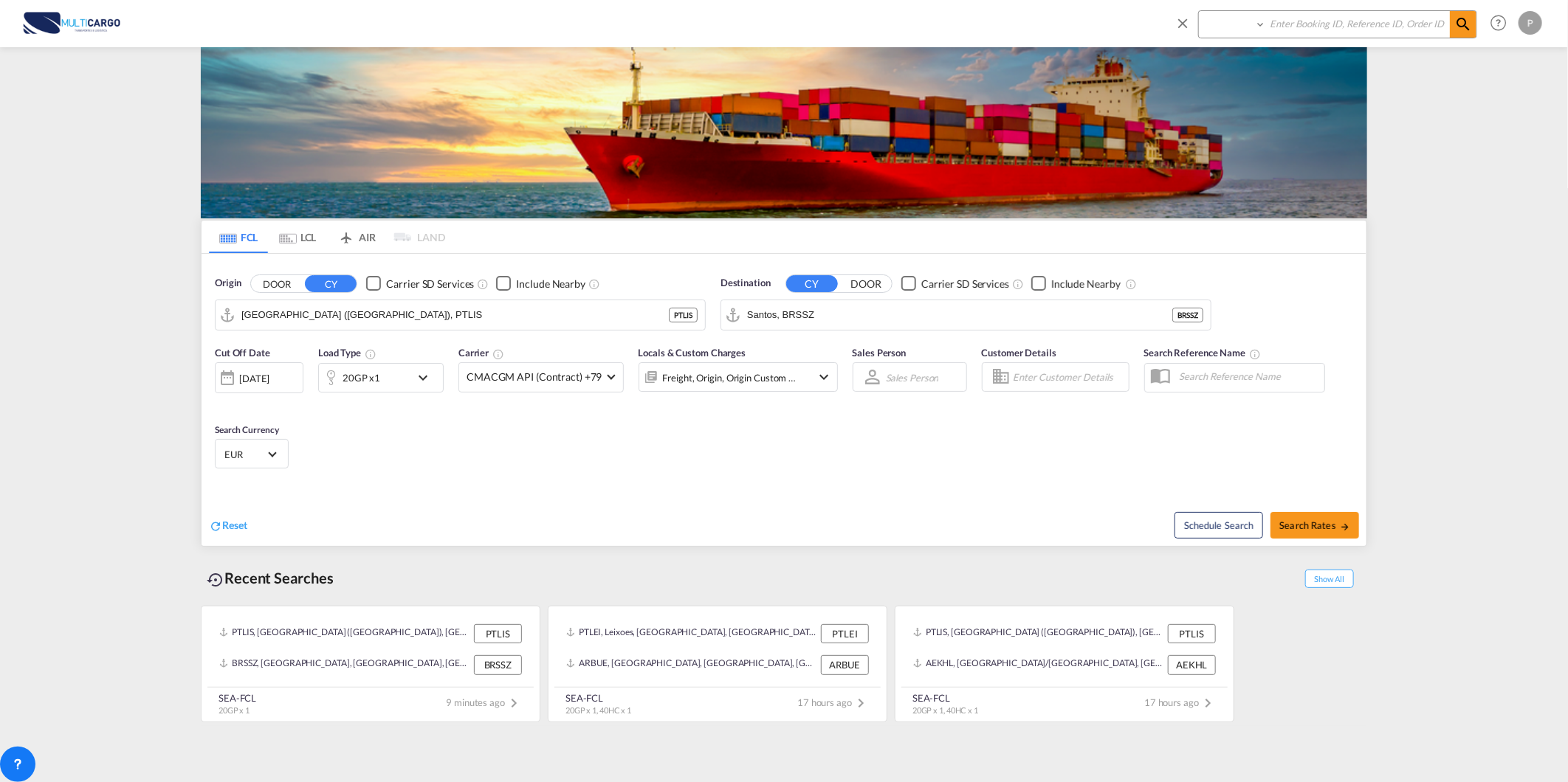
select select "Quotes"
click at [1199, 11] on select "Quotes" at bounding box center [1234, 23] width 70 height 26
click at [1275, 23] on input at bounding box center [1358, 23] width 184 height 26
click at [1320, 26] on input "8216" at bounding box center [1358, 23] width 184 height 26
type input "8216"
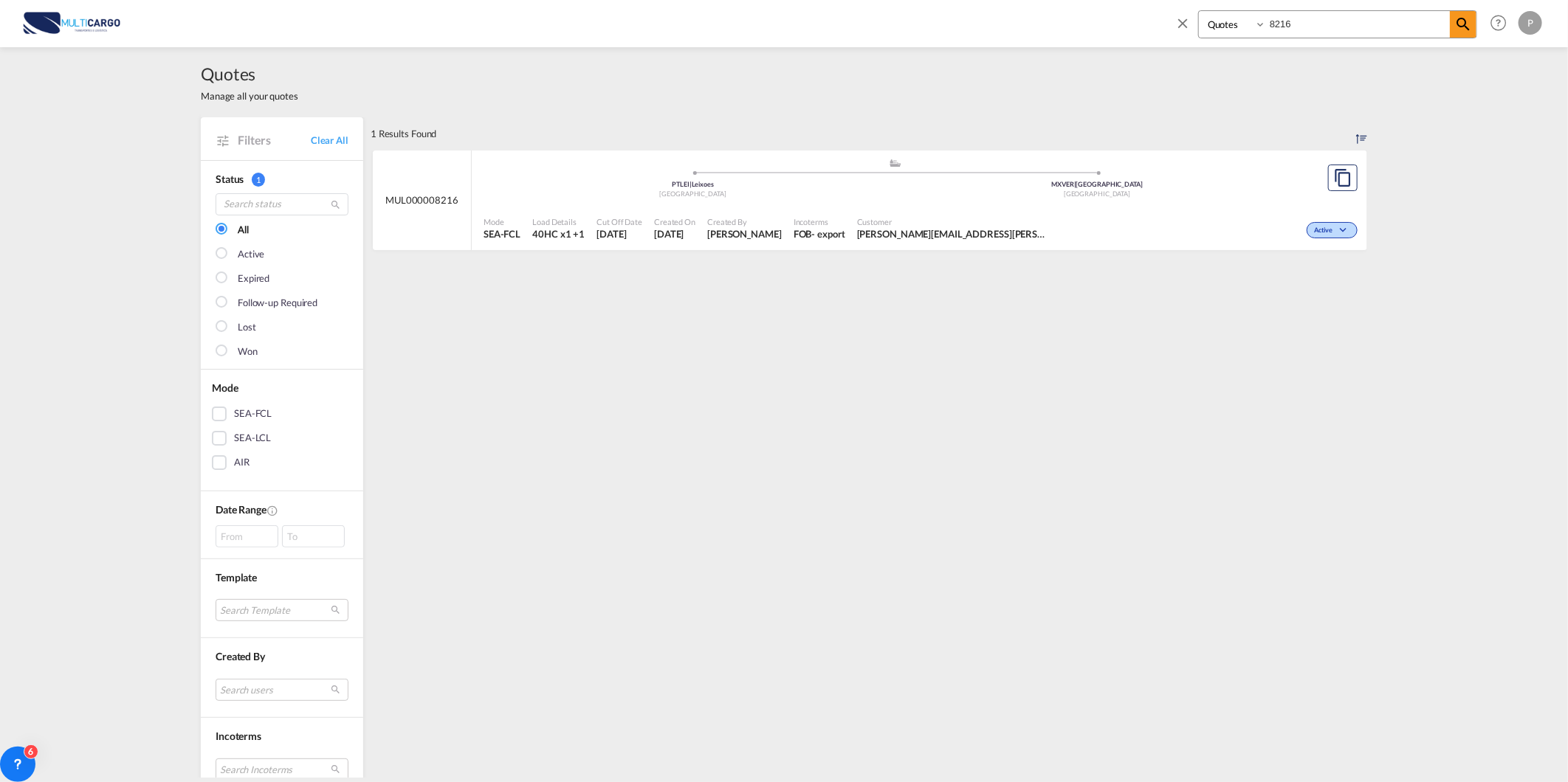
click at [541, 172] on span at bounding box center [692, 173] width 404 height 4
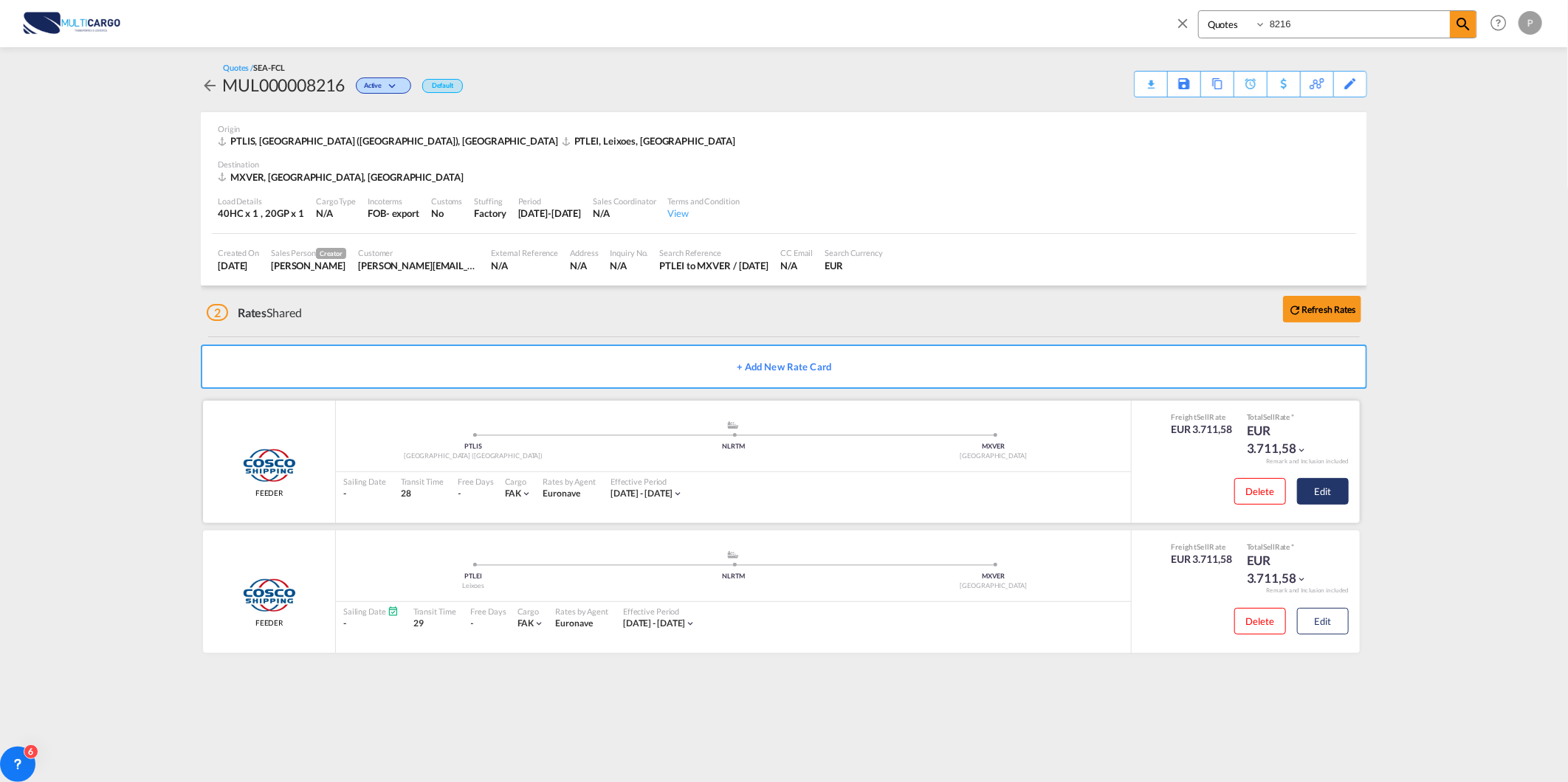
click at [1298, 485] on button "Edit" at bounding box center [1322, 490] width 51 height 26
click at [1325, 485] on button "Edit" at bounding box center [1322, 490] width 51 height 26
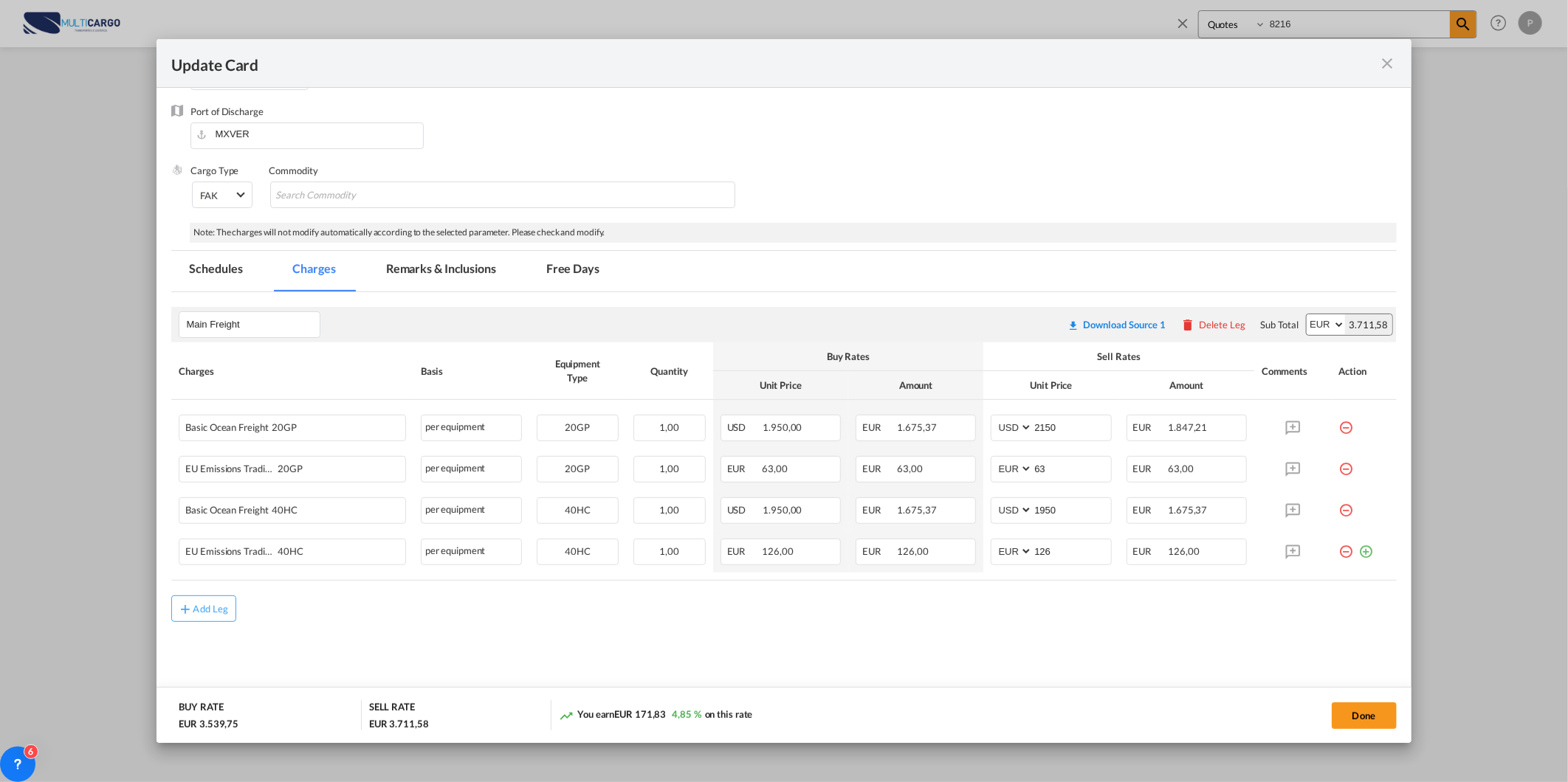
scroll to position [177, 0]
click at [1399, 63] on div "Update Card" at bounding box center [783, 63] width 1254 height 48
click at [1391, 63] on md-icon "icon-close fg-AAA8AD m-0 pointer" at bounding box center [1388, 63] width 17 height 17
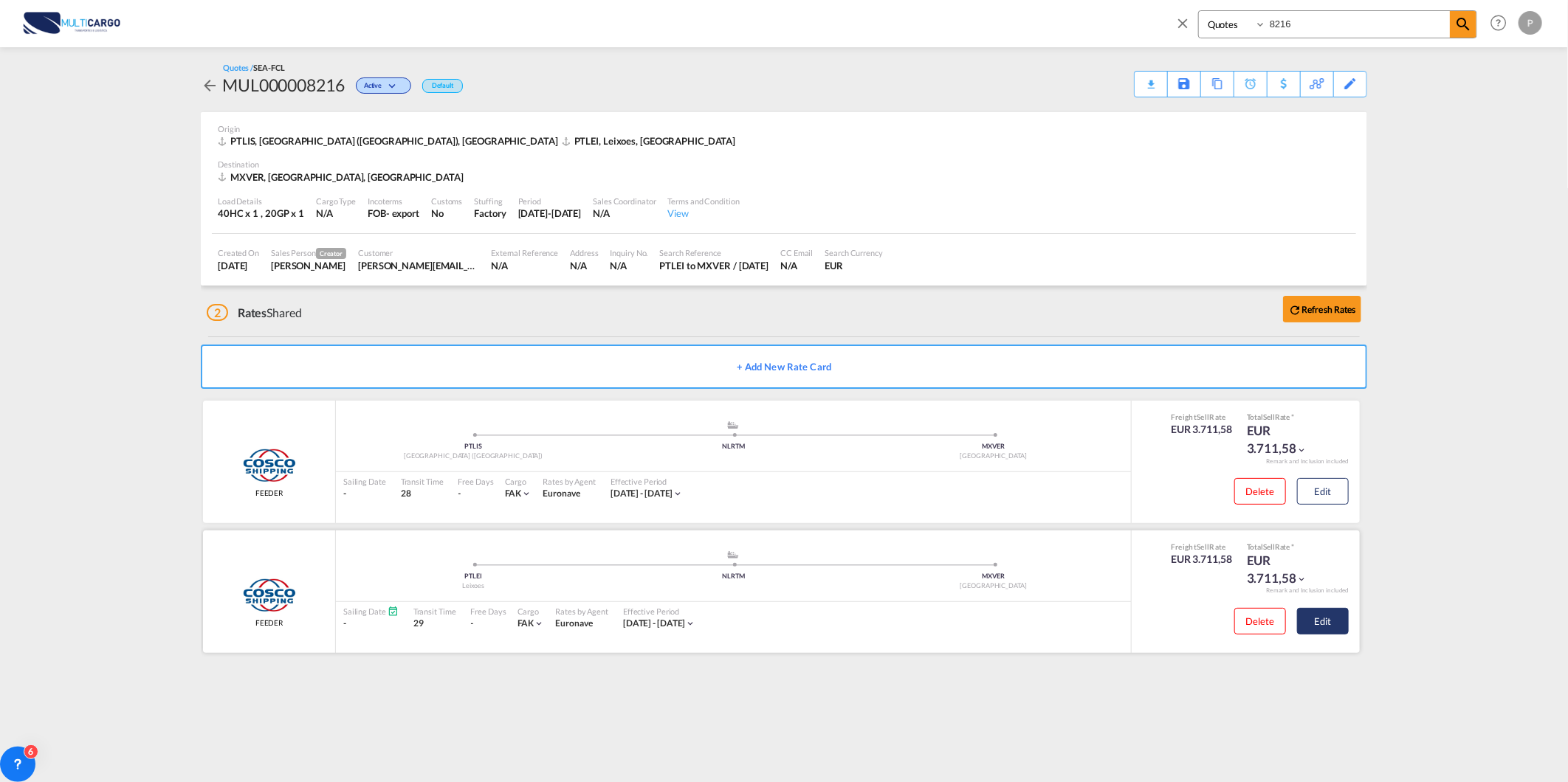
click at [1312, 621] on button "Edit" at bounding box center [1322, 621] width 51 height 26
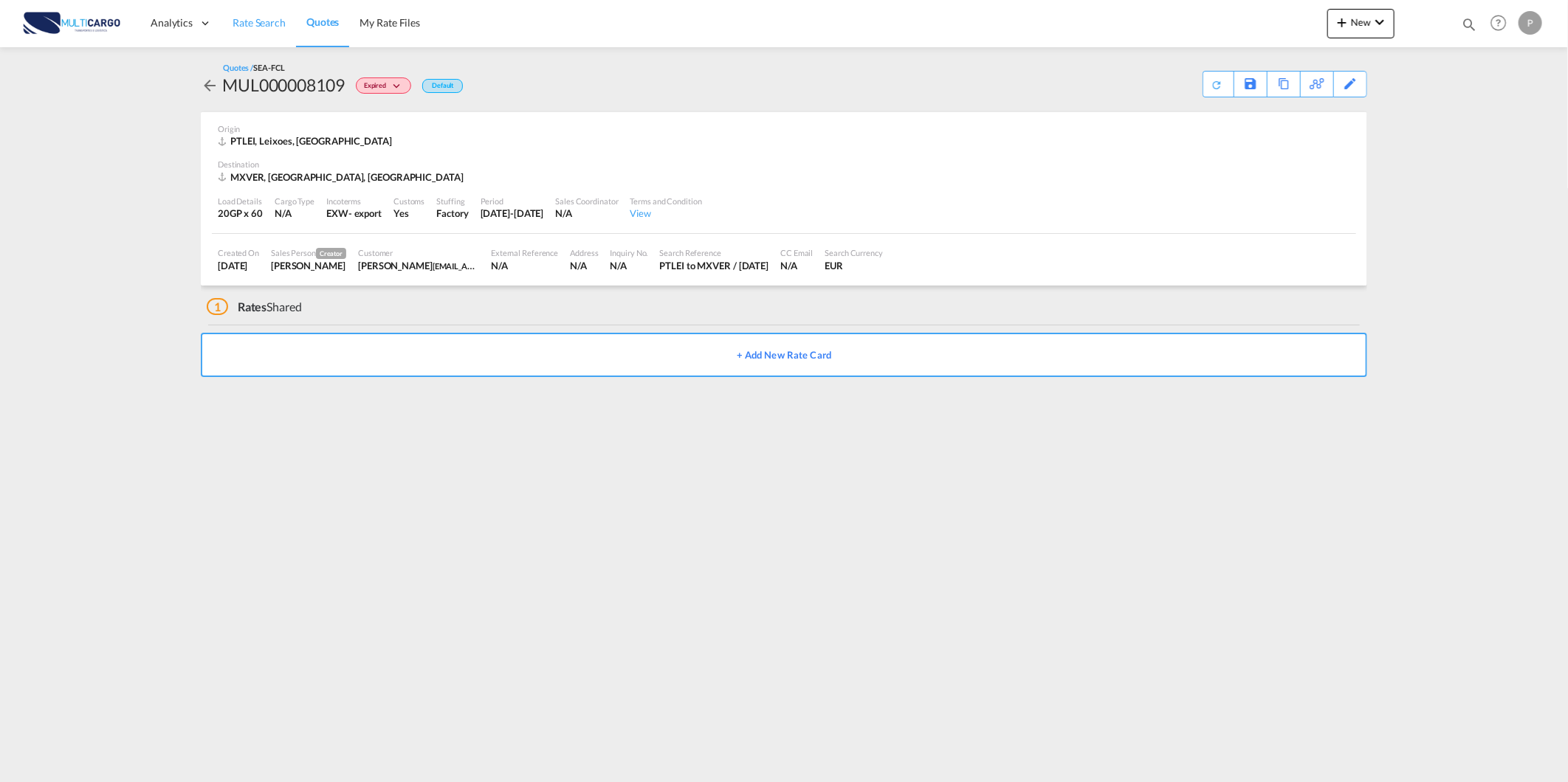
click at [253, 27] on span "Rate Search" at bounding box center [259, 22] width 53 height 13
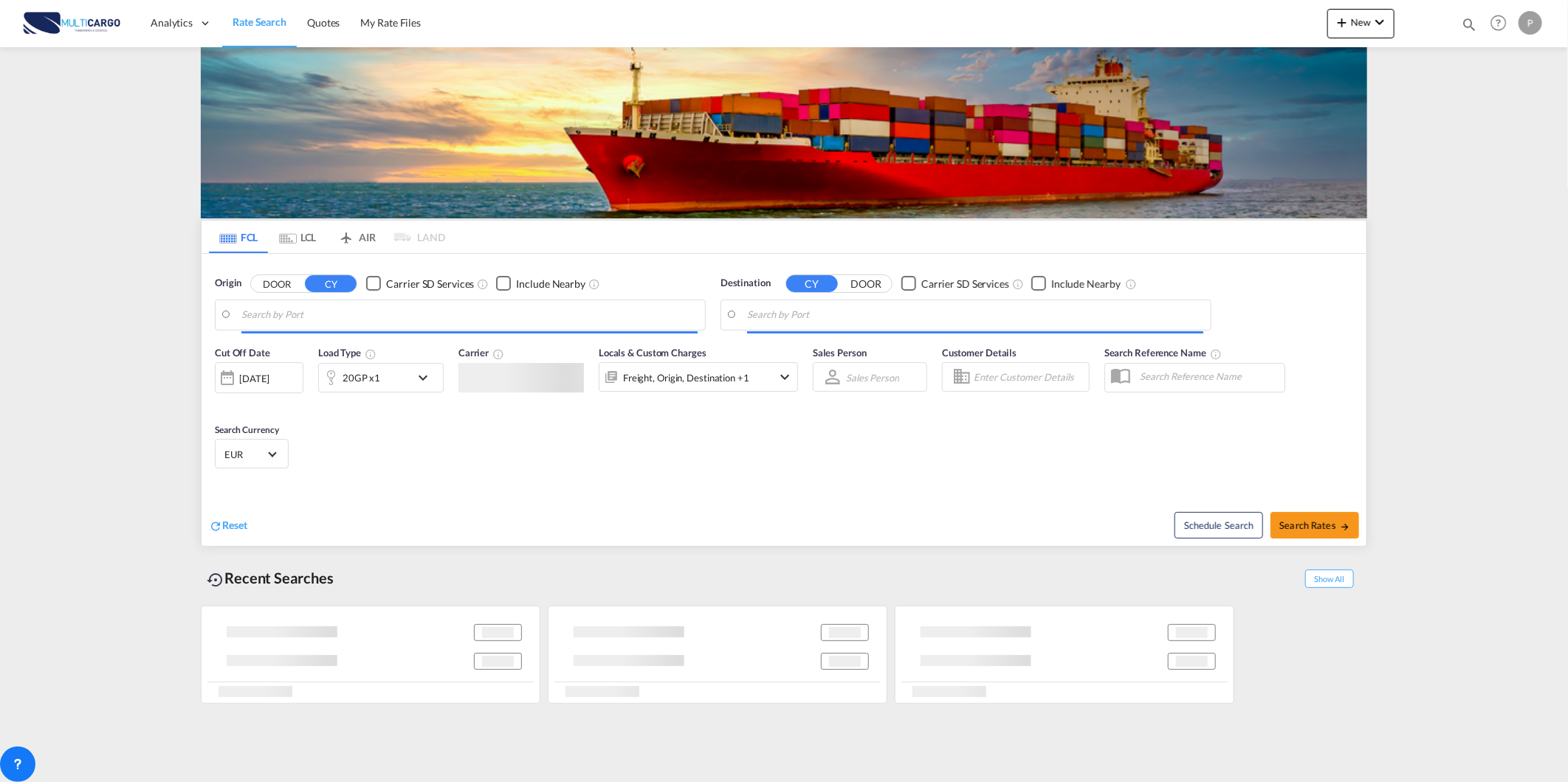
type input "Leixoes, PTLEI"
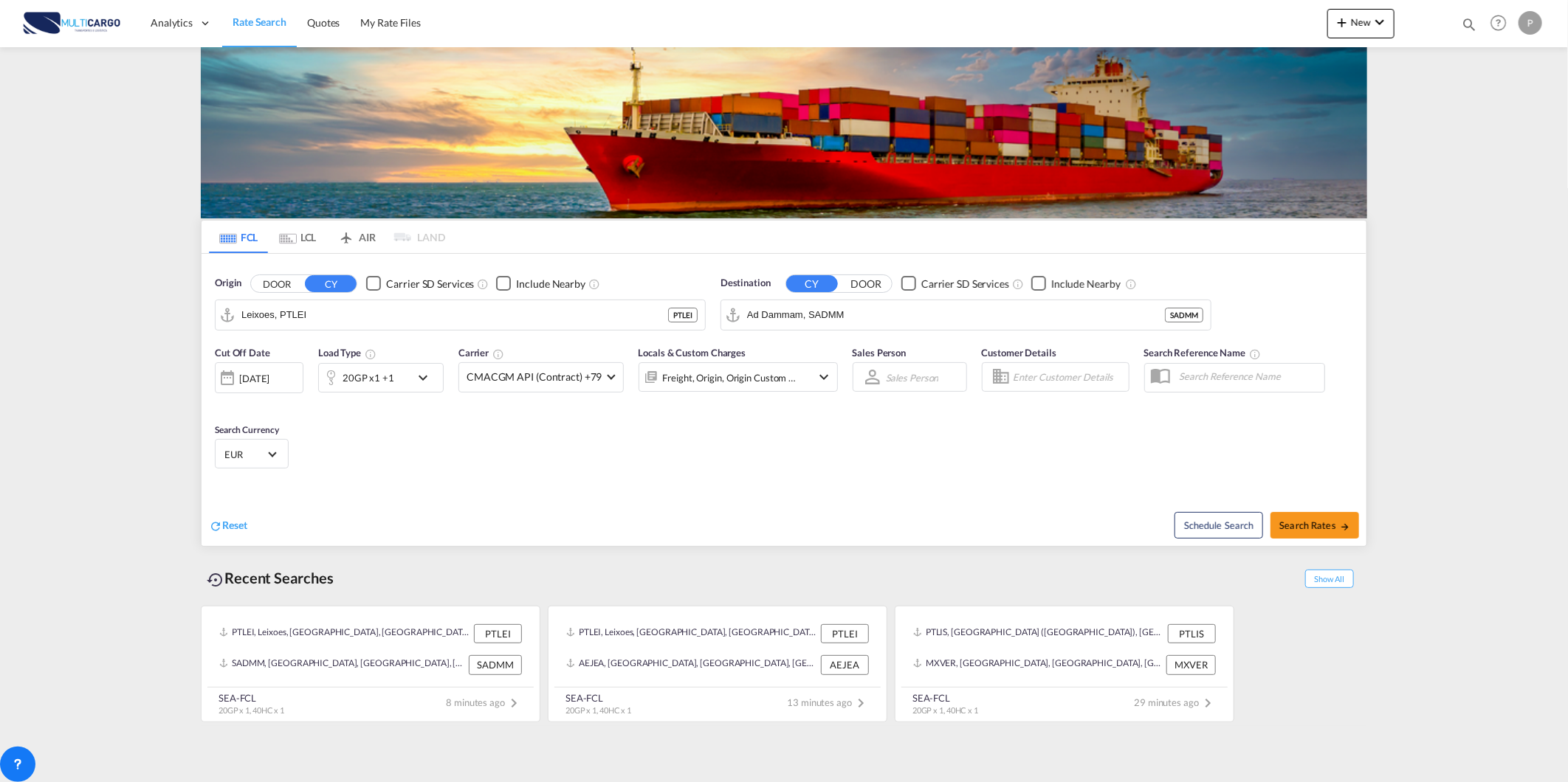
click at [874, 319] on input "Ad Dammam, SADMM" at bounding box center [956, 315] width 418 height 22
click at [864, 336] on div "Verac ruz Mexico MXVER" at bounding box center [861, 356] width 280 height 45
type input "[GEOGRAPHIC_DATA], MXVER"
click at [402, 387] on div "20GP x1 +1" at bounding box center [364, 378] width 91 height 29
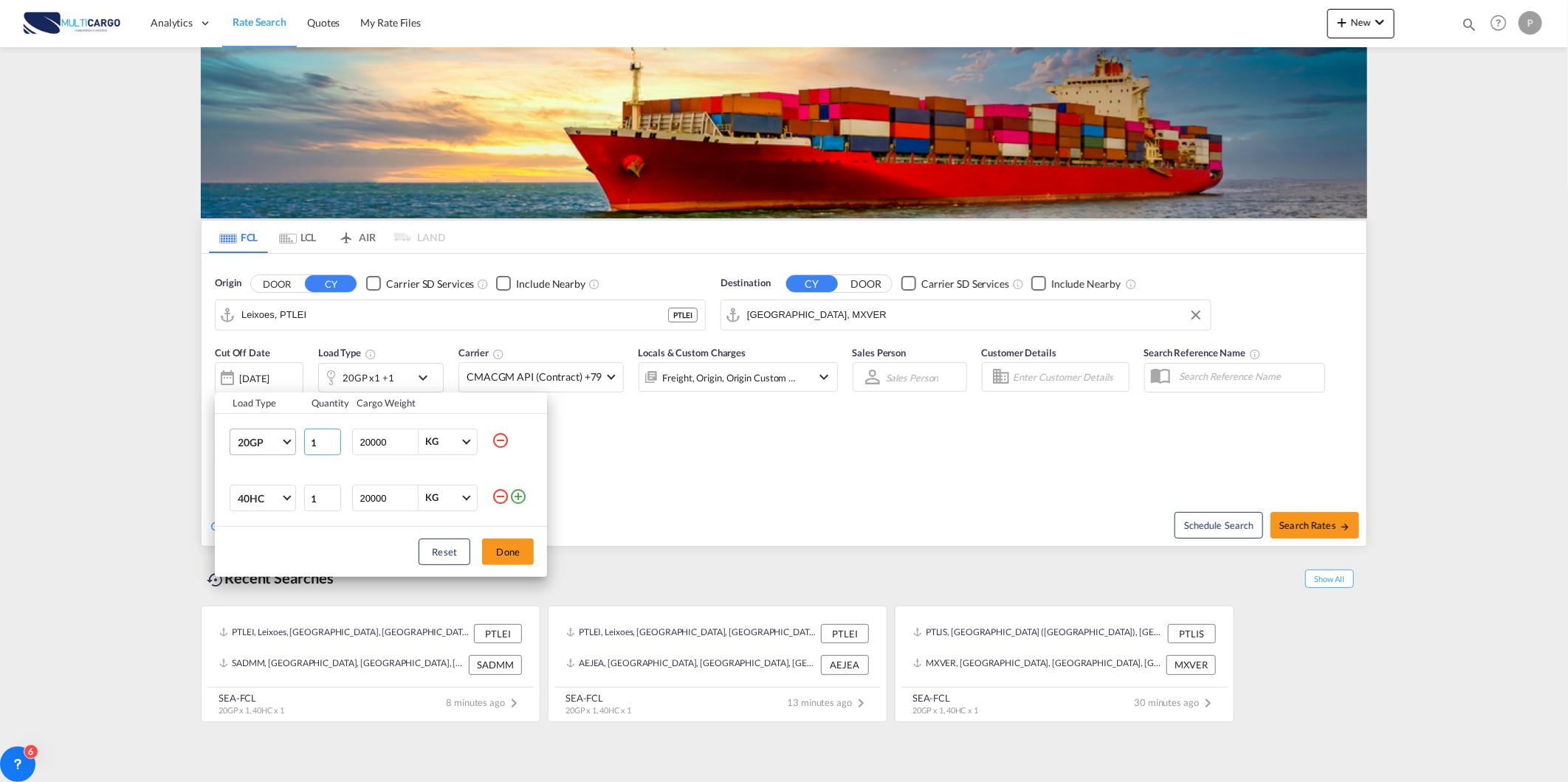
drag, startPoint x: 325, startPoint y: 440, endPoint x: 289, endPoint y: 446, distance: 36.5
click at [301, 443] on tr "20GP 20GP 40GP 40HC 45HC 20RE 40RE 40HR 20OT 40OT 20FR 40FR 40NR 20NR 45S 20TK …" at bounding box center [381, 442] width 332 height 57
type input "60"
click at [491, 492] on md-icon "icon-minus-circle-outline" at bounding box center [500, 496] width 17 height 17
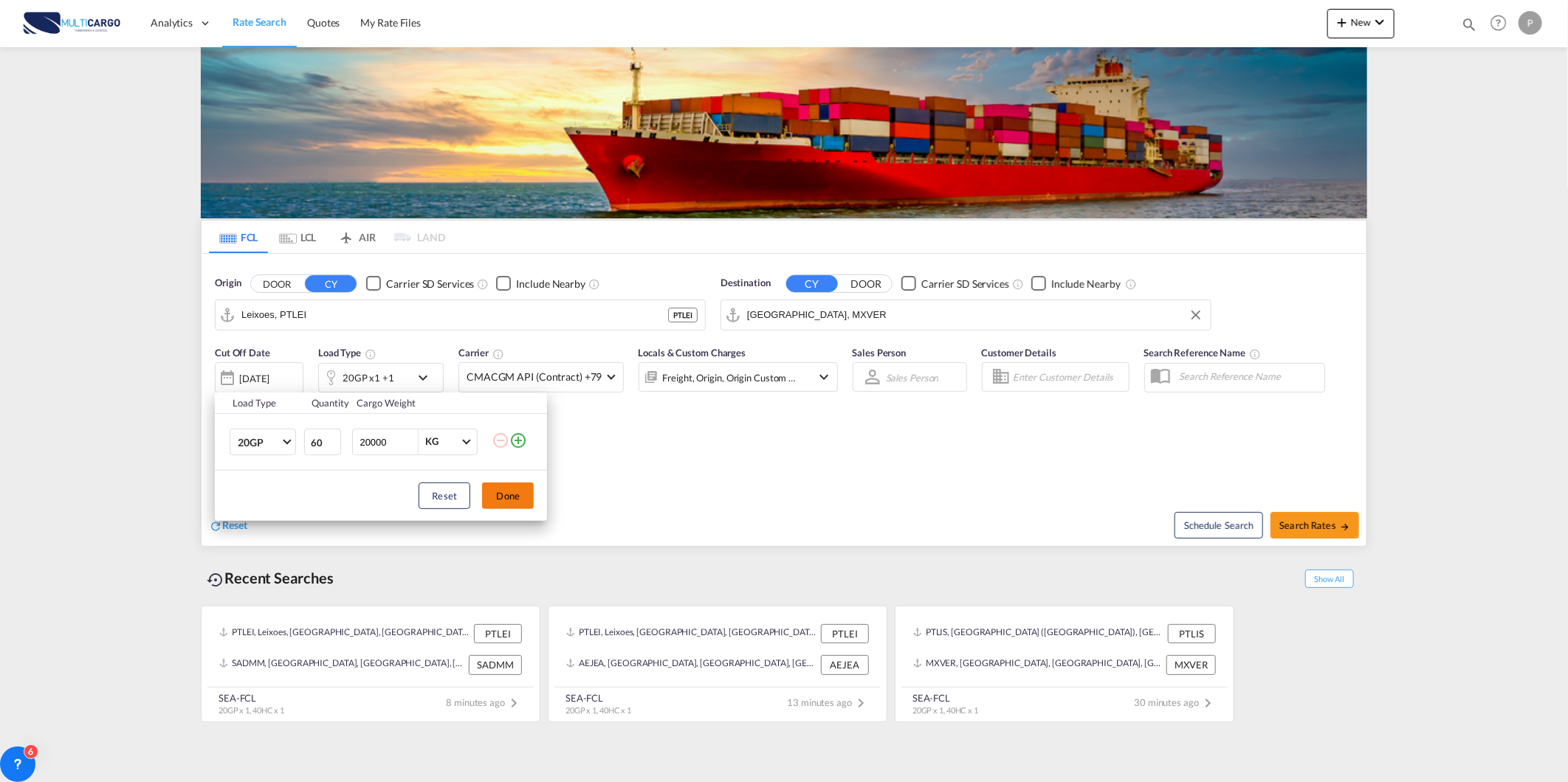
click at [504, 502] on button "Done" at bounding box center [507, 495] width 51 height 26
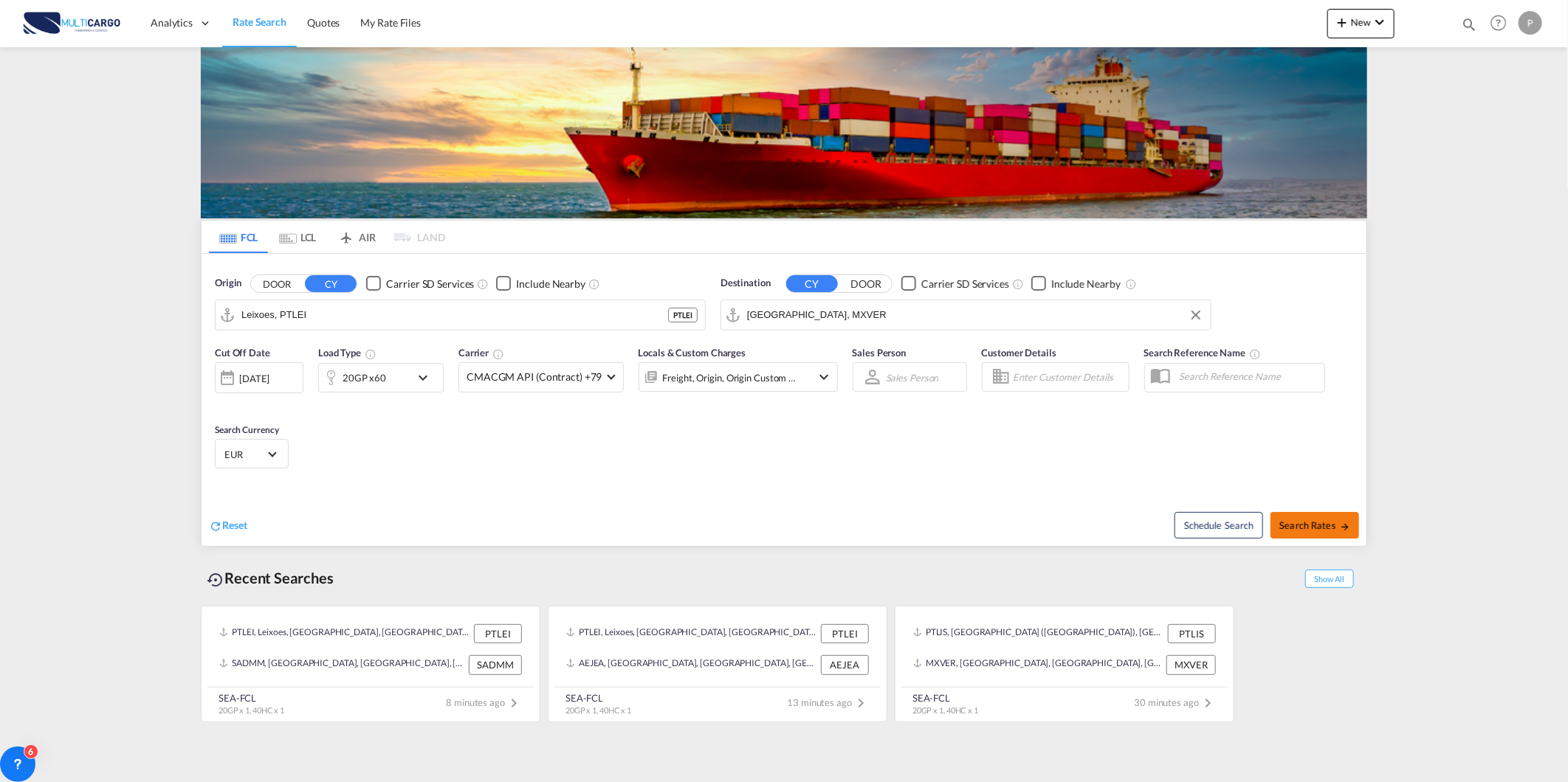
click at [1307, 534] on button "Search Rates" at bounding box center [1314, 525] width 88 height 26
type input "PTLEI to MXVER / 28 Aug 2025"
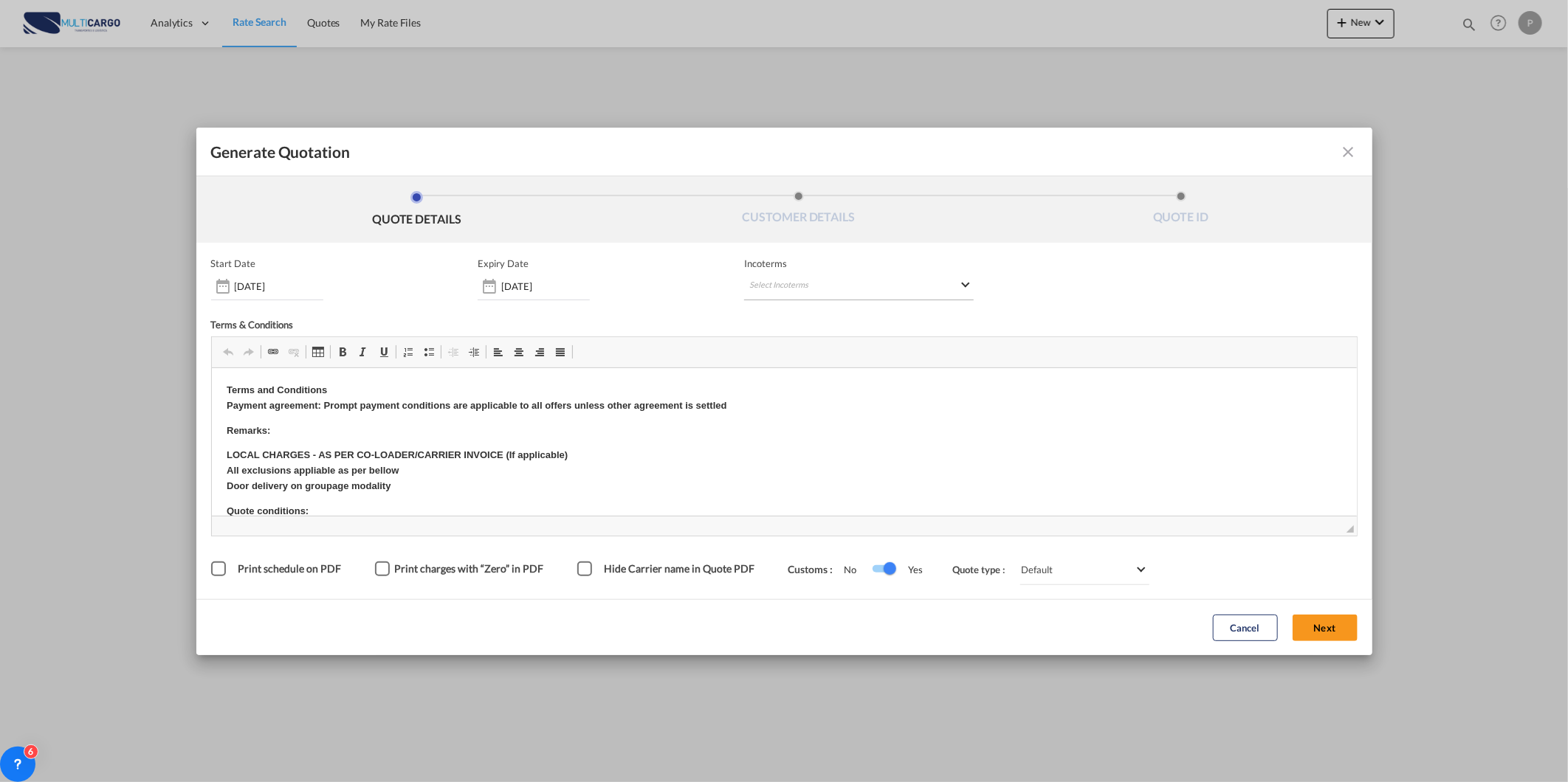
click at [831, 277] on md-select "Select Incoterms CIP - export Carriage and Insurance Paid to FOB - import Free …" at bounding box center [859, 287] width 230 height 26
click at [809, 311] on input "search" at bounding box center [820, 317] width 137 height 14
type input "exw"
click at [866, 350] on div "Ex Works" at bounding box center [827, 354] width 141 height 10
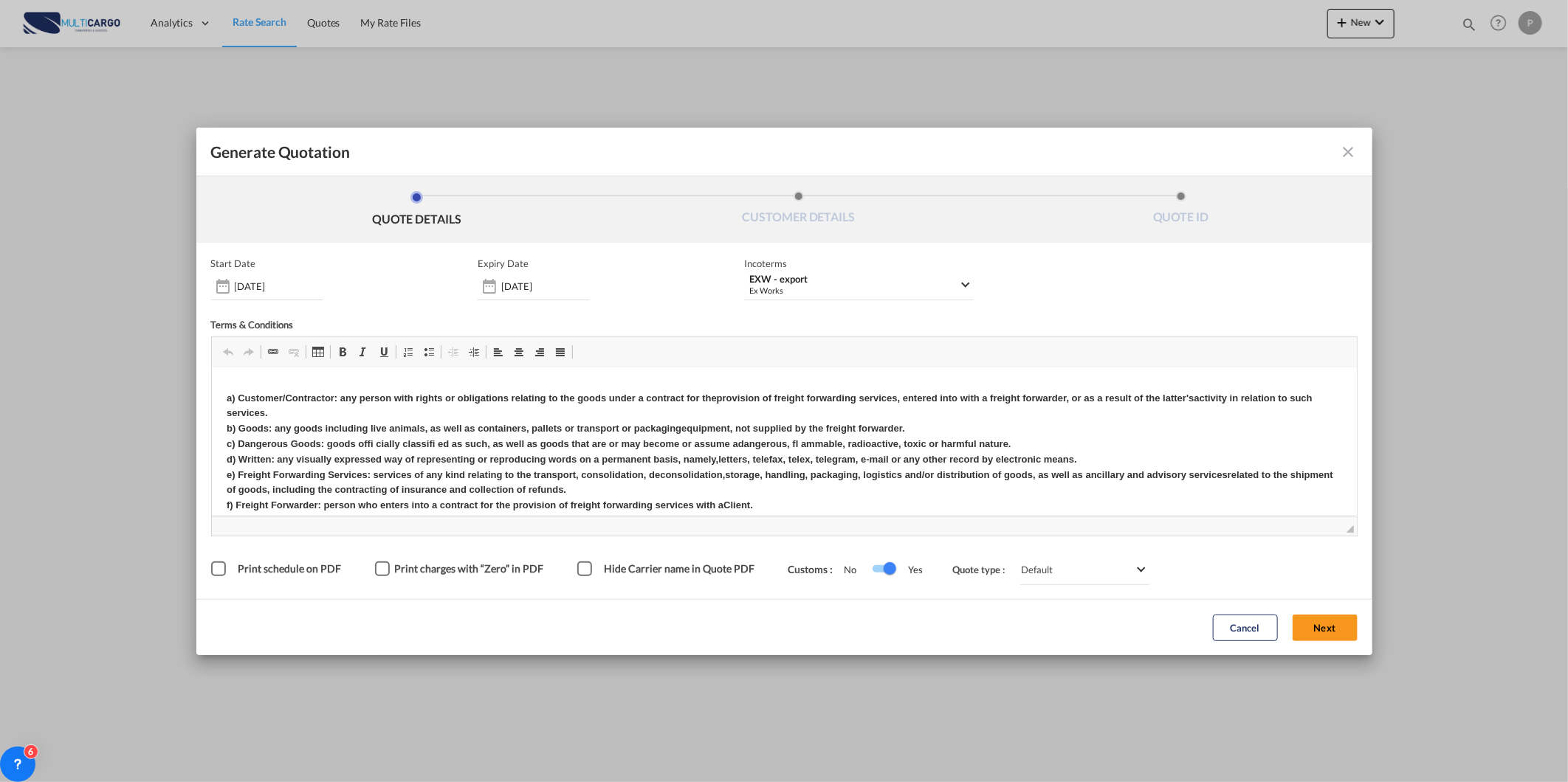
scroll to position [738, 0]
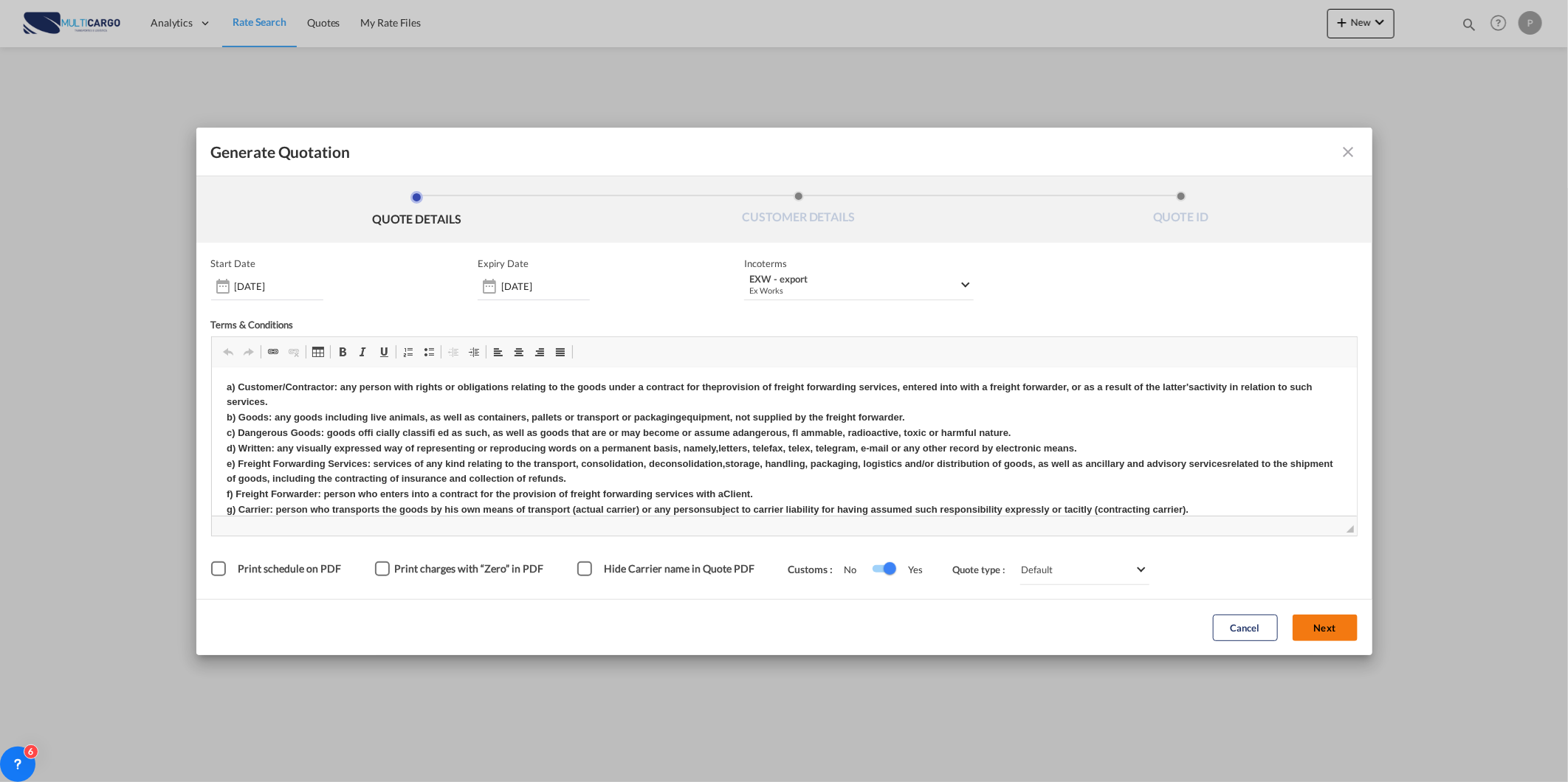
click at [1333, 631] on button "Next" at bounding box center [1325, 627] width 65 height 26
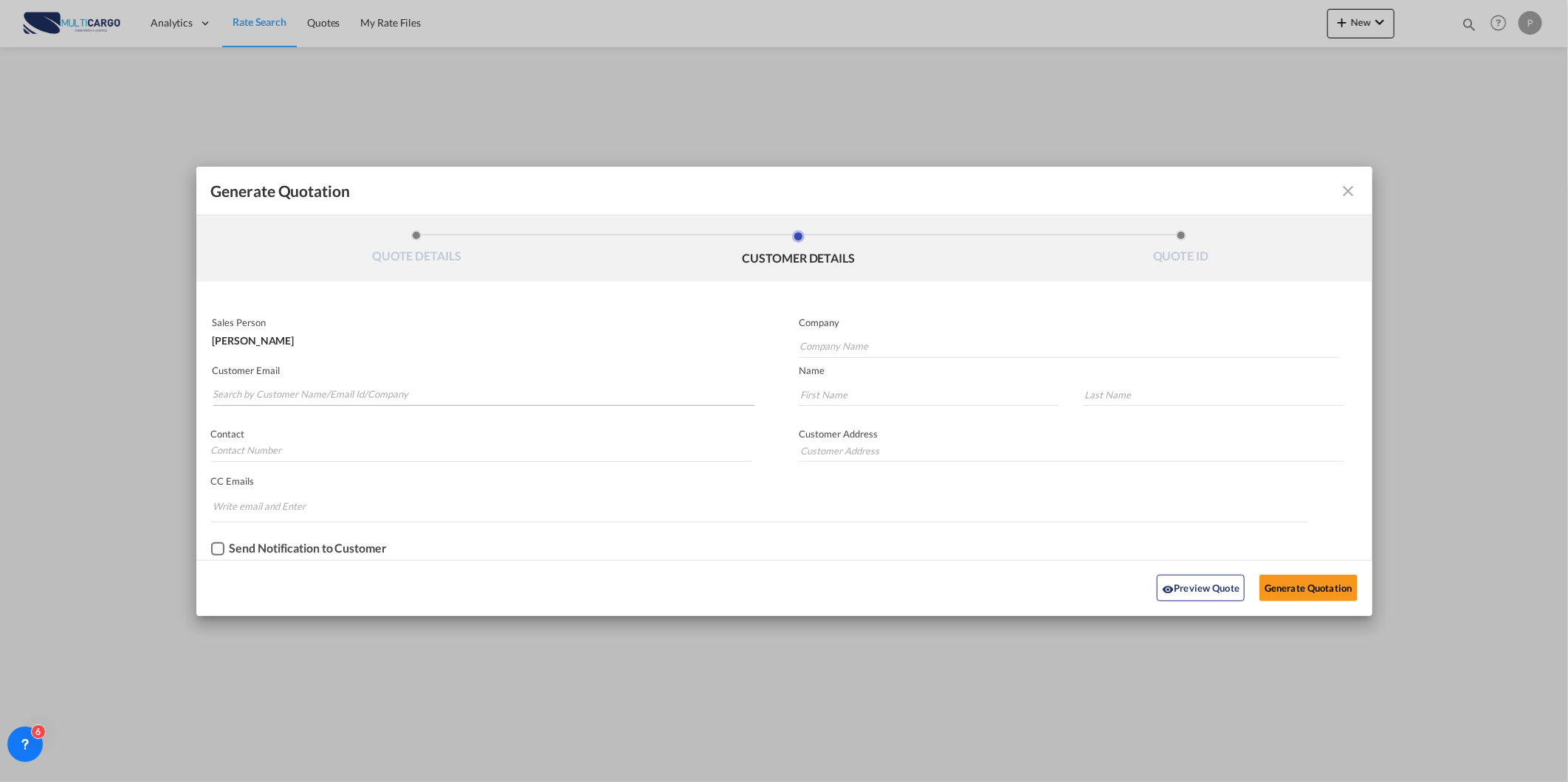
drag, startPoint x: 296, startPoint y: 410, endPoint x: 294, endPoint y: 389, distance: 21.1
click at [296, 410] on div "Customer Email" at bounding box center [490, 387] width 588 height 54
click at [293, 386] on input "Search by Customer Name/Email Id/Company" at bounding box center [484, 394] width 542 height 22
paste input "[EMAIL_ADDRESS][DOMAIN_NAME]"
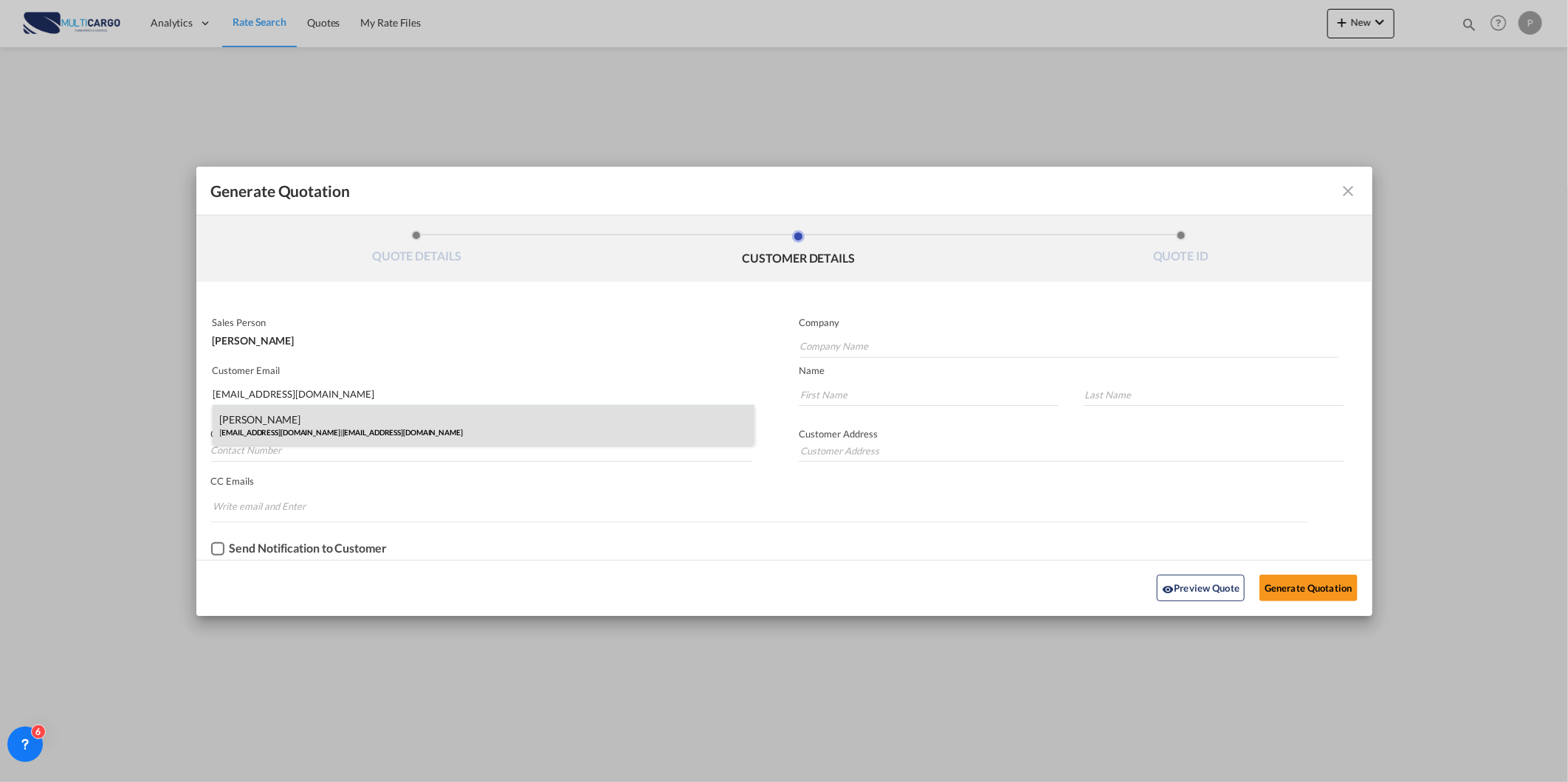
type input "[EMAIL_ADDRESS][DOMAIN_NAME]"
click at [304, 428] on div "Gaspar Rosso gperezr@mozintl.com | gperezr@mozintl.com" at bounding box center [484, 424] width 543 height 40
type input "[EMAIL_ADDRESS][DOMAIN_NAME]"
type input "Gaspar"
type input "Rosso"
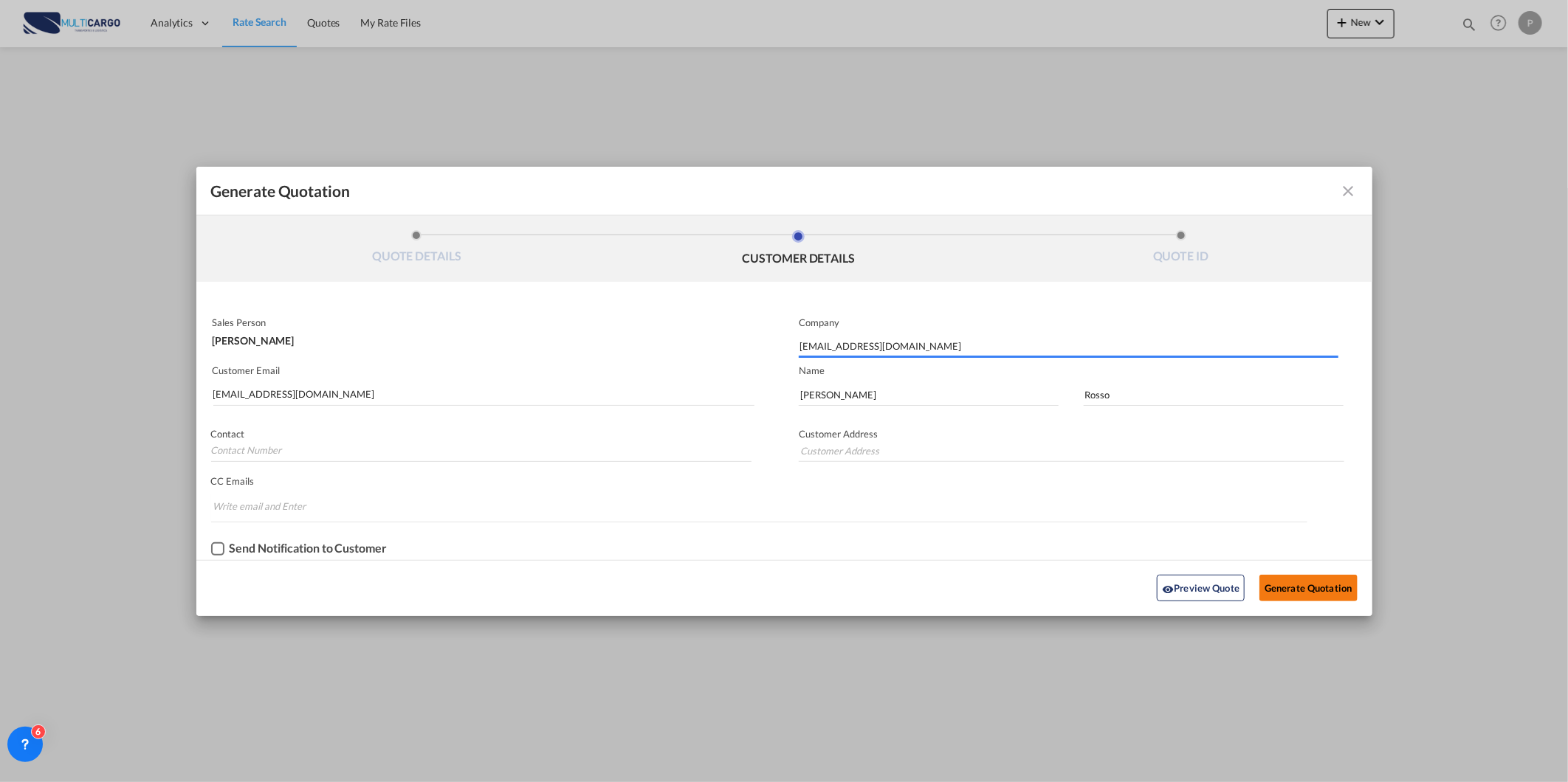
click at [1261, 584] on button "Generate Quotation" at bounding box center [1307, 587] width 98 height 26
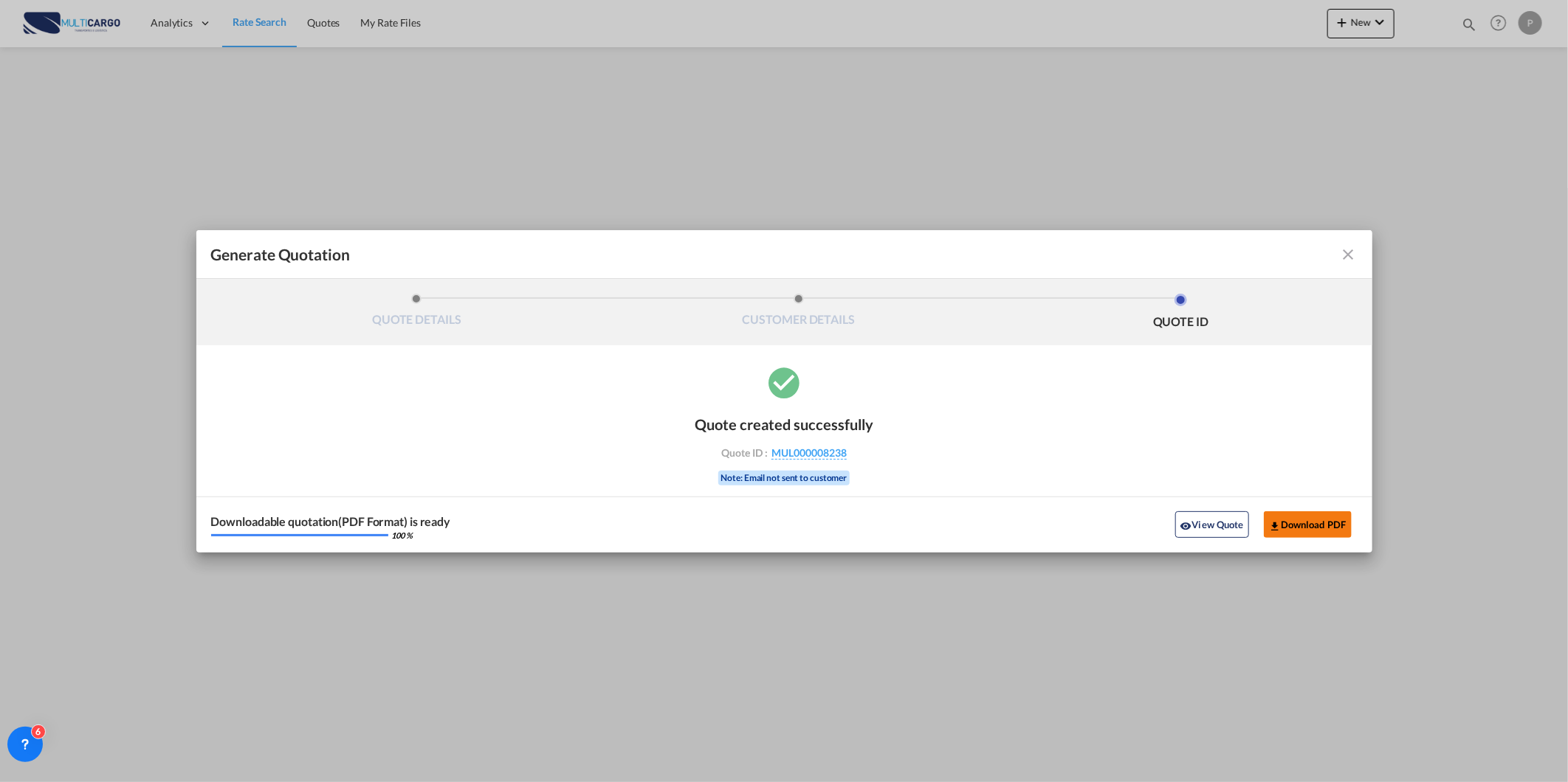
click at [1321, 517] on button "Download PDF" at bounding box center [1307, 524] width 88 height 26
click at [1196, 522] on button "View Quote" at bounding box center [1211, 524] width 74 height 26
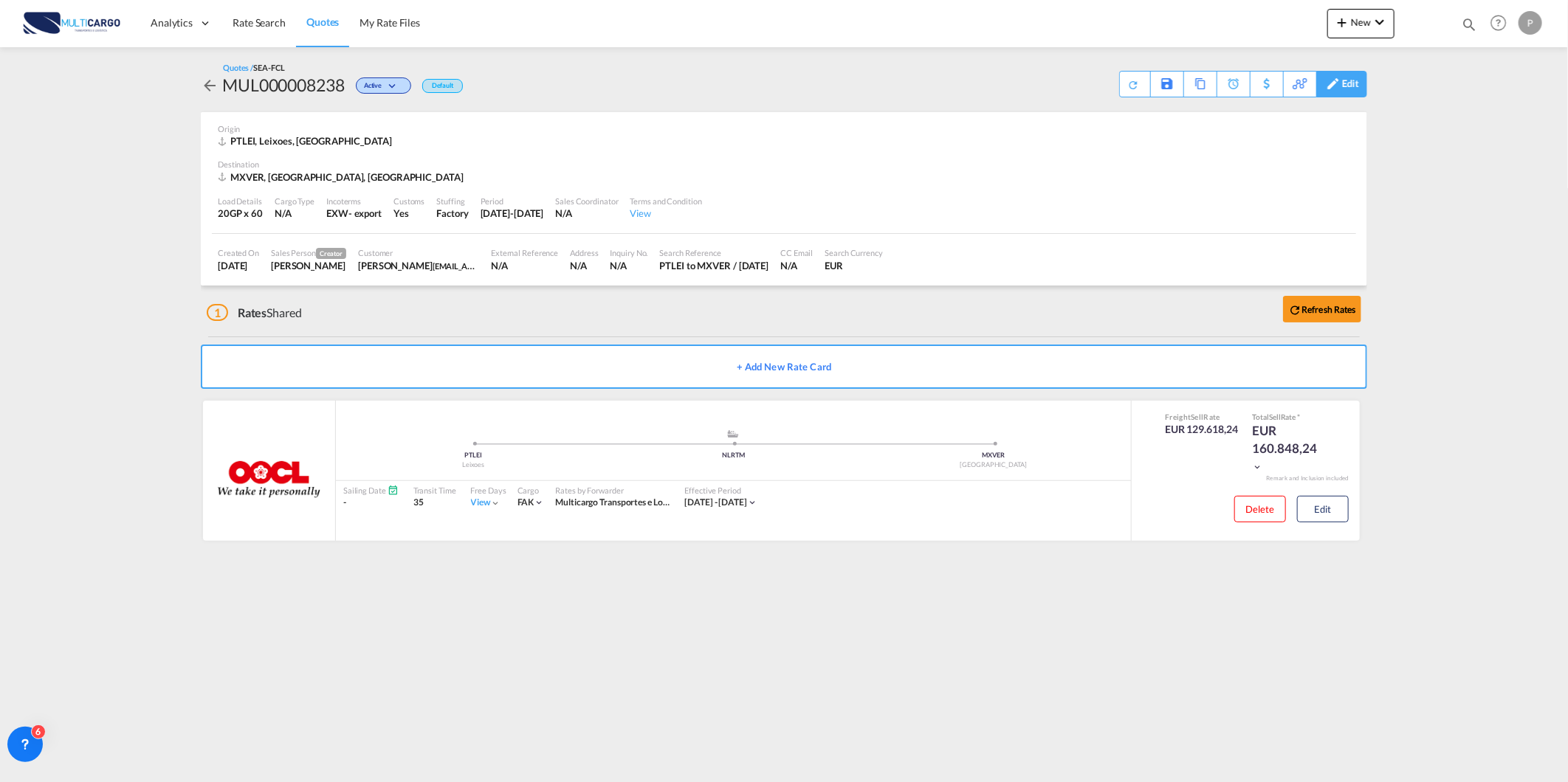
click at [1345, 86] on div "Edit" at bounding box center [1351, 84] width 17 height 25
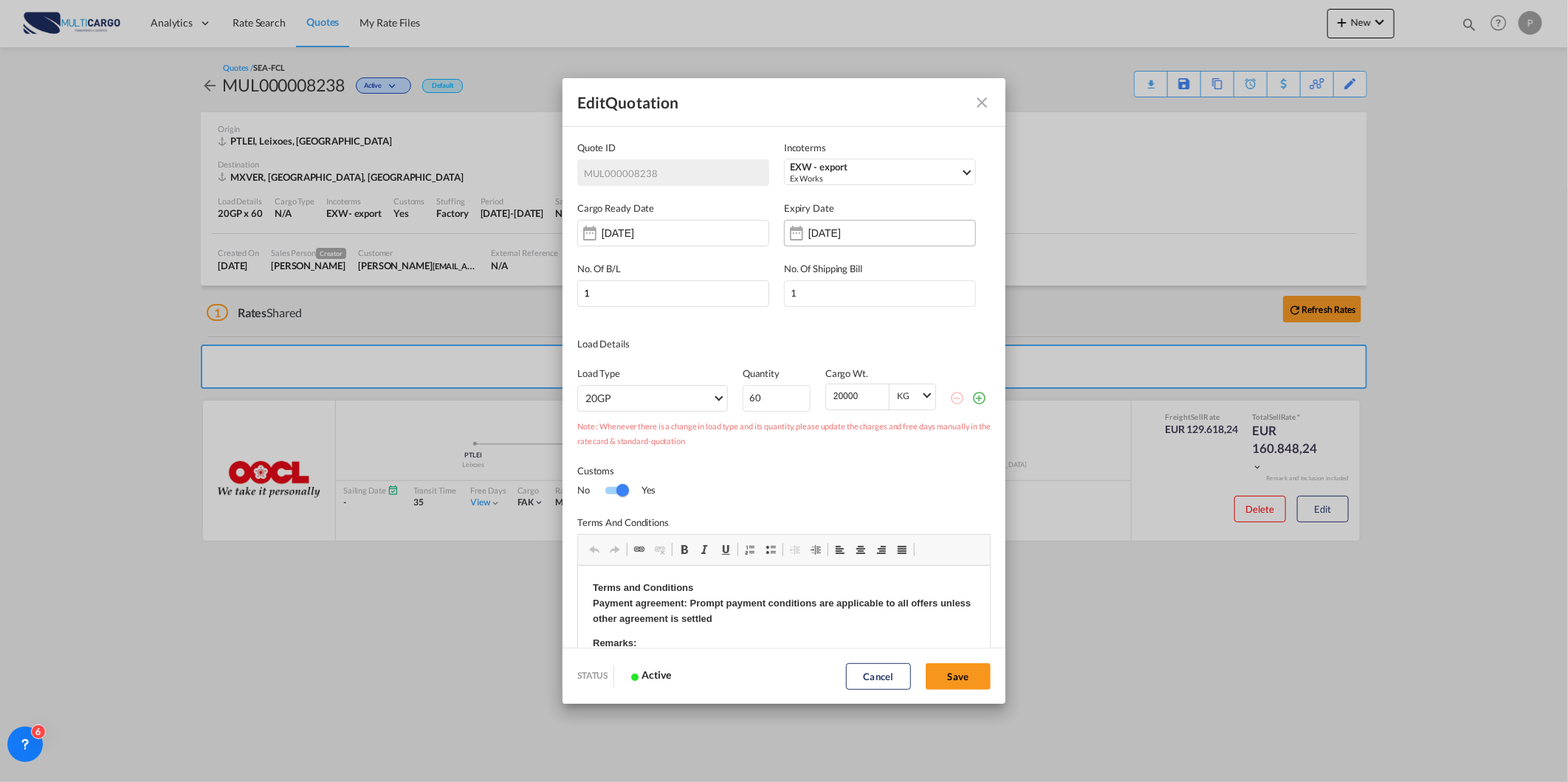
click at [831, 234] on input "31 Aug 2025" at bounding box center [855, 234] width 93 height 12
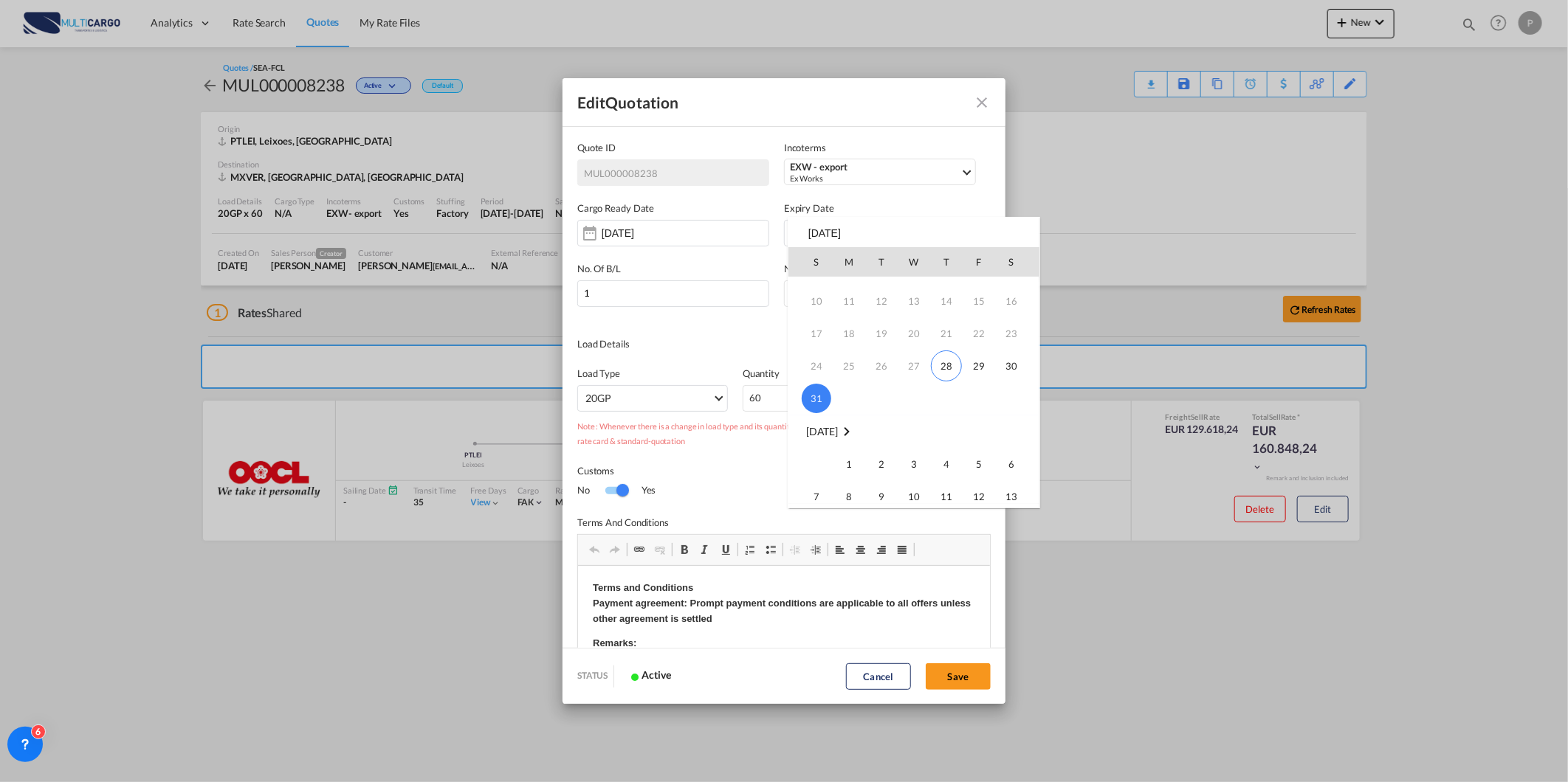
scroll to position [82, 0]
click at [945, 330] on span "28" at bounding box center [946, 342] width 31 height 31
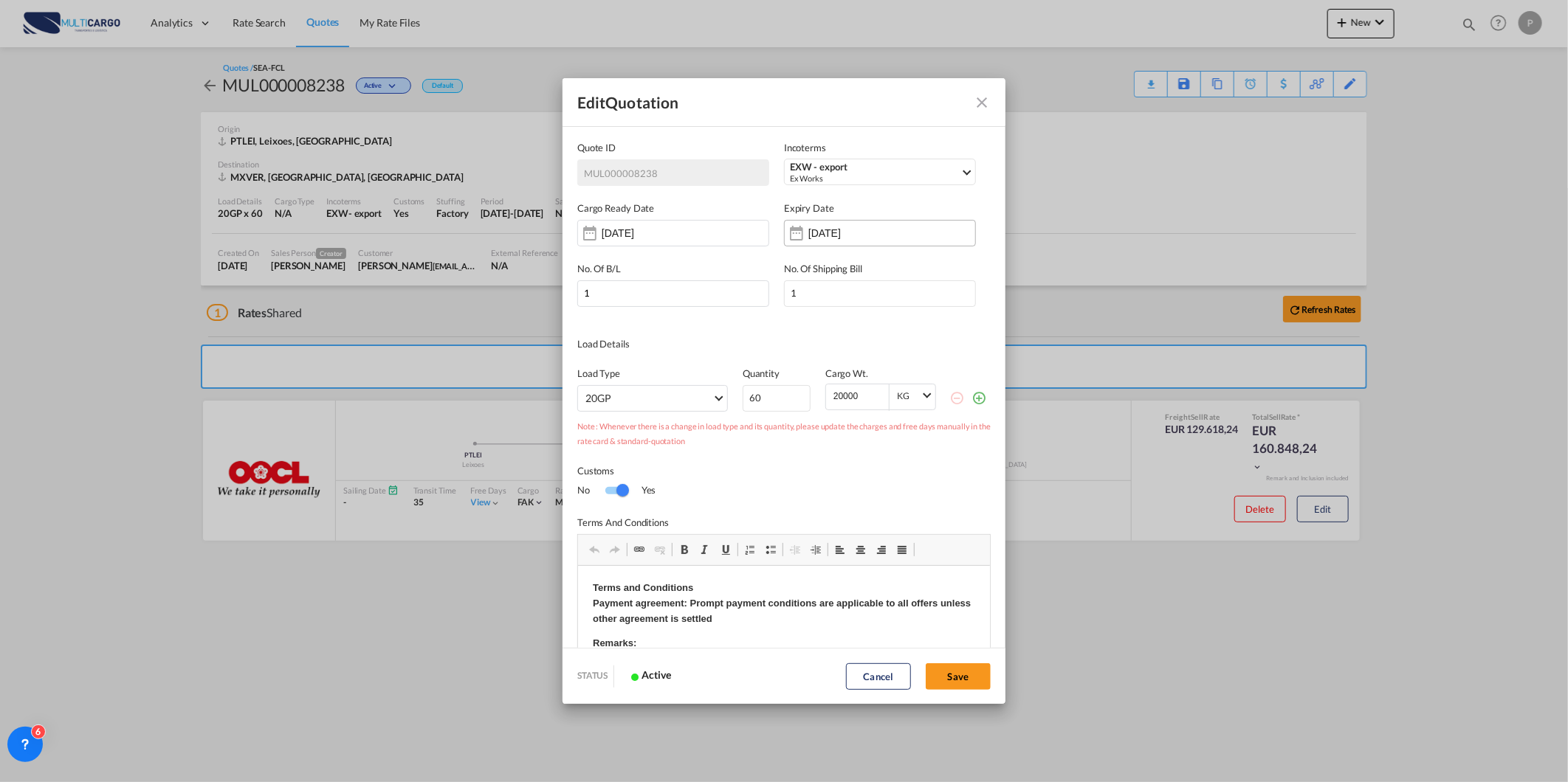
click at [897, 245] on md-dialog-content "Quote ID MUL000008238 Incoterms EXW - export Ex Works CIP - export Carriage and…" at bounding box center [783, 386] width 443 height 522
drag, startPoint x: 897, startPoint y: 245, endPoint x: 897, endPoint y: 234, distance: 11.0
click at [897, 234] on div "[DATE]" at bounding box center [880, 233] width 192 height 26
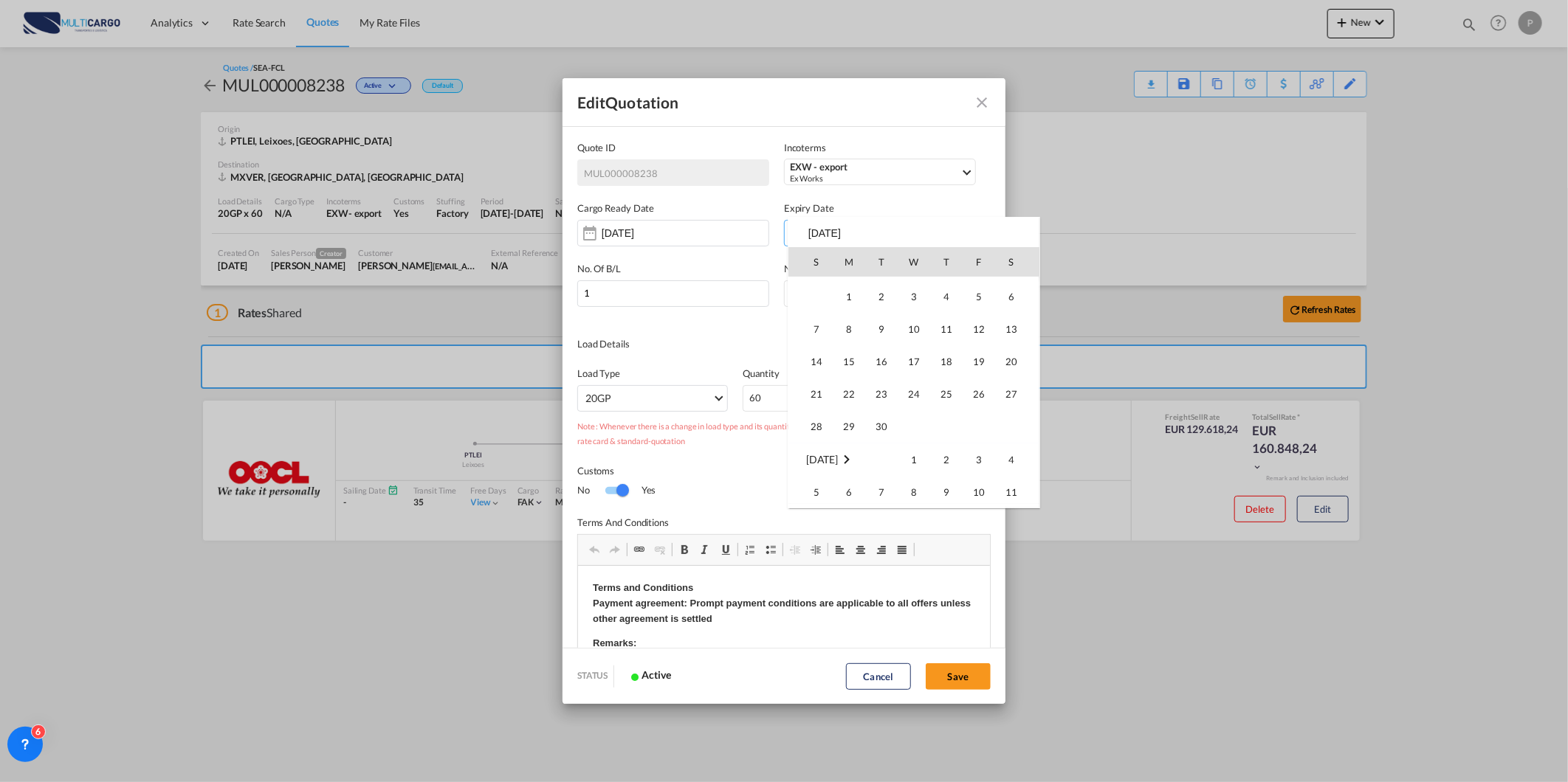
scroll to position [246, 0]
click at [884, 409] on span "30" at bounding box center [881, 406] width 29 height 29
type input "30 Sep 2025"
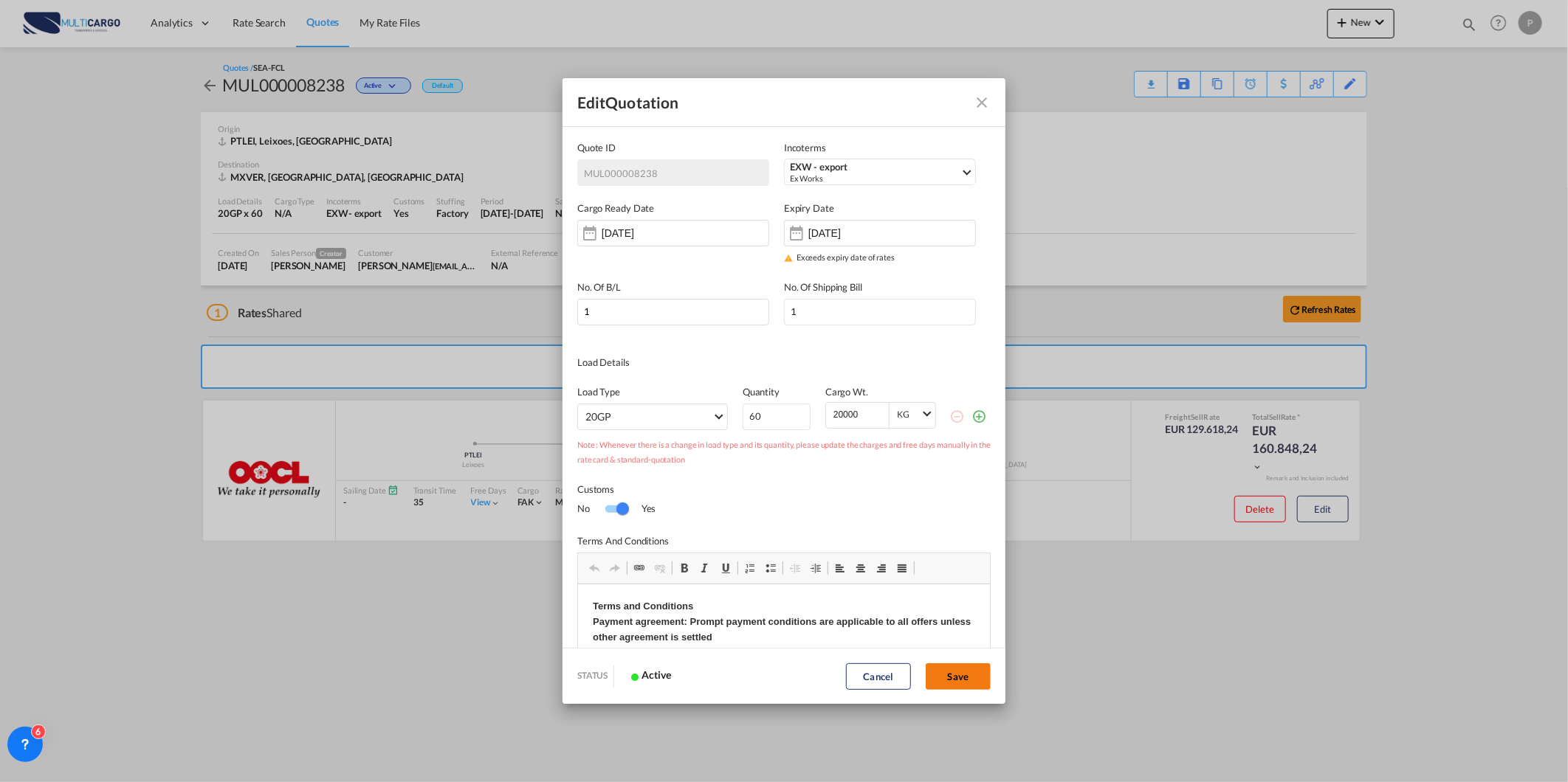
click at [967, 680] on button "Save" at bounding box center [957, 676] width 65 height 26
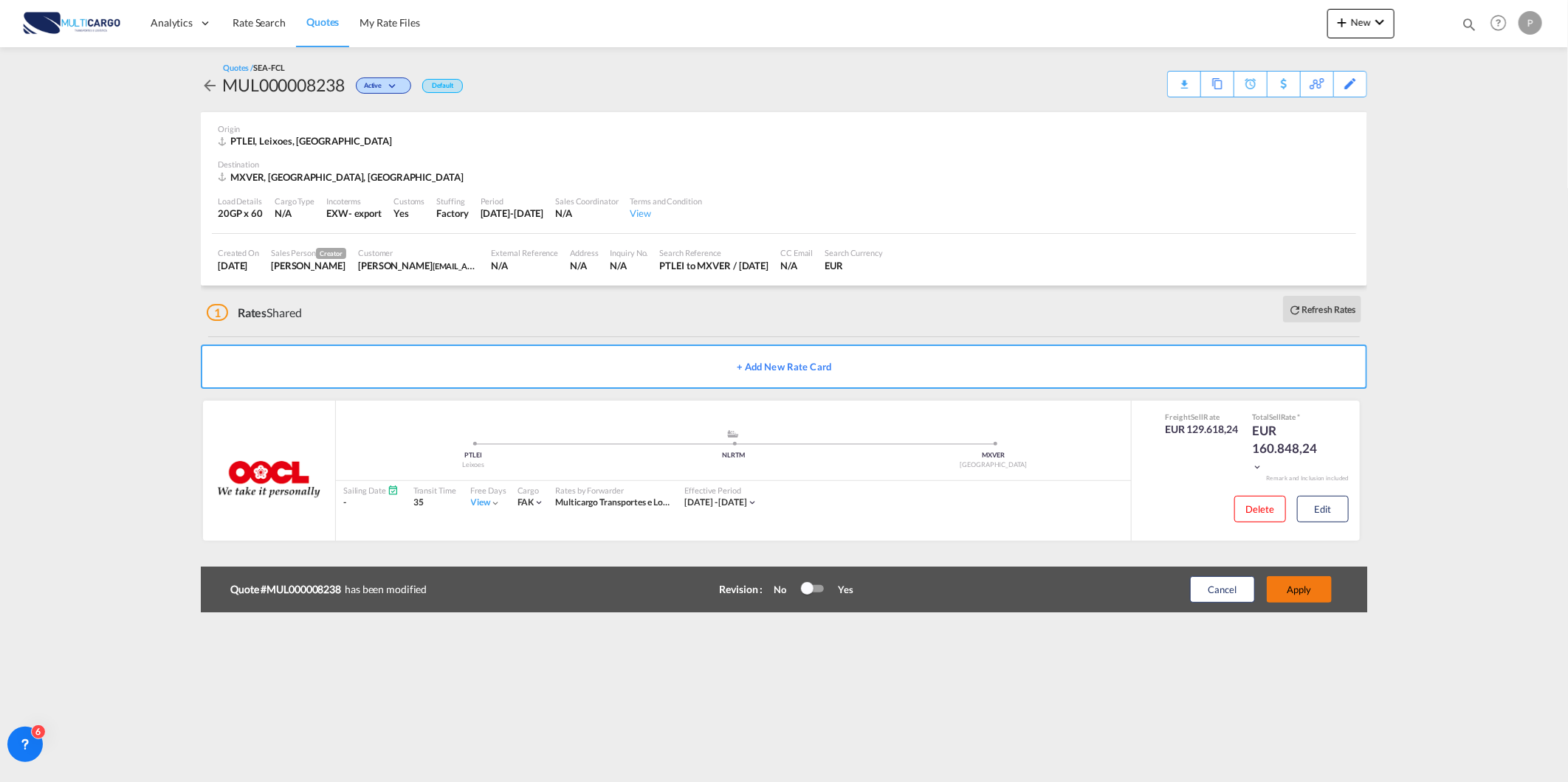
click at [1320, 586] on button "Apply" at bounding box center [1299, 589] width 65 height 26
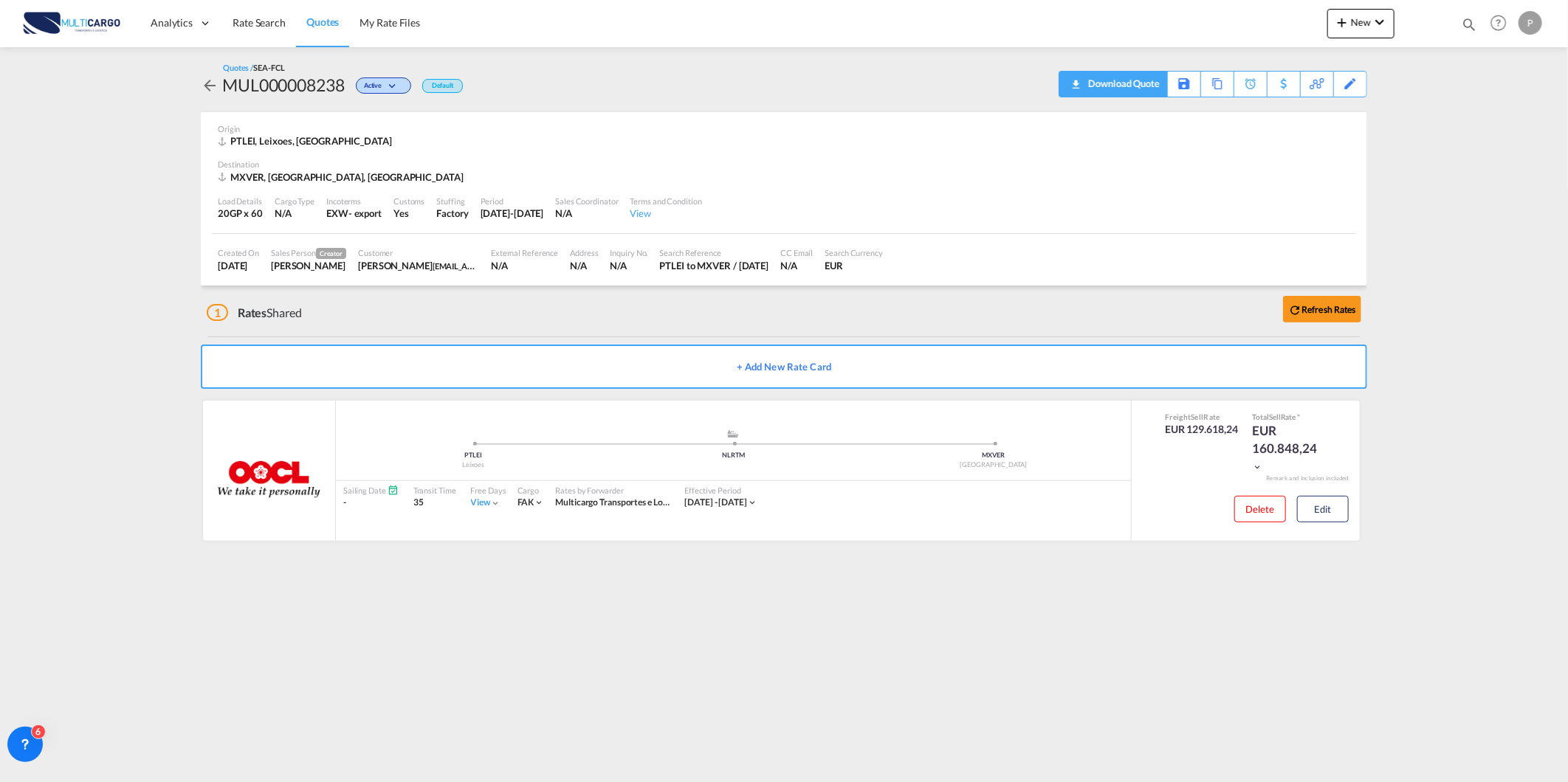
click at [1145, 92] on div "Download Quote" at bounding box center [1122, 83] width 76 height 23
click at [327, 30] on link "Quotes" at bounding box center [322, 23] width 53 height 48
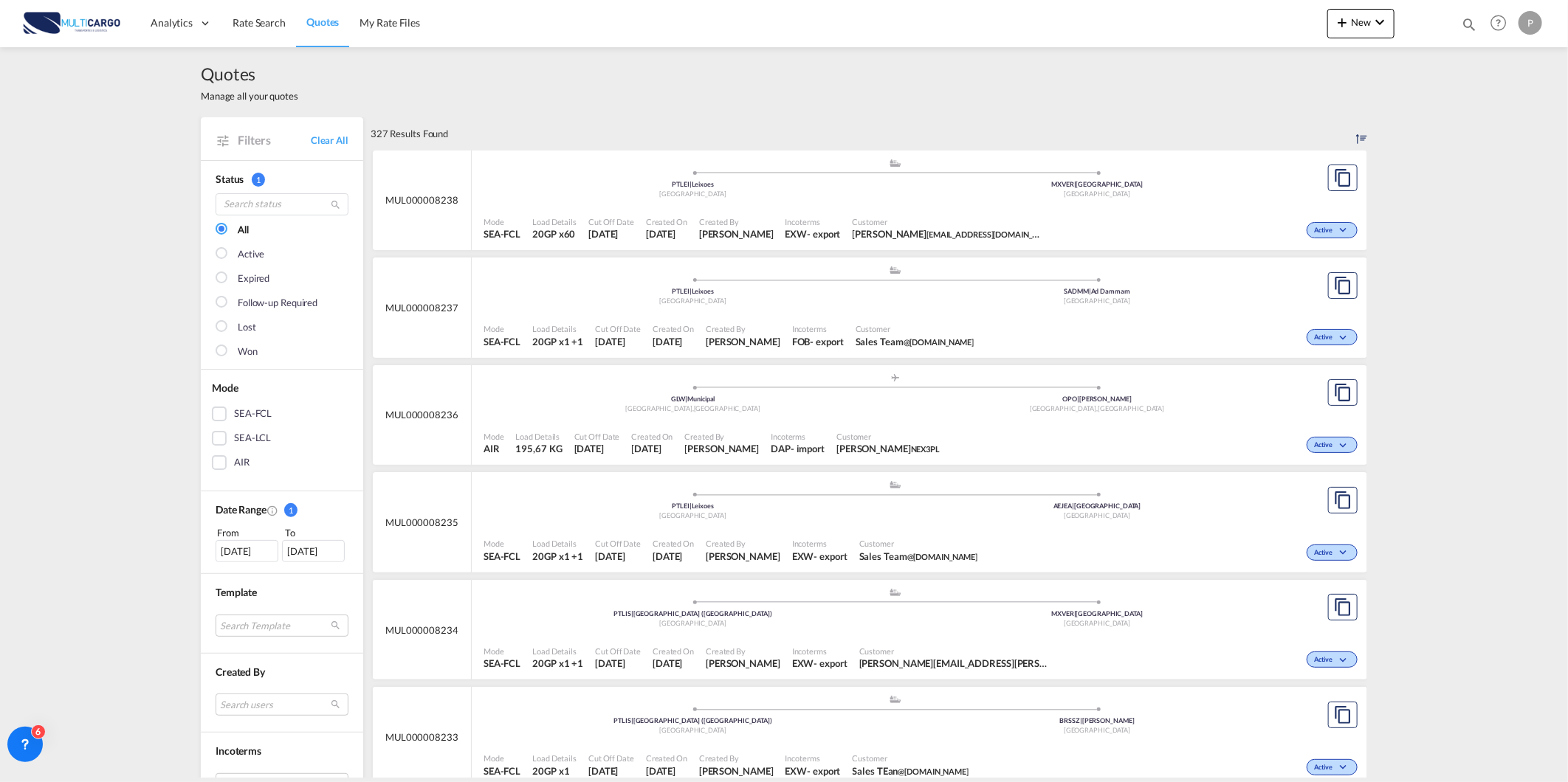
click at [608, 641] on div "Cut Off Date 28 Aug 2025" at bounding box center [617, 658] width 57 height 37
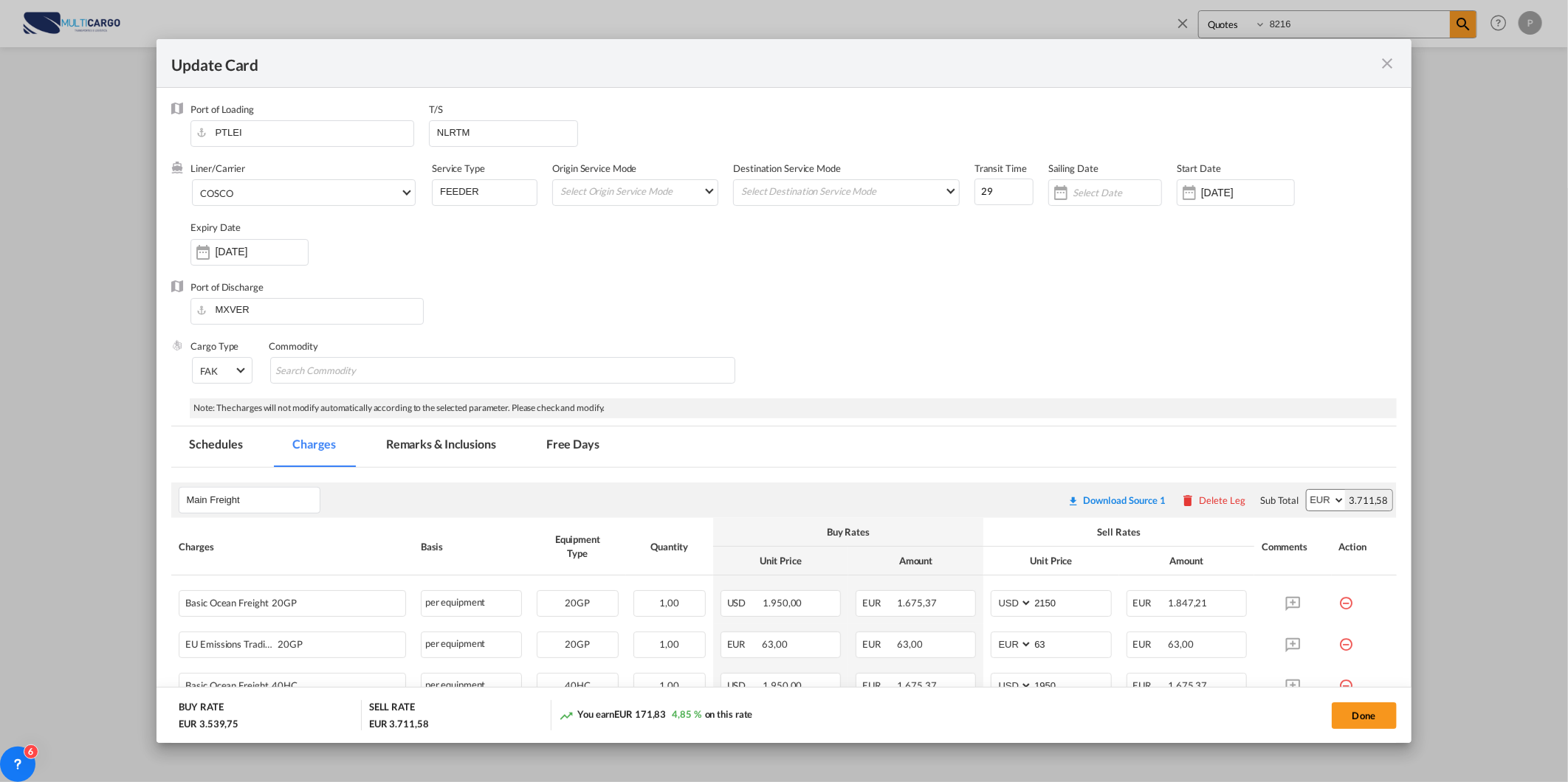
scroll to position [177, 0]
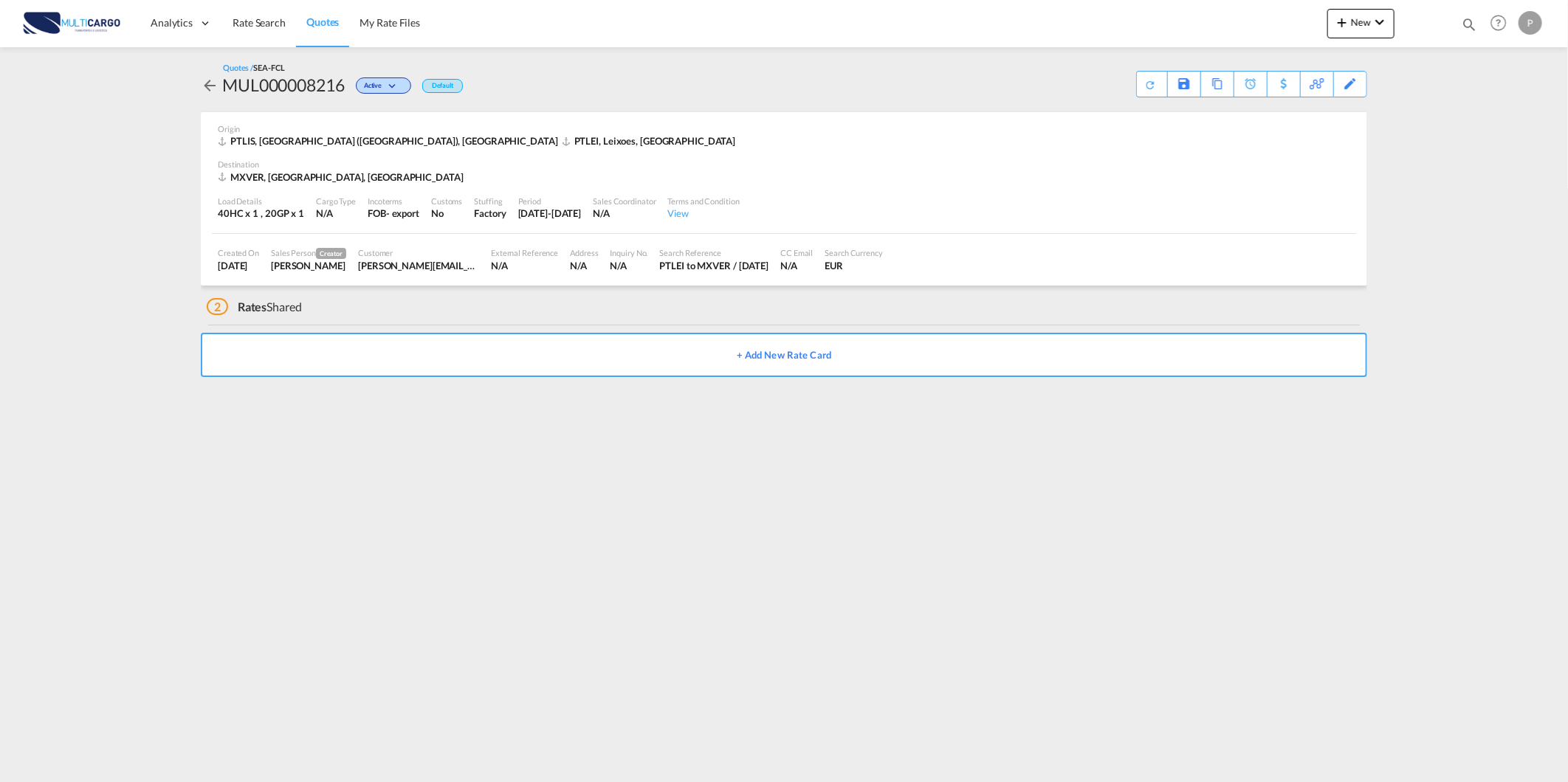
click at [321, 26] on span "Quotes" at bounding box center [323, 21] width 33 height 13
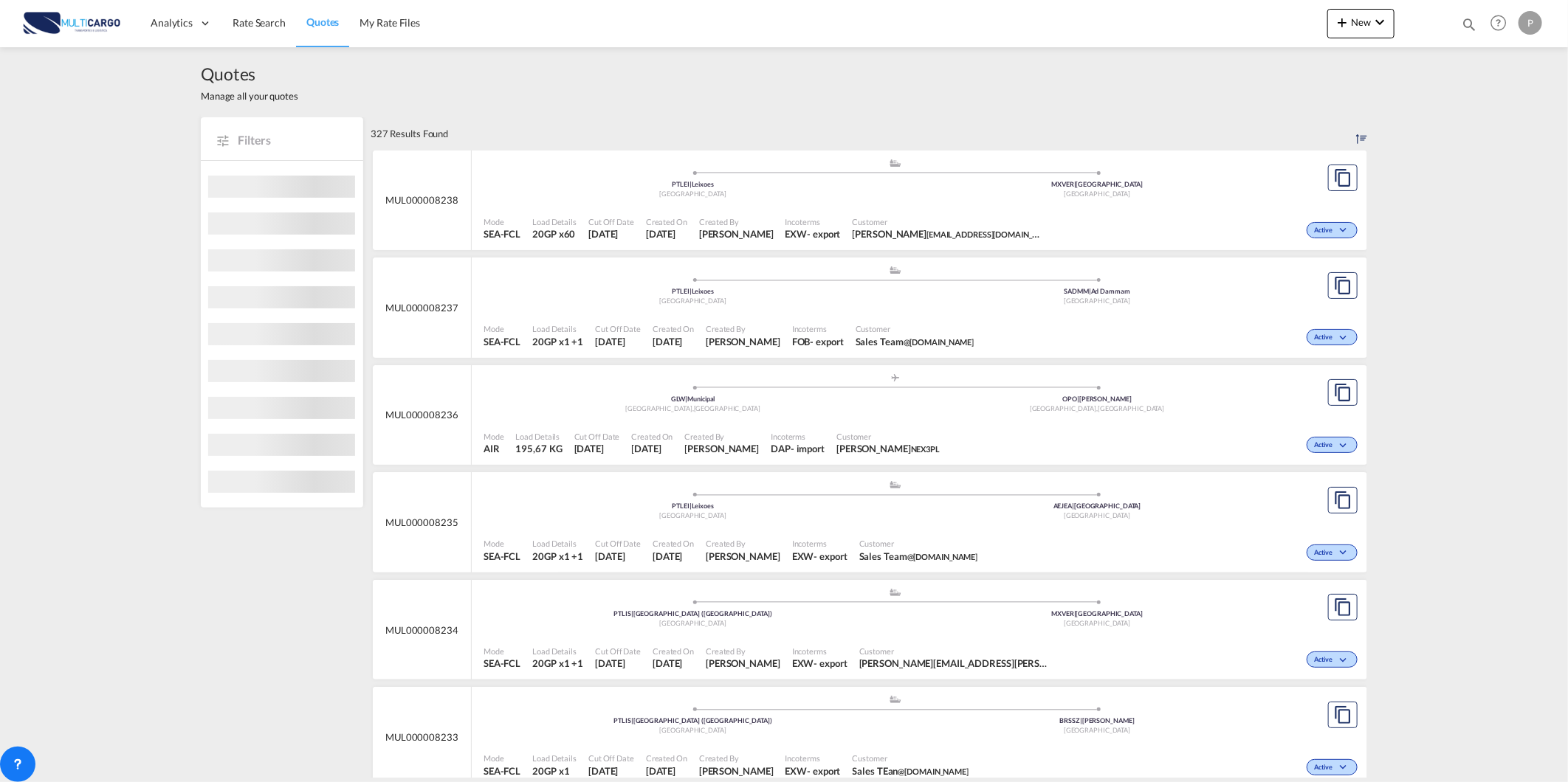
click at [1467, 23] on md-icon "icon-magnify" at bounding box center [1468, 24] width 16 height 16
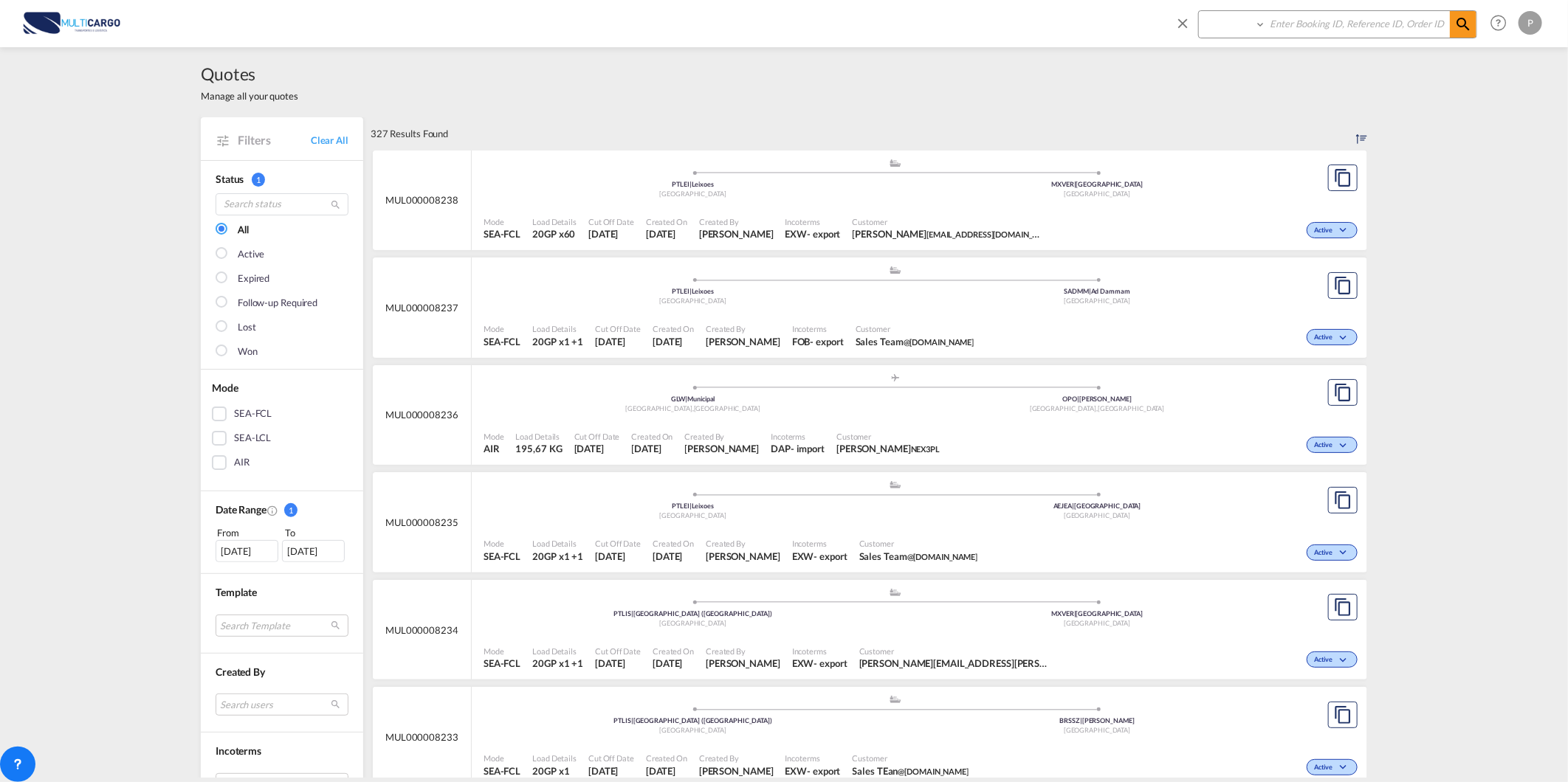
drag, startPoint x: 1243, startPoint y: 26, endPoint x: 1239, endPoint y: 36, distance: 10.8
click at [1243, 26] on select "Quotes" at bounding box center [1234, 23] width 70 height 26
select select "Quotes"
click at [1199, 11] on select "Quotes" at bounding box center [1234, 23] width 70 height 26
click at [1295, 27] on input at bounding box center [1358, 23] width 184 height 26
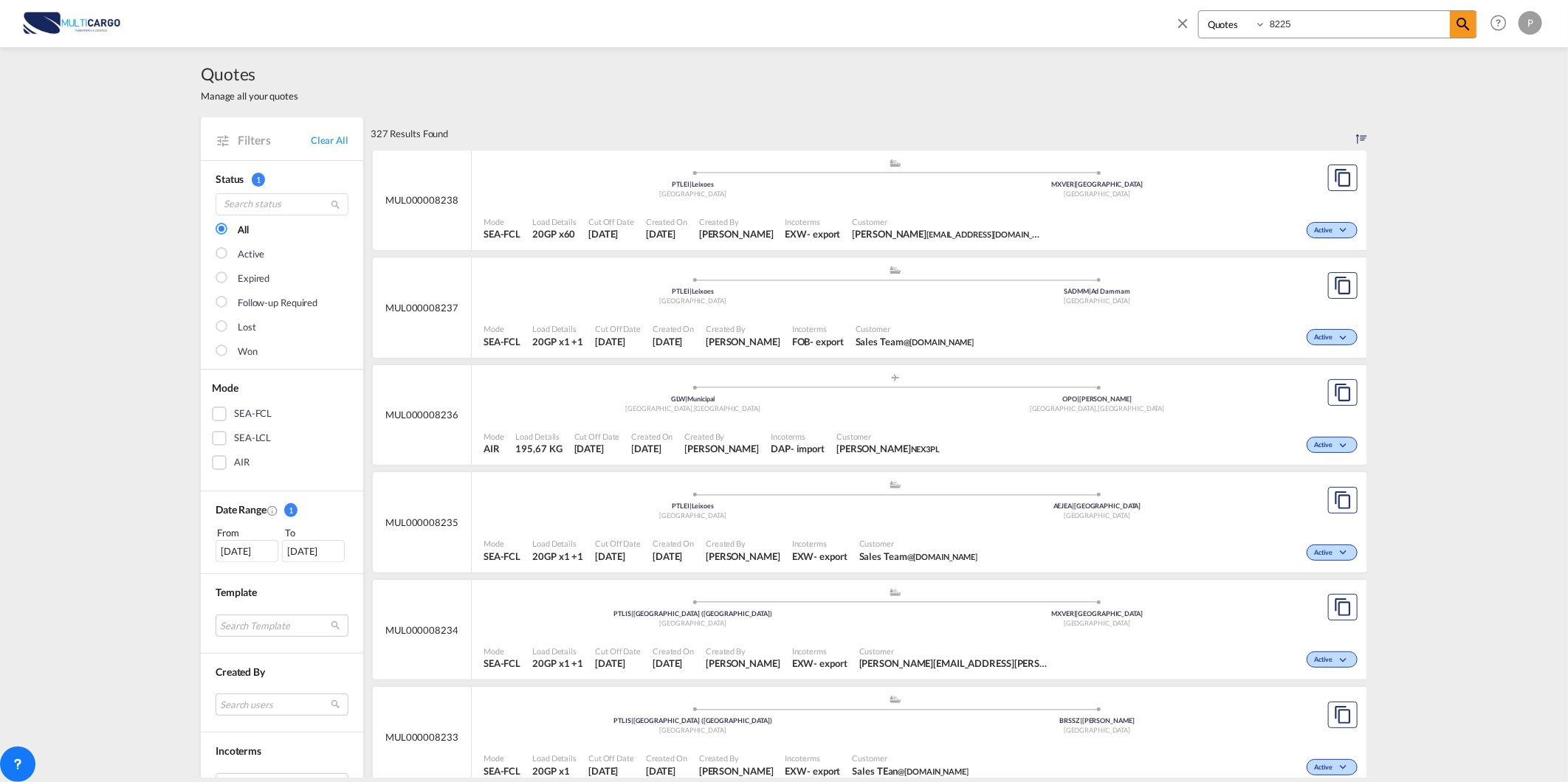
type input "8225"
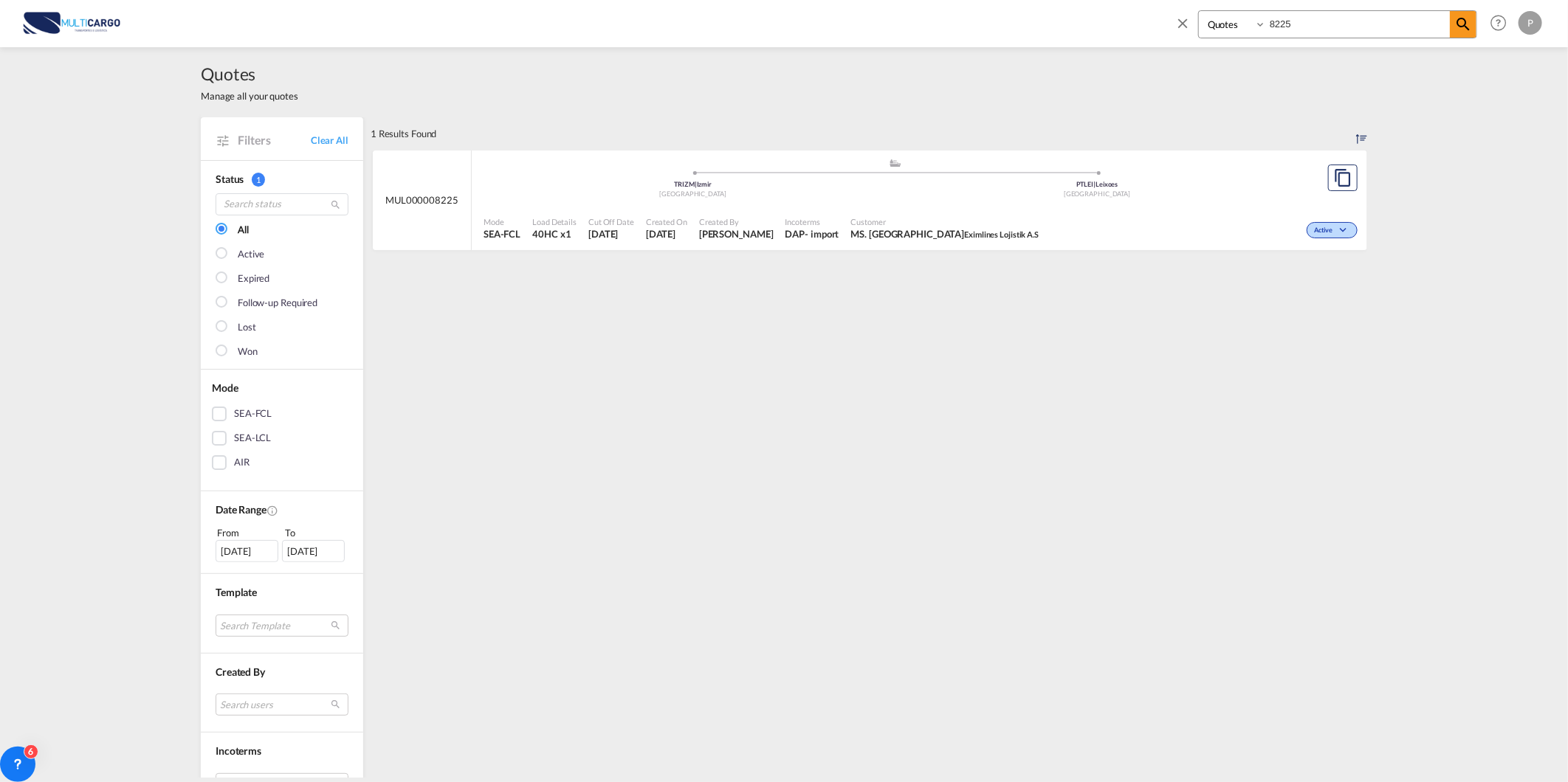
click at [515, 212] on div "Mode SEA-FCL" at bounding box center [502, 229] width 48 height 37
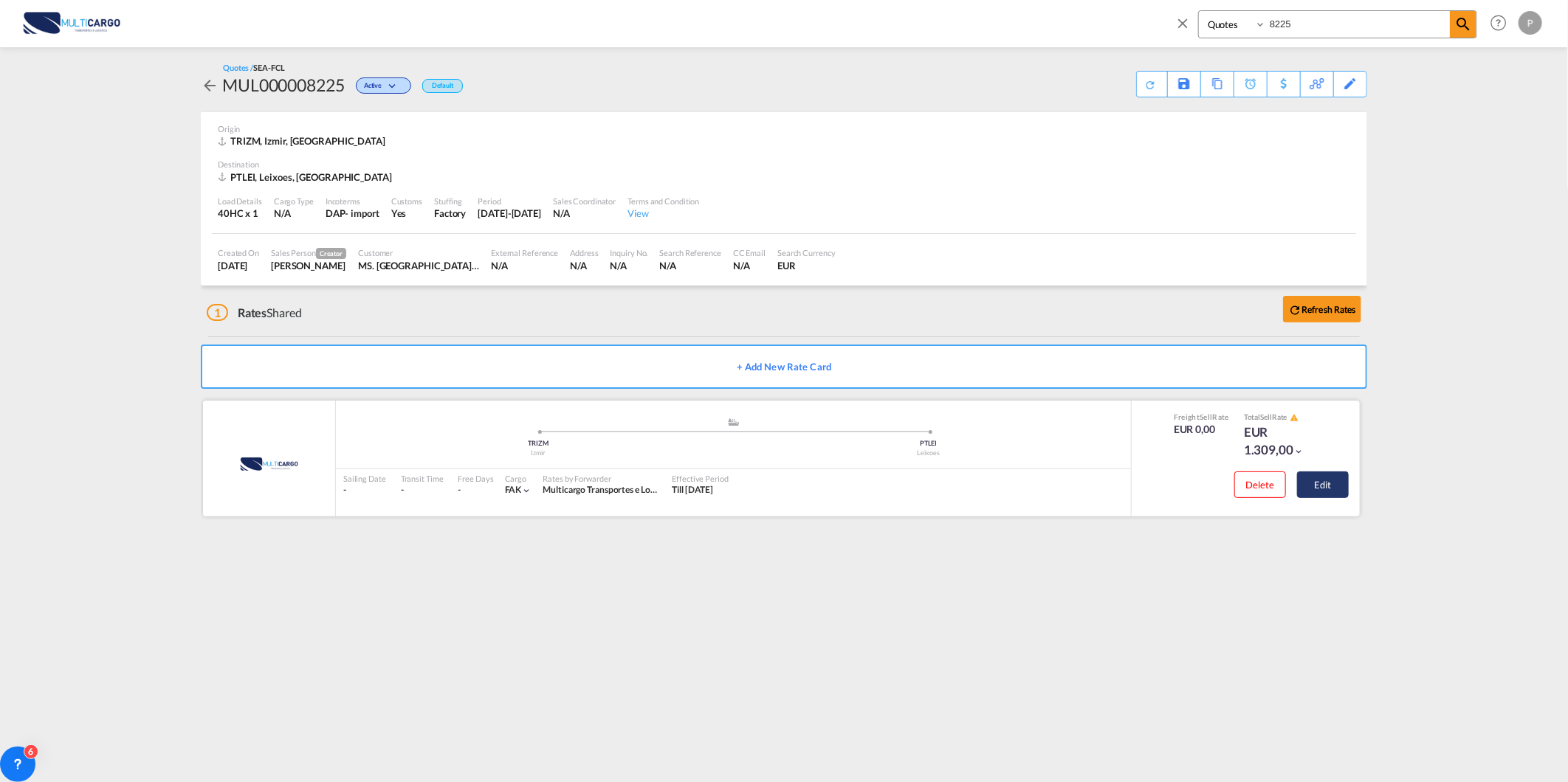
click at [1330, 476] on button "Edit" at bounding box center [1322, 485] width 51 height 26
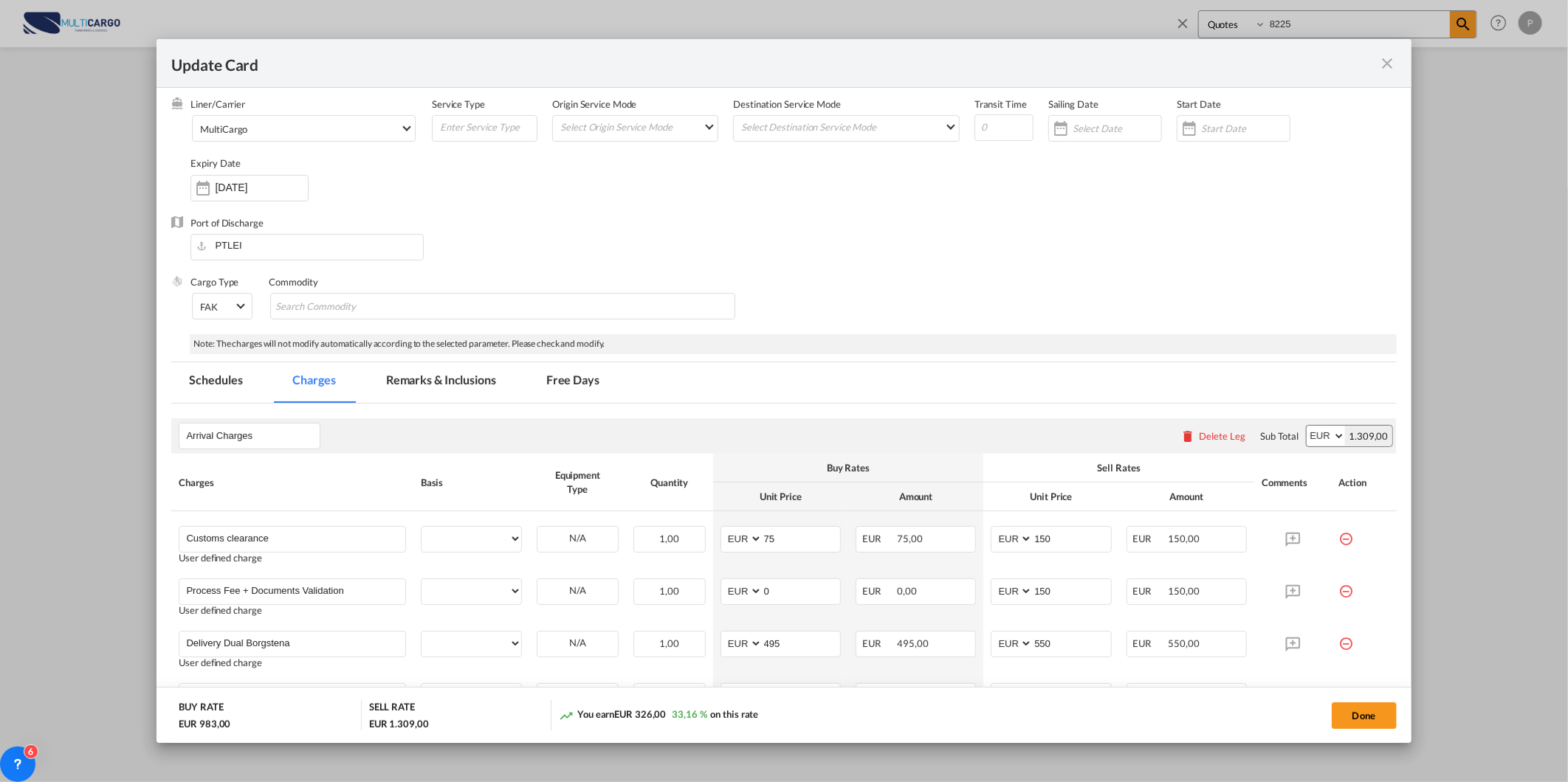
select select "per container"
select select "per B/L"
select select "per container"
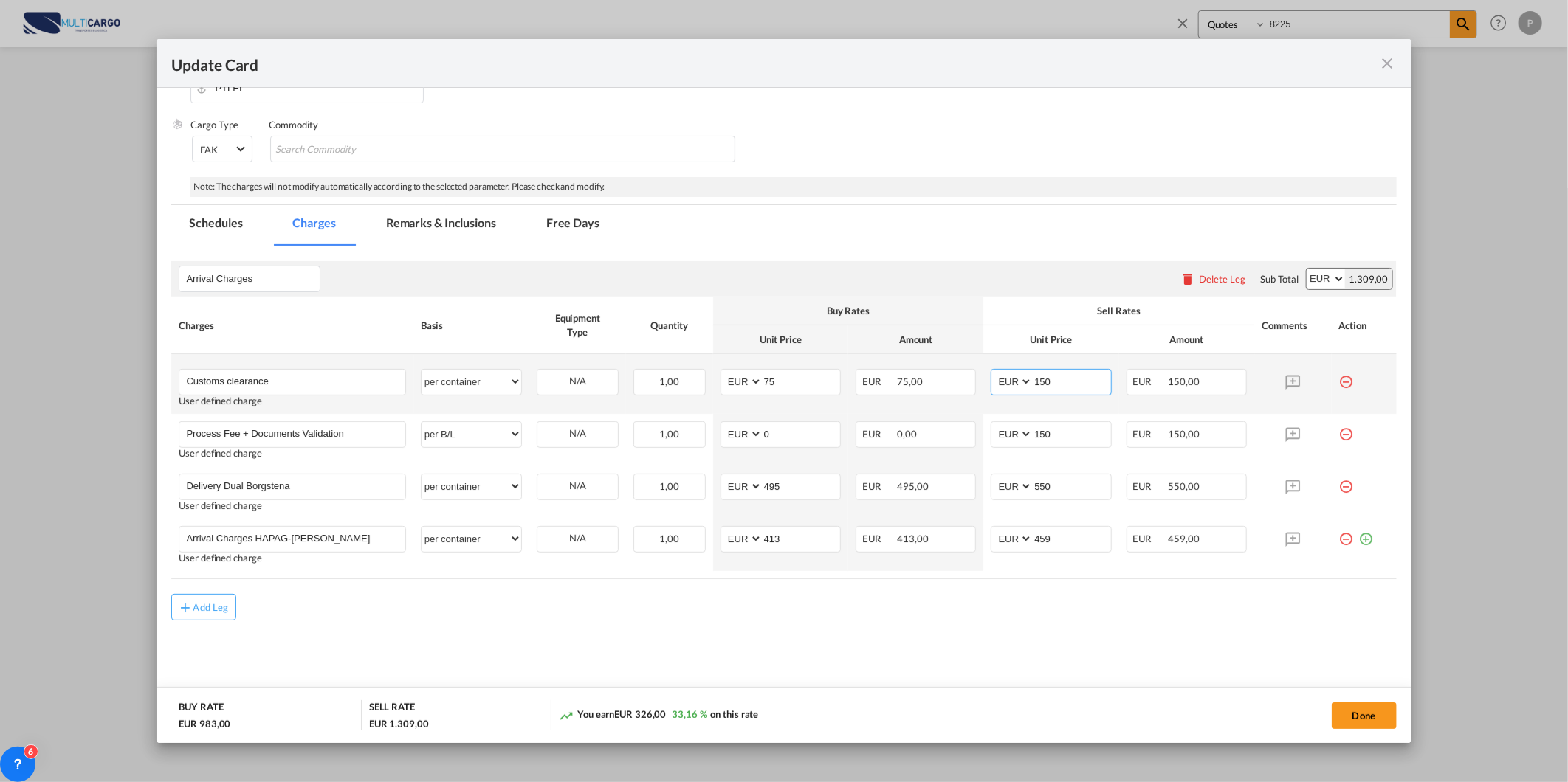
click at [1078, 386] on input "150" at bounding box center [1071, 381] width 78 height 22
drag, startPoint x: 882, startPoint y: 394, endPoint x: 394, endPoint y: 388, distance: 488.0
click at [394, 388] on tr "Customs clearance Please Enter User Defined Charges Cannot Be Published User de…" at bounding box center [783, 385] width 1224 height 60
click at [1016, 667] on md-content "Arrival Charges Please enter leg name Leg Name Already Exists Delete Leg Sub To…" at bounding box center [783, 476] width 1224 height 460
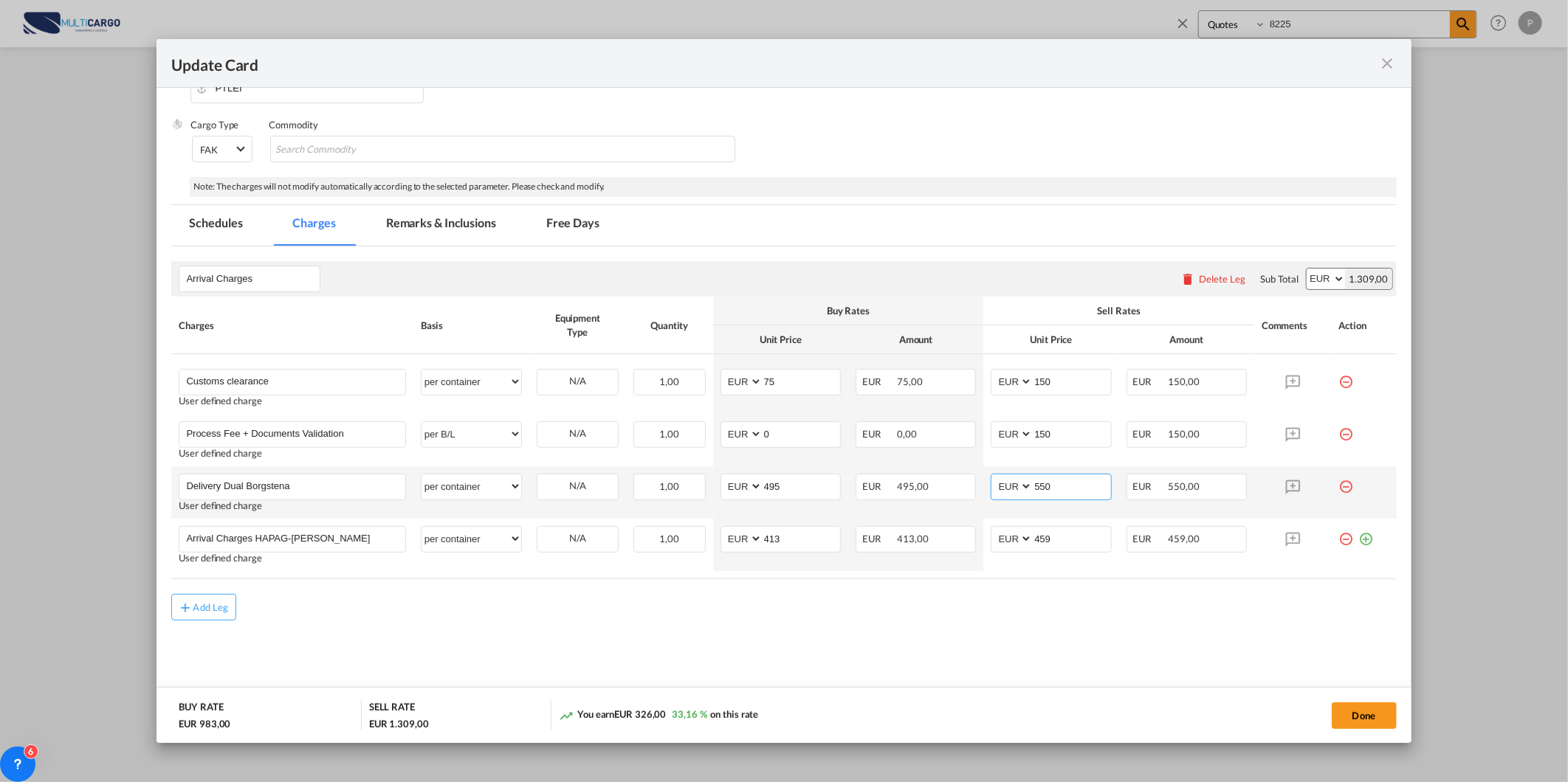
click at [1076, 485] on input "550" at bounding box center [1071, 485] width 78 height 22
drag, startPoint x: 1076, startPoint y: 485, endPoint x: 1049, endPoint y: 487, distance: 27.1
click at [1049, 487] on input "550" at bounding box center [1071, 485] width 78 height 22
type input "520"
click at [1392, 63] on md-icon "icon-close fg-AAA8AD m-0 pointer" at bounding box center [1388, 63] width 17 height 17
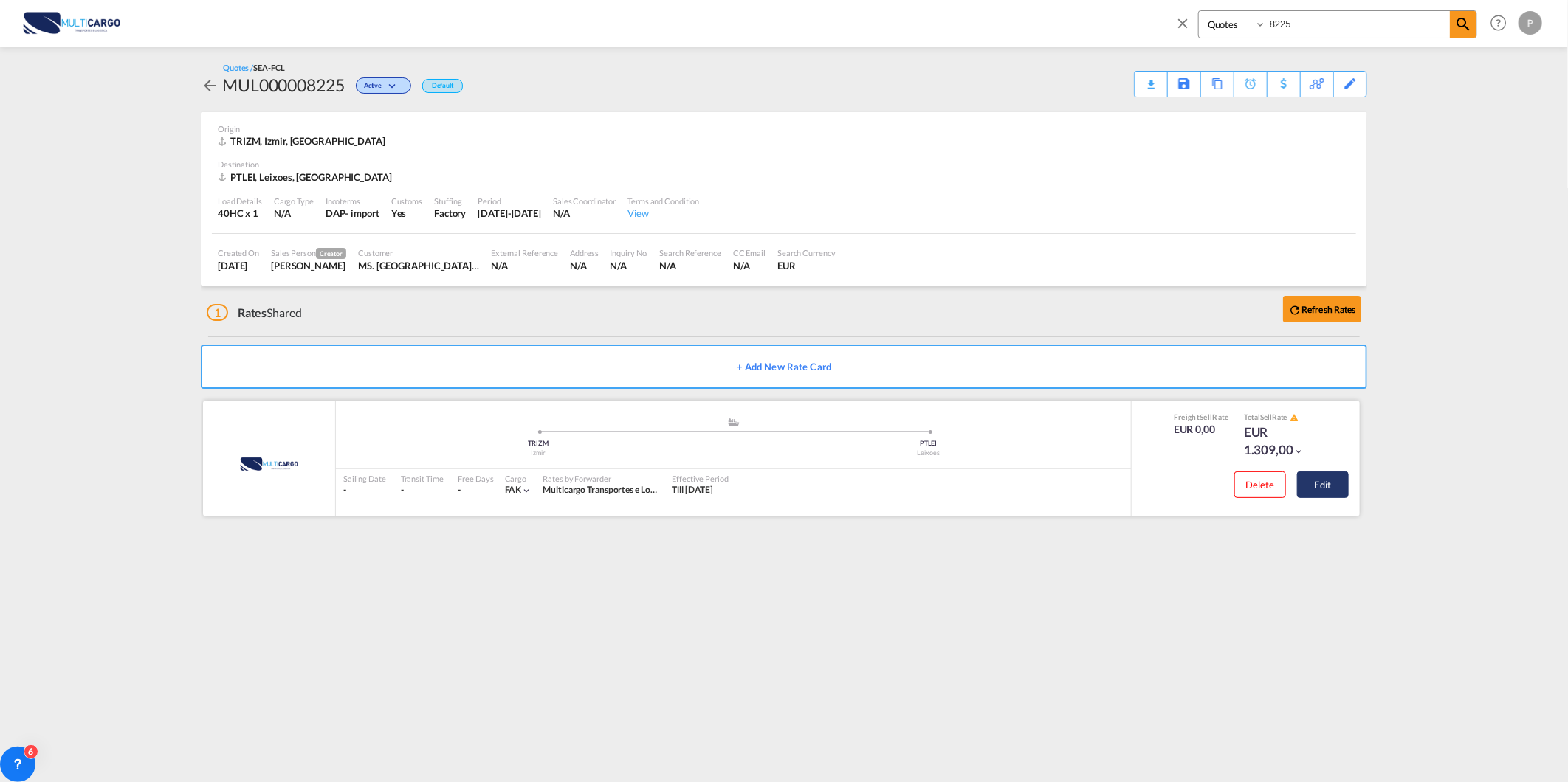
click at [1312, 477] on button "Edit" at bounding box center [1322, 485] width 51 height 26
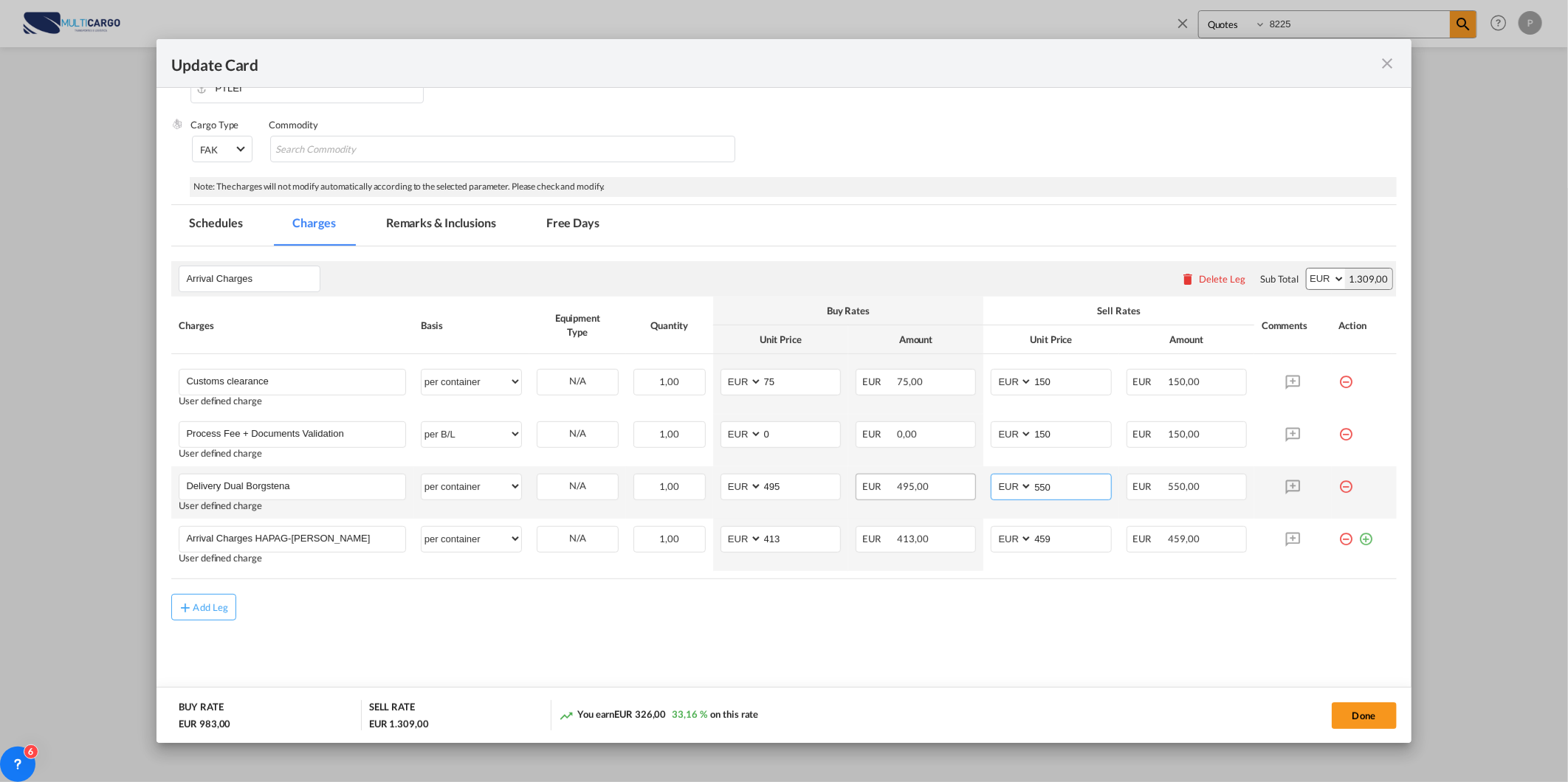
drag, startPoint x: 1068, startPoint y: 487, endPoint x: 856, endPoint y: 475, distance: 212.3
click at [856, 475] on tr "Delivery Dual Borgstena Please Enter User Defined Charges Cannot Be Published U…" at bounding box center [783, 492] width 1224 height 52
type input "525"
click at [1361, 711] on button "Done" at bounding box center [1364, 715] width 65 height 26
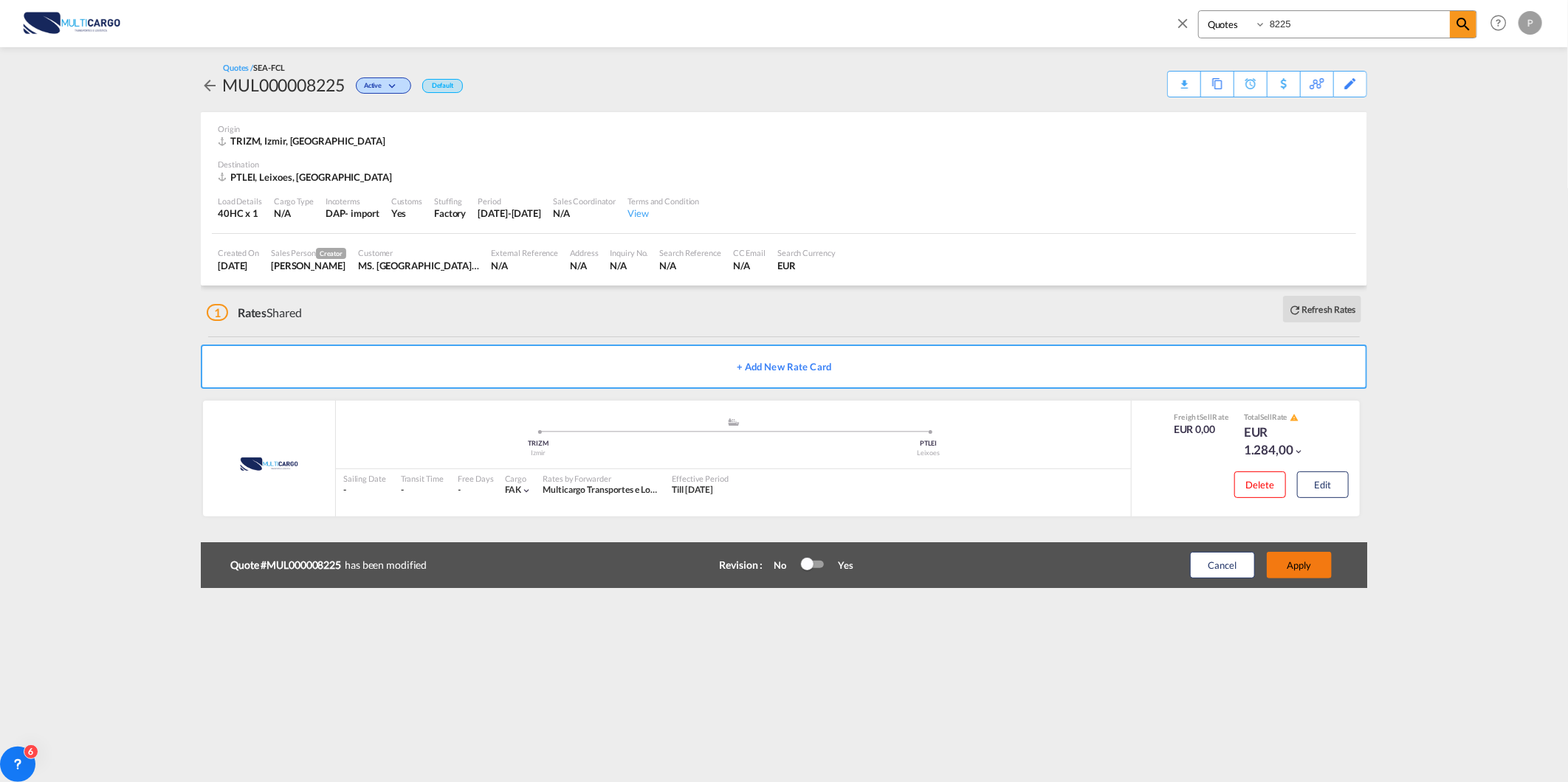
click at [1299, 565] on button "Apply" at bounding box center [1299, 565] width 65 height 26
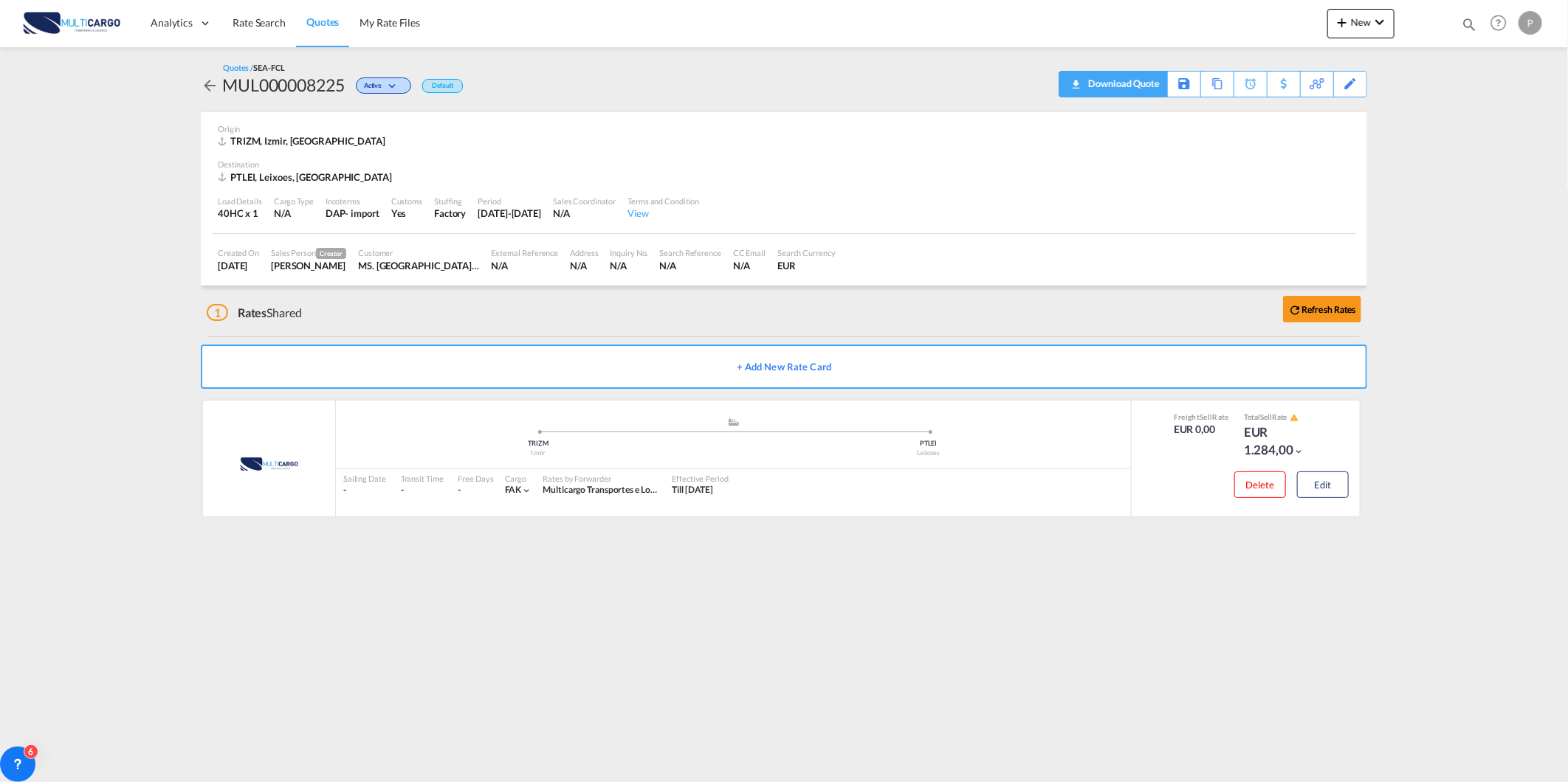
click at [1139, 88] on div "Download Quote" at bounding box center [1122, 83] width 76 height 23
click at [1320, 497] on button "Edit" at bounding box center [1322, 485] width 51 height 26
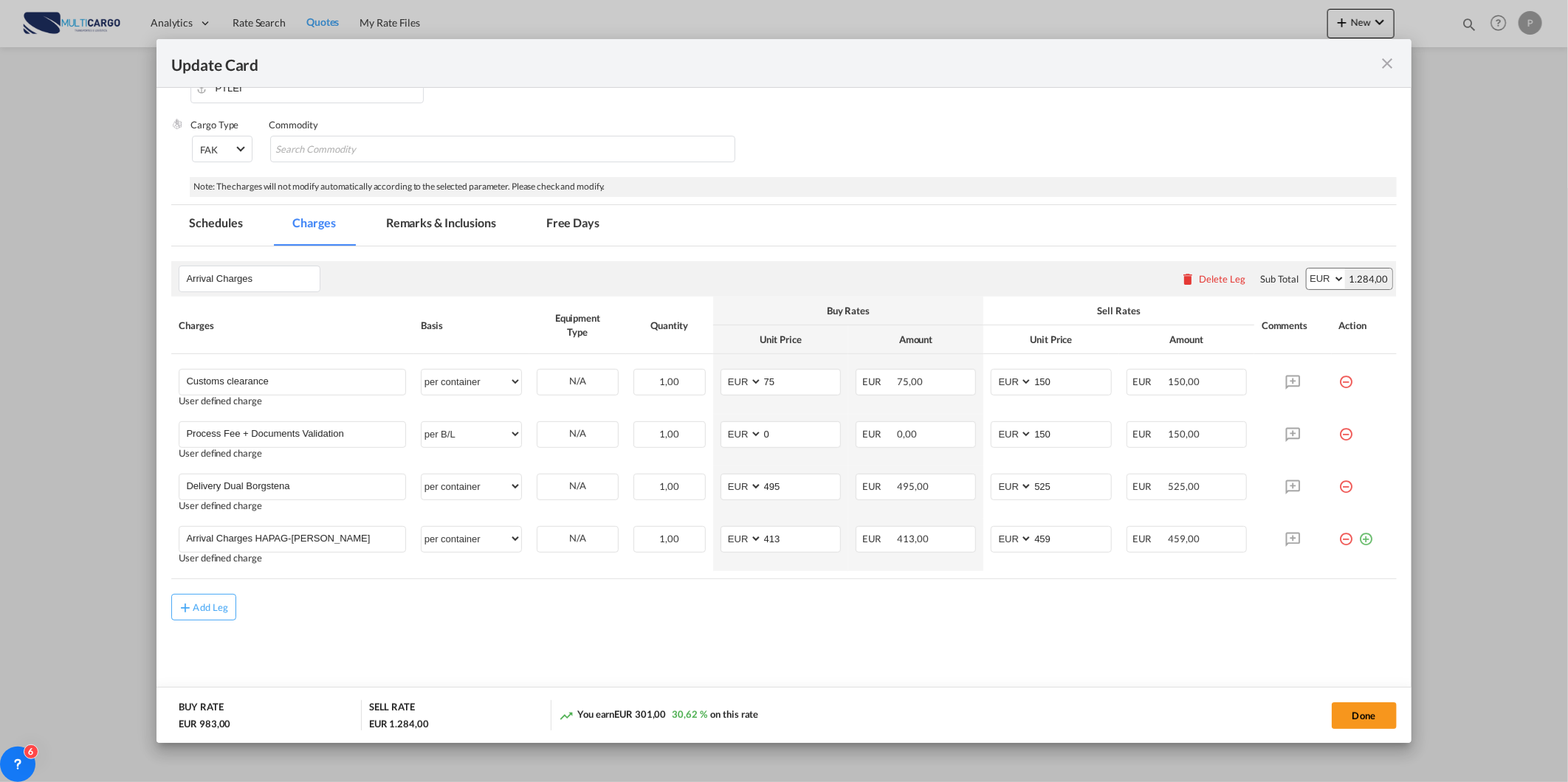
click at [1393, 56] on md-icon "icon-close fg-AAA8AD m-0 pointer" at bounding box center [1388, 63] width 17 height 17
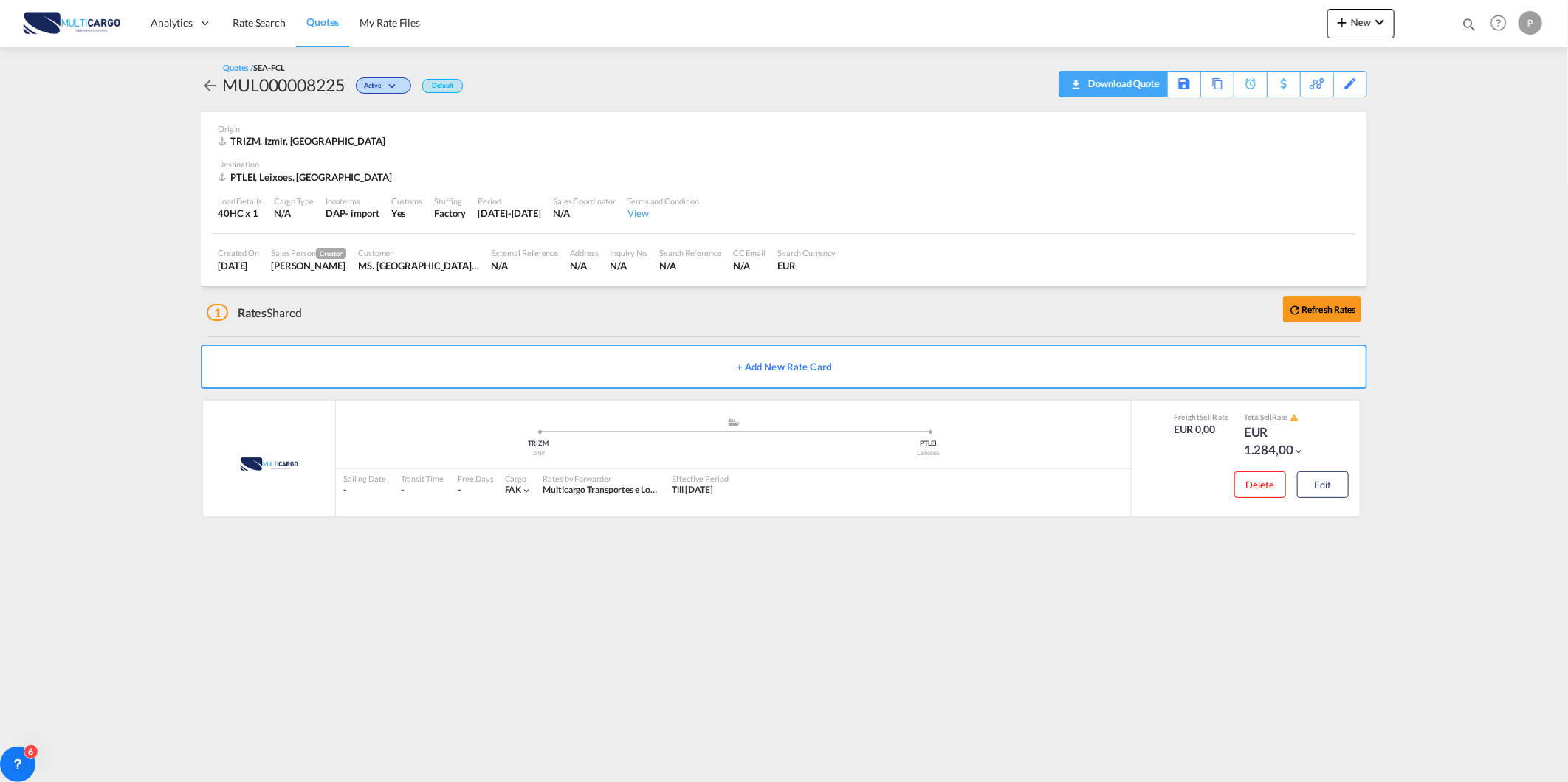
click at [1091, 78] on div "Download Quote" at bounding box center [1122, 83] width 76 height 23
